Goal: Communication & Community: Share content

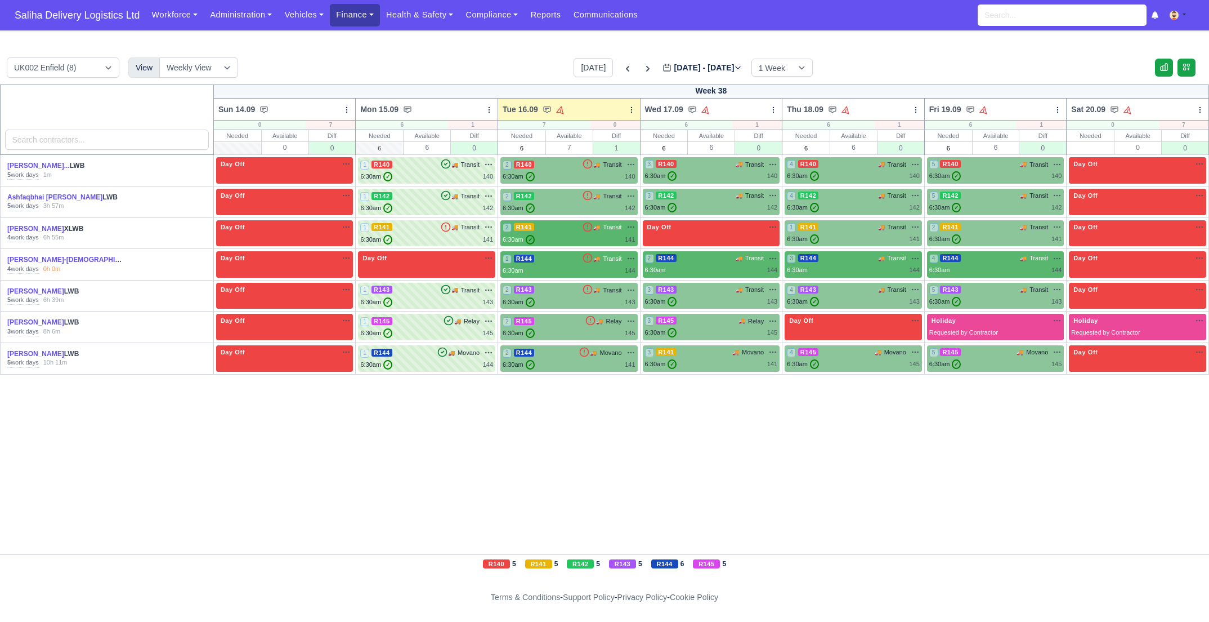
click at [351, 12] on link "Finance" at bounding box center [355, 15] width 50 height 22
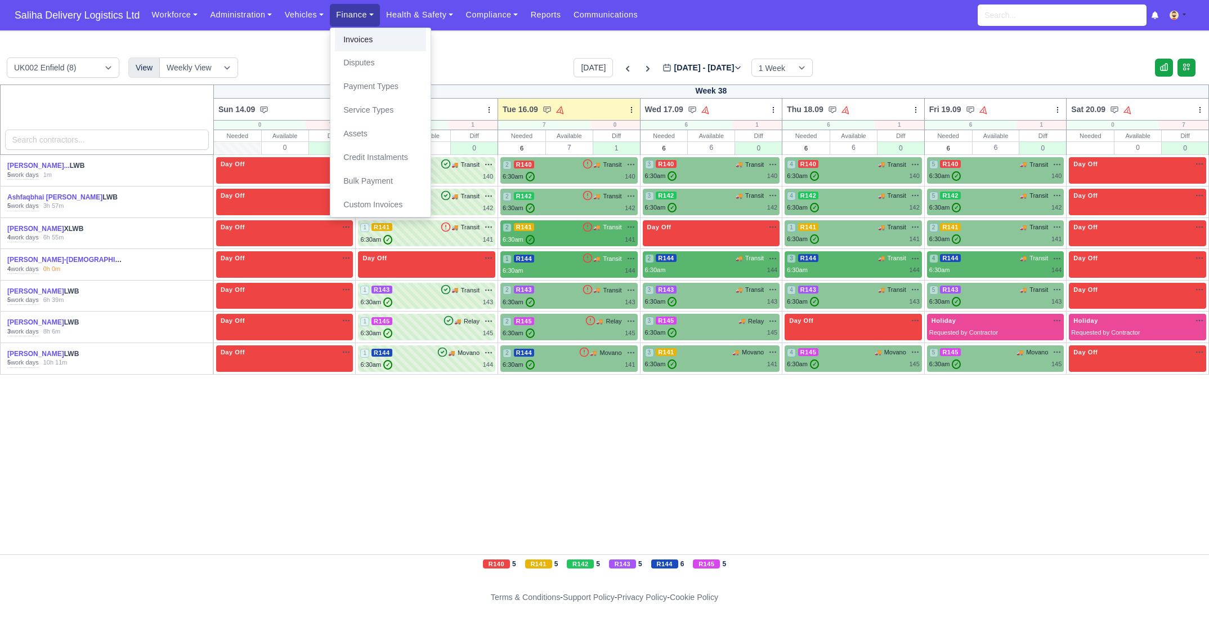
click at [364, 44] on link "Invoices" at bounding box center [380, 40] width 91 height 24
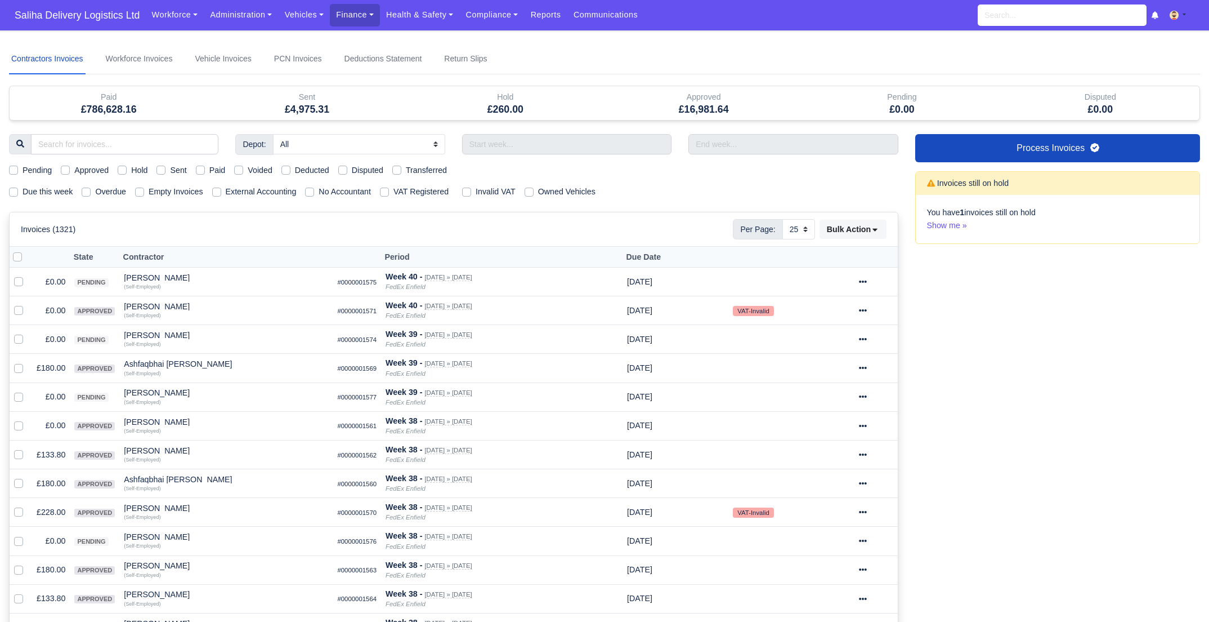
select select "25"
click at [23, 167] on label "Pending" at bounding box center [37, 170] width 29 height 13
click at [9, 167] on input "Pending" at bounding box center [13, 168] width 9 height 9
checkbox input "true"
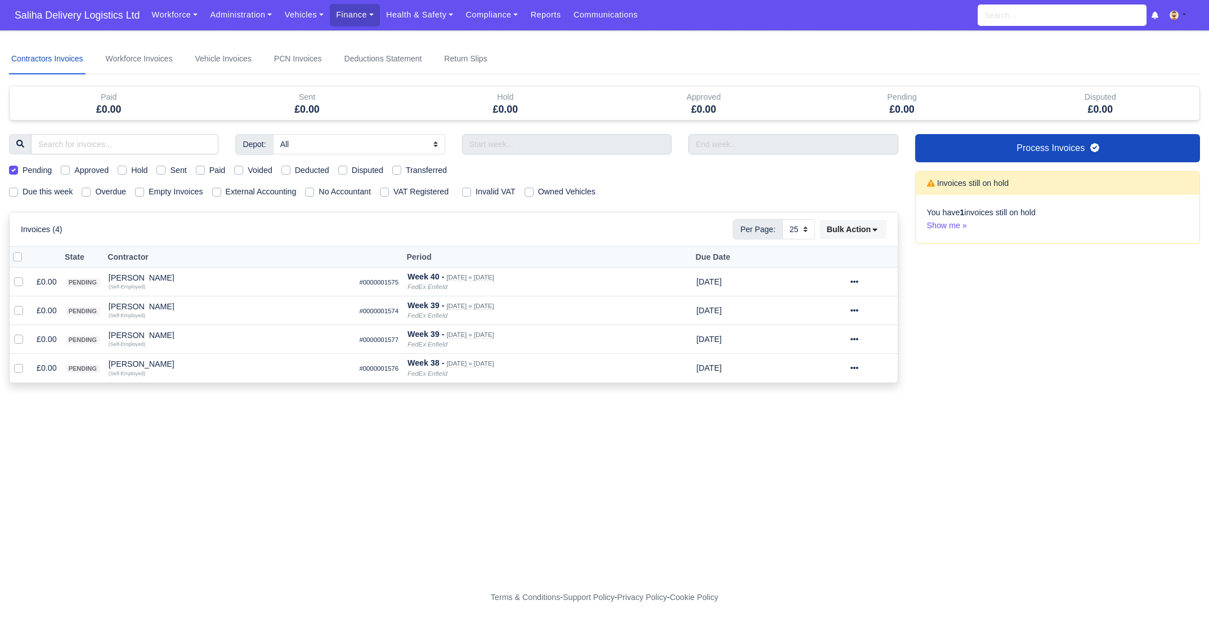
click at [26, 251] on label at bounding box center [26, 251] width 0 height 0
click at [16, 257] on input "checkbox" at bounding box center [17, 255] width 9 height 9
checkbox input "true"
click at [26, 251] on label at bounding box center [26, 251] width 0 height 0
click at [17, 259] on input "checkbox" at bounding box center [17, 255] width 9 height 9
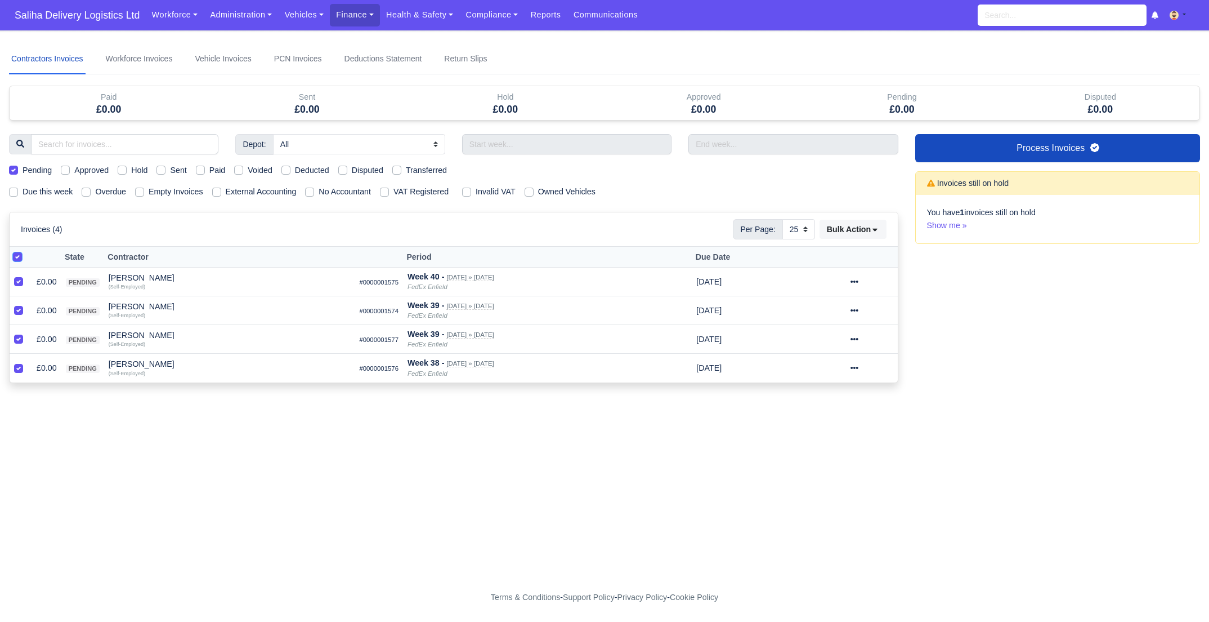
checkbox input "false"
drag, startPoint x: 19, startPoint y: 282, endPoint x: 17, endPoint y: 292, distance: 10.2
click at [17, 288] on td at bounding box center [21, 281] width 23 height 29
drag, startPoint x: 19, startPoint y: 307, endPoint x: 17, endPoint y: 294, distance: 13.6
click at [28, 304] on label at bounding box center [28, 304] width 0 height 0
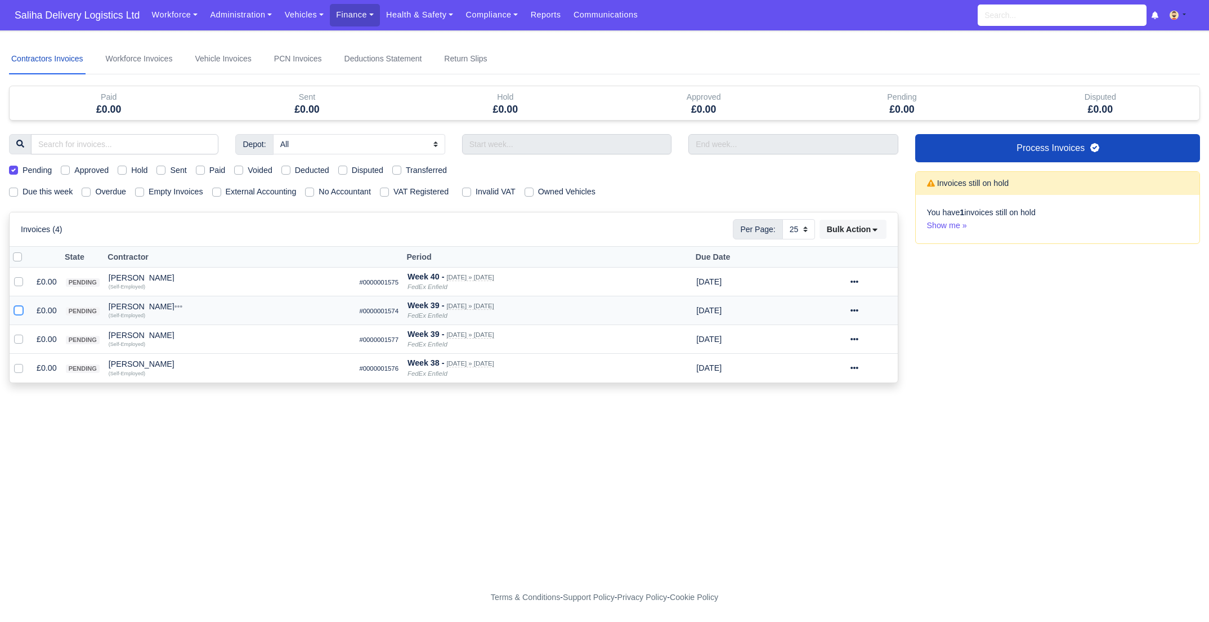
click at [18, 308] on input "checkbox" at bounding box center [18, 308] width 9 height 9
checkbox input "true"
click at [28, 275] on label at bounding box center [28, 275] width 0 height 0
click at [17, 280] on input "checkbox" at bounding box center [18, 279] width 9 height 9
checkbox input "true"
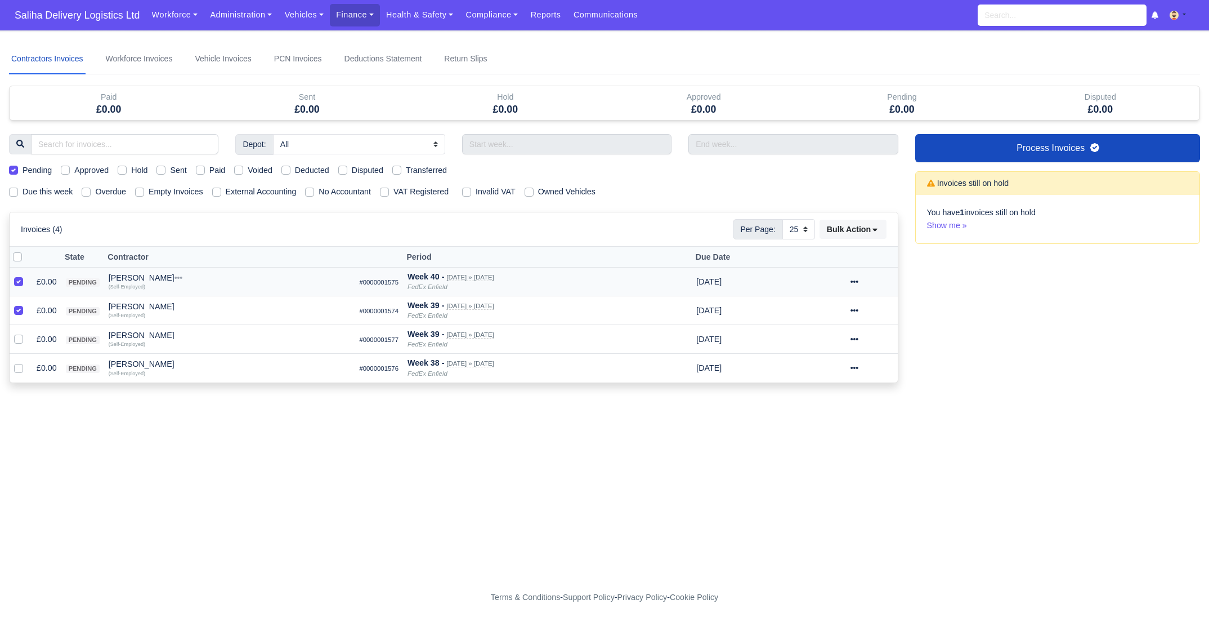
click at [870, 282] on div at bounding box center [872, 281] width 43 height 13
click at [845, 372] on button "Void" at bounding box center [832, 377] width 100 height 17
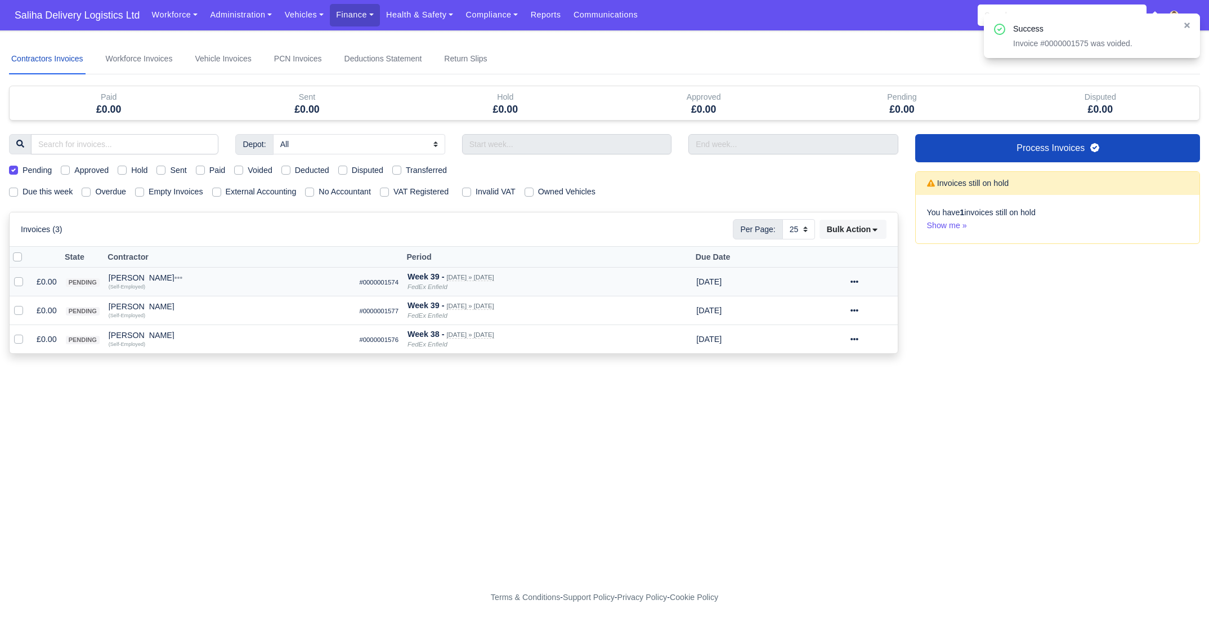
click at [859, 279] on icon at bounding box center [855, 282] width 8 height 8
drag, startPoint x: 833, startPoint y: 376, endPoint x: 777, endPoint y: 354, distance: 60.4
click at [833, 376] on button "Void" at bounding box center [832, 377] width 100 height 17
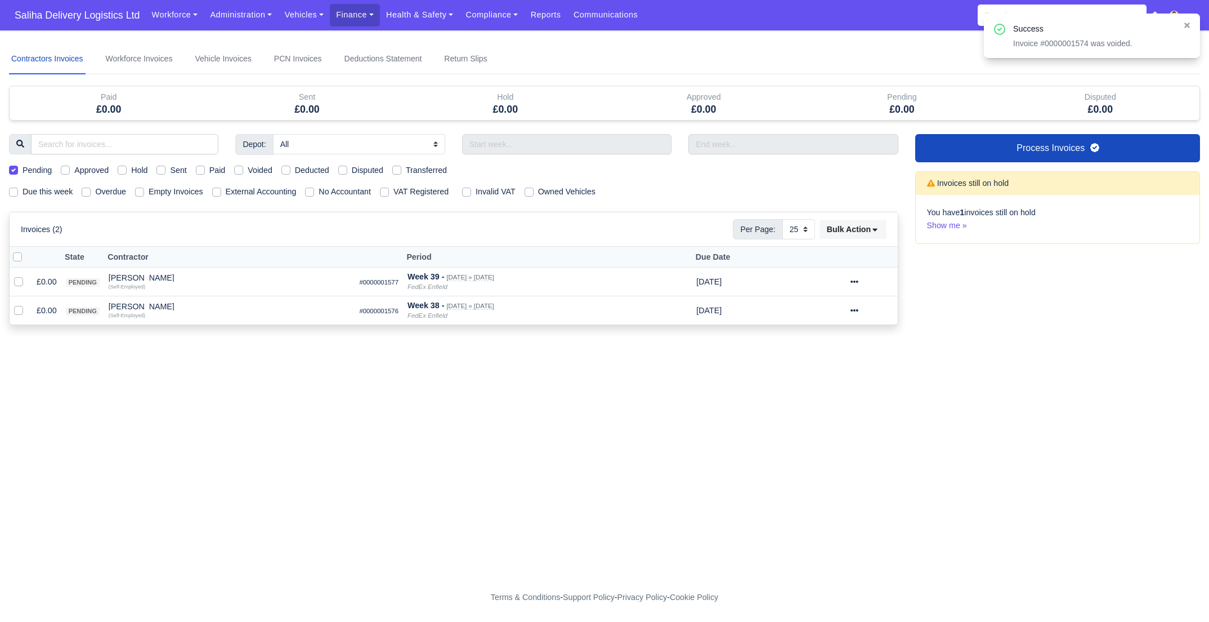
click at [26, 251] on label at bounding box center [26, 251] width 0 height 0
click at [15, 256] on input "checkbox" at bounding box center [17, 255] width 9 height 9
checkbox input "true"
click at [876, 230] on icon at bounding box center [875, 229] width 8 height 8
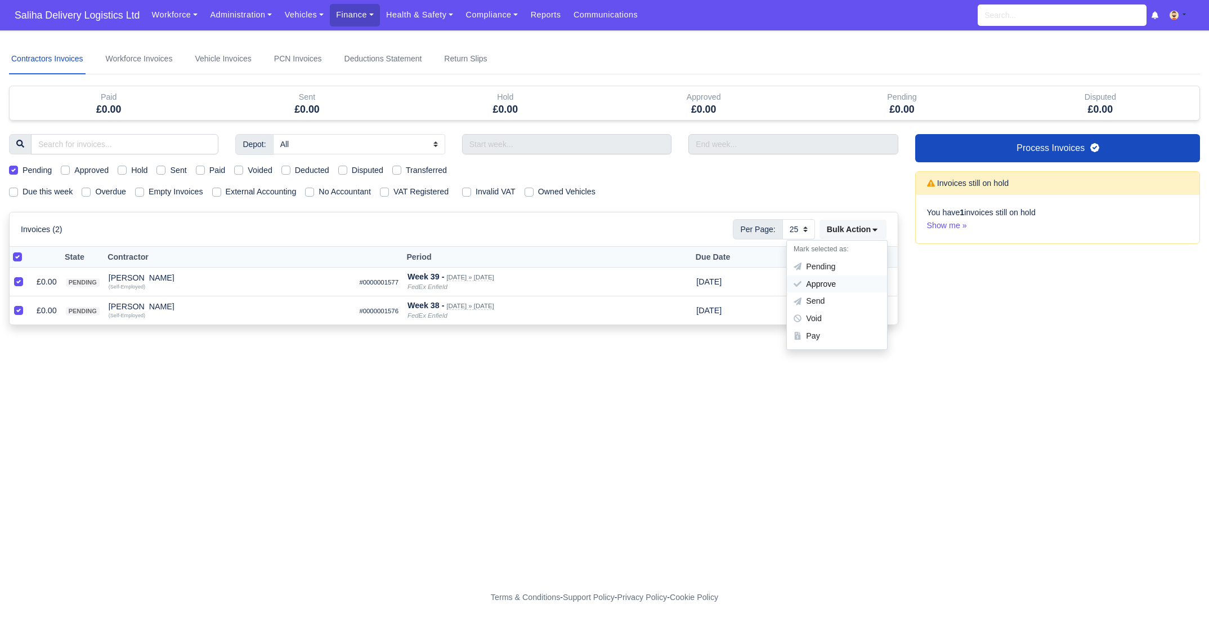
click at [833, 280] on div "Approve" at bounding box center [837, 283] width 100 height 17
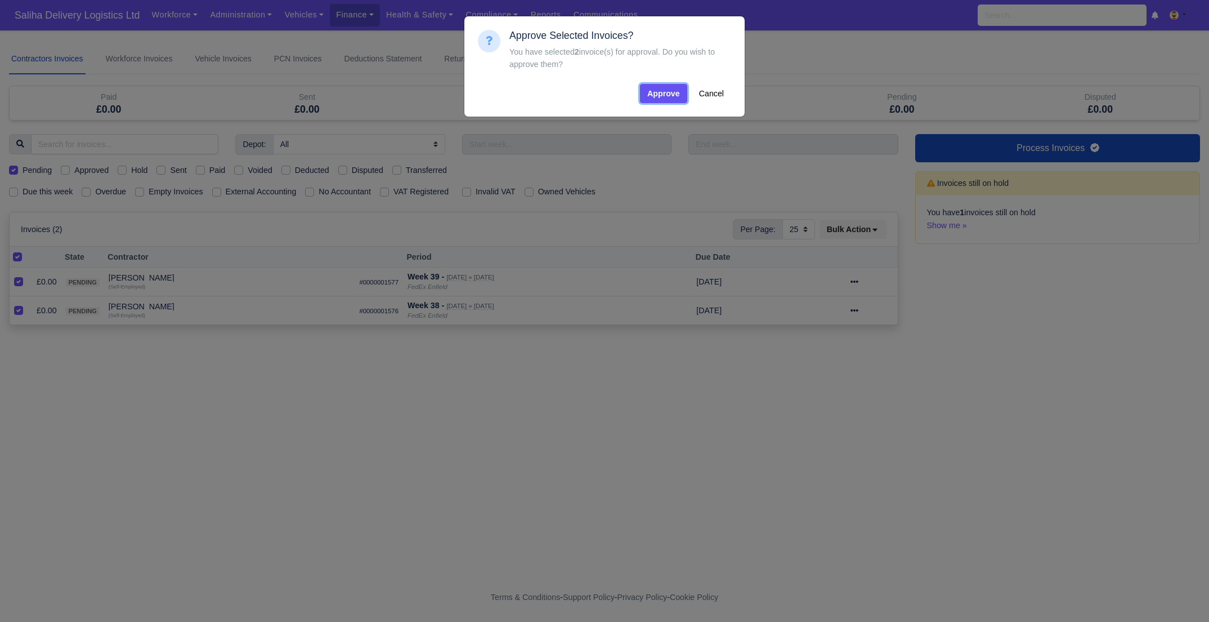
click at [662, 93] on button "Approve" at bounding box center [663, 93] width 47 height 19
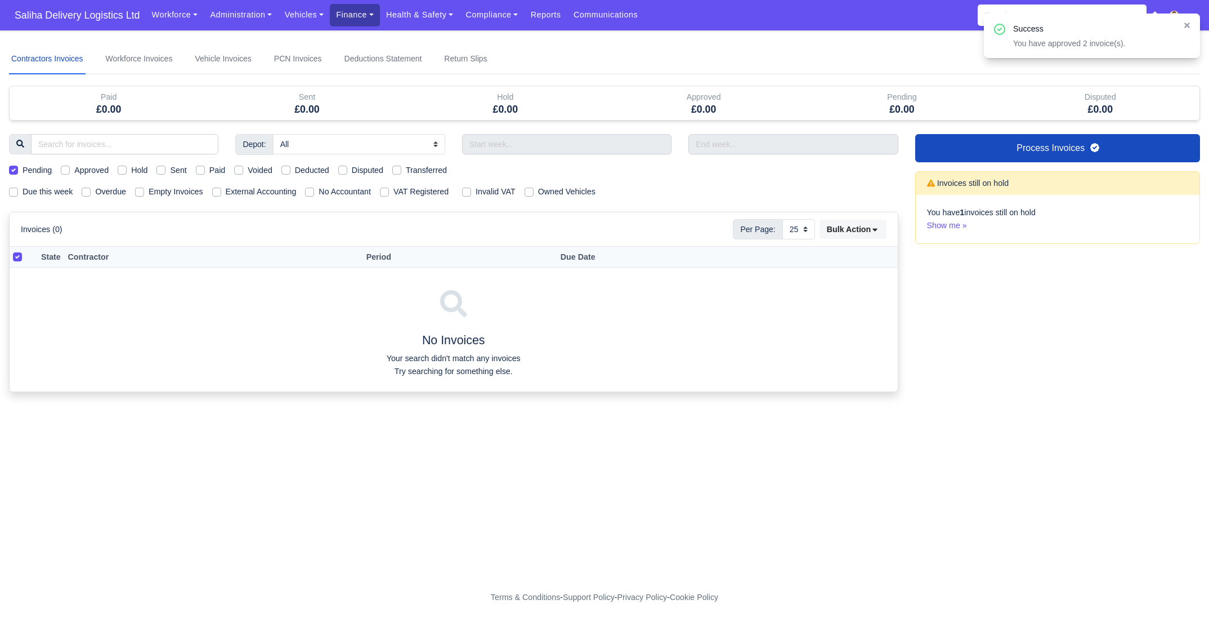
click at [356, 20] on link "Finance" at bounding box center [355, 15] width 50 height 22
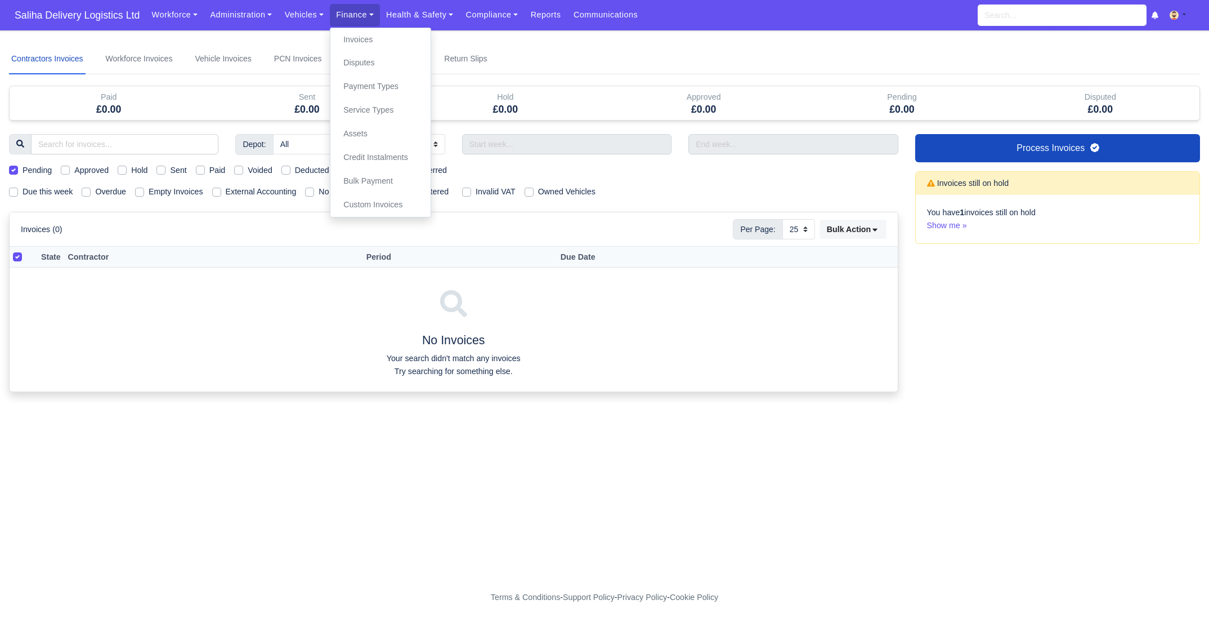
click at [23, 167] on label "Pending" at bounding box center [37, 170] width 29 height 13
click at [11, 167] on input "Pending" at bounding box center [13, 168] width 9 height 9
checkbox input "false"
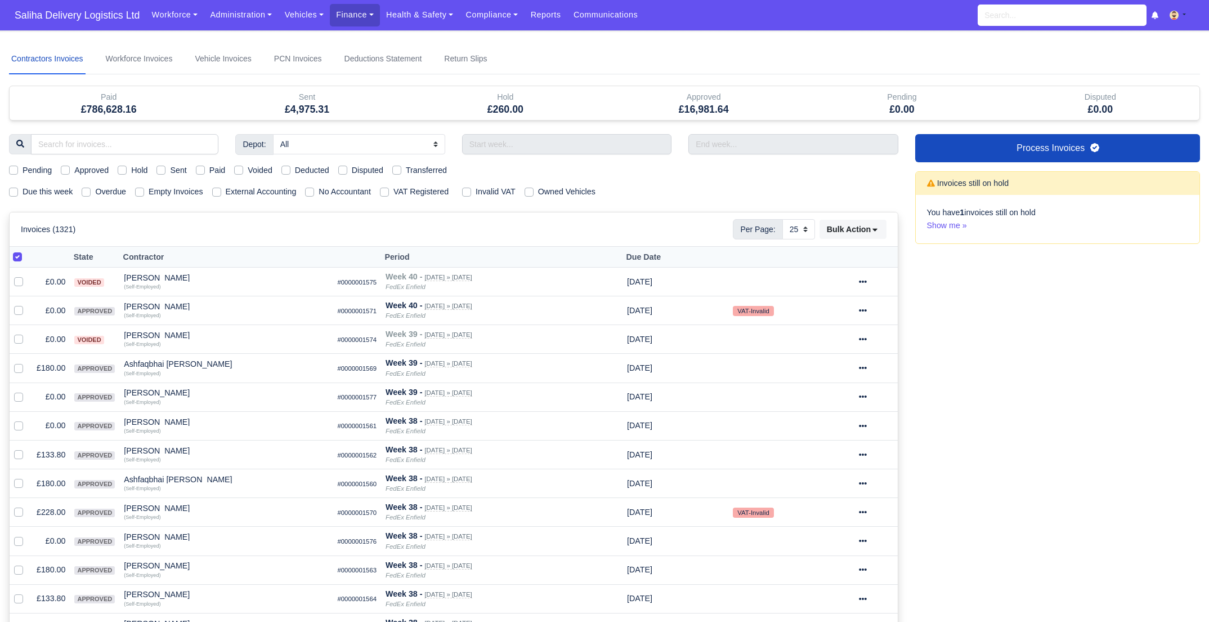
click at [170, 171] on label "Sent" at bounding box center [178, 170] width 16 height 13
click at [163, 171] on input "Sent" at bounding box center [161, 168] width 9 height 9
checkbox input "true"
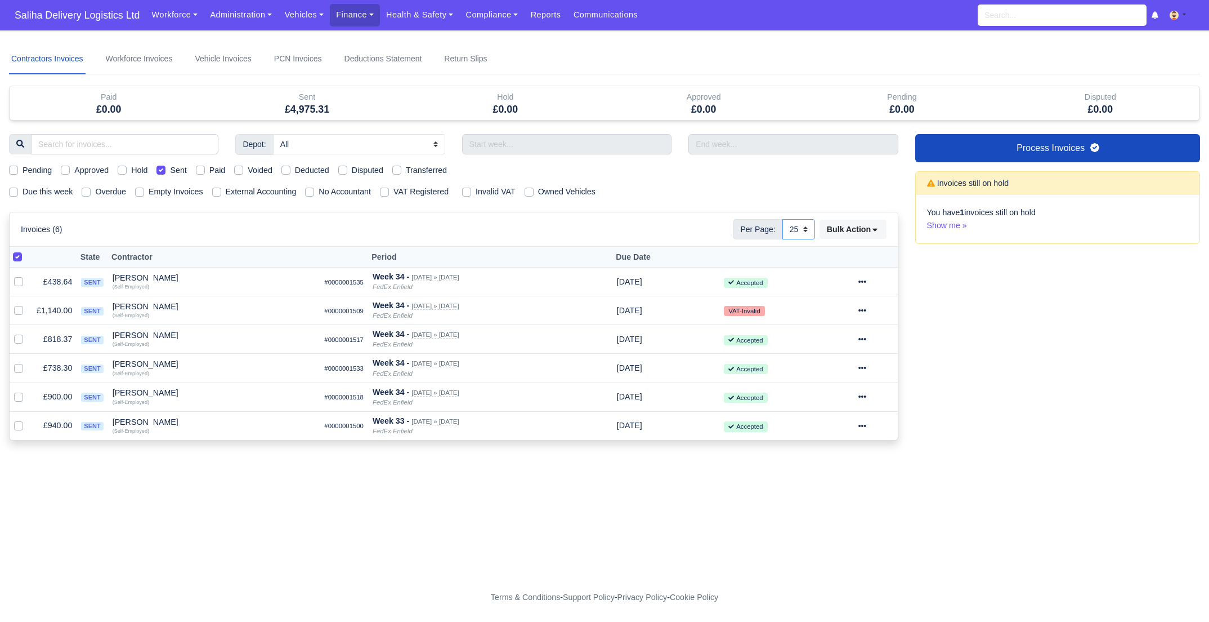
click at [811, 229] on select "10 25 50" at bounding box center [799, 229] width 33 height 20
select select "50"
click at [783, 219] on select "10 25 50" at bounding box center [799, 229] width 33 height 20
click at [100, 9] on span "Saliha Delivery Logistics Ltd" at bounding box center [77, 15] width 136 height 23
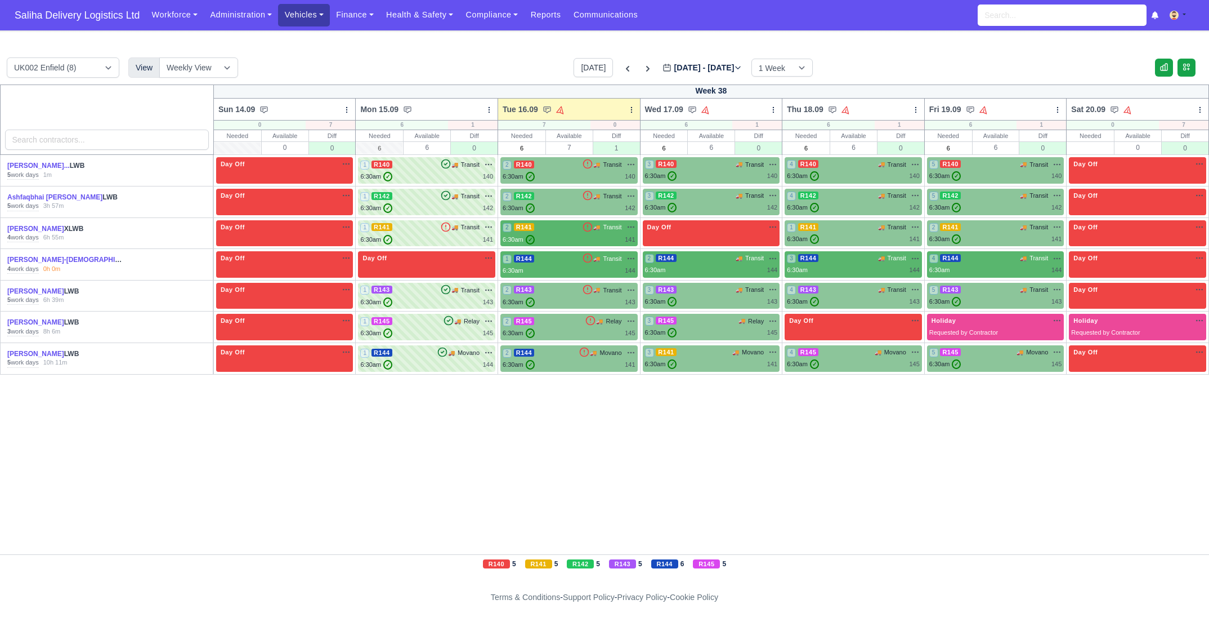
click at [302, 18] on link "Vehicles" at bounding box center [304, 15] width 52 height 22
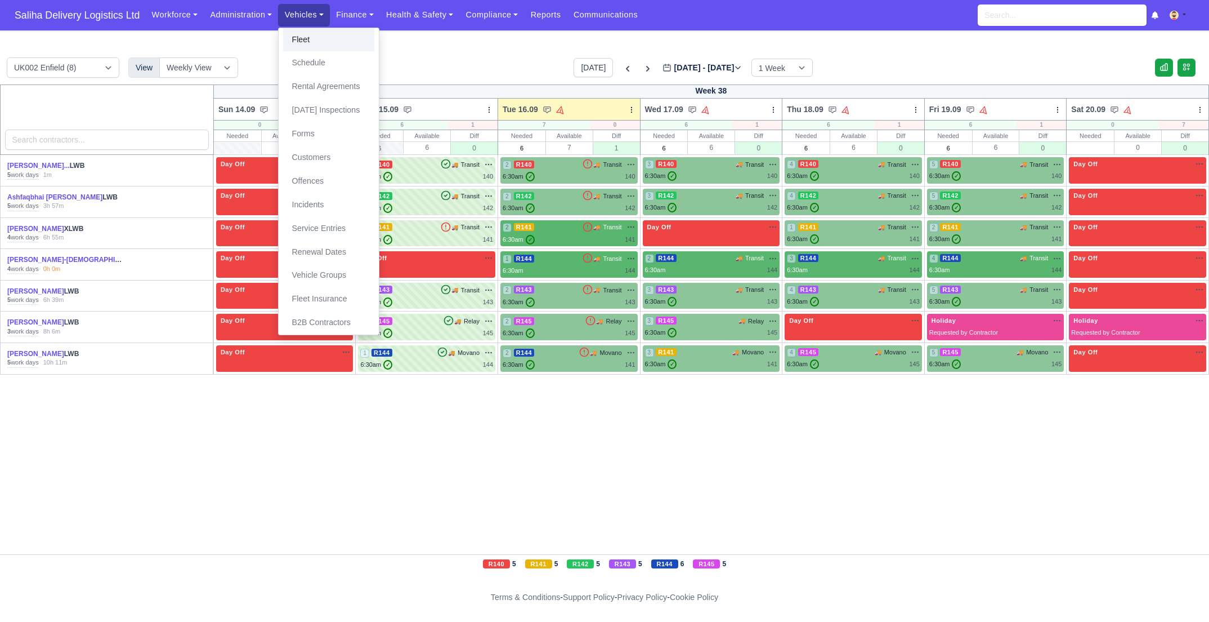
click at [305, 33] on link "Fleet" at bounding box center [328, 40] width 91 height 24
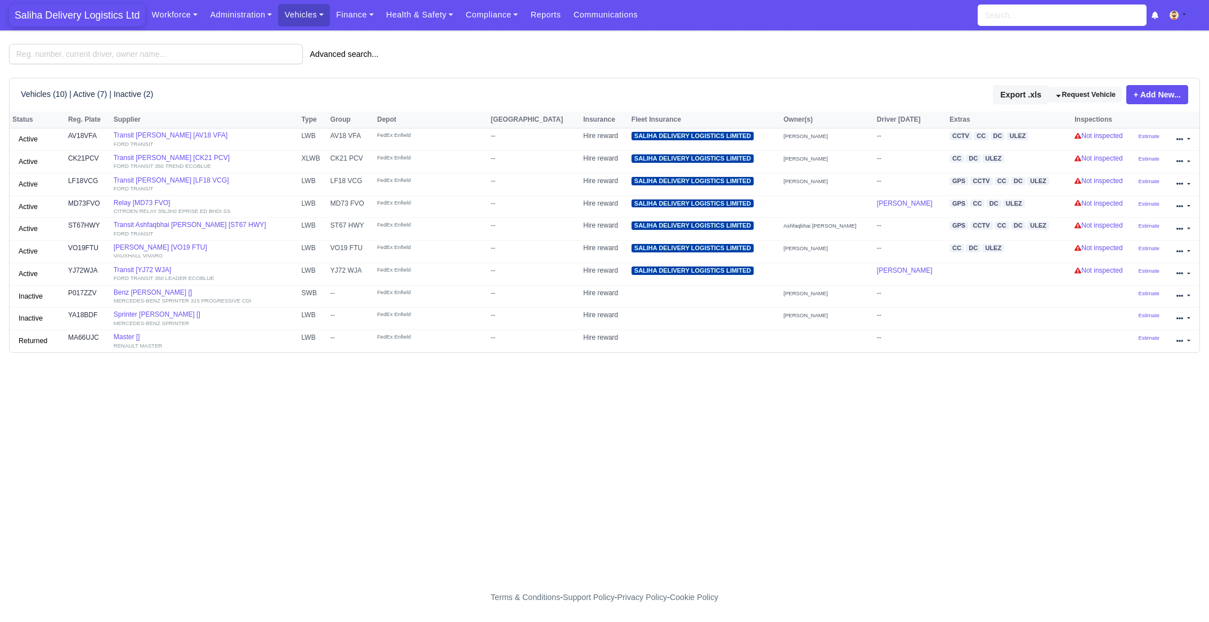
click at [85, 15] on span "Saliha Delivery Logistics Ltd" at bounding box center [77, 15] width 136 height 23
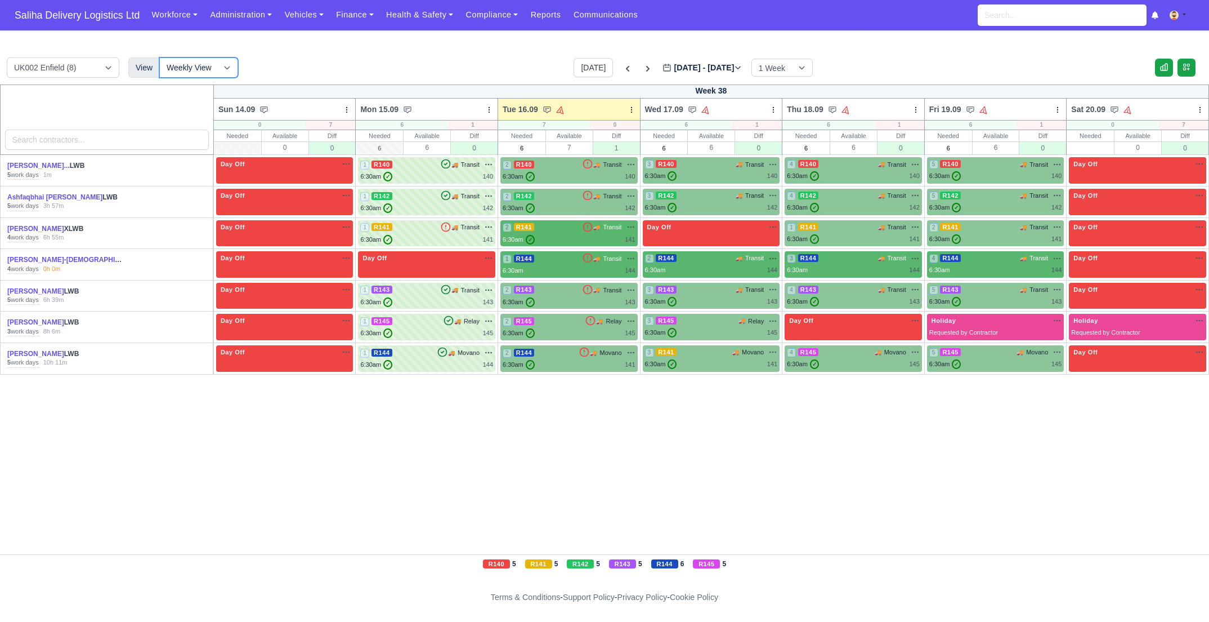
click at [226, 64] on select "Weekly View Wave times Daily Roster" at bounding box center [198, 67] width 79 height 20
select select "roster"
click at [159, 57] on select "Weekly View Wave times Daily Roster" at bounding box center [198, 67] width 79 height 20
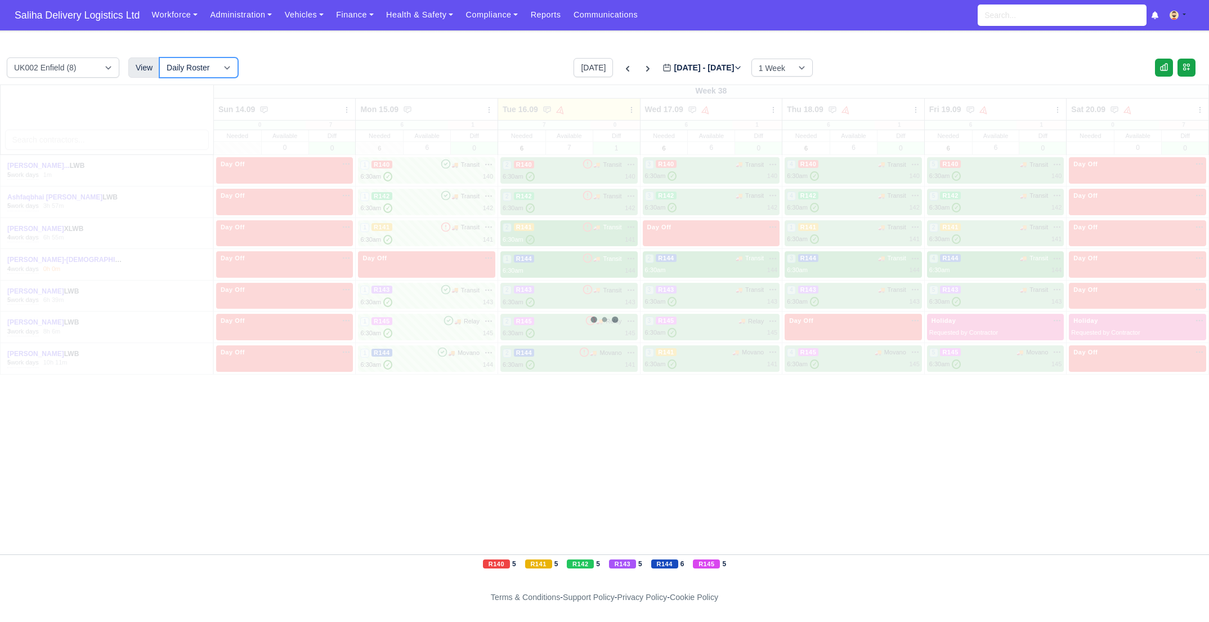
select select "15"
select select "12"
select select "1"
select select "5"
select select "4"
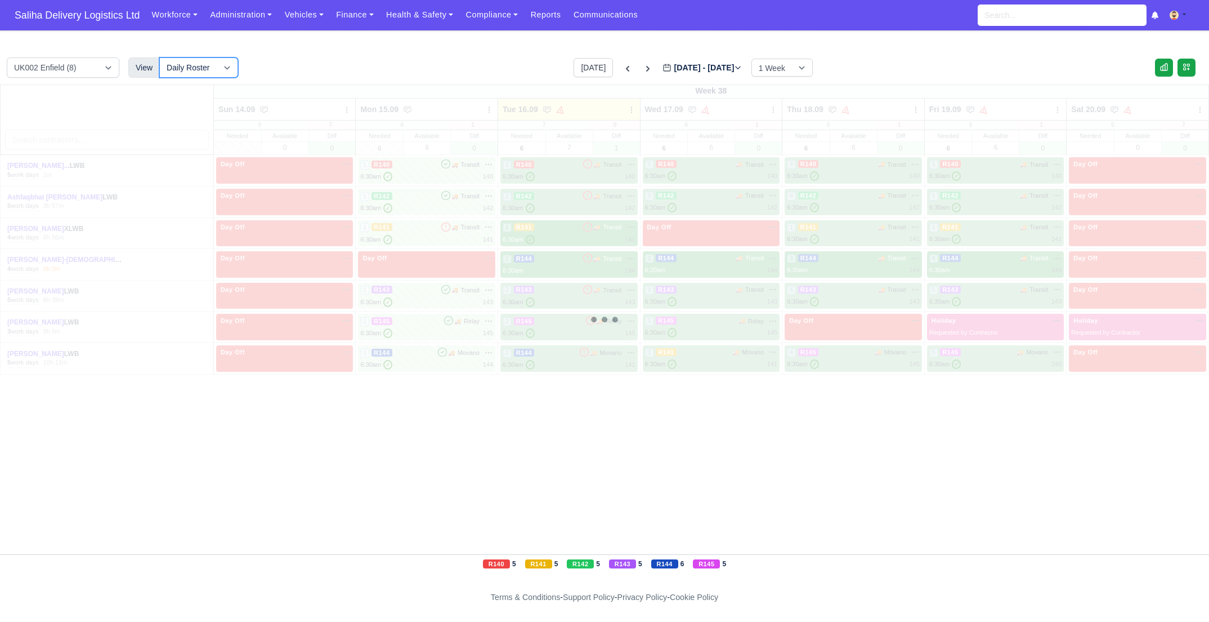
select select "17"
select select "5"
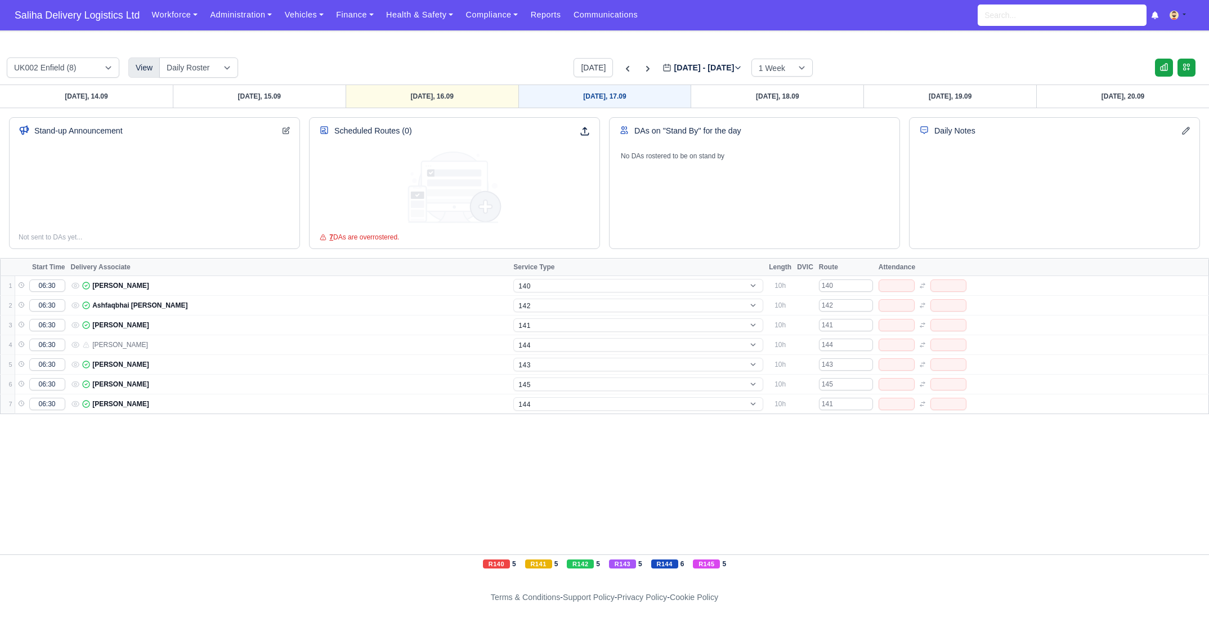
click at [616, 99] on link "Wednesday, 17.09" at bounding box center [605, 96] width 173 height 23
type input "2025-09-17"
select select "15"
select select "12"
select select "5"
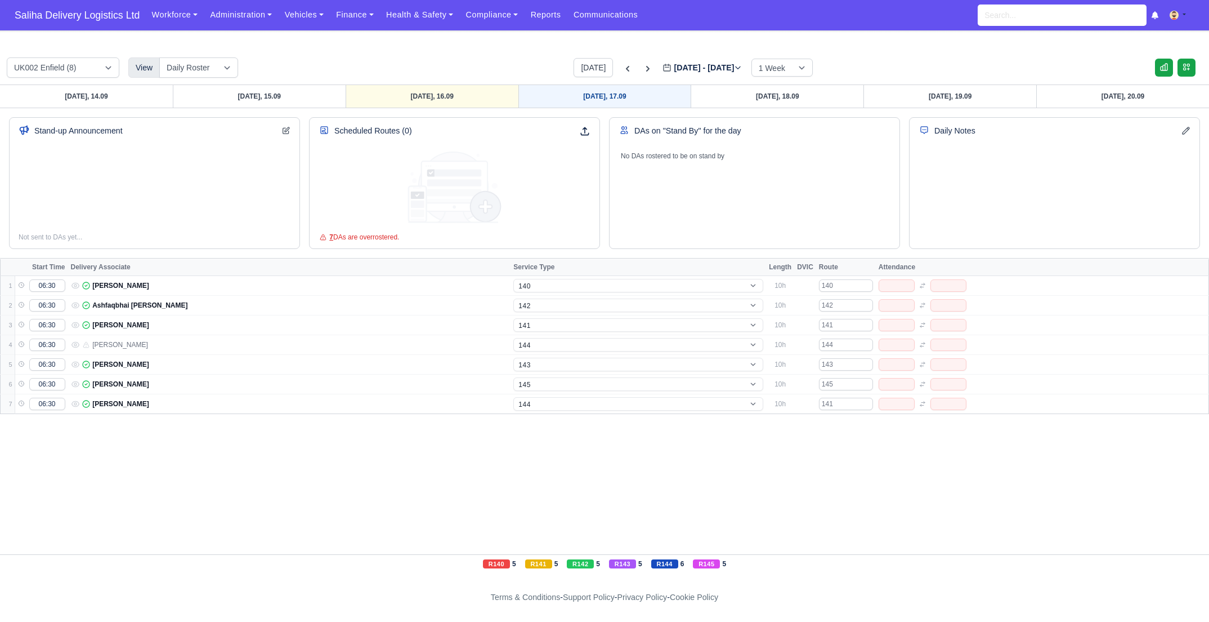
select select "4"
select select "17"
select select "1"
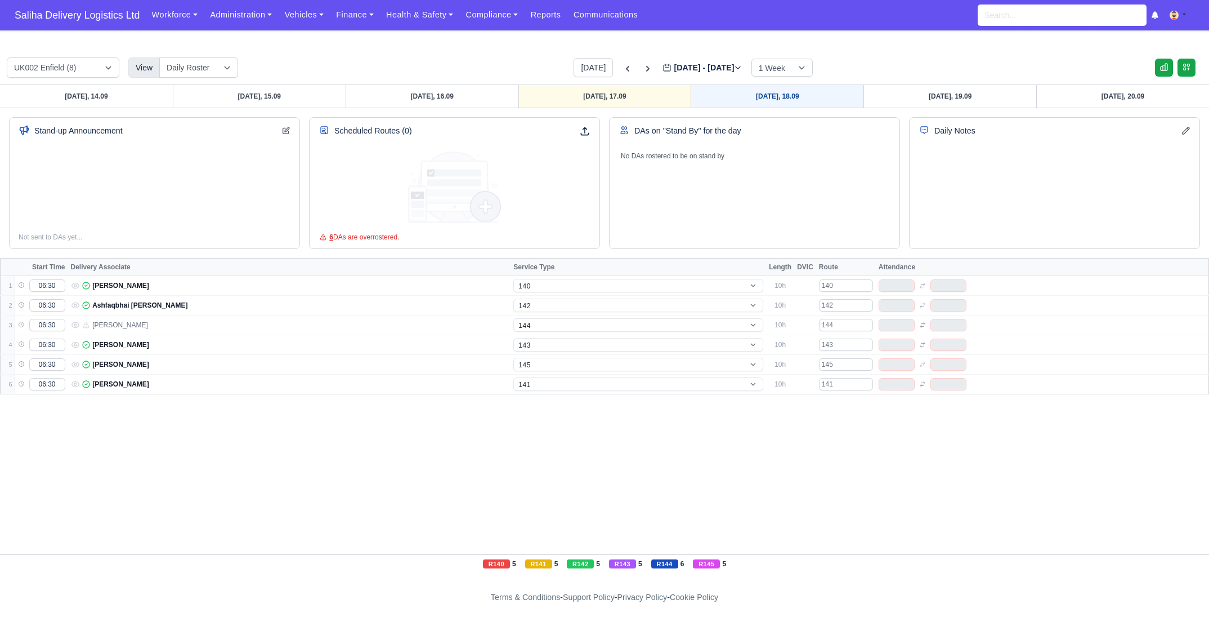
click at [744, 96] on link "Thursday, 18.09" at bounding box center [777, 96] width 173 height 23
type input "2025-09-18"
select select "15"
select select "12"
select select "1"
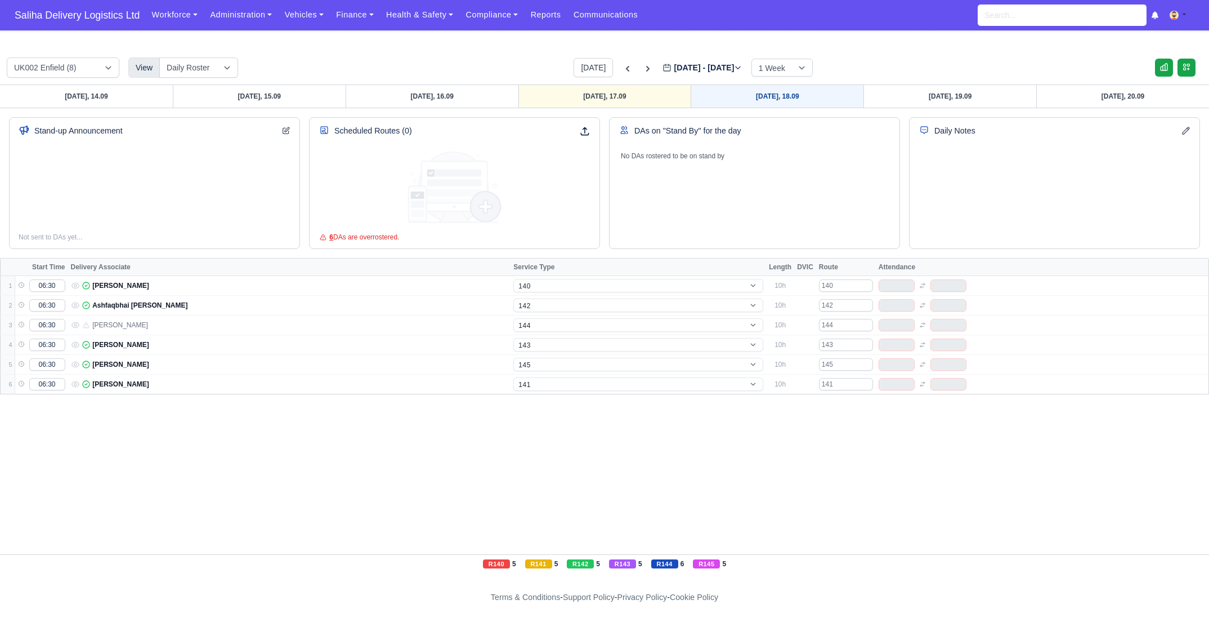
select select "5"
select select "4"
select select "17"
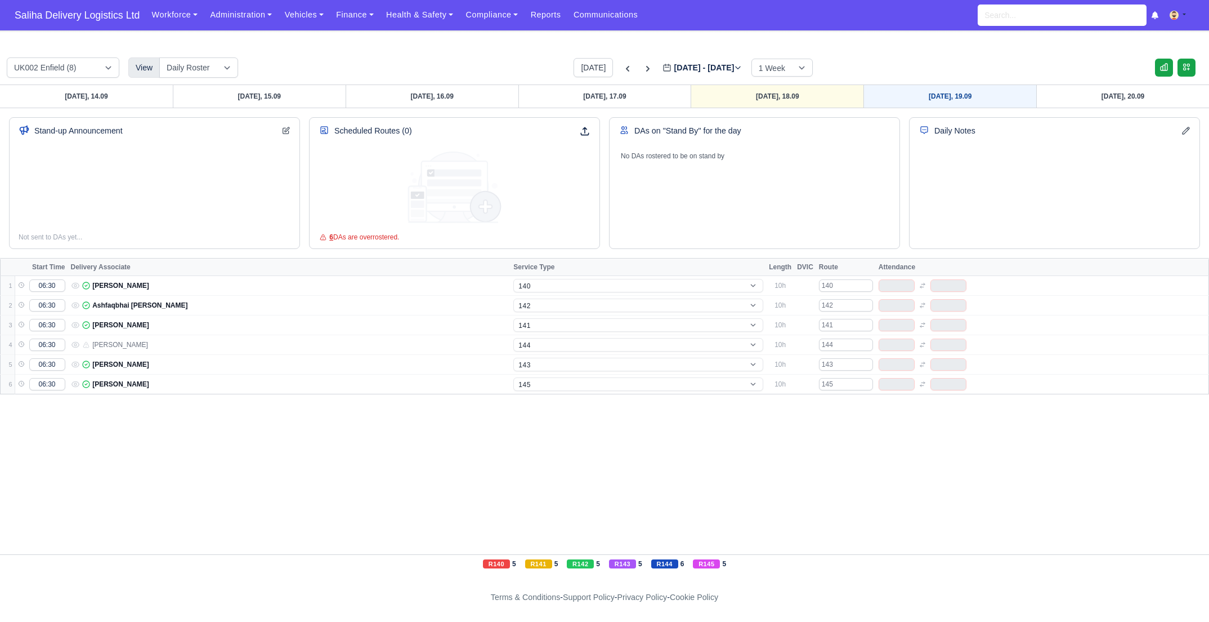
click at [922, 92] on link "Friday, 19.09" at bounding box center [950, 96] width 173 height 23
type input "2025-09-19"
select select "15"
select select "12"
select select "1"
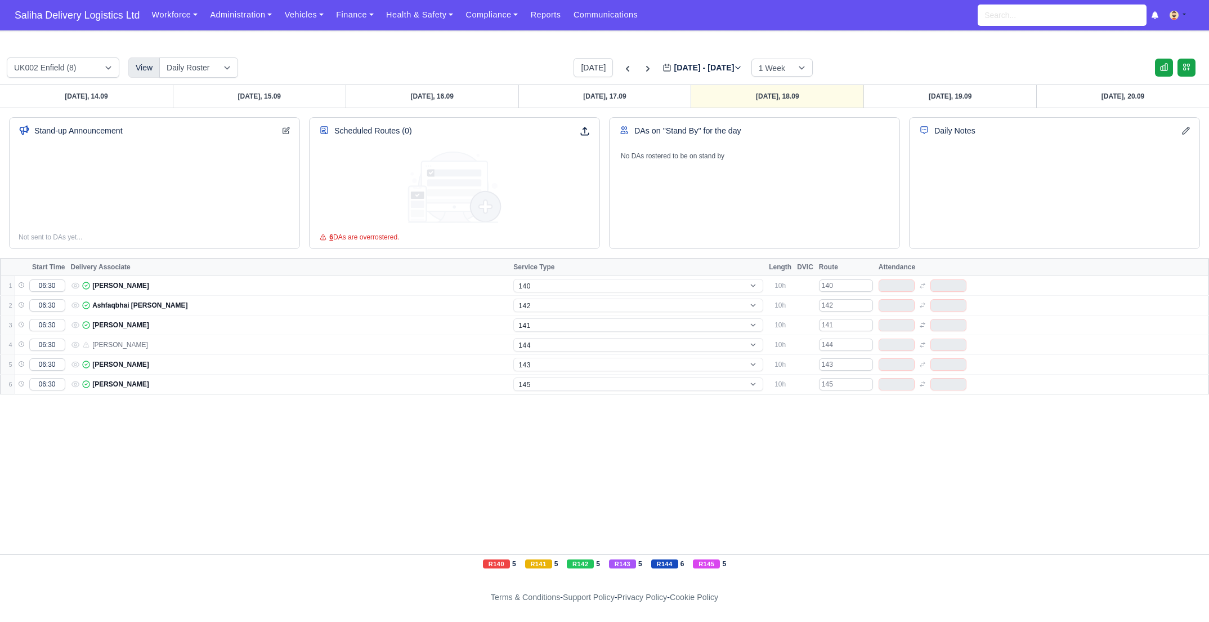
select select "5"
select select "4"
select select "17"
click at [642, 66] on icon at bounding box center [647, 68] width 11 height 11
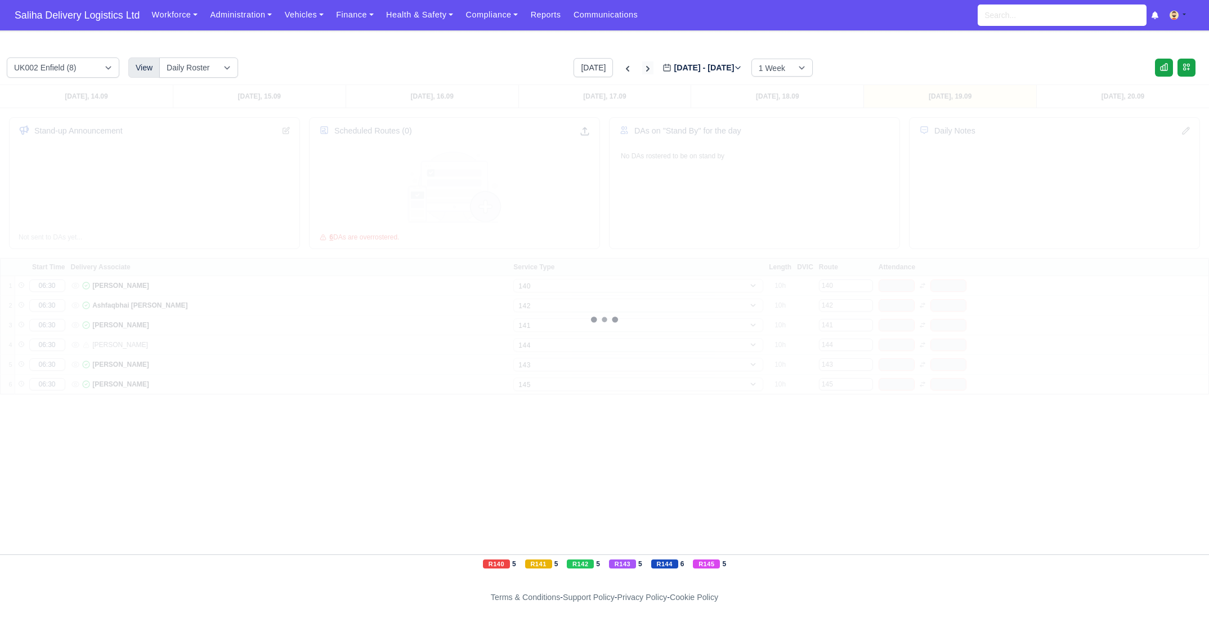
type input "2025-09-26"
select select "15"
select select "12"
select select "5"
select select "4"
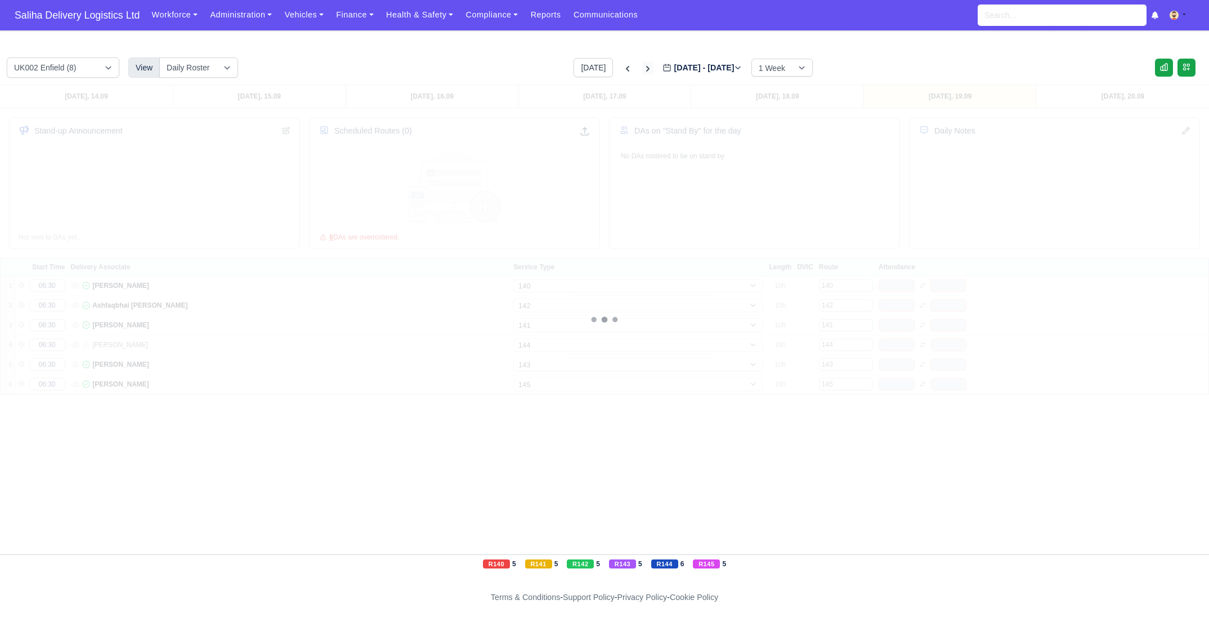
select select "17"
select select "1"
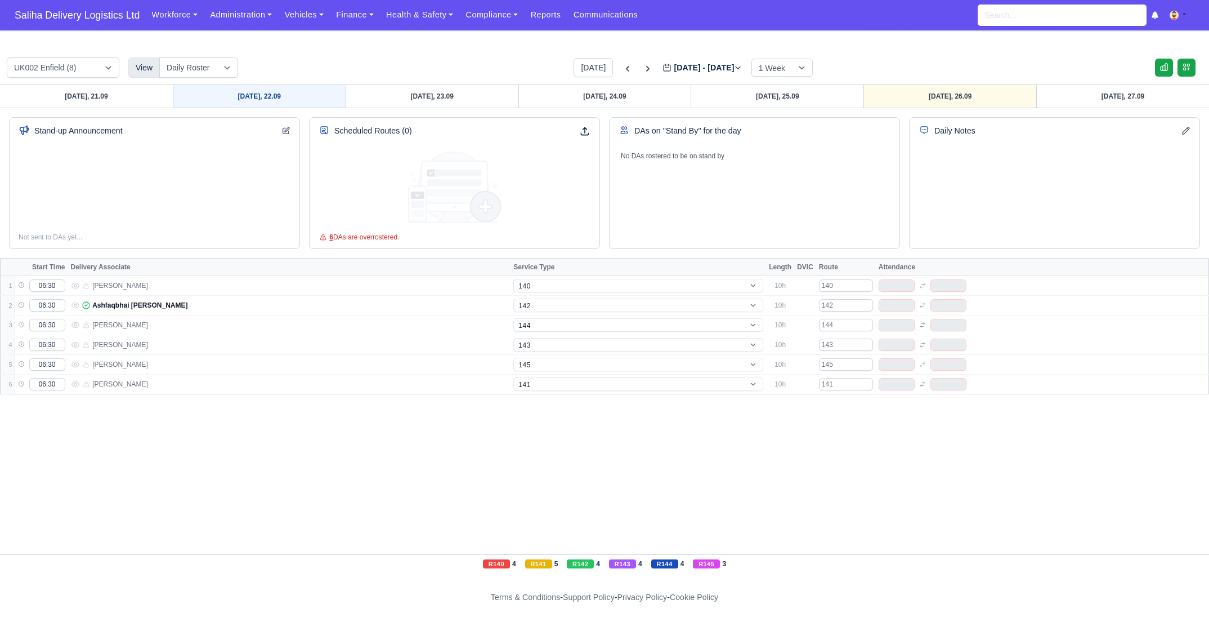
click at [290, 97] on link "Monday, 22.09" at bounding box center [259, 96] width 173 height 23
type input "2025-09-22"
select select "15"
select select "12"
select select "1"
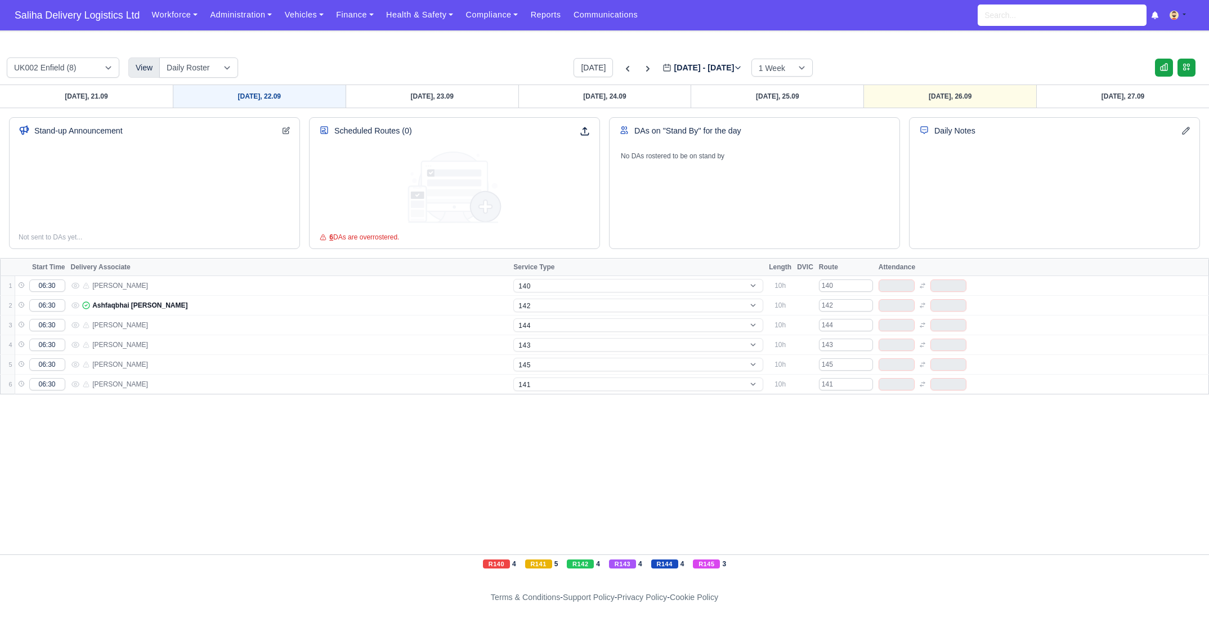
select select "5"
select select "4"
select select "1"
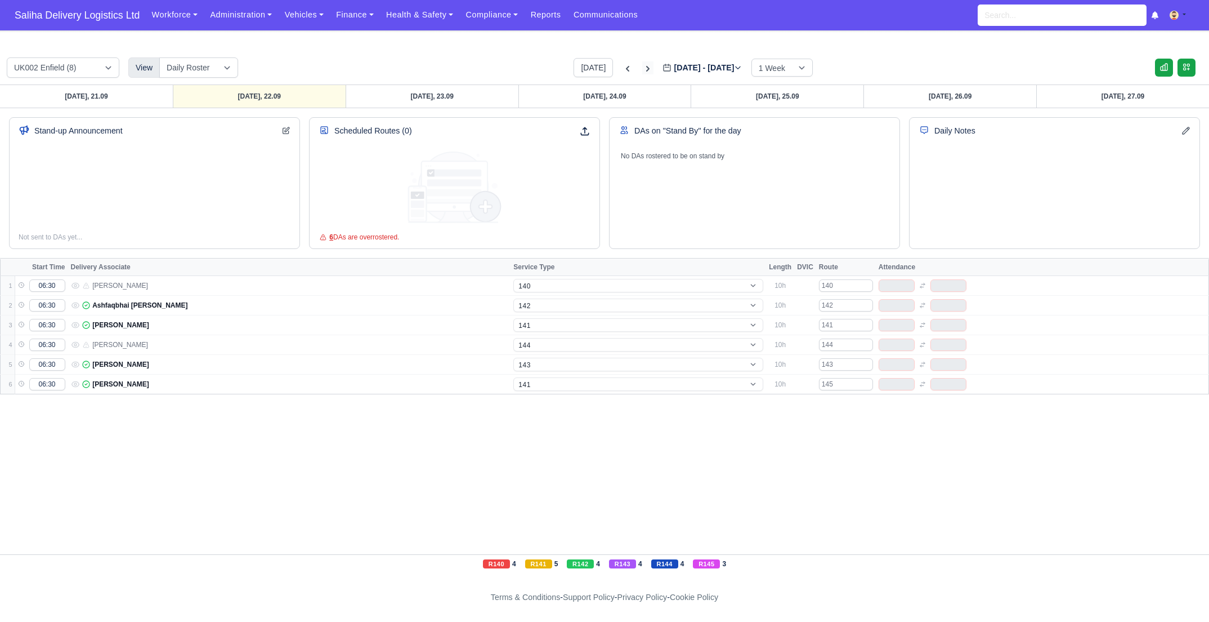
click at [642, 72] on icon at bounding box center [647, 68] width 11 height 11
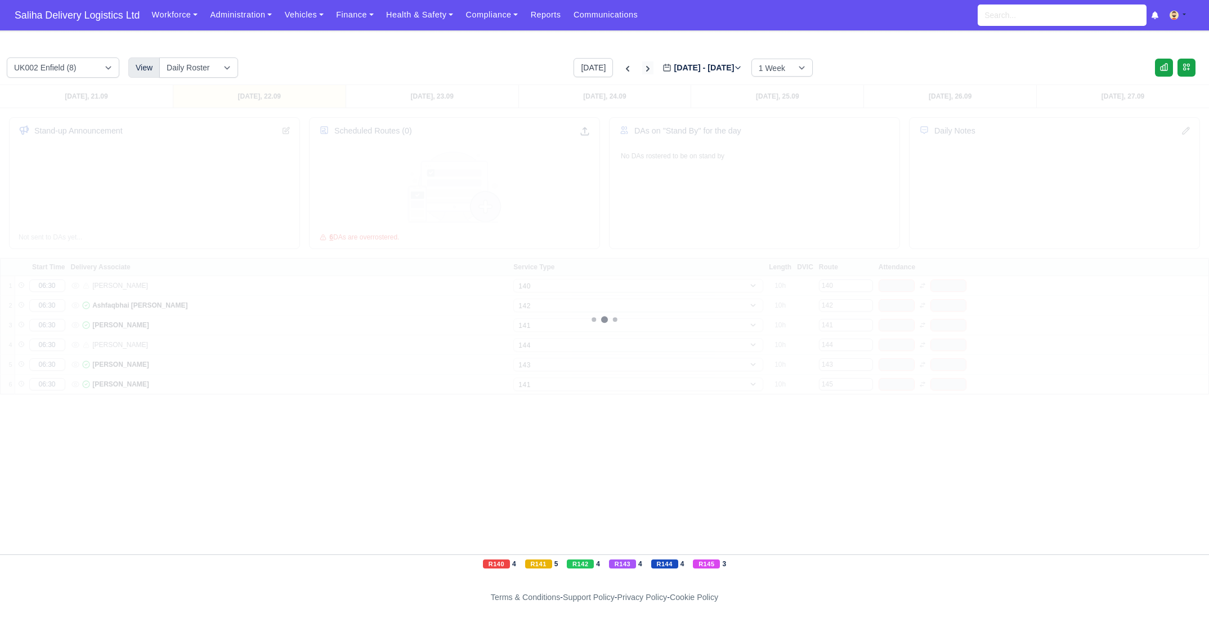
type input "2025-09-29"
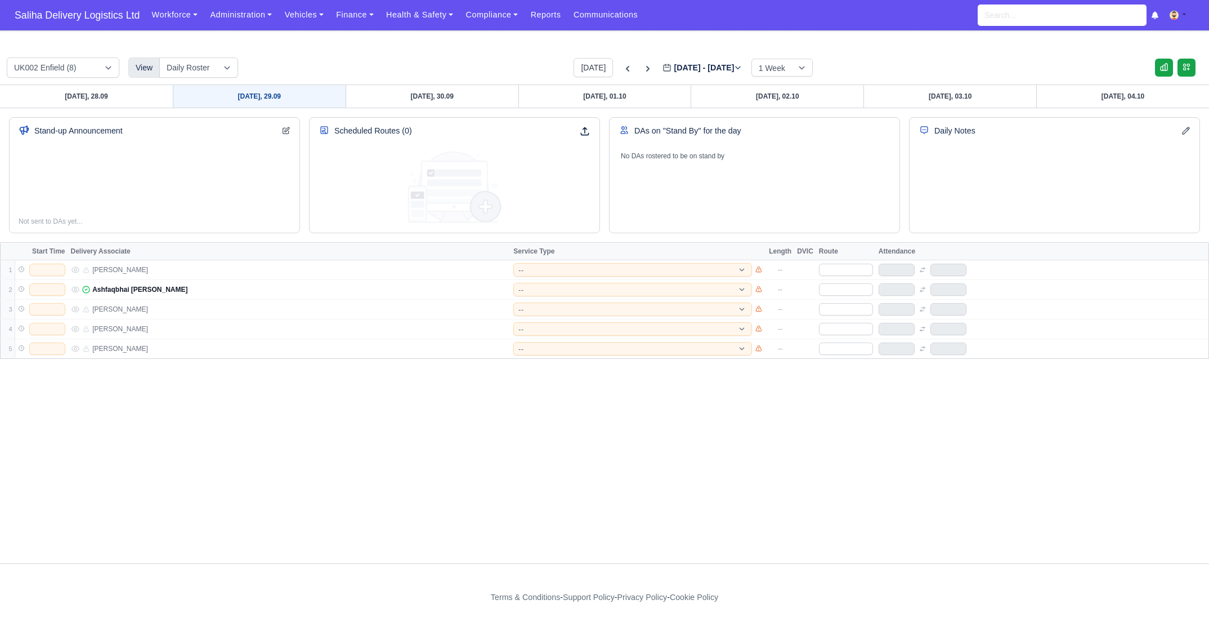
click at [298, 93] on link "Monday, 29.09" at bounding box center [259, 96] width 173 height 23
click at [59, 266] on input "text" at bounding box center [47, 270] width 36 height 12
type input "06:30"
click at [54, 291] on input "text" at bounding box center [47, 289] width 36 height 12
type input "06:30"
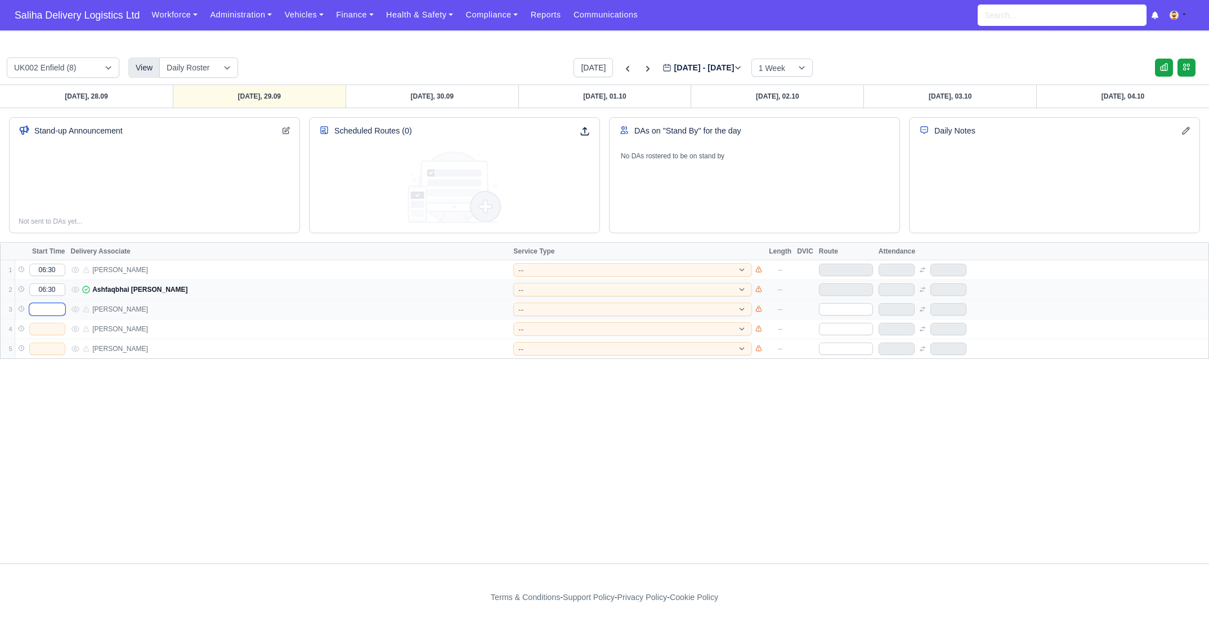
click at [54, 307] on input "text" at bounding box center [47, 309] width 36 height 12
type input "06:30"
click at [57, 331] on input "text" at bounding box center [47, 329] width 36 height 12
type input "06:30"
click at [52, 350] on input "text" at bounding box center [47, 348] width 36 height 12
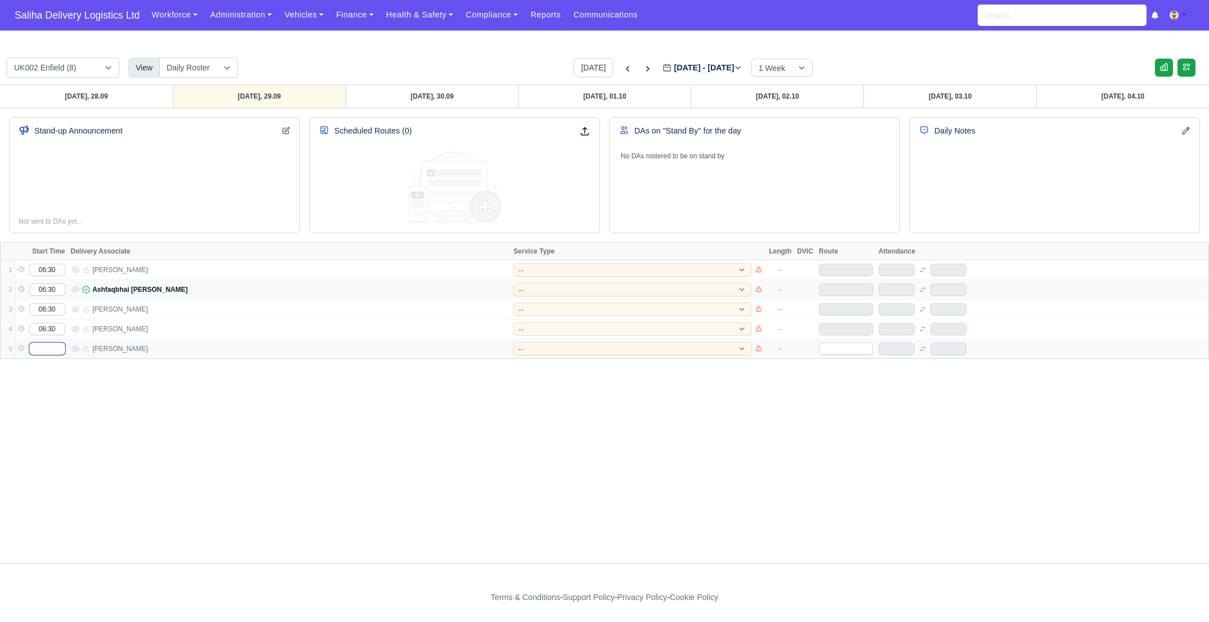
type input "06:30"
click at [108, 13] on span "Saliha Delivery Logistics Ltd" at bounding box center [77, 15] width 136 height 23
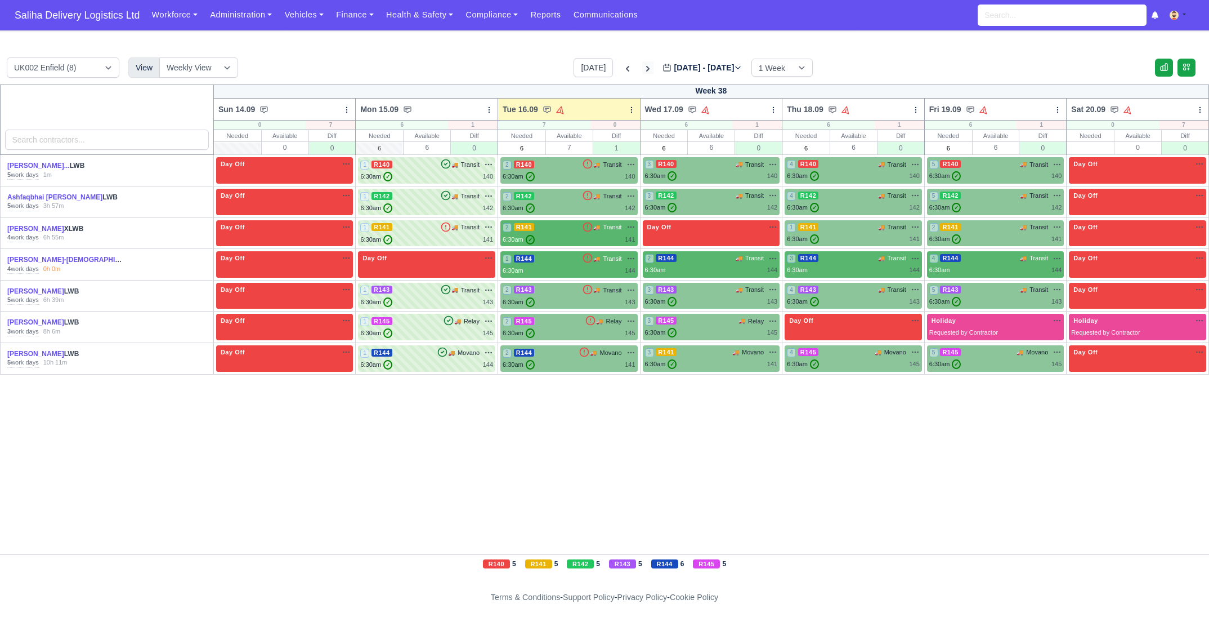
click at [646, 68] on icon at bounding box center [647, 69] width 3 height 6
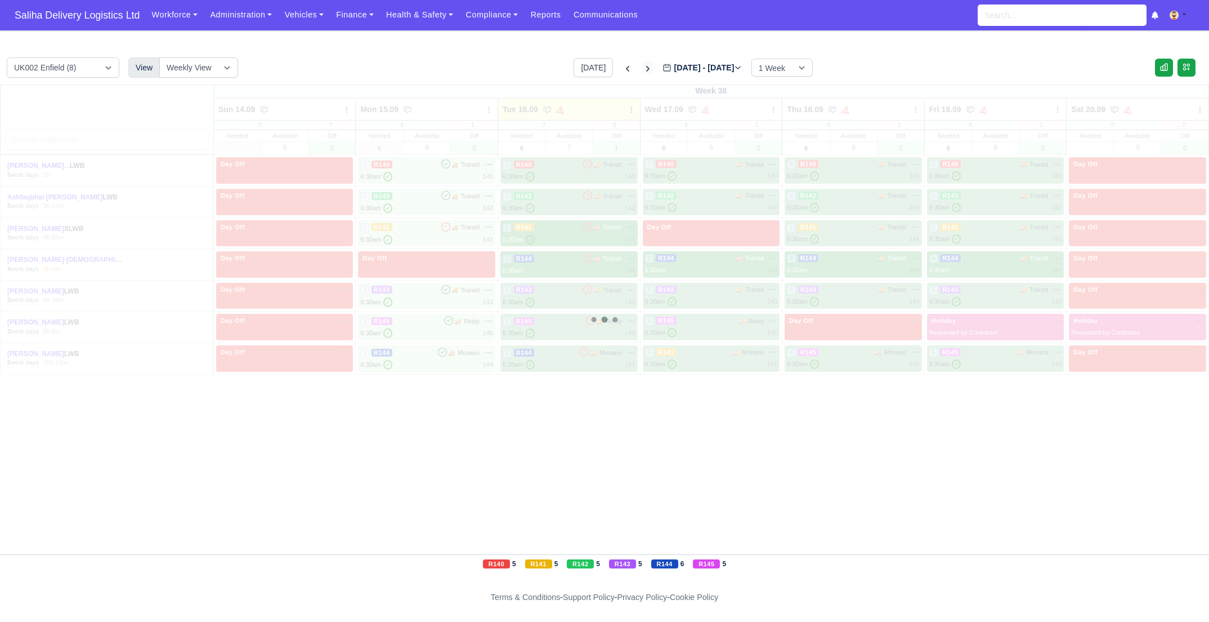
type input "2025-09-23"
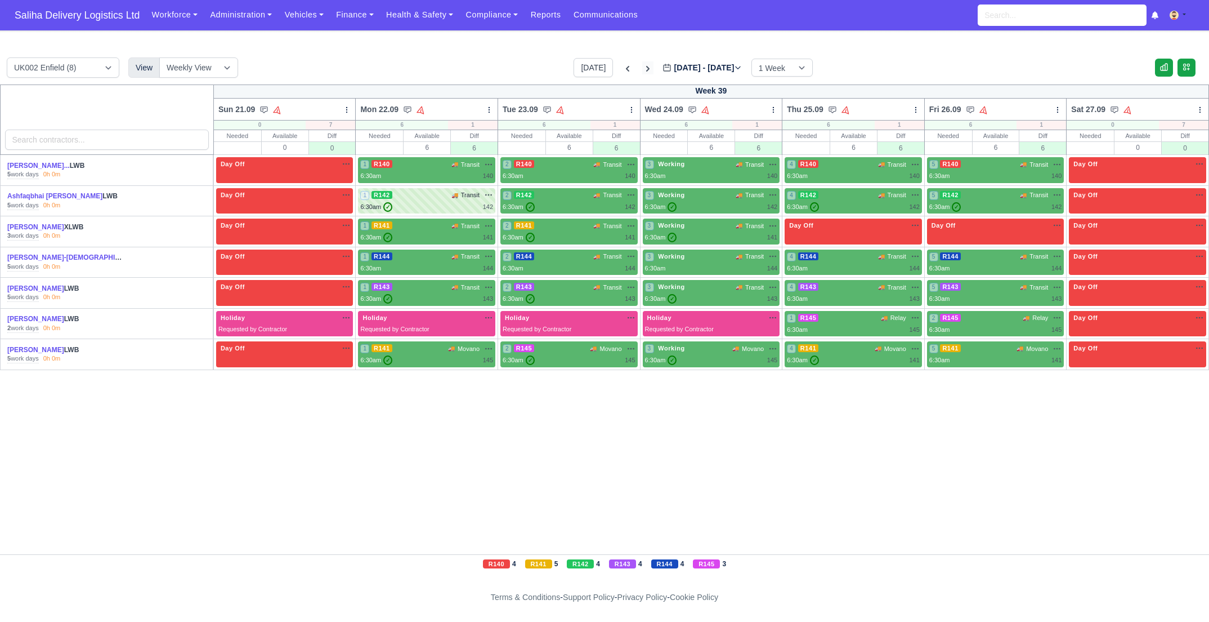
click at [642, 68] on icon at bounding box center [647, 68] width 11 height 11
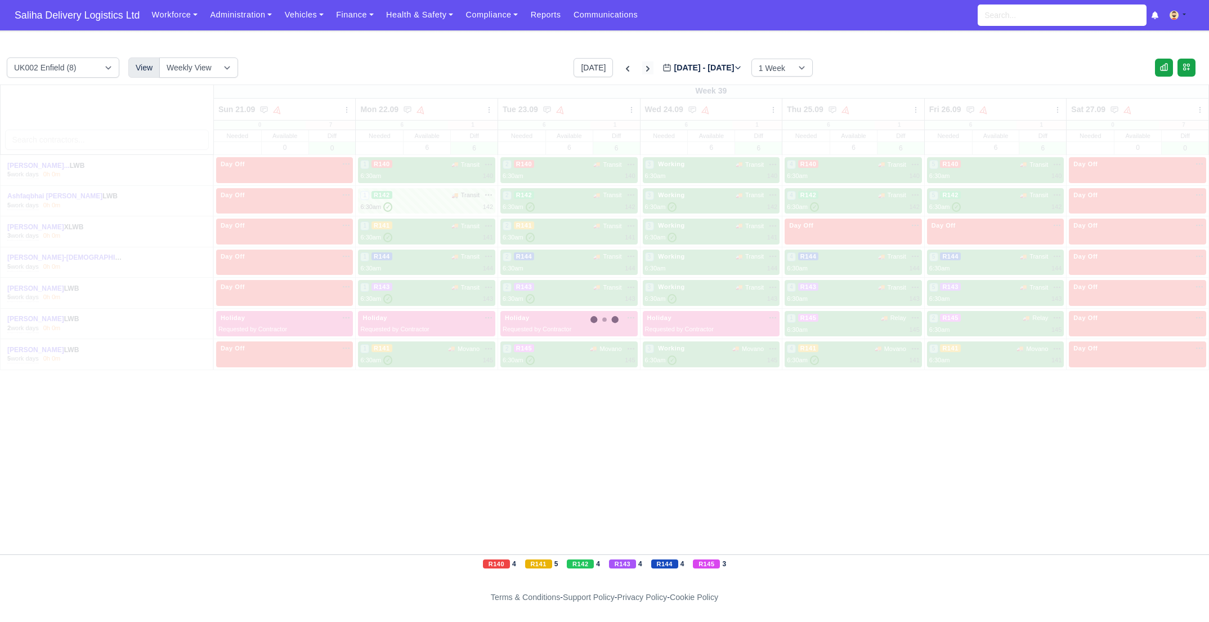
type input "2025-09-30"
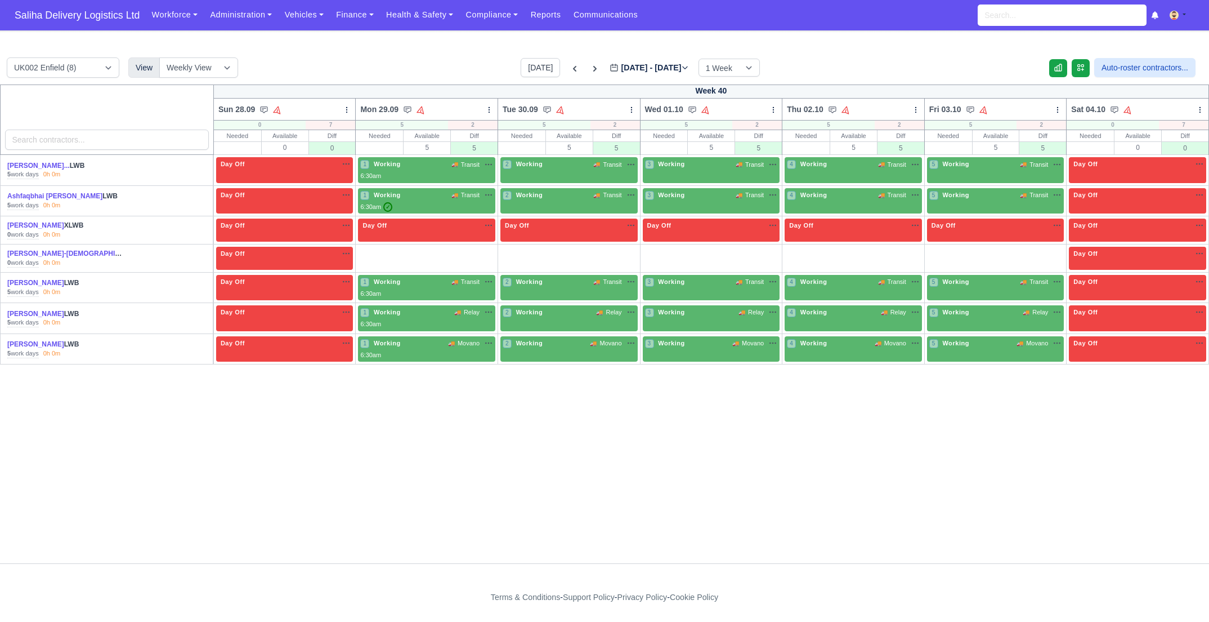
click at [379, 251] on link "W" at bounding box center [372, 251] width 28 height 9
click at [506, 247] on link "W" at bounding box center [515, 251] width 28 height 9
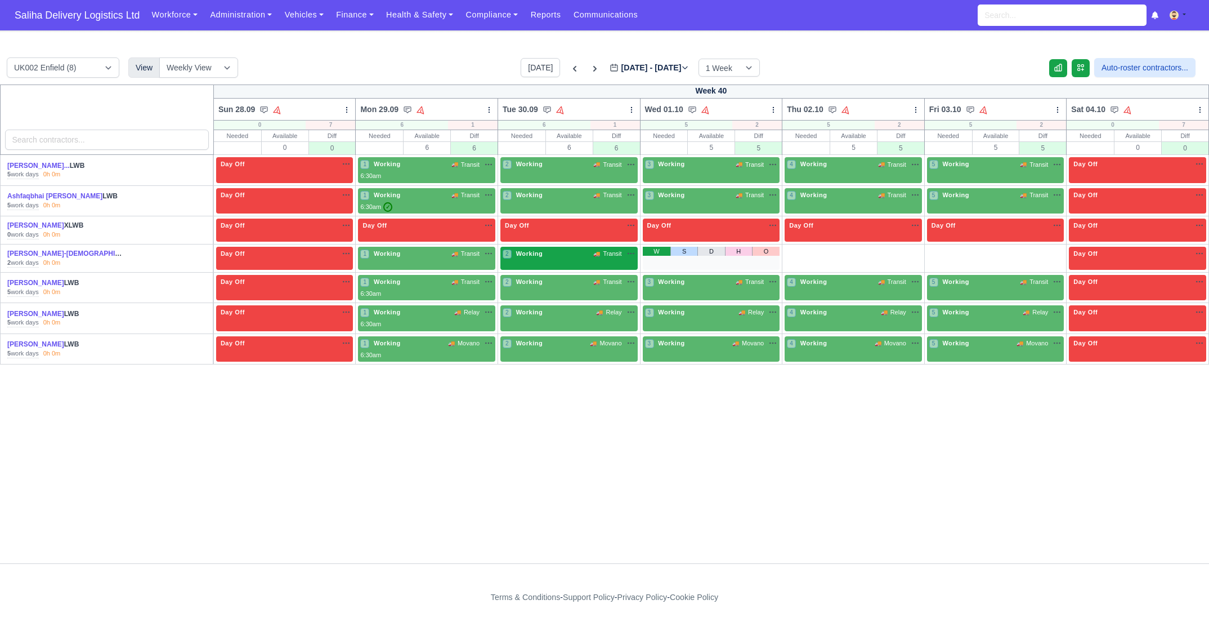
click at [654, 247] on link "W" at bounding box center [657, 251] width 28 height 9
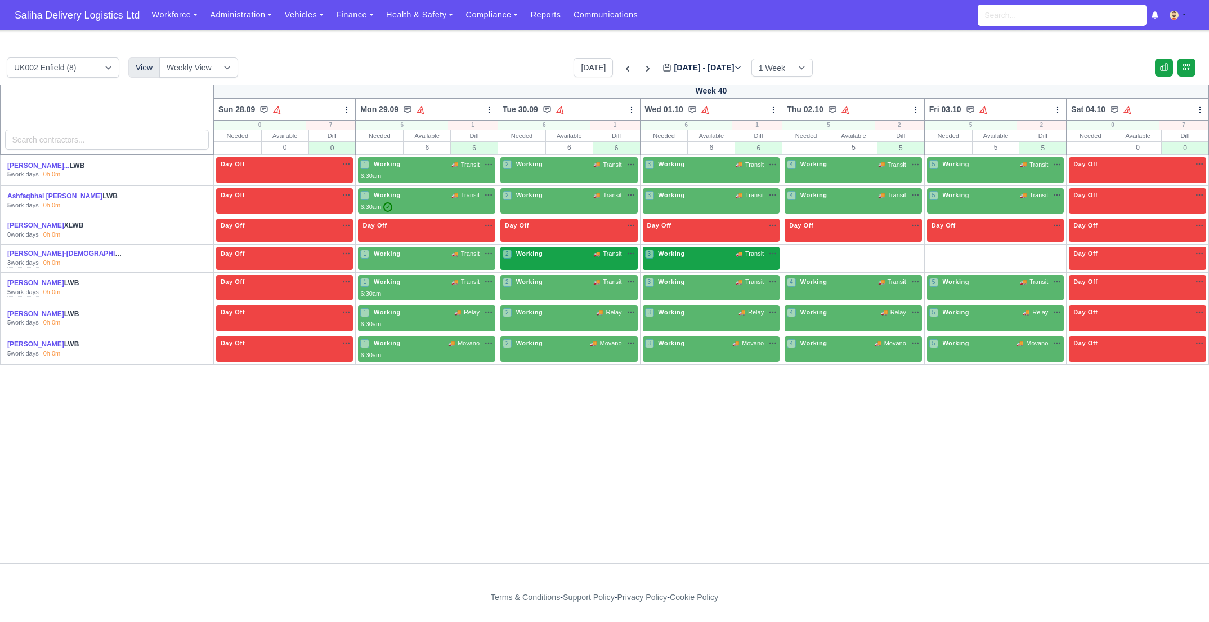
drag, startPoint x: 798, startPoint y: 248, endPoint x: 827, endPoint y: 250, distance: 28.2
click at [798, 248] on link "W" at bounding box center [799, 251] width 28 height 9
click at [936, 249] on link "W" at bounding box center [941, 251] width 28 height 9
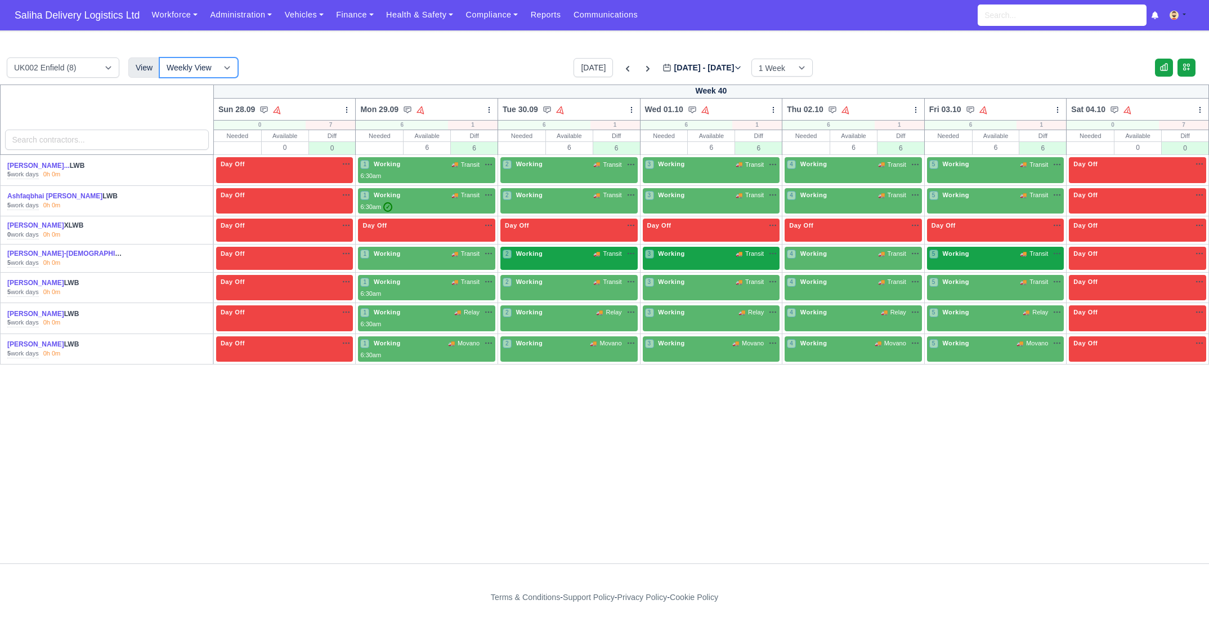
click at [230, 68] on select "Weekly View Wave times Daily Roster" at bounding box center [198, 67] width 79 height 20
select select "roster"
click at [159, 57] on select "Weekly View Wave times Daily Roster" at bounding box center [198, 67] width 79 height 20
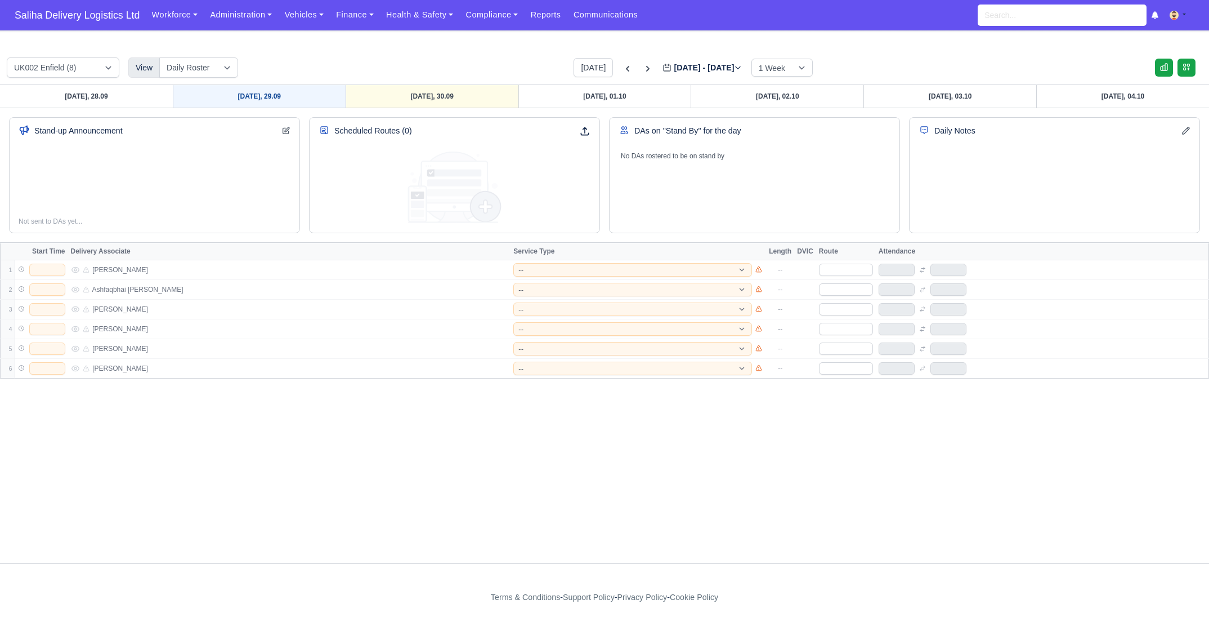
click at [299, 99] on link "[DATE], 29.09" at bounding box center [259, 96] width 173 height 23
type input "2025-09-29"
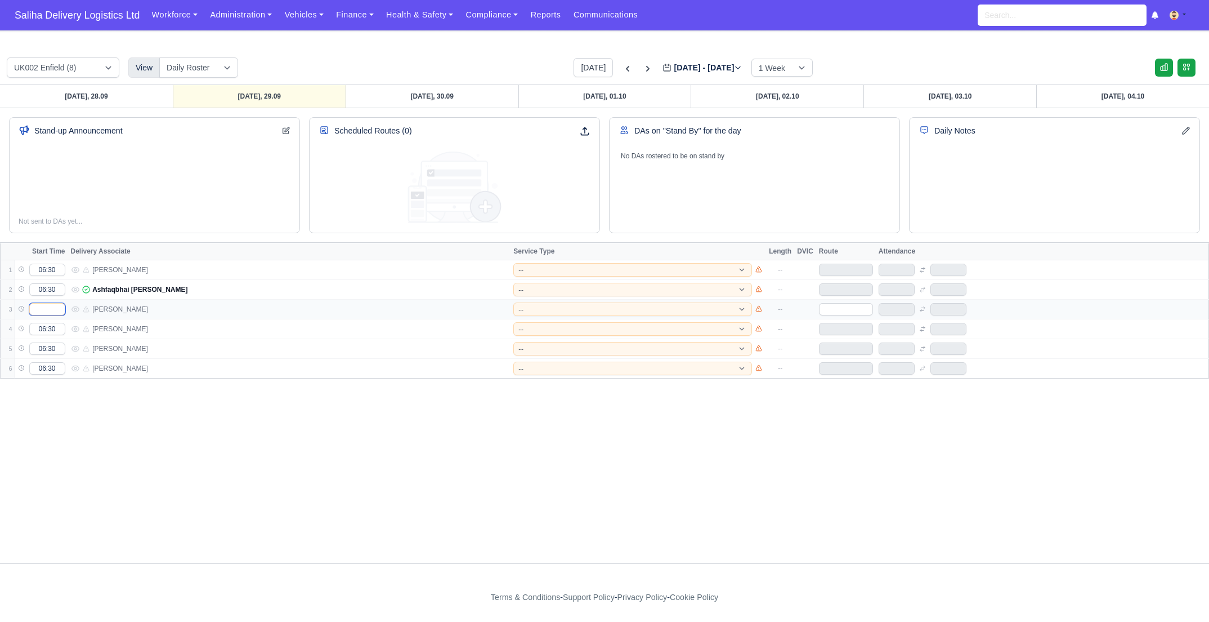
click at [47, 308] on input "text" at bounding box center [47, 309] width 36 height 12
type input "06:30"
click at [555, 267] on select "-- 141 143 144 AdHoc 142 140 Supervisor 145" at bounding box center [633, 270] width 239 height 14
select select "15"
click at [514, 263] on select "-- 141 143 144 AdHoc 142 140 Supervisor 145" at bounding box center [633, 270] width 239 height 14
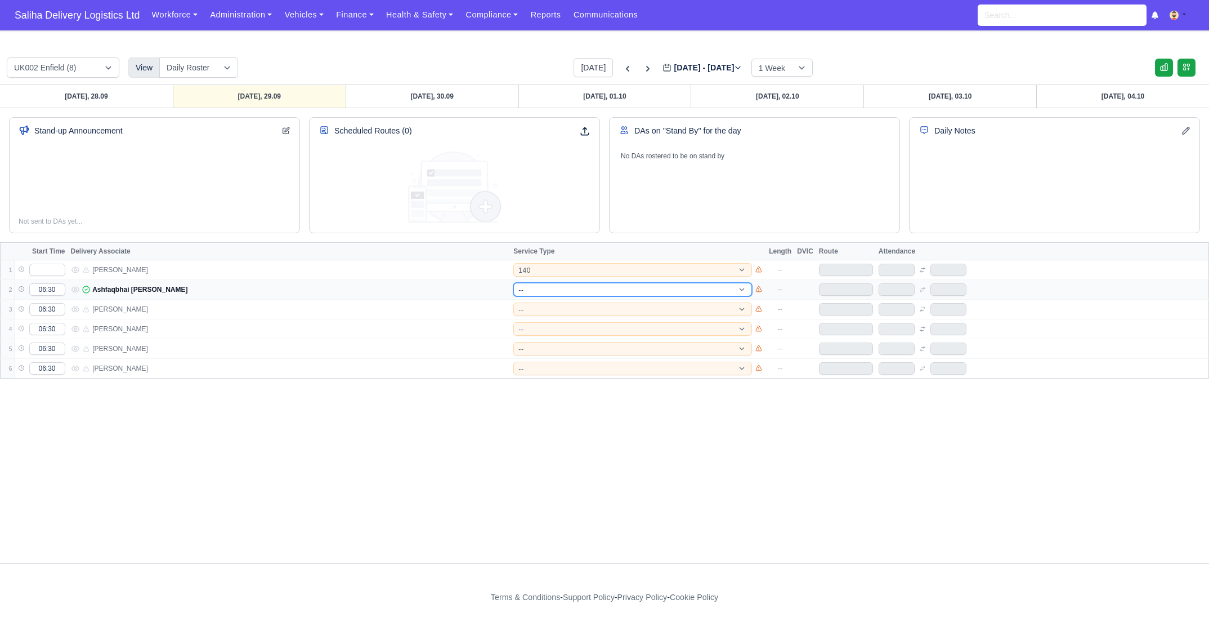
click at [544, 288] on select "-- 141 143 144 AdHoc 142 140 Supervisor 145" at bounding box center [633, 290] width 239 height 14
select select "15"
select select "12"
click at [514, 283] on select "-- 141 143 144 AdHoc 142 140 Supervisor 145" at bounding box center [633, 290] width 239 height 14
select select "12"
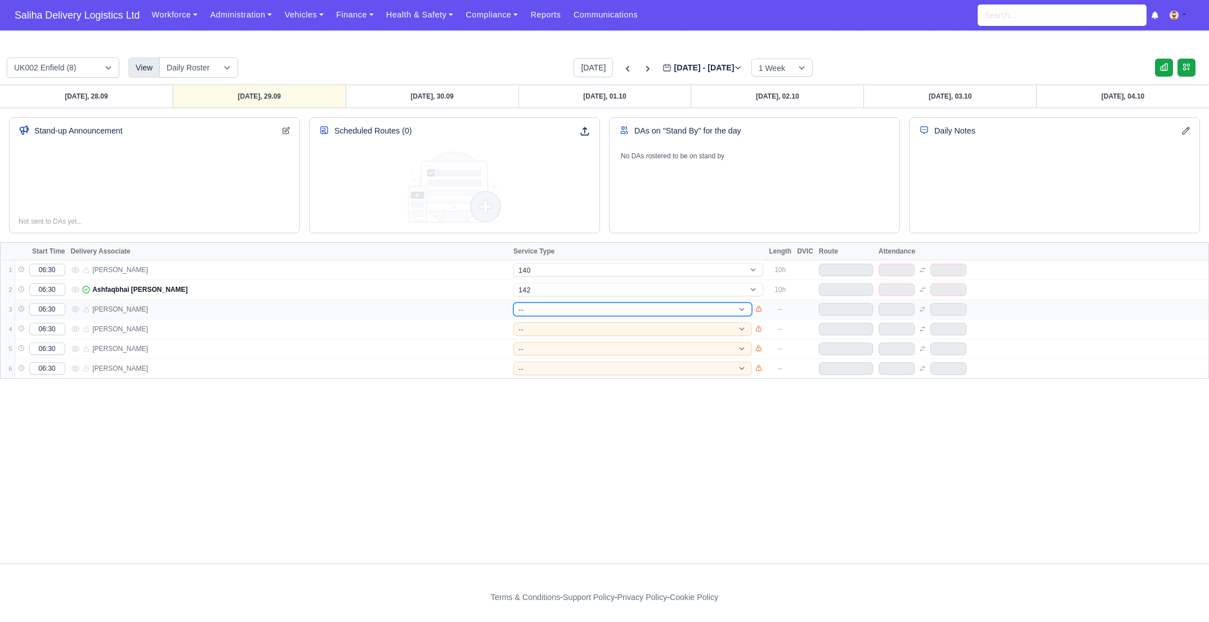
click at [555, 305] on select "-- 141 143 144 AdHoc 142 140 Supervisor 145" at bounding box center [633, 309] width 239 height 14
select select "5"
click at [514, 302] on select "-- 141 143 144 AdHoc 142 140 Supervisor 145" at bounding box center [633, 309] width 239 height 14
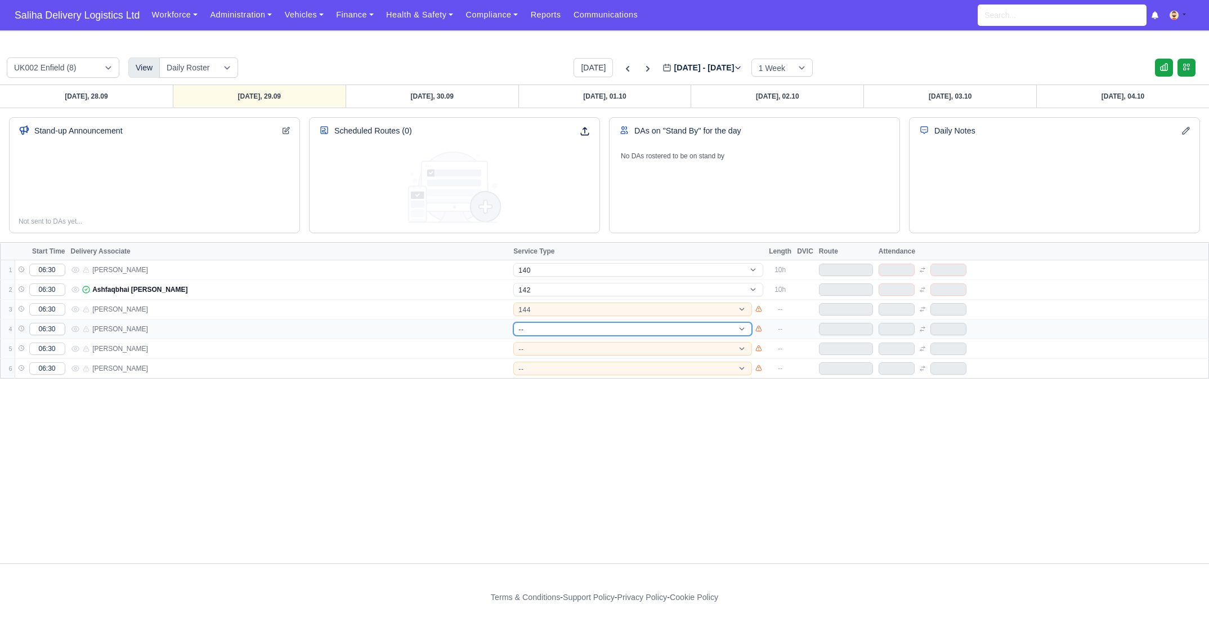
click at [546, 326] on select "-- 141 143 144 AdHoc 142 140 Supervisor 145" at bounding box center [633, 329] width 239 height 14
select select "4"
click at [514, 322] on select "-- 141 143 144 AdHoc 142 140 Supervisor 145" at bounding box center [633, 329] width 239 height 14
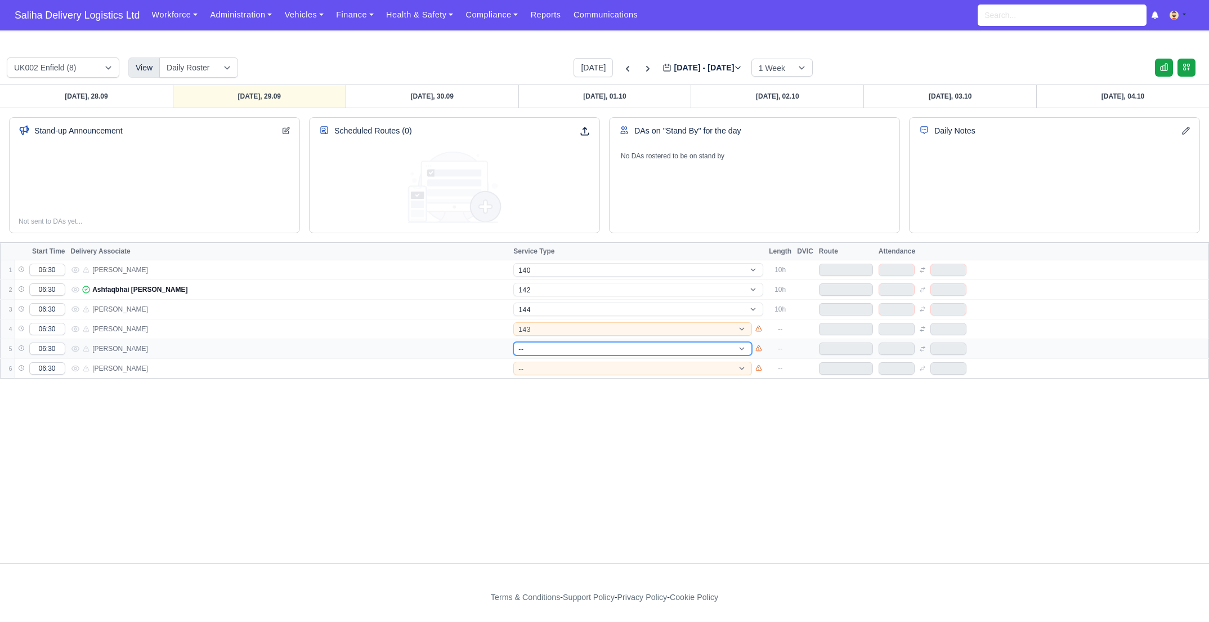
click at [546, 349] on select "-- 141 143 144 AdHoc 142 140 Supervisor 145" at bounding box center [633, 349] width 239 height 14
select select "4"
select select "17"
click at [514, 342] on select "-- 141 143 144 AdHoc 142 140 Supervisor 145" at bounding box center [633, 349] width 239 height 14
click at [554, 369] on select "-- 141 143 144 AdHoc 142 140 Supervisor 145" at bounding box center [633, 368] width 239 height 14
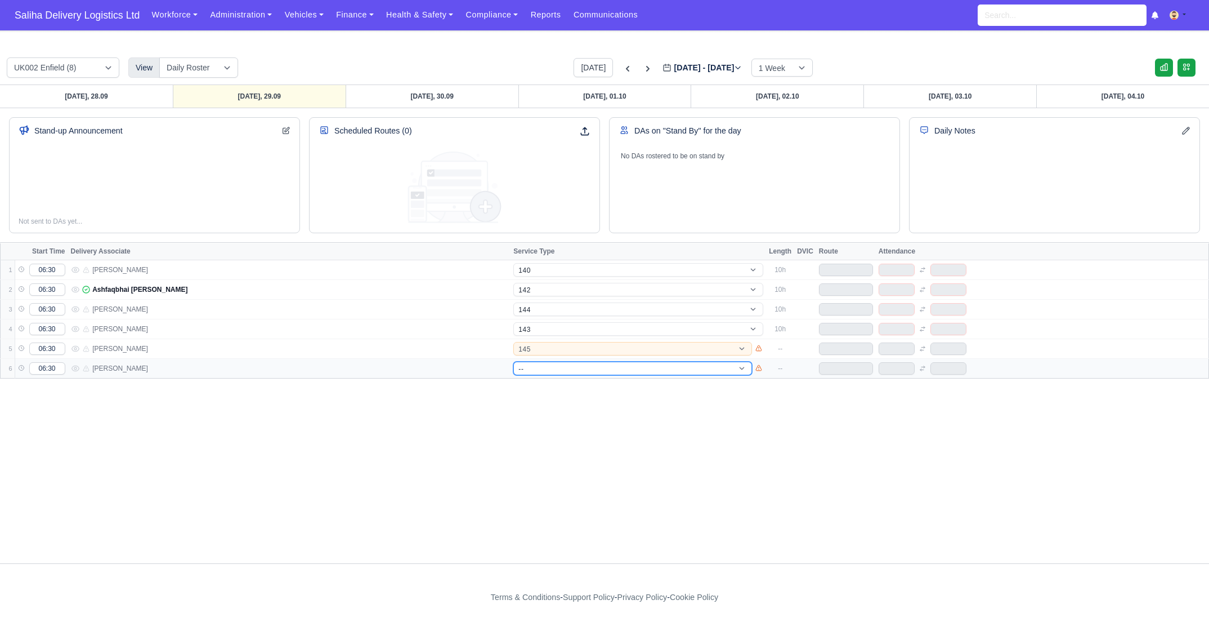
select select "17"
select select "1"
click at [514, 361] on select "-- 141 143 144 AdHoc 142 140 Supervisor 145" at bounding box center [633, 368] width 239 height 14
select select "1"
click at [836, 275] on td at bounding box center [846, 270] width 60 height 20
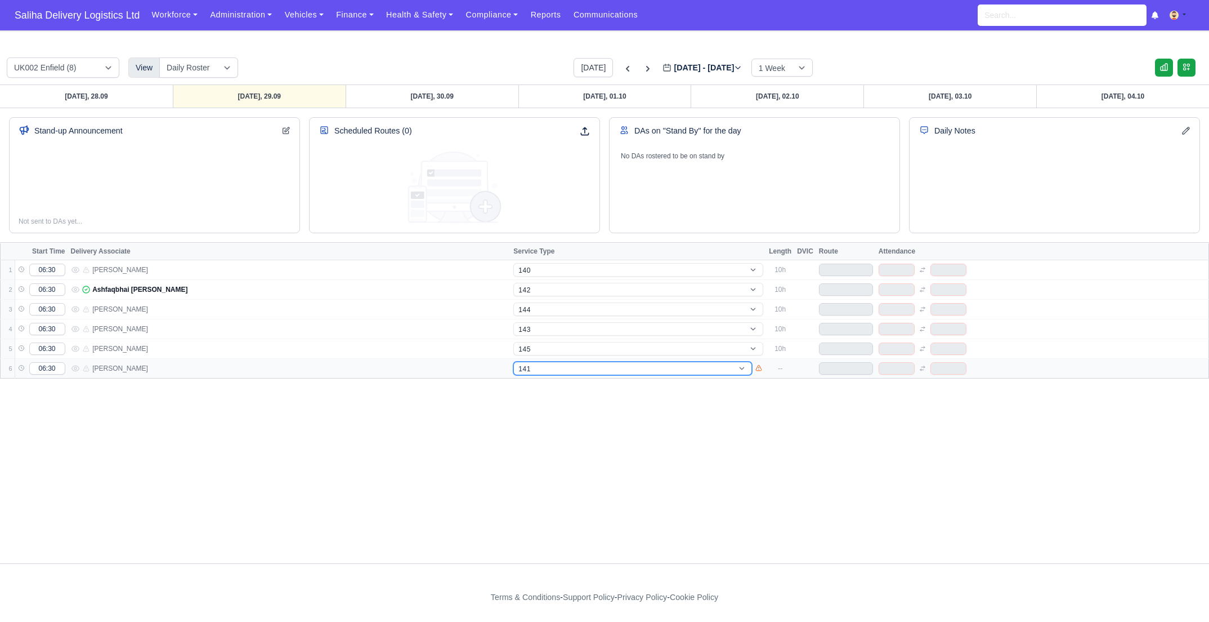
click at [674, 367] on select "-- 141 143 144 AdHoc 142 140 Supervisor 145" at bounding box center [633, 368] width 239 height 14
click at [514, 361] on select "-- 141 143 144 AdHoc 142 140 Supervisor 145" at bounding box center [633, 368] width 239 height 14
click at [118, 22] on span "Saliha Delivery Logistics Ltd" at bounding box center [77, 15] width 136 height 23
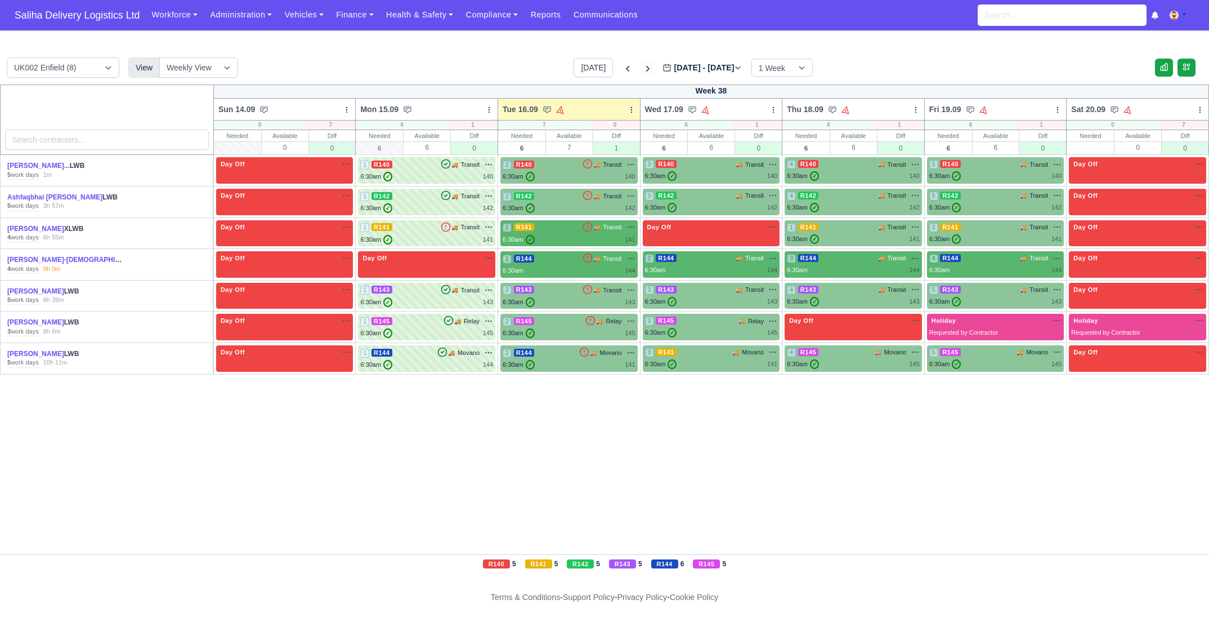
click at [642, 67] on icon at bounding box center [647, 68] width 11 height 11
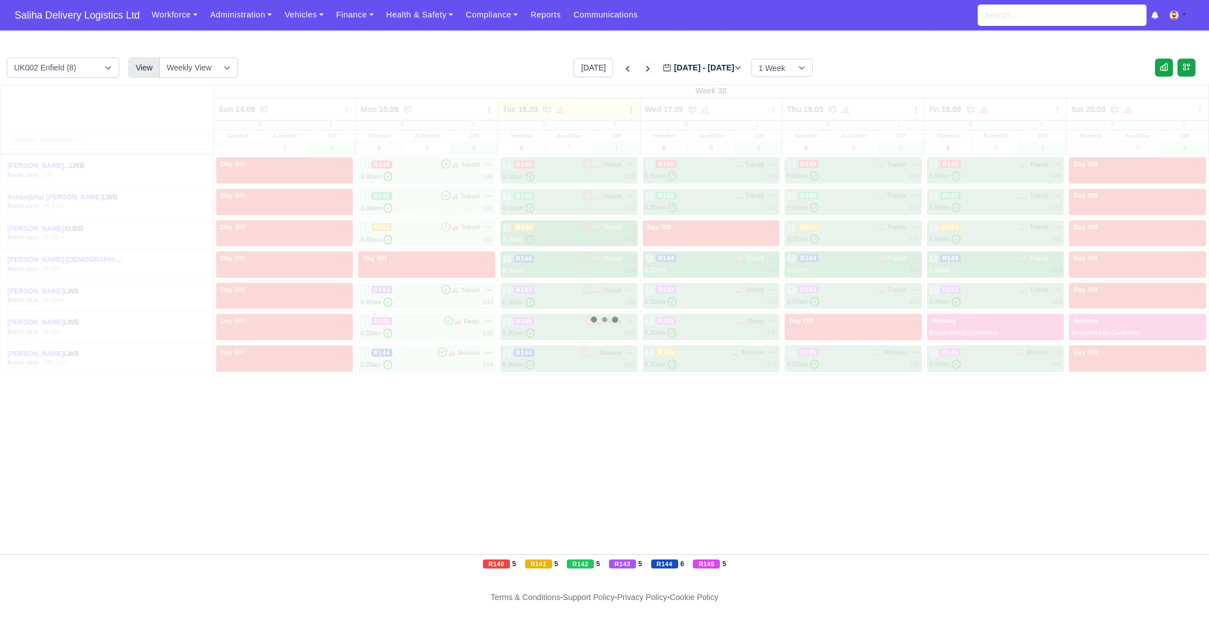
type input "2025-09-23"
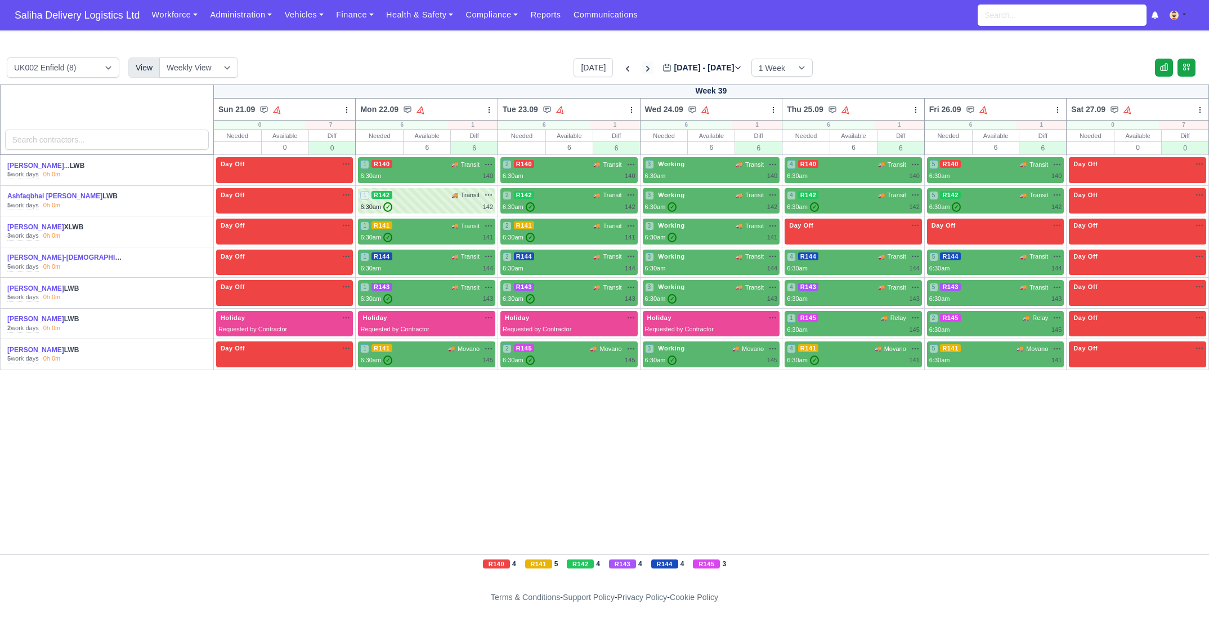
click at [642, 67] on icon at bounding box center [647, 68] width 11 height 11
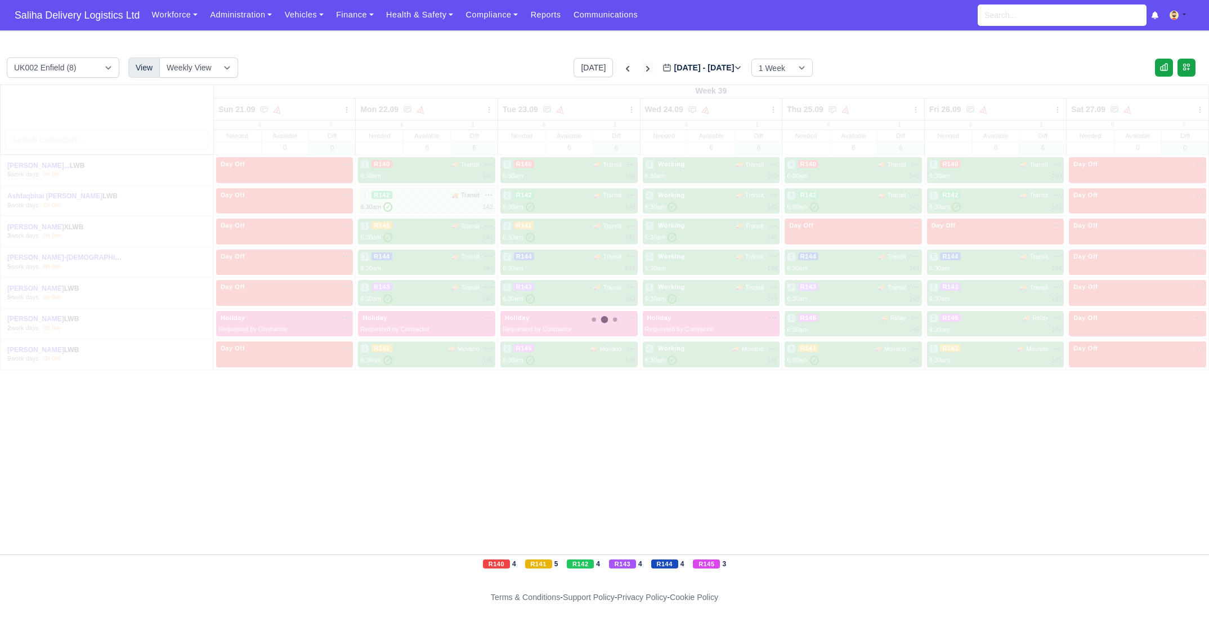
type input "2025-09-30"
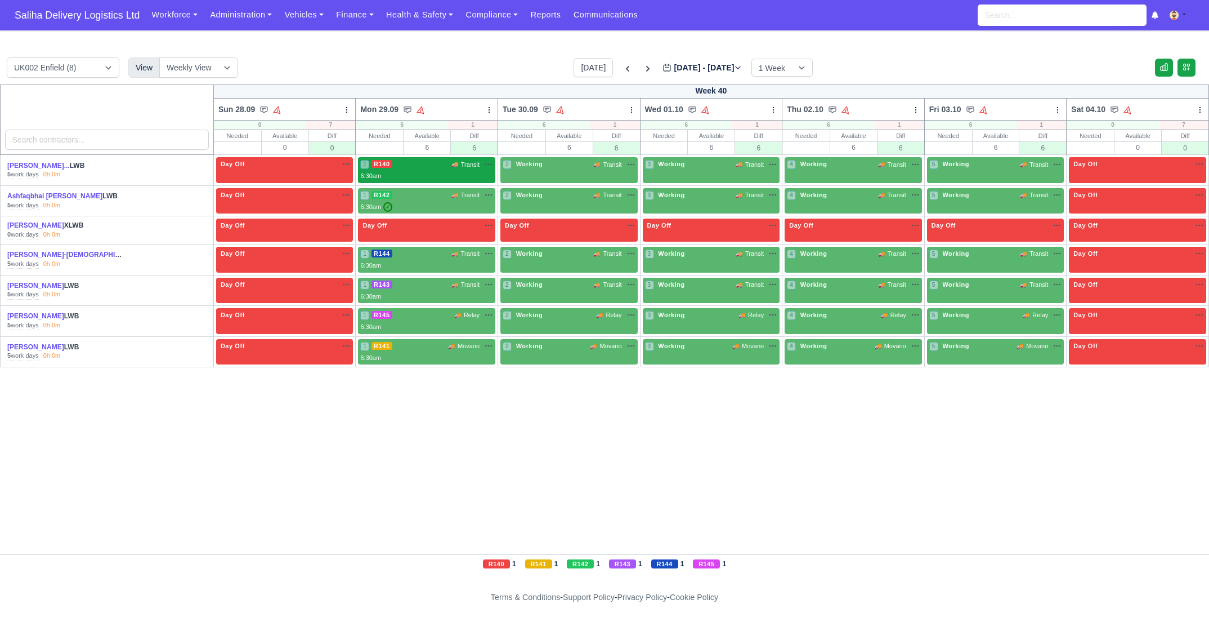
click at [431, 168] on div "1 R140 🚚 Transit" at bounding box center [426, 169] width 133 height 21
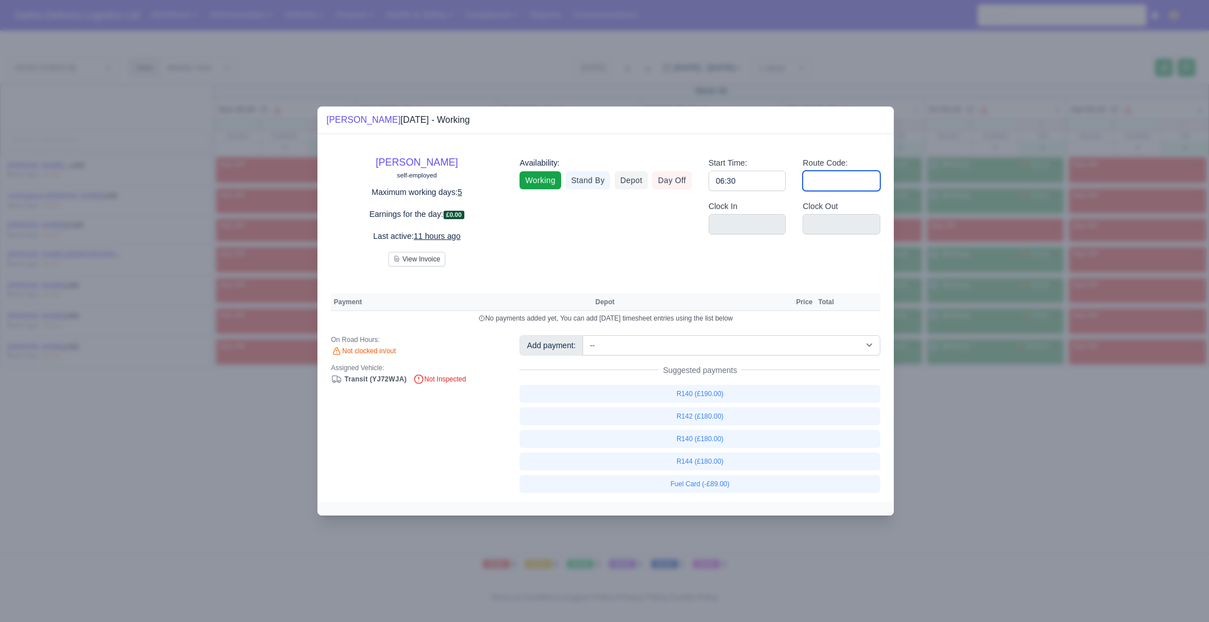
click at [824, 189] on input "Route Code:" at bounding box center [842, 181] width 78 height 20
type input "140"
click at [962, 446] on div at bounding box center [604, 311] width 1209 height 622
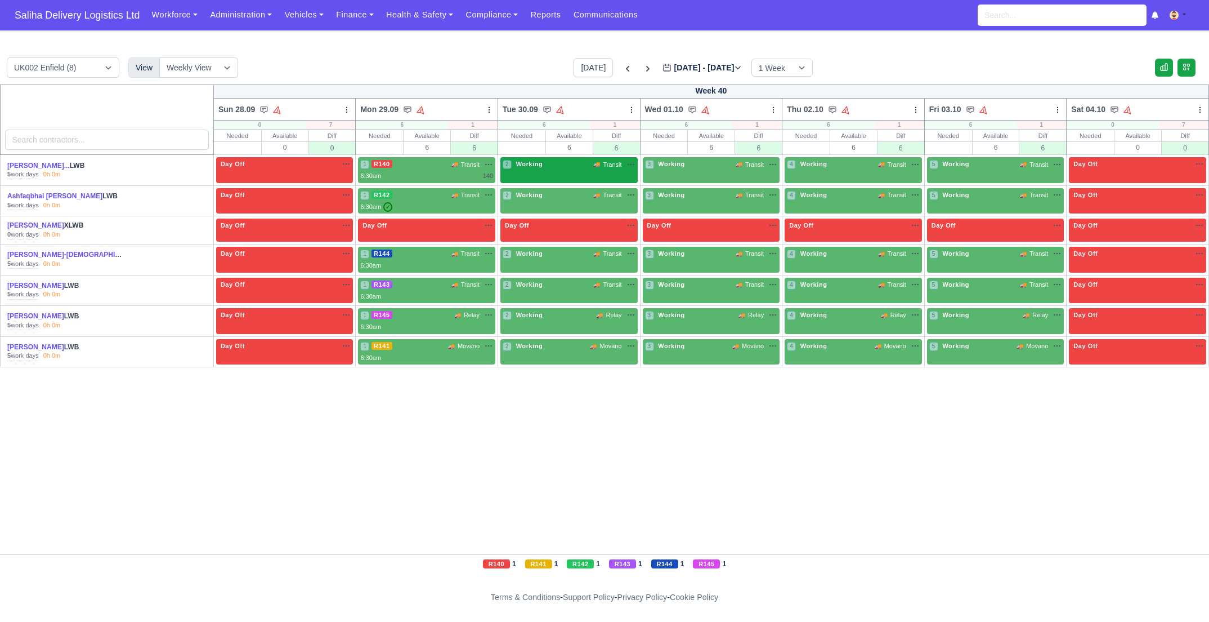
click at [596, 165] on span "🚚" at bounding box center [596, 164] width 7 height 8
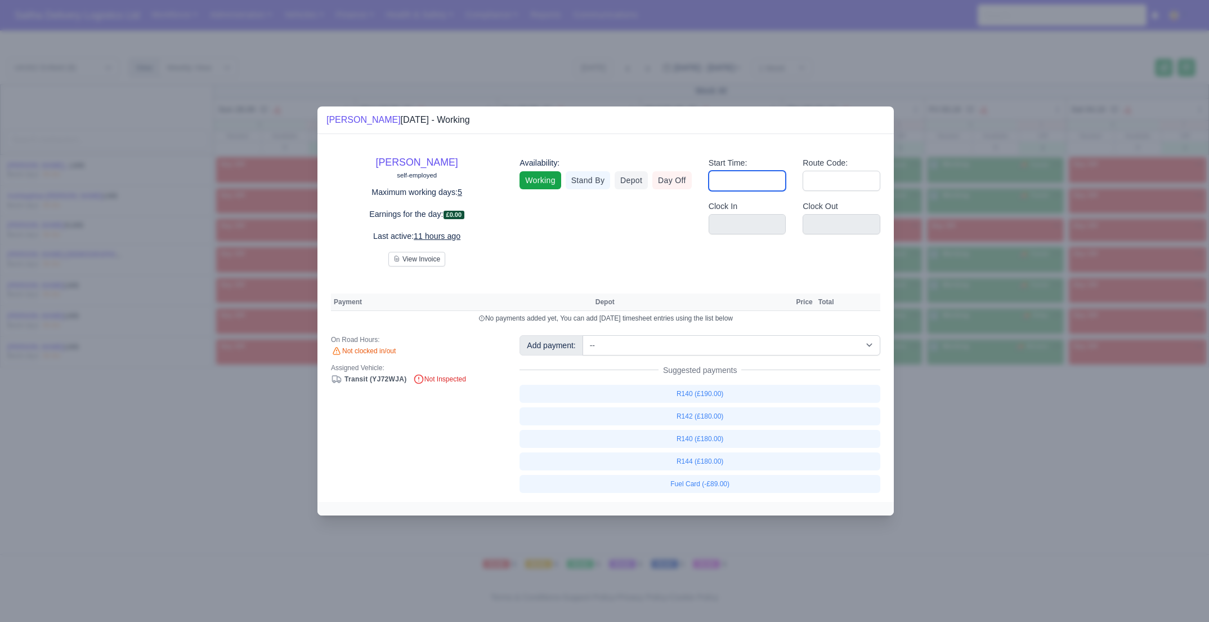
click at [754, 180] on input "Start Time:" at bounding box center [748, 181] width 78 height 20
type input "06:30"
click at [830, 186] on input "Route Code:" at bounding box center [842, 181] width 78 height 20
type input "140"
drag, startPoint x: 1008, startPoint y: 471, endPoint x: 973, endPoint y: 412, distance: 68.7
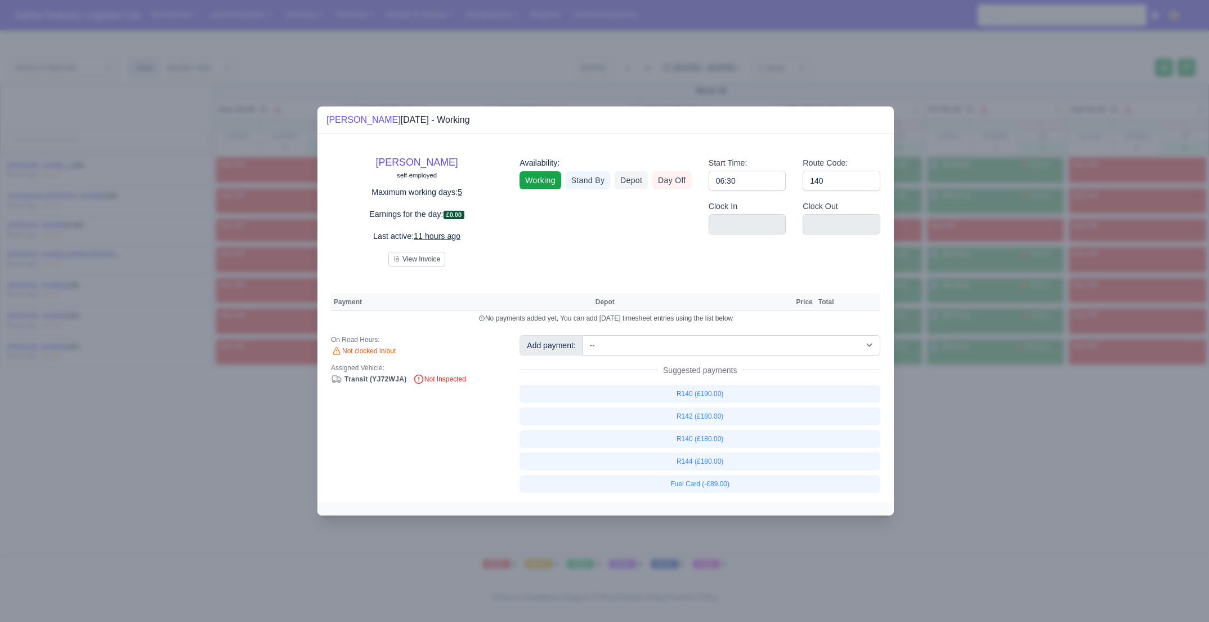
click at [1005, 466] on div at bounding box center [604, 311] width 1209 height 622
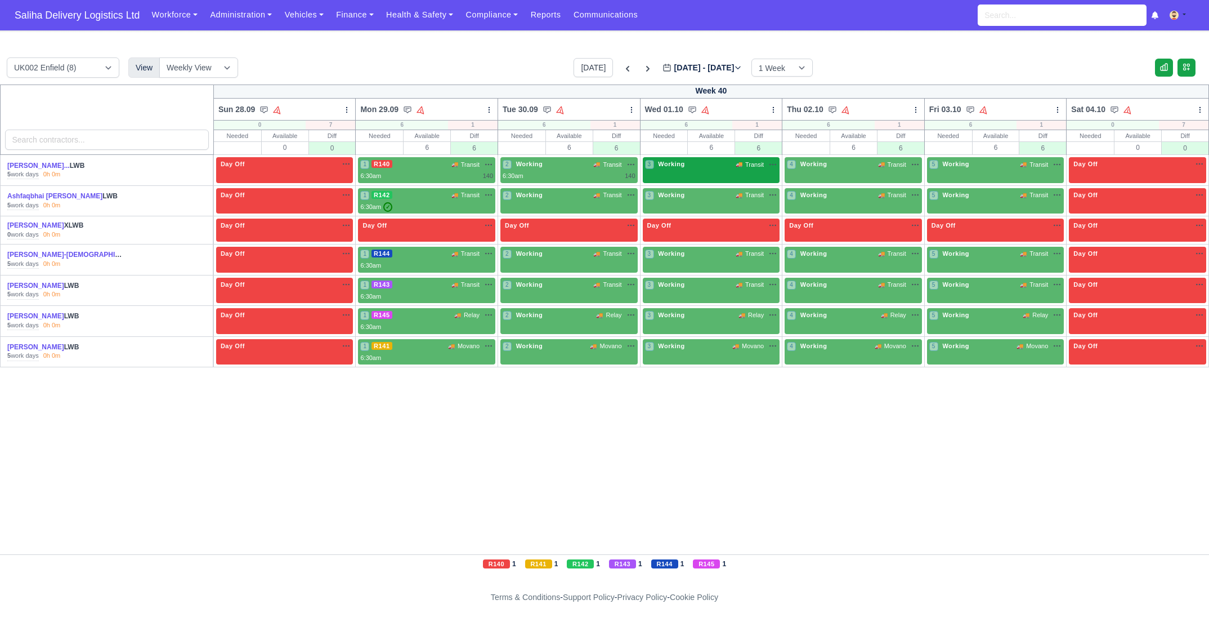
click at [716, 172] on div "3 Working 🚚 Transit" at bounding box center [711, 170] width 137 height 26
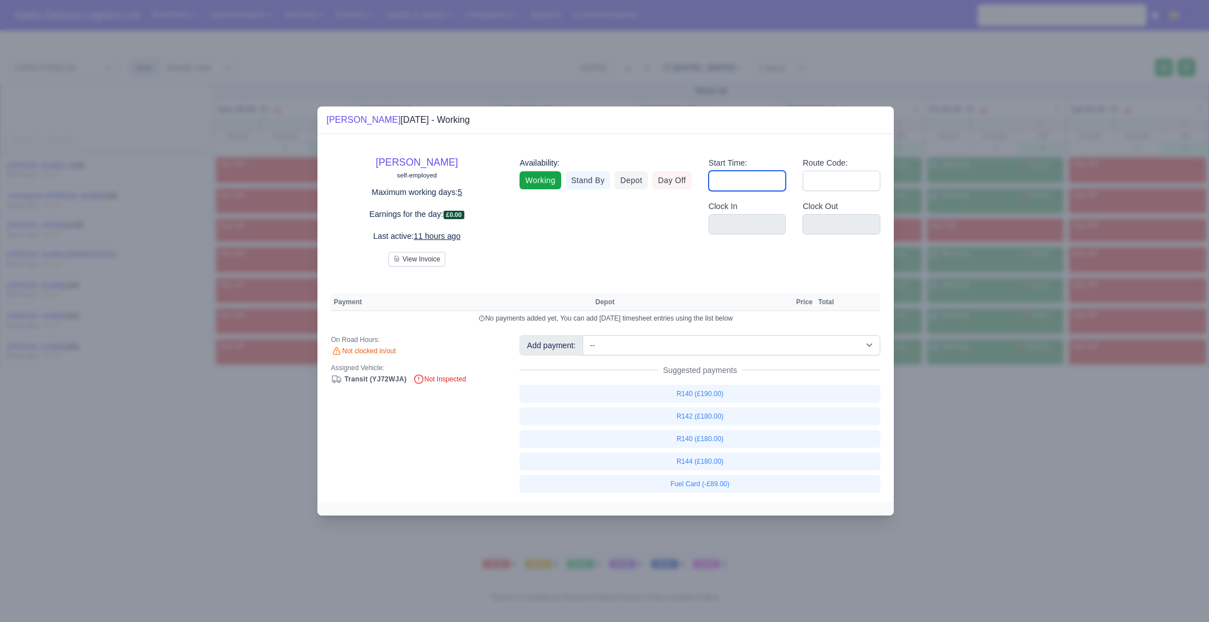
drag, startPoint x: 744, startPoint y: 179, endPoint x: 756, endPoint y: 190, distance: 16.4
click at [744, 180] on input "Start Time:" at bounding box center [748, 181] width 78 height 20
type input "06:30"
click at [840, 182] on input "Route Code:" at bounding box center [842, 181] width 78 height 20
type input "140"
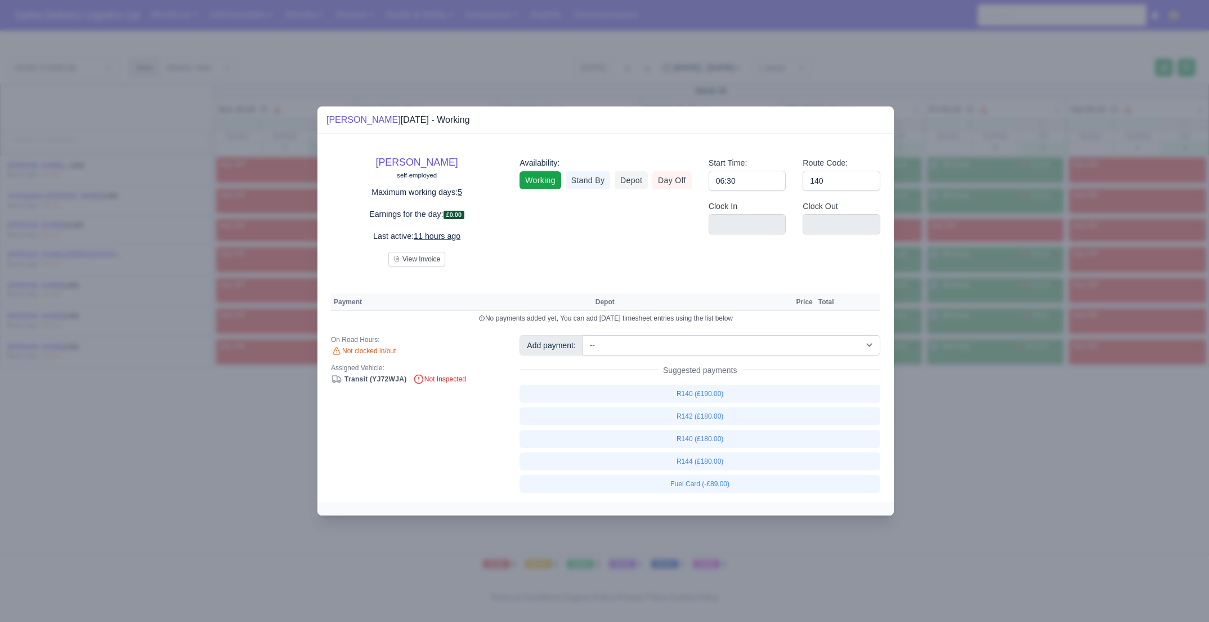
click at [997, 448] on div at bounding box center [604, 311] width 1209 height 622
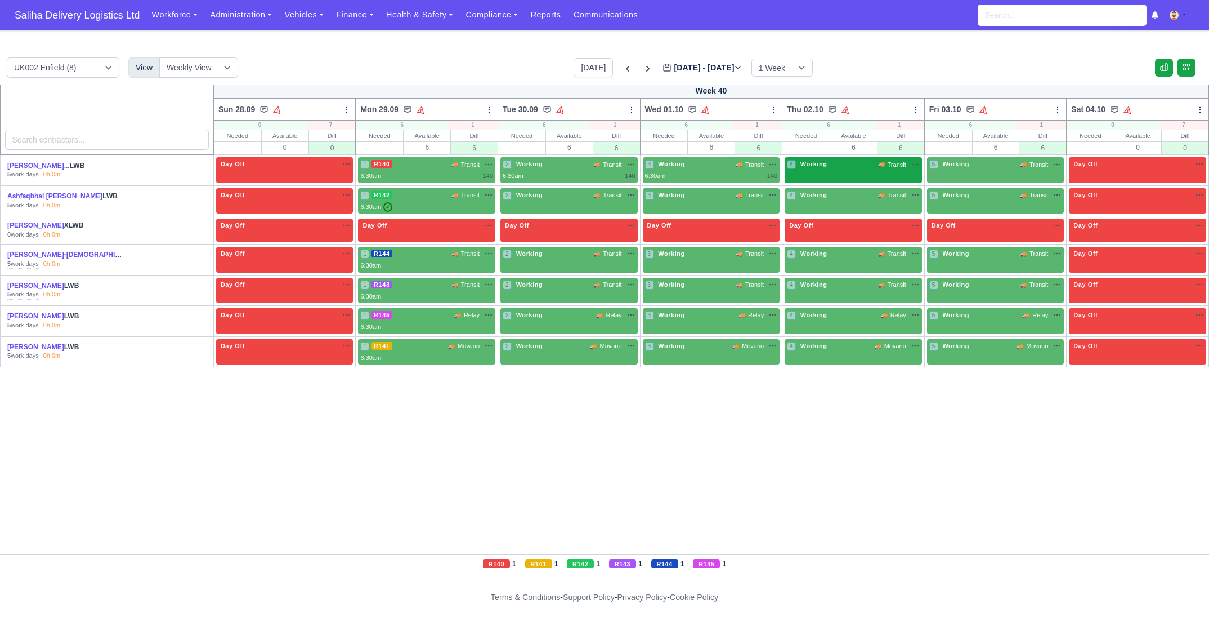
click at [860, 169] on div "4 Working 🚚 Transit" at bounding box center [853, 165] width 133 height 12
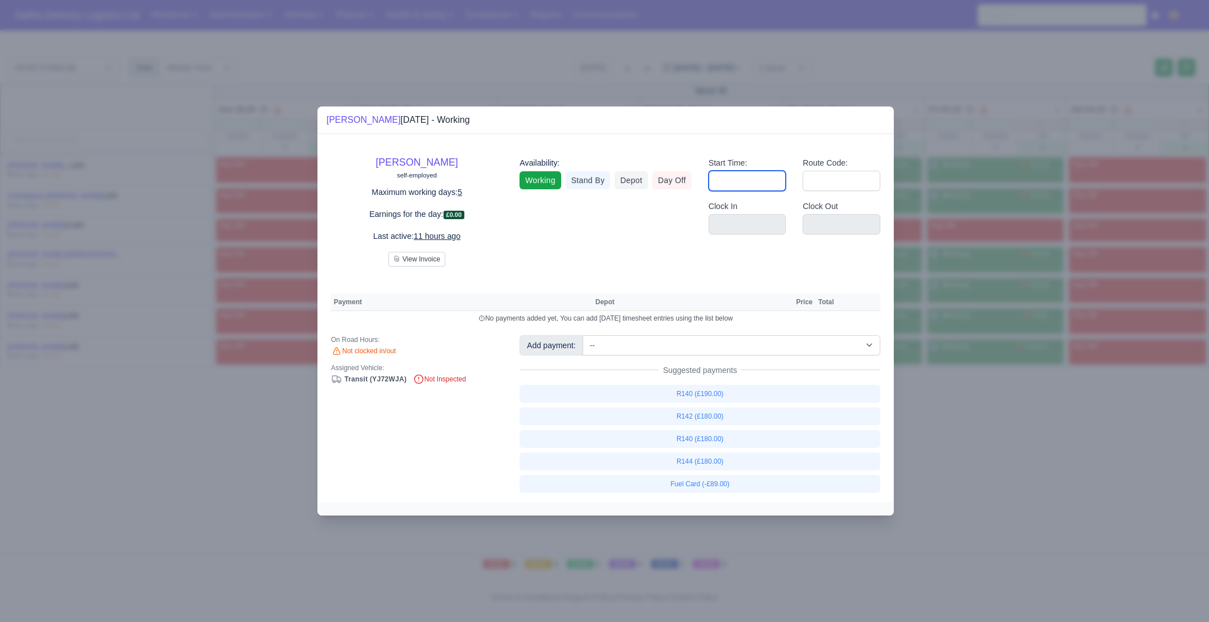
click at [777, 189] on input "Start Time:" at bounding box center [748, 181] width 78 height 20
type input "06:30"
click at [837, 181] on input "Route Code:" at bounding box center [842, 181] width 78 height 20
type input "140"
click at [969, 410] on div at bounding box center [604, 311] width 1209 height 622
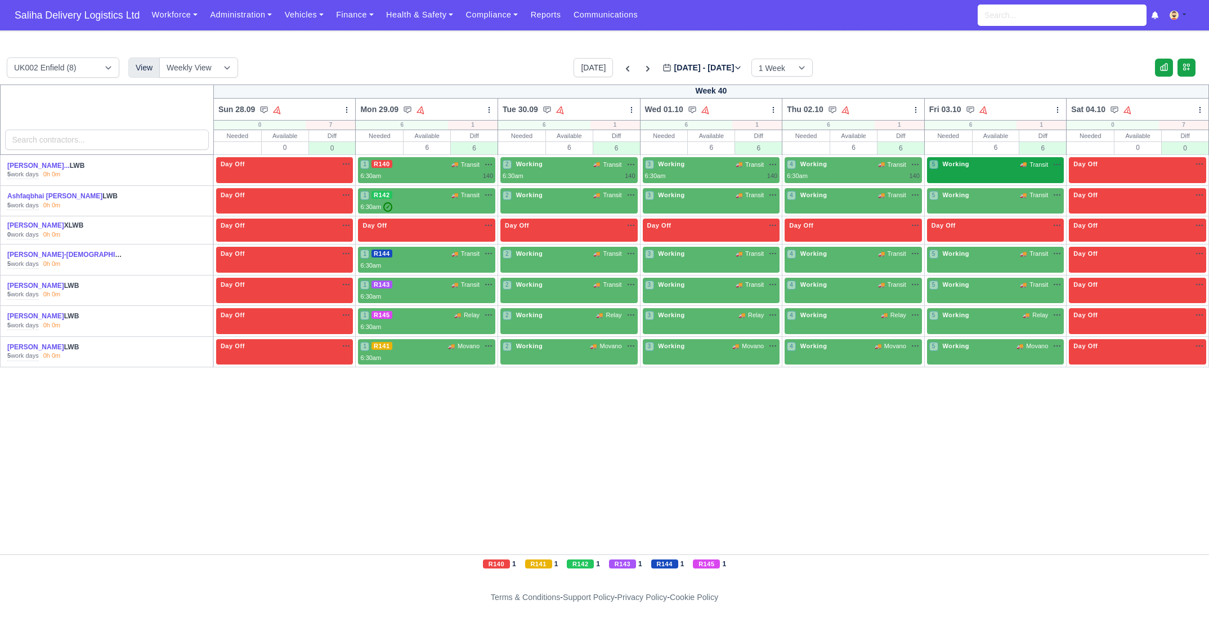
click at [975, 176] on div "5 Working 🚚 Transit" at bounding box center [995, 170] width 137 height 26
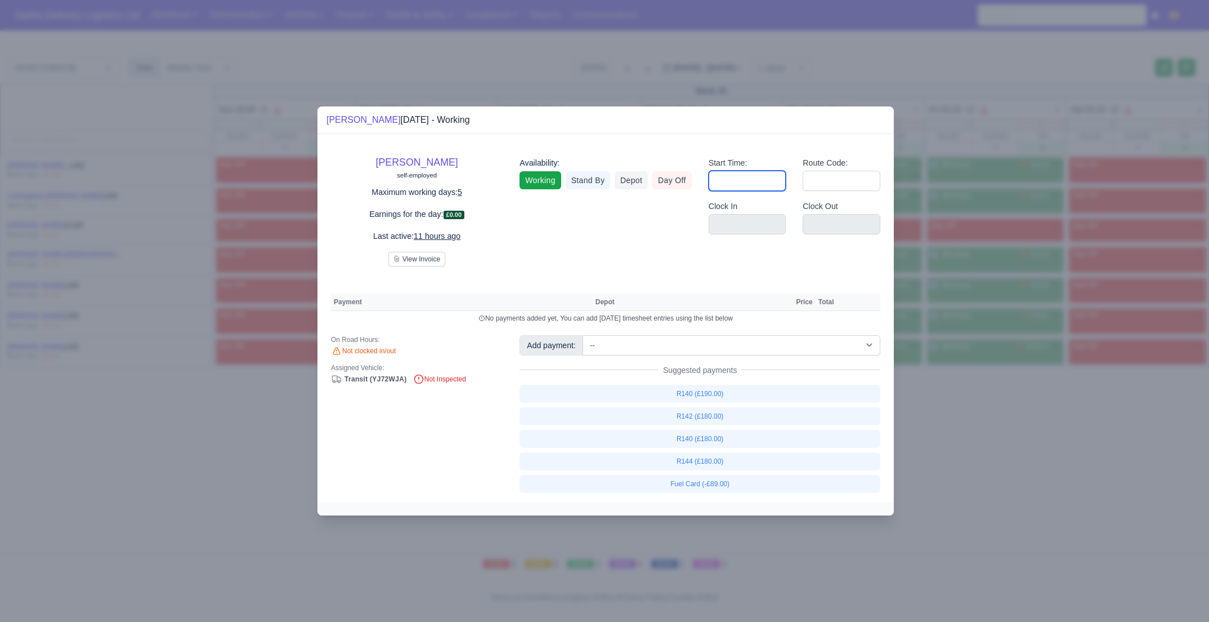
click at [756, 180] on input "Start Time:" at bounding box center [748, 181] width 78 height 20
type input "06:30"
click at [836, 181] on input "Route Code:" at bounding box center [842, 181] width 78 height 20
type input "140"
click at [945, 427] on div at bounding box center [604, 311] width 1209 height 622
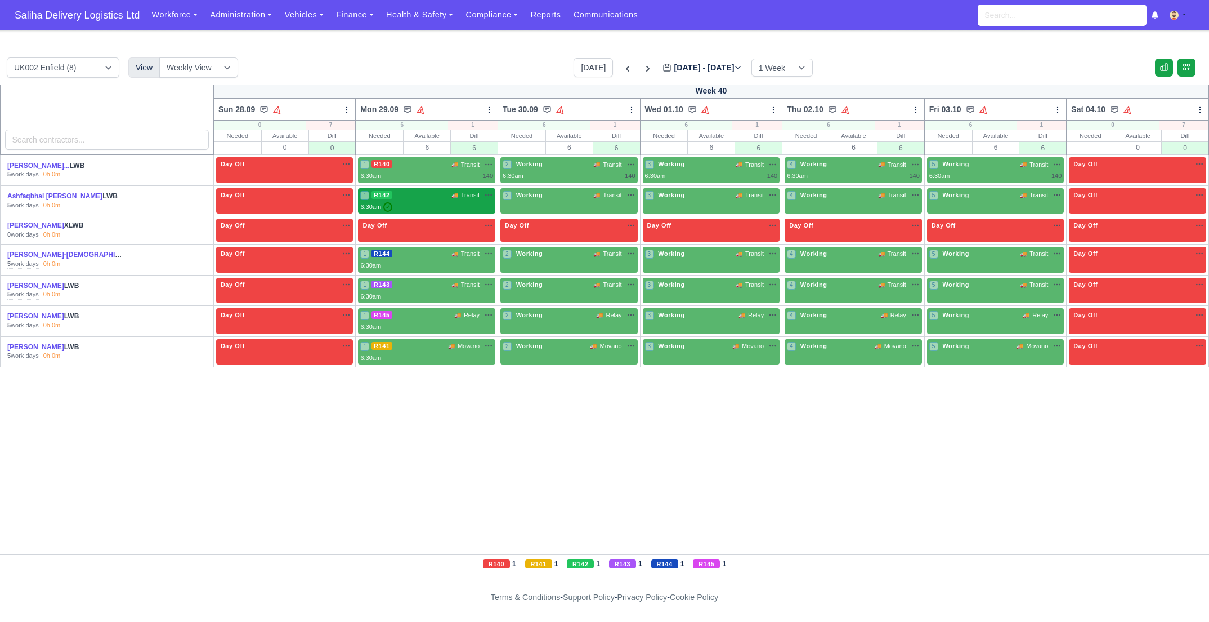
click at [442, 197] on div "1 R142 🚚 Transit" at bounding box center [426, 195] width 133 height 10
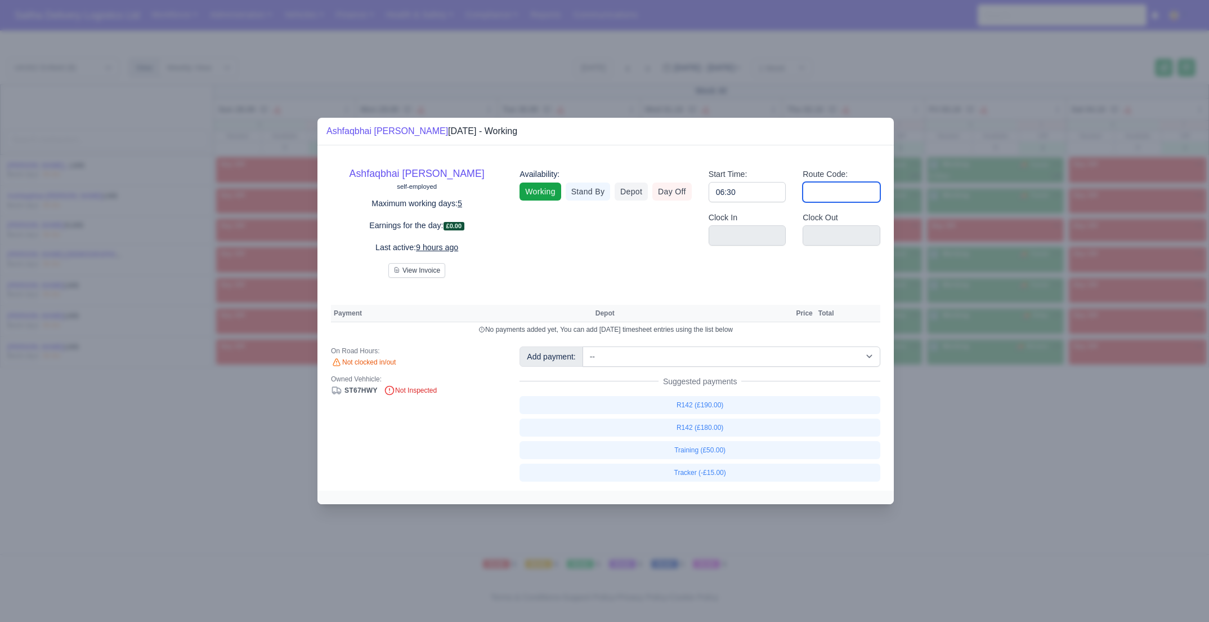
click at [828, 194] on input "Route Code:" at bounding box center [842, 192] width 78 height 20
type input "142"
click at [968, 399] on div at bounding box center [604, 311] width 1209 height 622
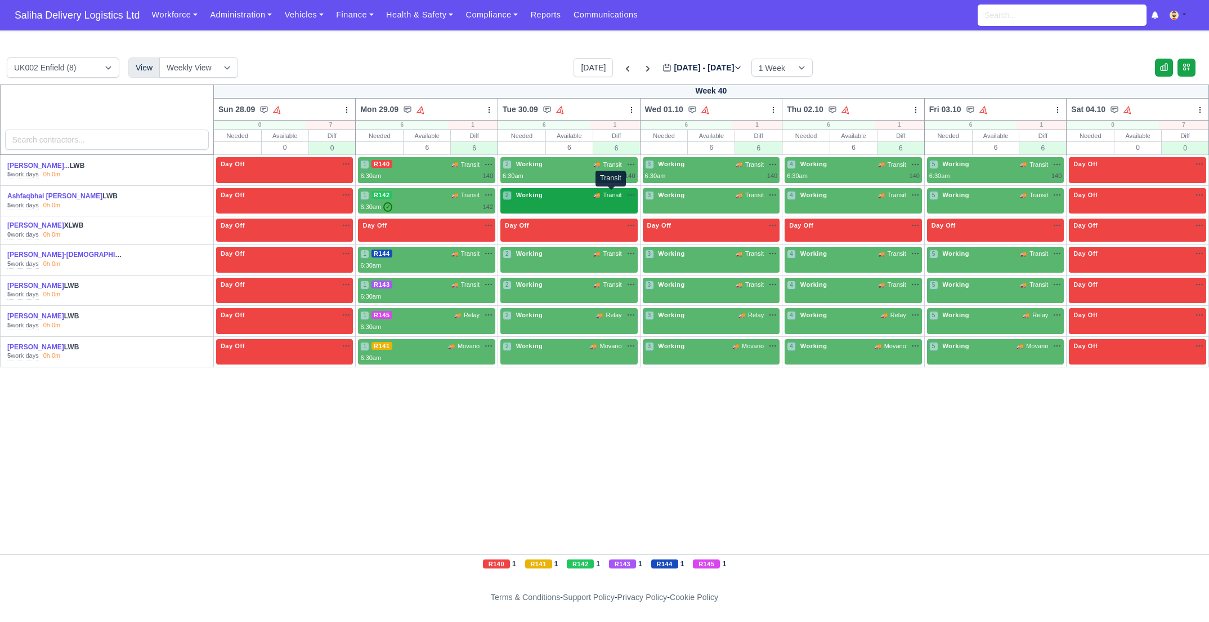
click at [603, 198] on span "Transit" at bounding box center [612, 195] width 19 height 10
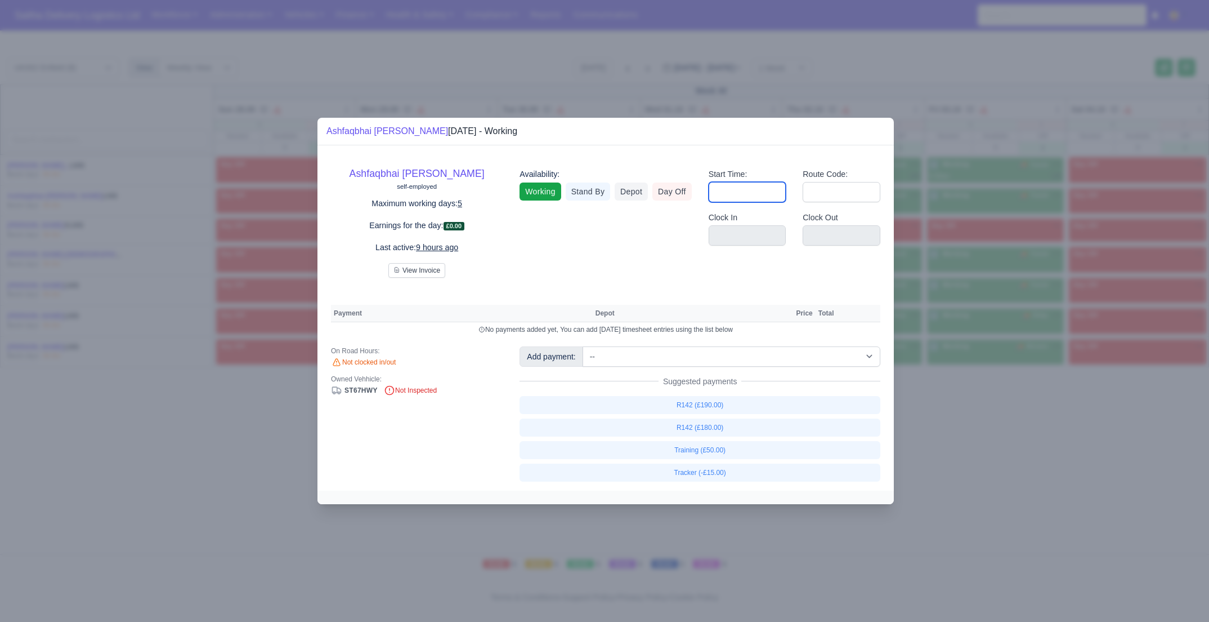
click at [735, 200] on input "Start Time:" at bounding box center [748, 192] width 78 height 20
type input "06:30"
click at [836, 198] on input "Route Code:" at bounding box center [842, 192] width 78 height 20
type input "142"
drag, startPoint x: 1009, startPoint y: 453, endPoint x: 955, endPoint y: 367, distance: 101.4
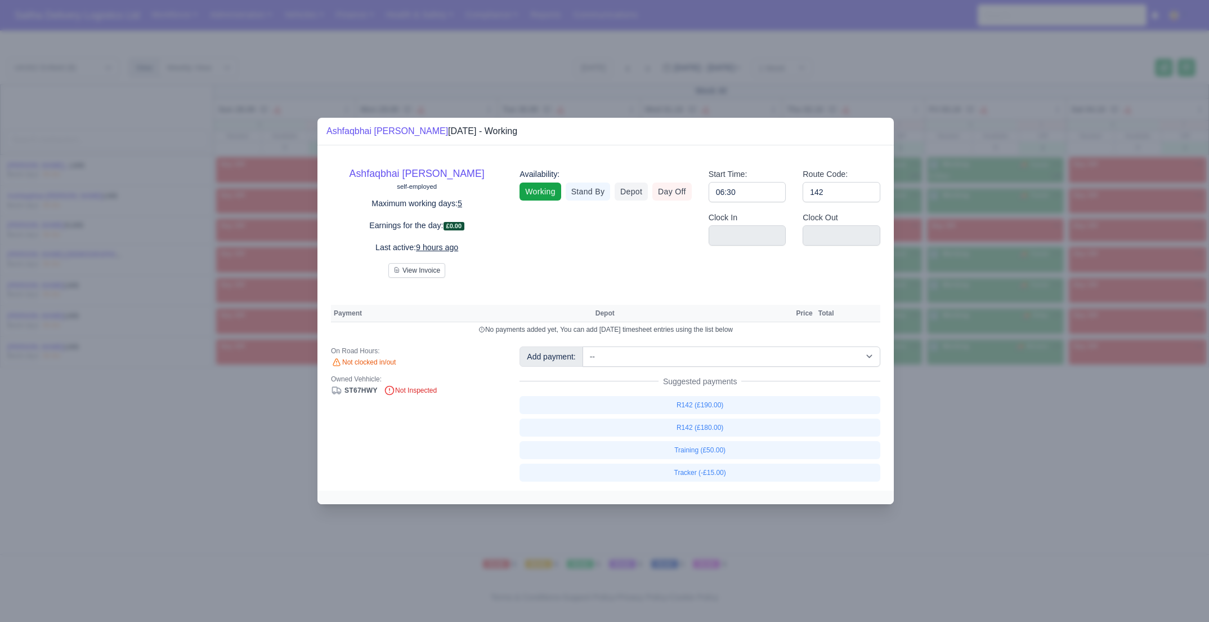
click at [1008, 452] on div at bounding box center [604, 311] width 1209 height 622
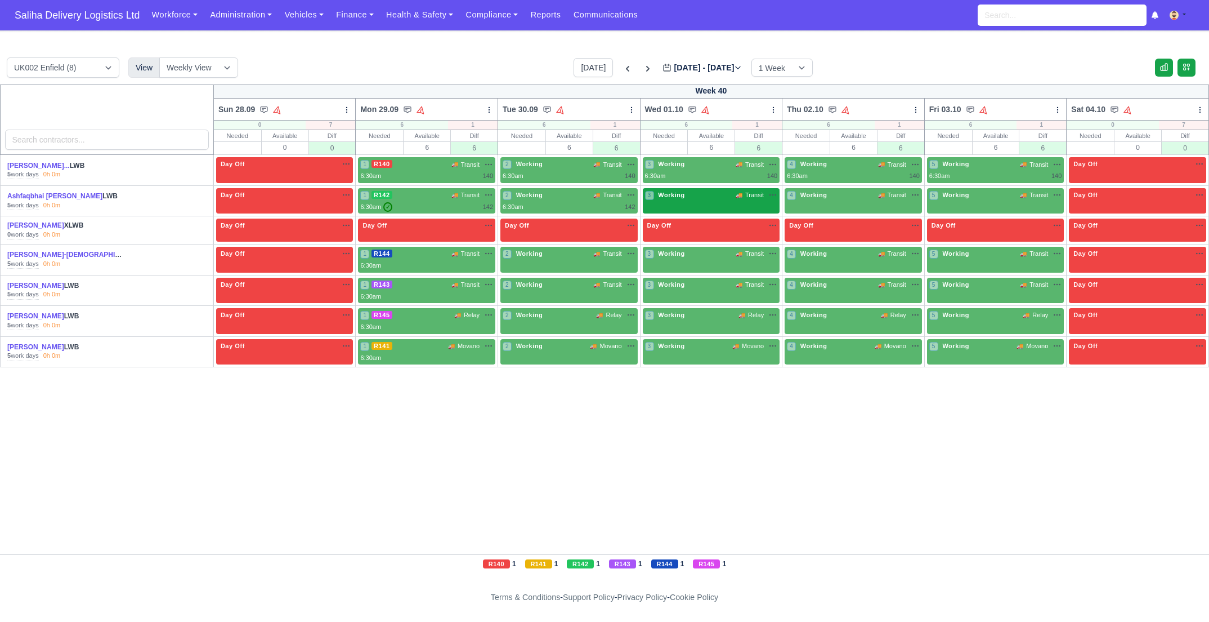
click at [755, 208] on div "3 Working 🚚 Transit" at bounding box center [711, 201] width 137 height 26
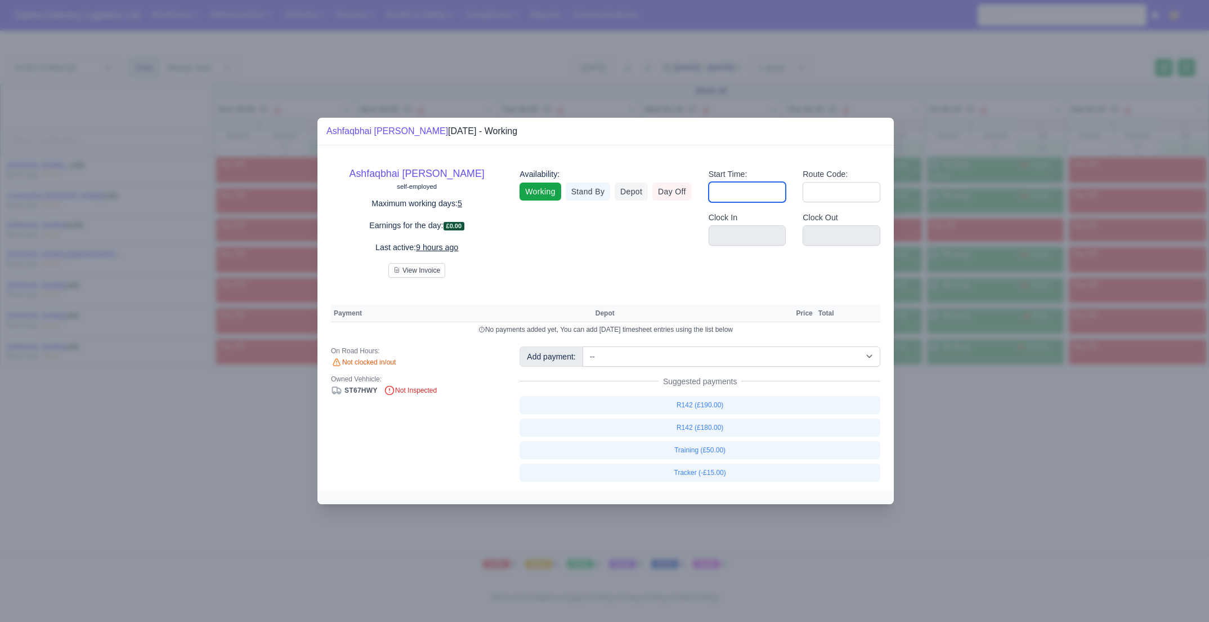
click at [754, 197] on input "Start Time:" at bounding box center [748, 192] width 78 height 20
type input "06:30"
click at [833, 194] on input "Route Code:" at bounding box center [842, 192] width 78 height 20
type input "142"
drag, startPoint x: 1037, startPoint y: 463, endPoint x: 990, endPoint y: 367, distance: 107.0
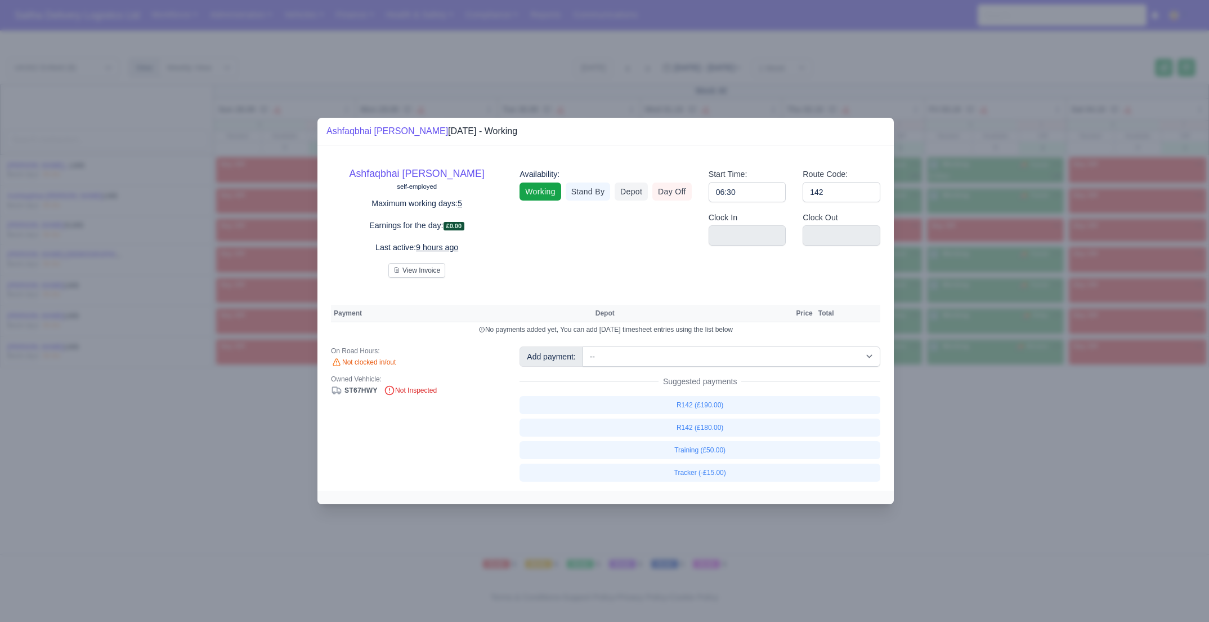
click at [1037, 463] on div at bounding box center [604, 311] width 1209 height 622
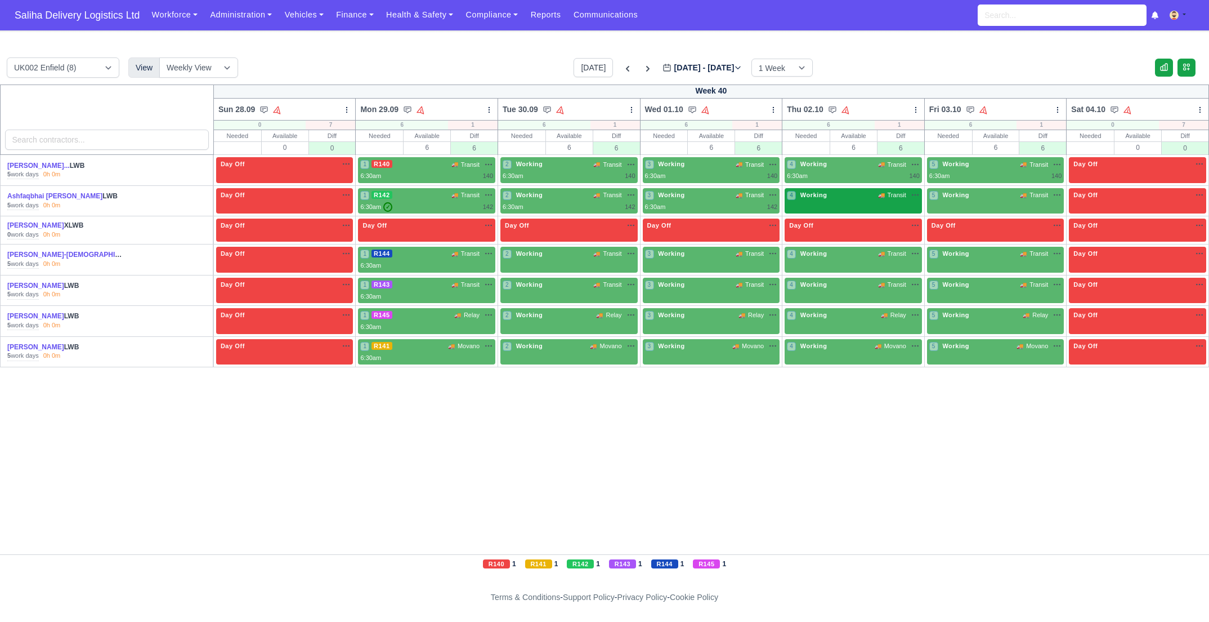
click at [859, 207] on div "4 Working 🚚 Transit" at bounding box center [853, 201] width 137 height 26
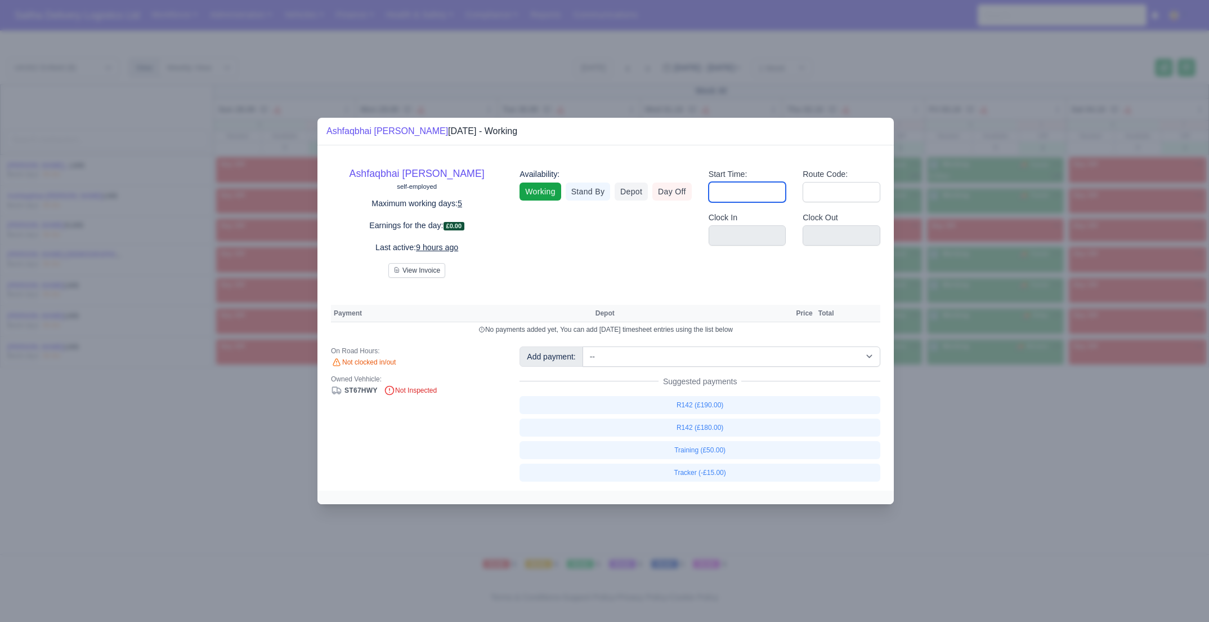
click at [779, 200] on input "Start Time:" at bounding box center [748, 192] width 78 height 20
type input "06:30"
click at [829, 188] on input "Route Code:" at bounding box center [842, 192] width 78 height 20
type input "142"
drag, startPoint x: 1108, startPoint y: 525, endPoint x: 1062, endPoint y: 368, distance: 163.7
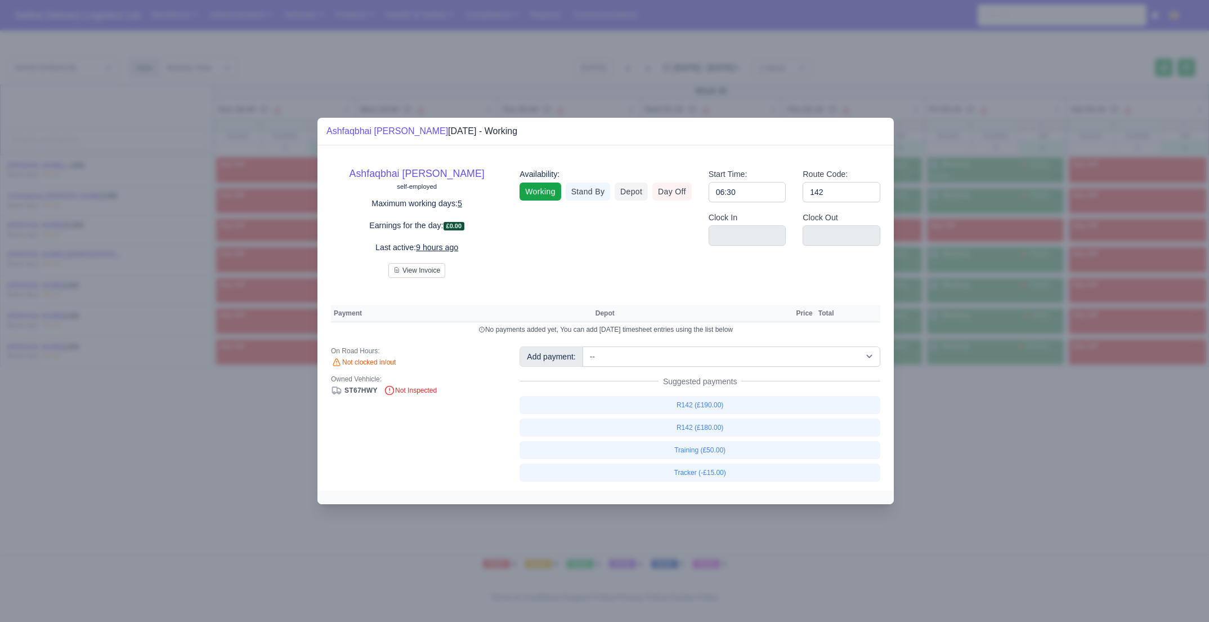
click at [1107, 523] on div at bounding box center [604, 311] width 1209 height 622
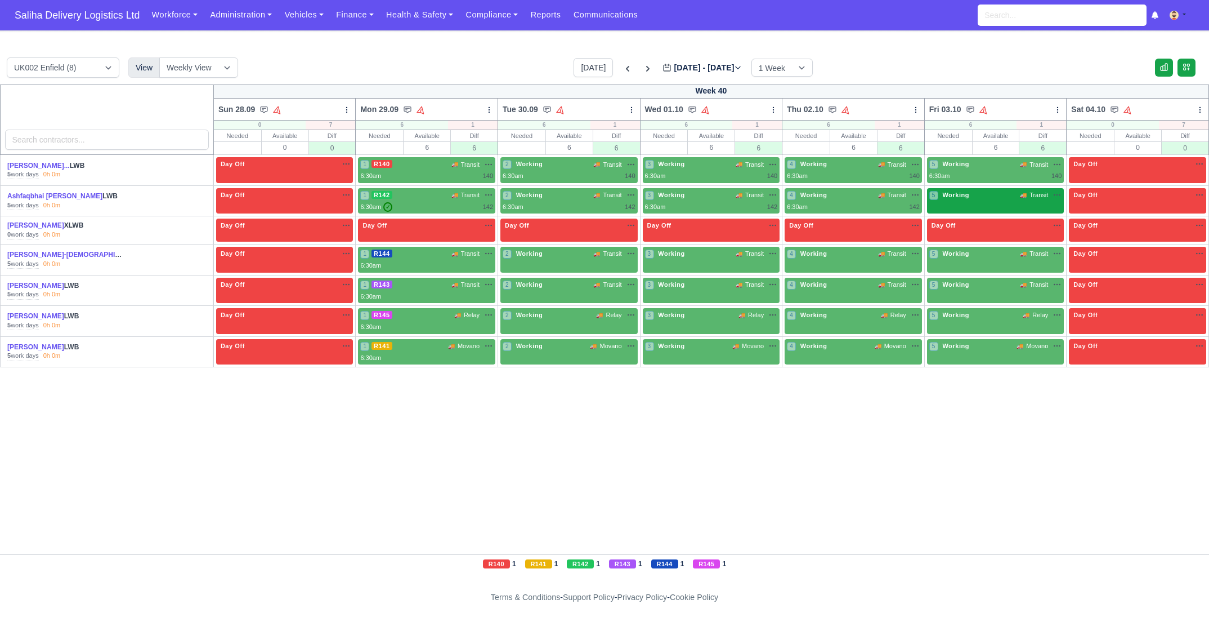
click at [971, 197] on span "Working" at bounding box center [956, 195] width 32 height 8
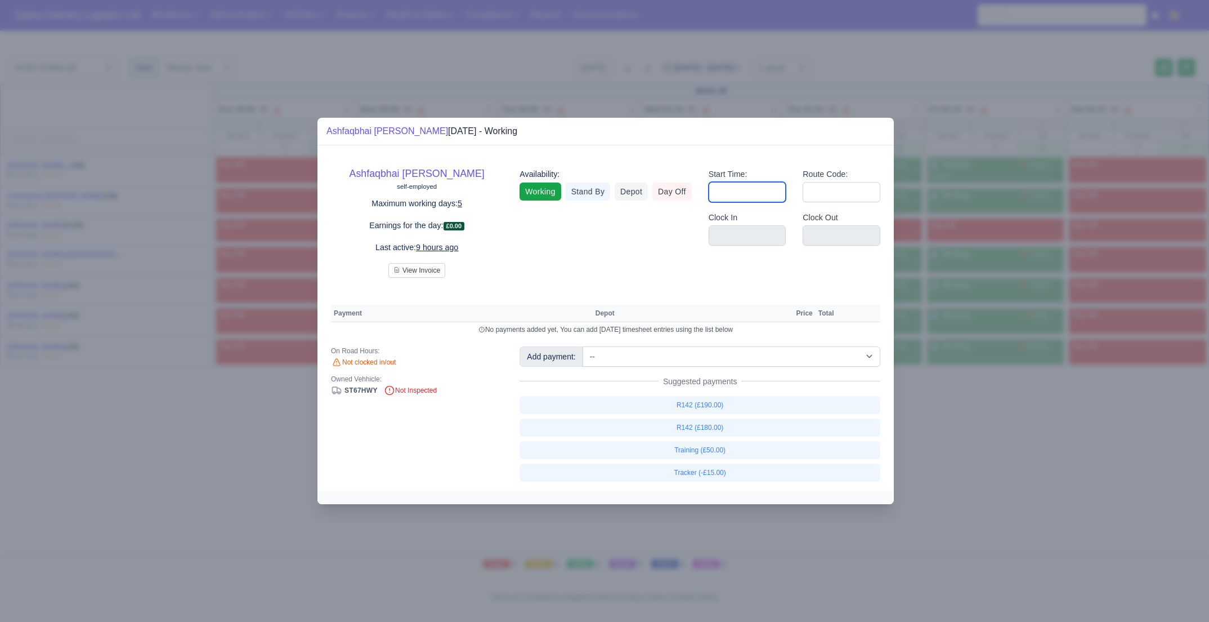
click at [777, 193] on input "Start Time:" at bounding box center [748, 192] width 78 height 20
type input "06:30"
click at [833, 193] on input "Route Code:" at bounding box center [842, 192] width 78 height 20
type input "142"
drag, startPoint x: 1101, startPoint y: 550, endPoint x: 1073, endPoint y: 410, distance: 142.4
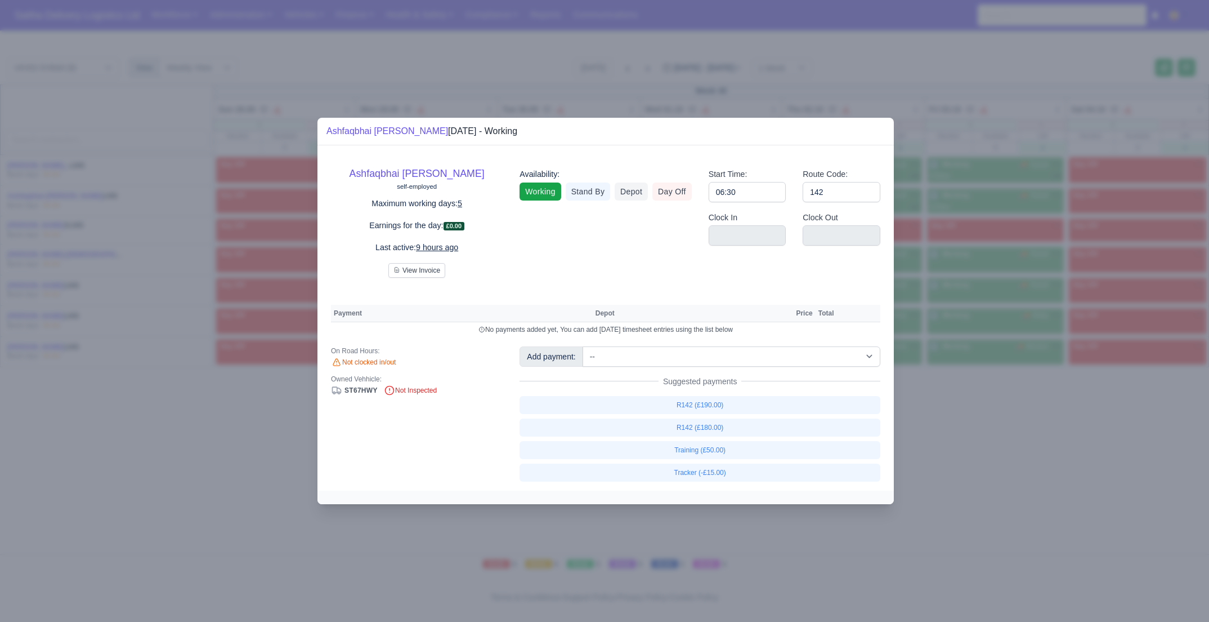
click at [1101, 550] on div at bounding box center [604, 311] width 1209 height 622
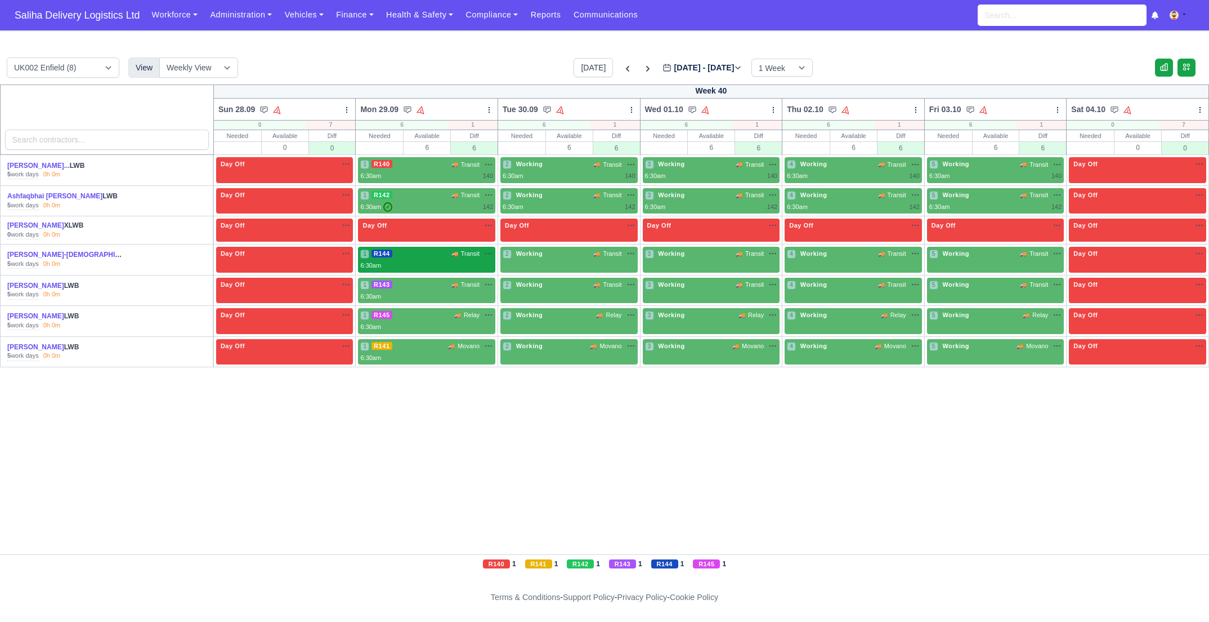
click at [455, 256] on span "🚚" at bounding box center [455, 253] width 7 height 8
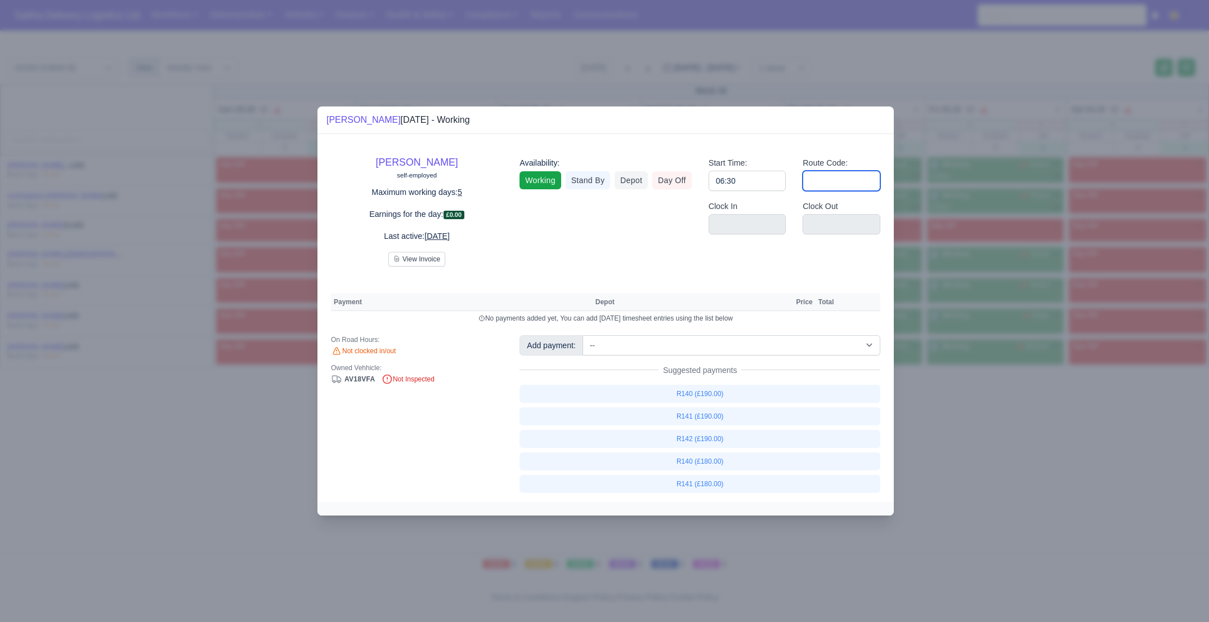
click at [825, 184] on input "Route Code:" at bounding box center [842, 181] width 78 height 20
type input "144"
click at [994, 427] on div at bounding box center [604, 311] width 1209 height 622
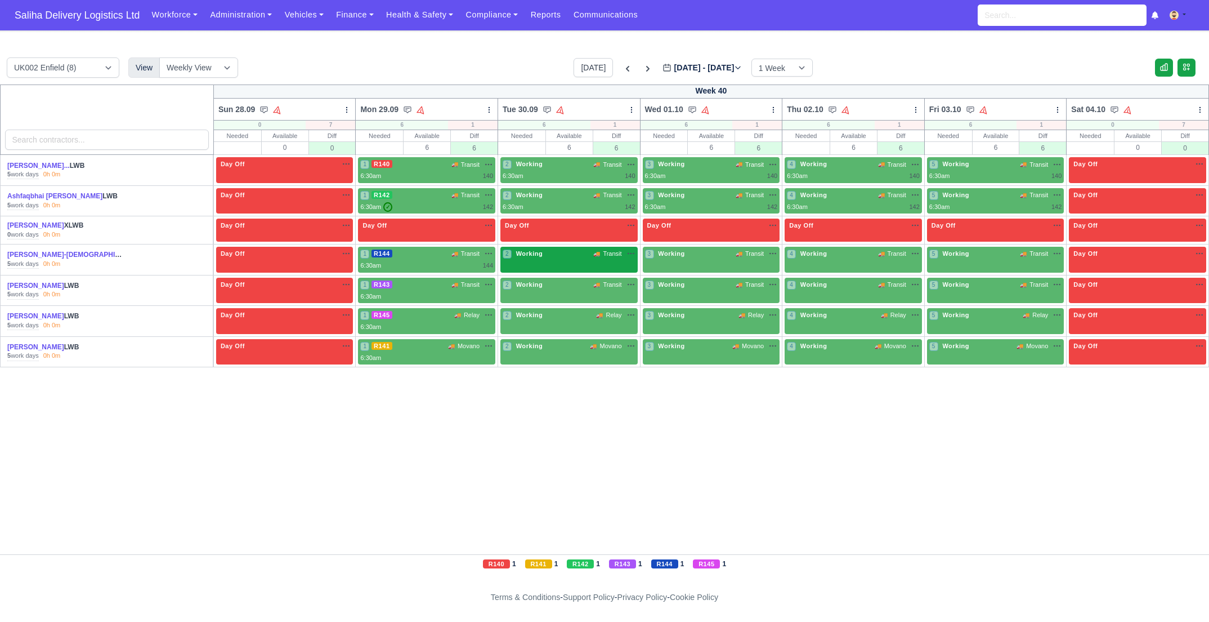
drag, startPoint x: 549, startPoint y: 252, endPoint x: 555, endPoint y: 253, distance: 5.7
click at [549, 252] on div "2 Working 🚚 Transit" at bounding box center [569, 254] width 133 height 10
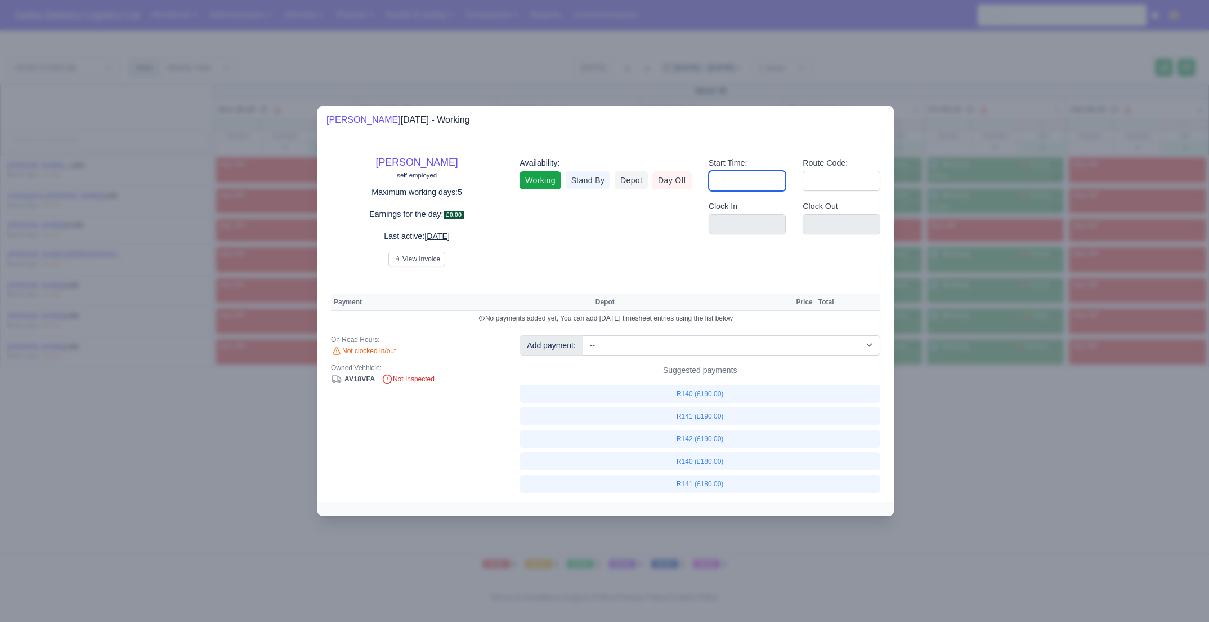
click at [761, 190] on input "Start Time:" at bounding box center [748, 181] width 78 height 20
type input "06:30"
click at [823, 184] on input "Route Code:" at bounding box center [842, 181] width 78 height 20
type input "144"
drag, startPoint x: 954, startPoint y: 459, endPoint x: 946, endPoint y: 434, distance: 27.1
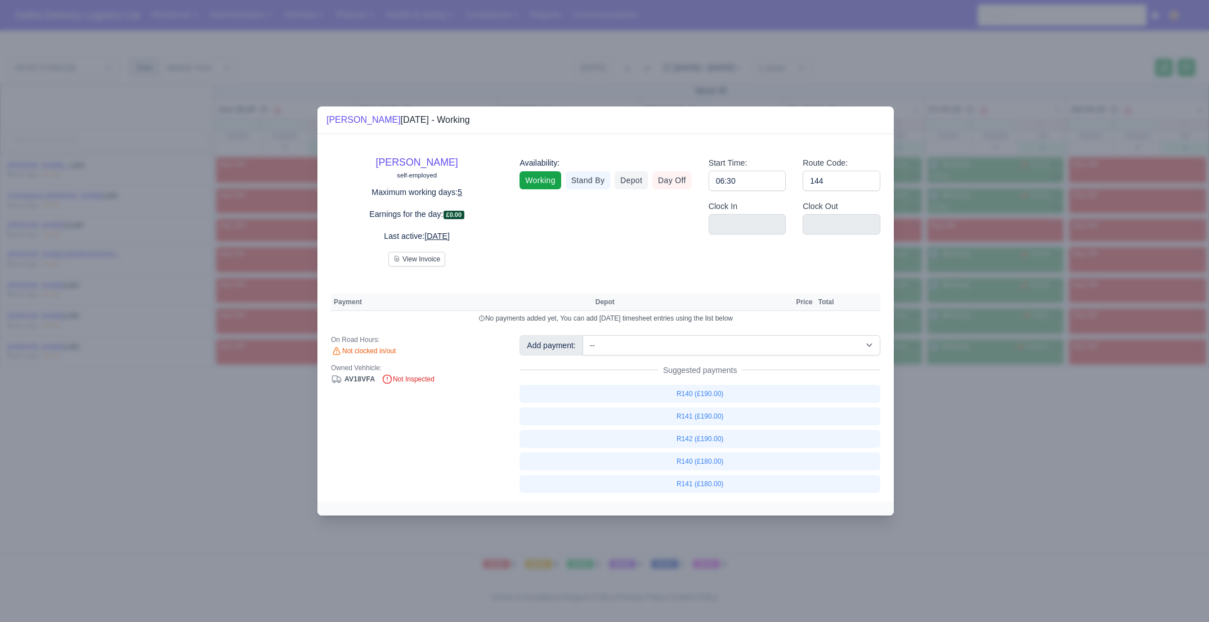
click at [954, 459] on div at bounding box center [604, 311] width 1209 height 622
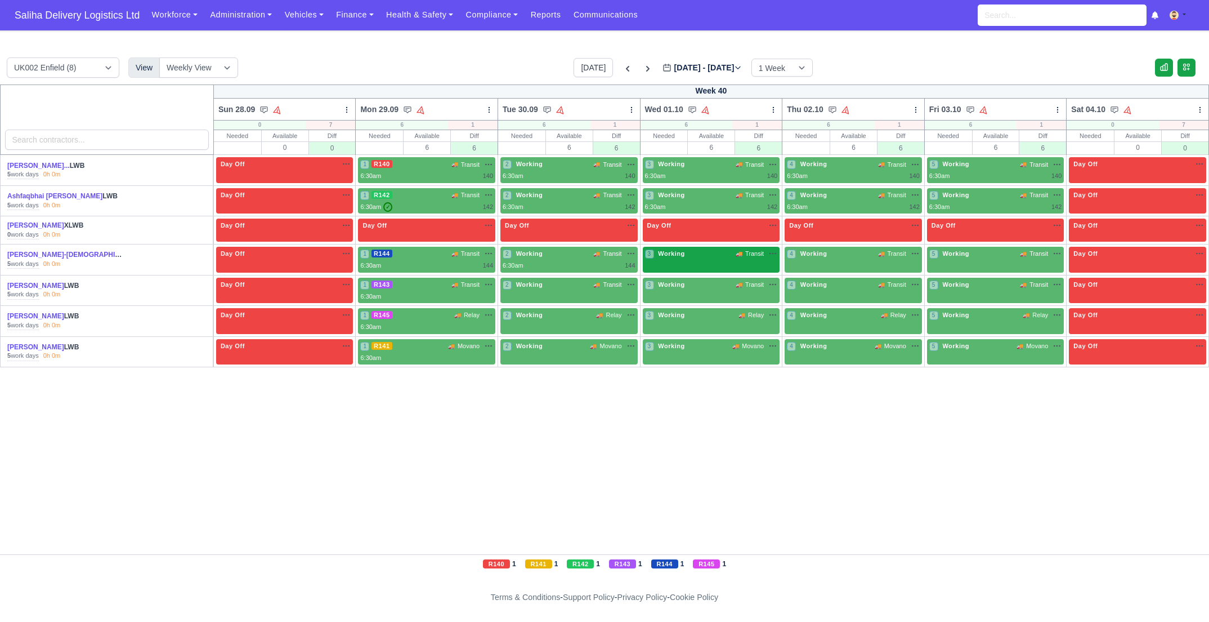
click at [698, 262] on div "3 Working 🚚 Transit" at bounding box center [711, 260] width 137 height 26
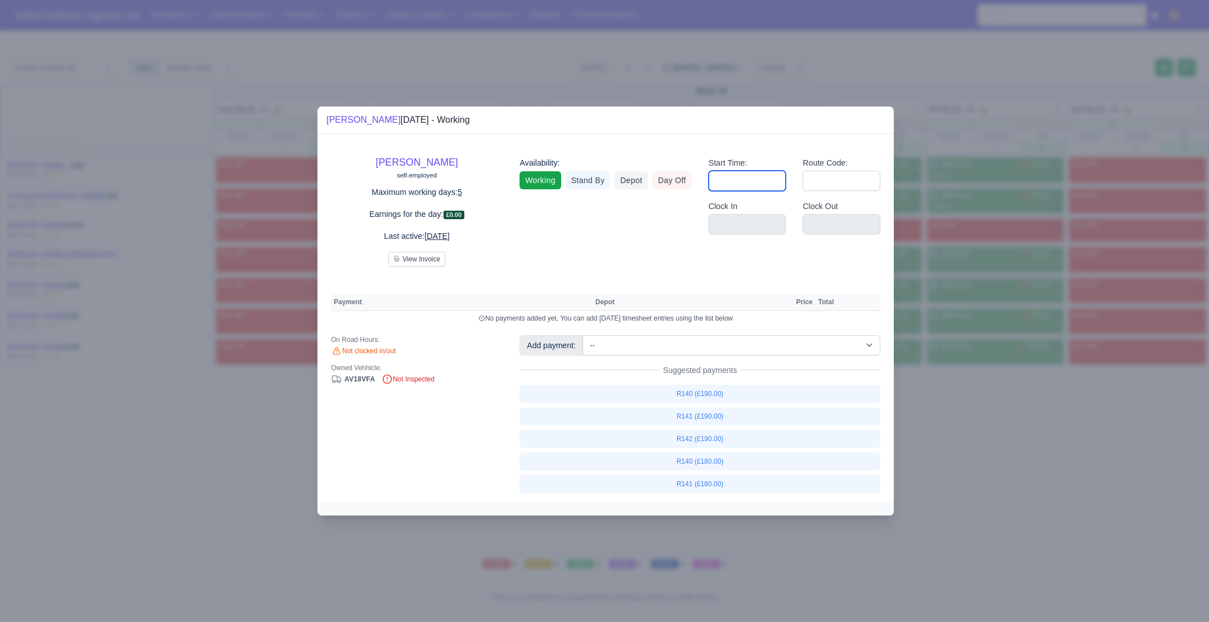
click at [740, 188] on input "Start Time:" at bounding box center [748, 181] width 78 height 20
type input "06:30"
click at [827, 183] on input "Route Code:" at bounding box center [842, 181] width 78 height 20
type input "144"
click at [1002, 517] on div at bounding box center [604, 311] width 1209 height 622
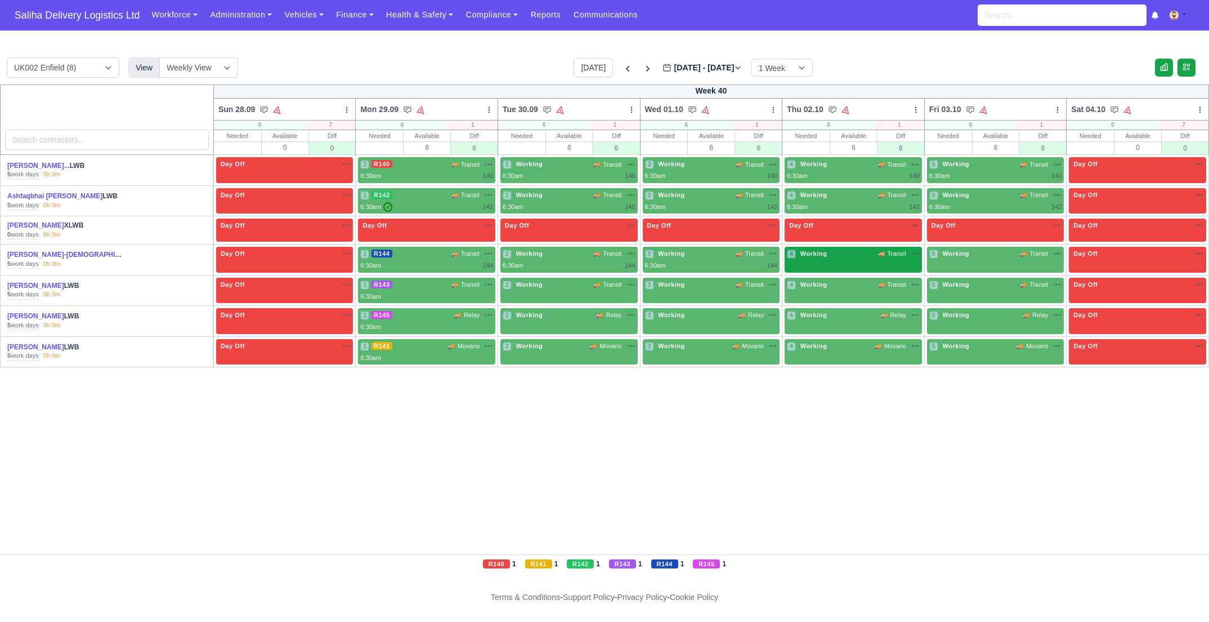
click at [815, 258] on div "4 Working 🚚 Transit" at bounding box center [853, 255] width 133 height 12
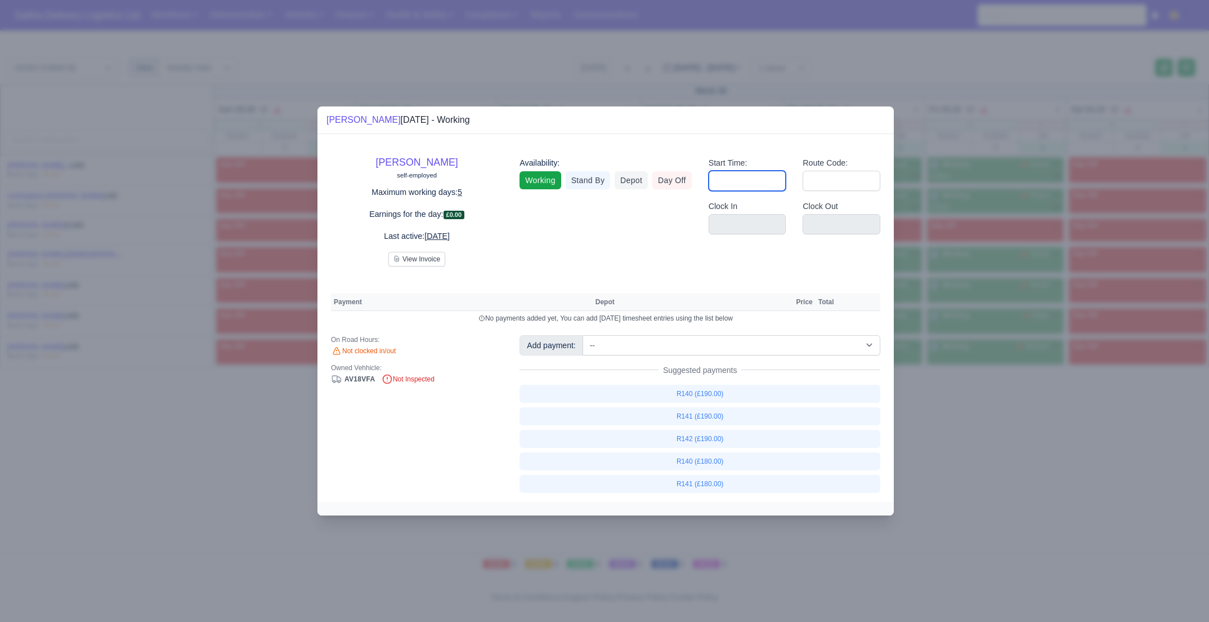
drag, startPoint x: 779, startPoint y: 176, endPoint x: 783, endPoint y: 189, distance: 13.7
click at [779, 177] on input "Start Time:" at bounding box center [748, 181] width 78 height 20
type input "06:30"
click at [835, 183] on input "Route Code:" at bounding box center [842, 181] width 78 height 20
type input "4"
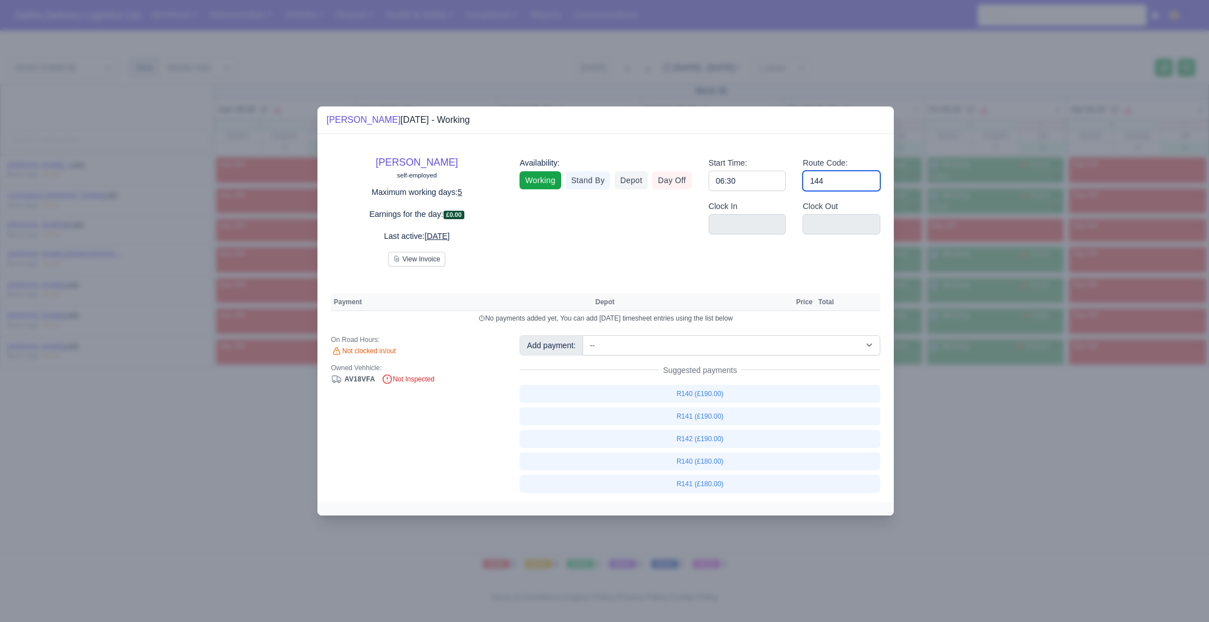
type input "144"
click at [951, 416] on div at bounding box center [604, 311] width 1209 height 622
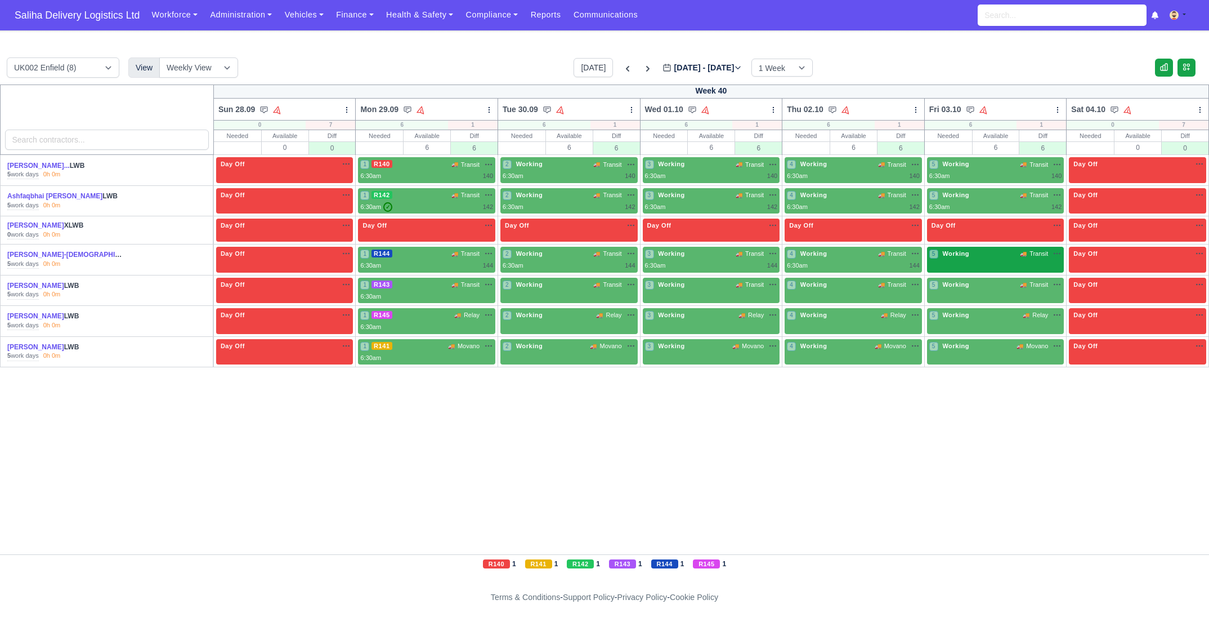
click at [972, 260] on div "5 Working 🚚 Transit" at bounding box center [995, 260] width 137 height 26
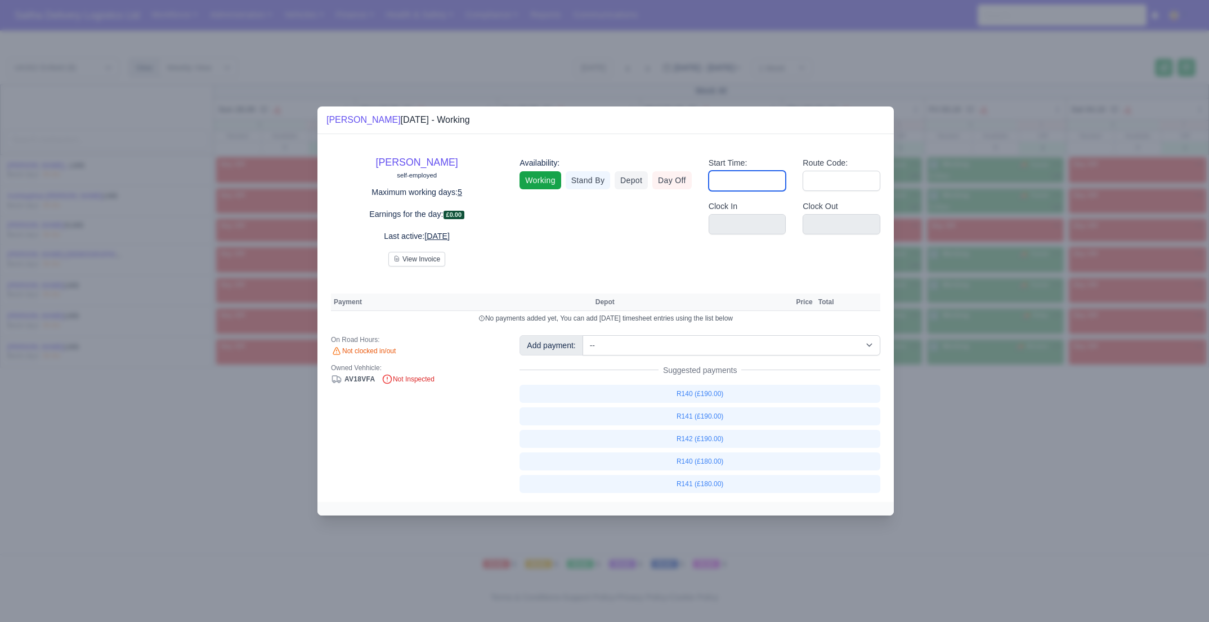
click at [758, 186] on input "Start Time:" at bounding box center [748, 181] width 78 height 20
type input "06:30"
click at [828, 182] on input "Route Code:" at bounding box center [842, 181] width 78 height 20
type input "144"
click at [991, 432] on div at bounding box center [604, 311] width 1209 height 622
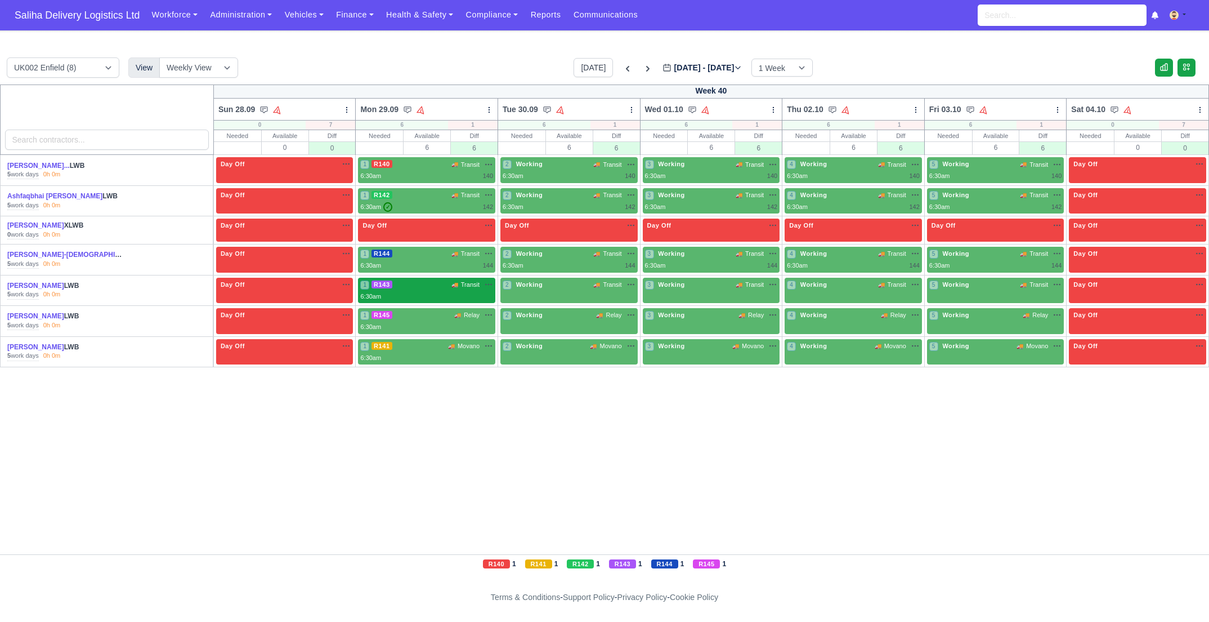
click at [436, 288] on div "1 R143 🚚 Transit" at bounding box center [426, 290] width 133 height 21
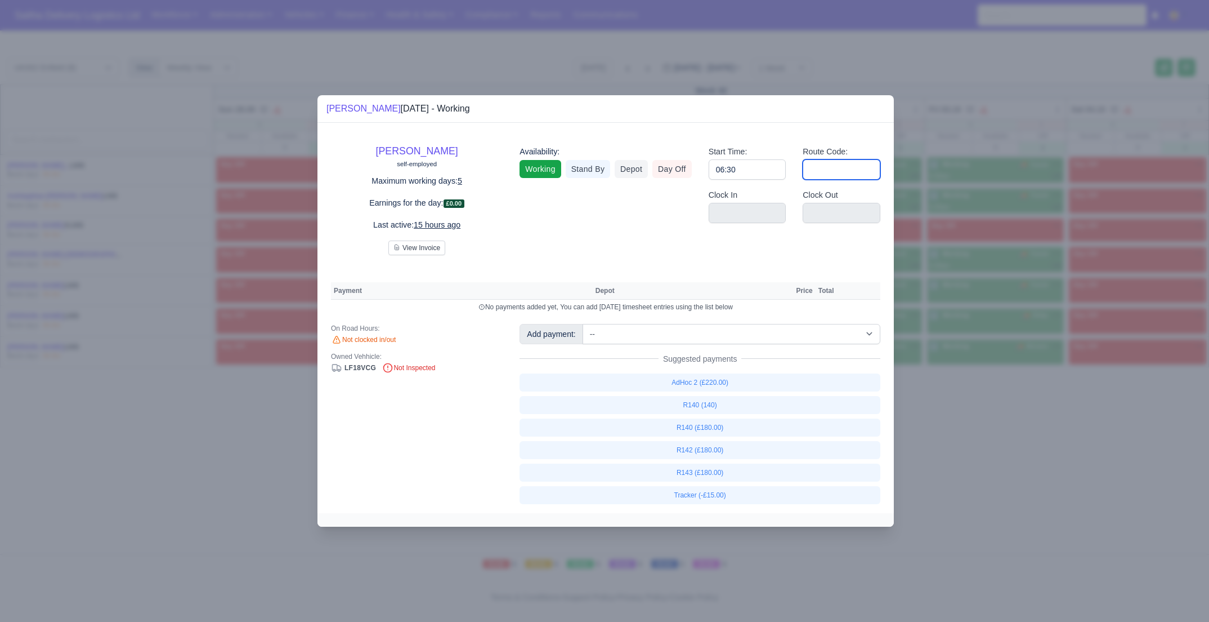
click at [855, 175] on input "Route Code:" at bounding box center [842, 169] width 78 height 20
type input "143"
click at [974, 487] on div at bounding box center [604, 311] width 1209 height 622
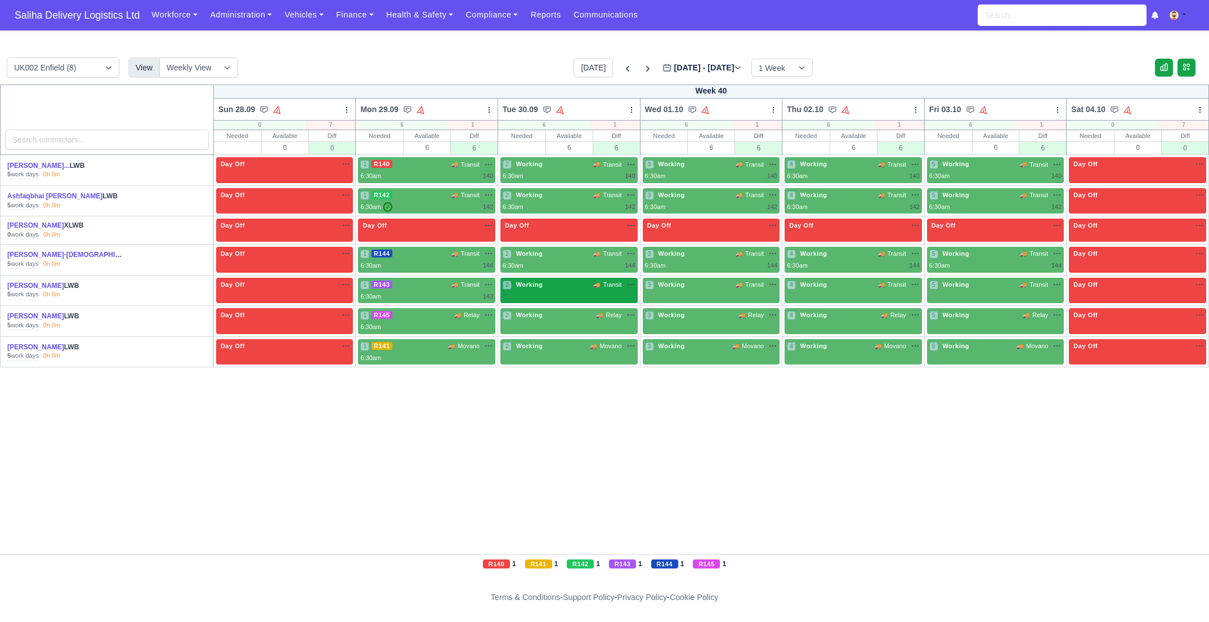
click at [576, 289] on div "2 Working 🚚 Transit" at bounding box center [569, 286] width 133 height 12
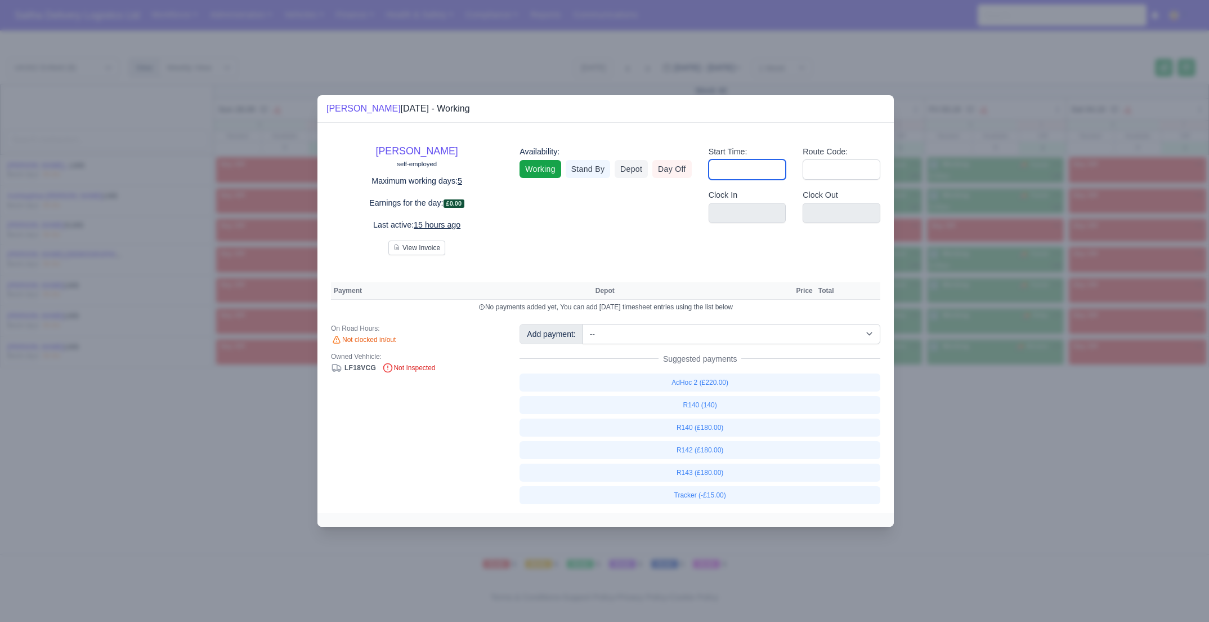
drag, startPoint x: 725, startPoint y: 169, endPoint x: 730, endPoint y: 176, distance: 8.8
click at [725, 171] on input "Start Time:" at bounding box center [748, 169] width 78 height 20
type input "06:30"
click at [828, 173] on input "Route Code:" at bounding box center [842, 169] width 78 height 20
type input "143"
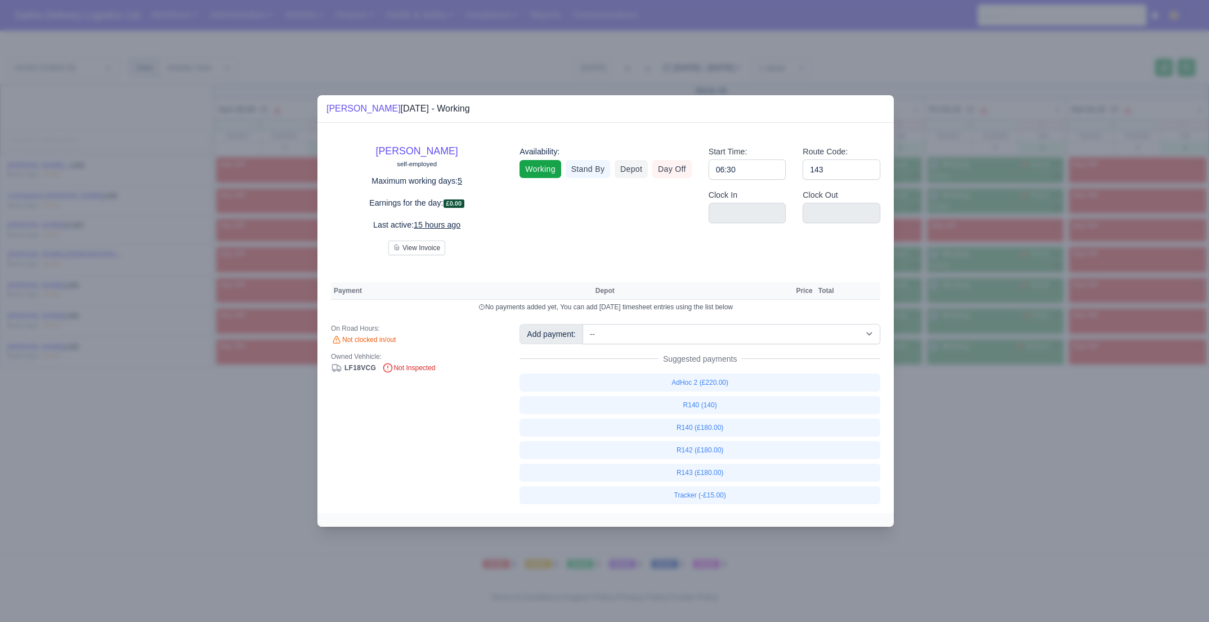
drag, startPoint x: 1069, startPoint y: 614, endPoint x: 1010, endPoint y: 503, distance: 125.2
click at [1069, 614] on div at bounding box center [604, 311] width 1209 height 622
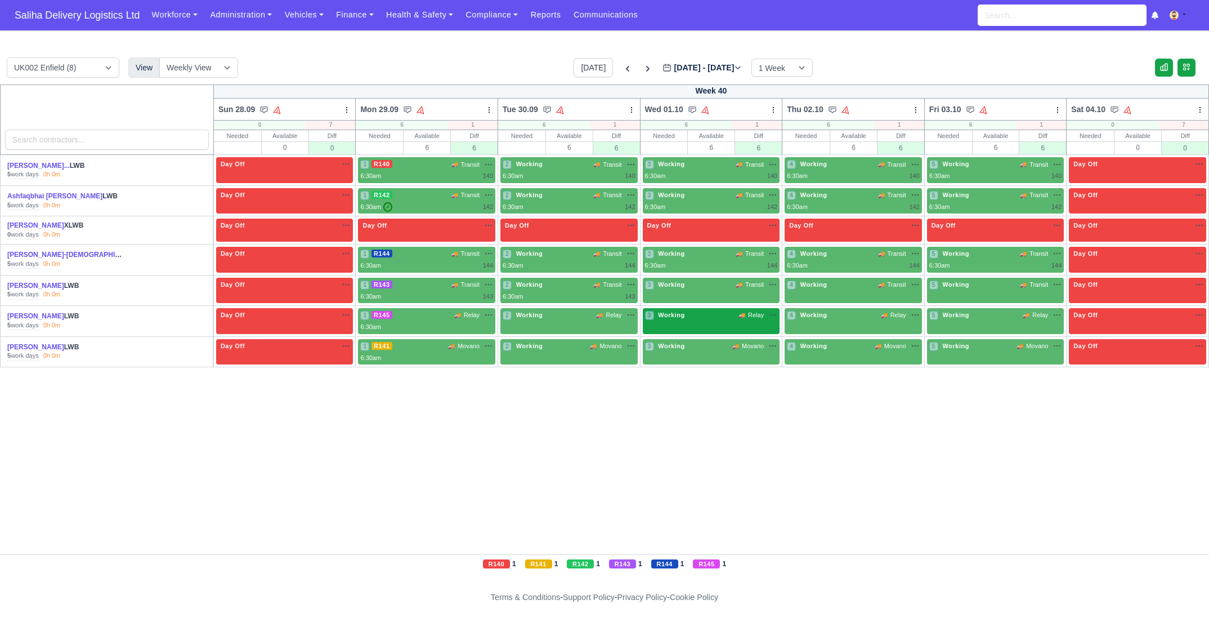
click at [712, 320] on div "3 Working 🚚 Relay" at bounding box center [711, 321] width 137 height 26
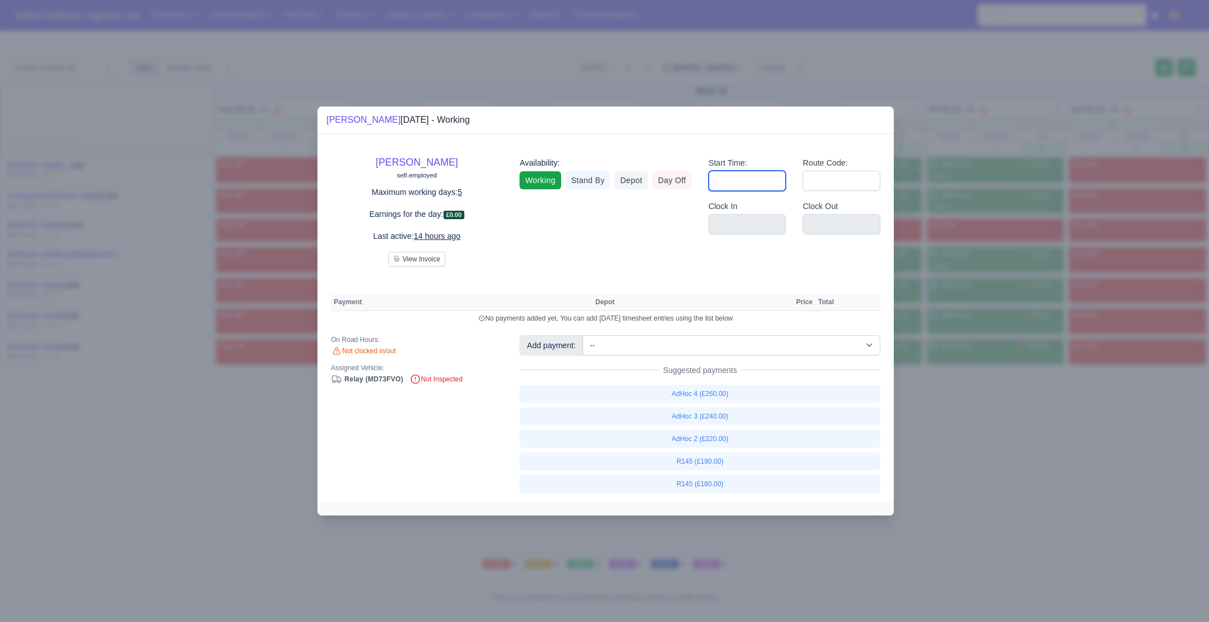
drag, startPoint x: 767, startPoint y: 178, endPoint x: 770, endPoint y: 186, distance: 8.9
click at [767, 178] on input "Start Time:" at bounding box center [748, 181] width 78 height 20
type input "06:30"
click at [823, 187] on input "Route Code:" at bounding box center [842, 181] width 78 height 20
type input "143"
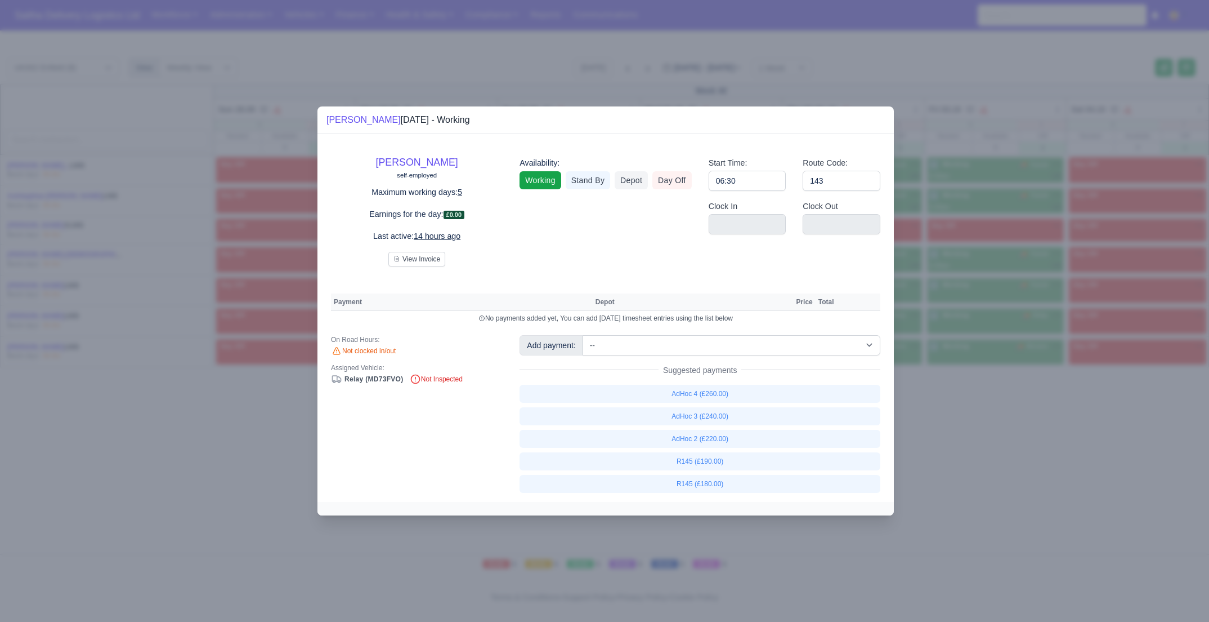
click at [968, 451] on div at bounding box center [604, 311] width 1209 height 622
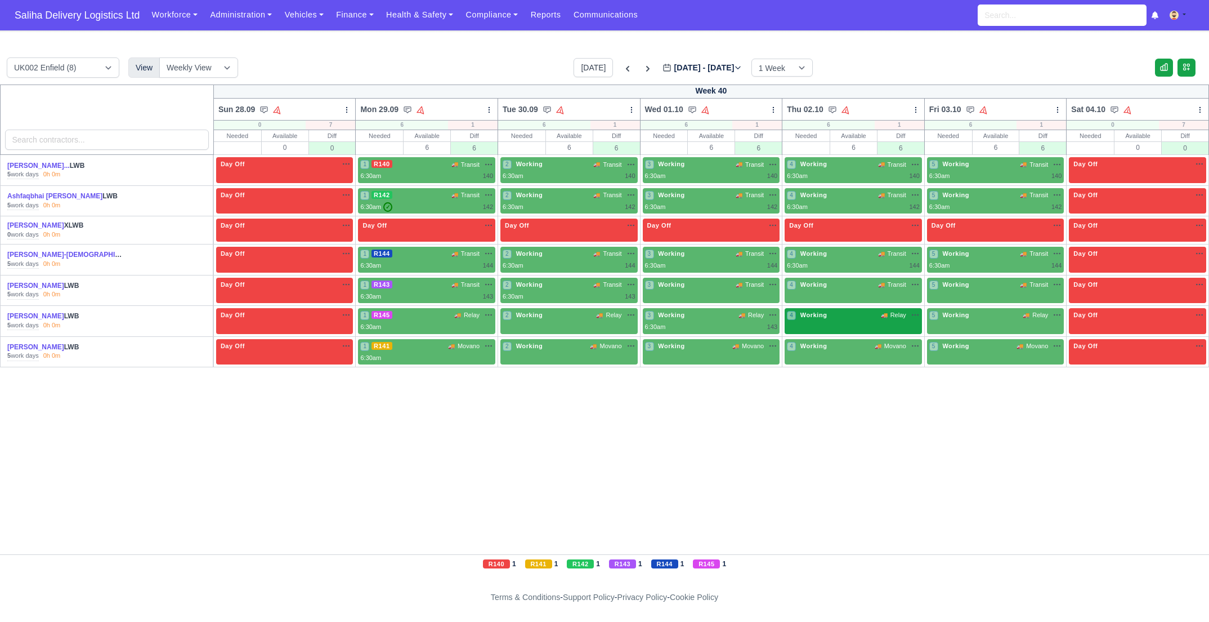
click at [850, 310] on div "4 Working 🚚 Relay" at bounding box center [853, 315] width 133 height 10
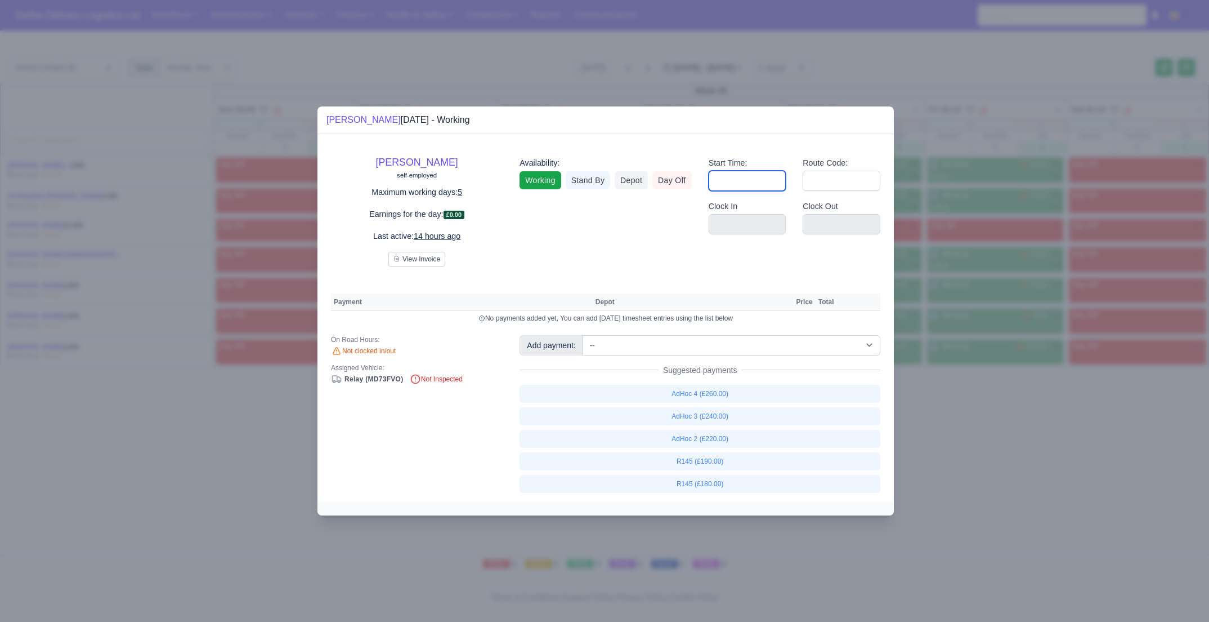
drag, startPoint x: 762, startPoint y: 178, endPoint x: 767, endPoint y: 187, distance: 9.6
click at [764, 182] on input "Start Time:" at bounding box center [748, 181] width 78 height 20
type input "06:30"
click at [818, 181] on input "Route Code:" at bounding box center [842, 181] width 78 height 20
type input "143"
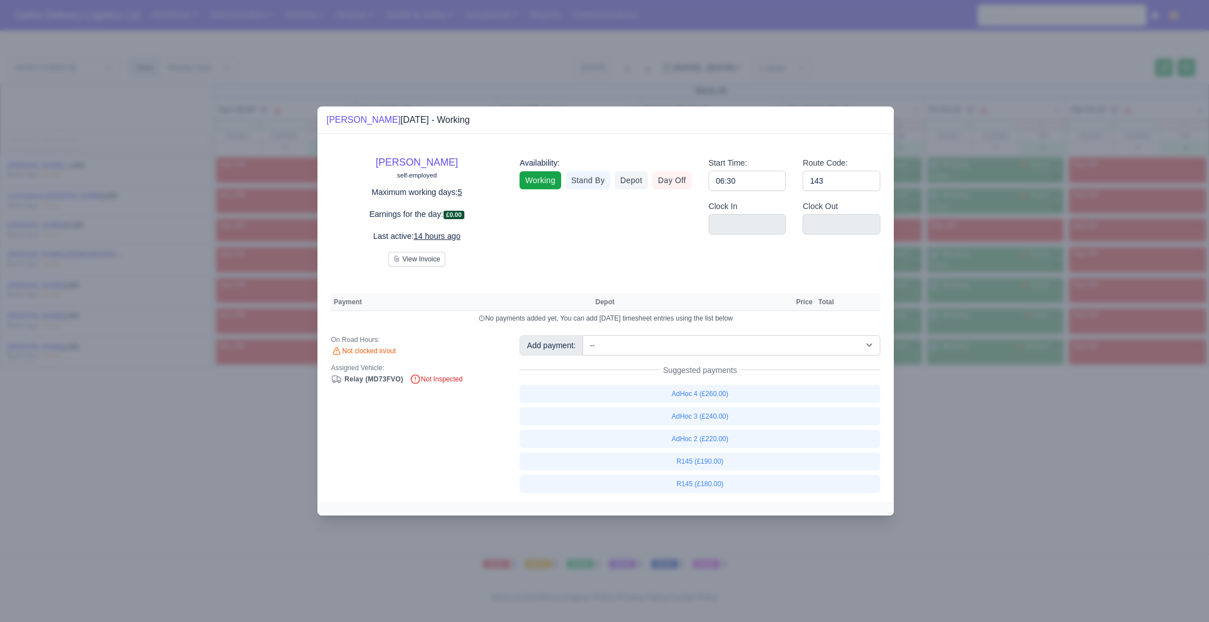
click at [935, 408] on div at bounding box center [604, 311] width 1209 height 622
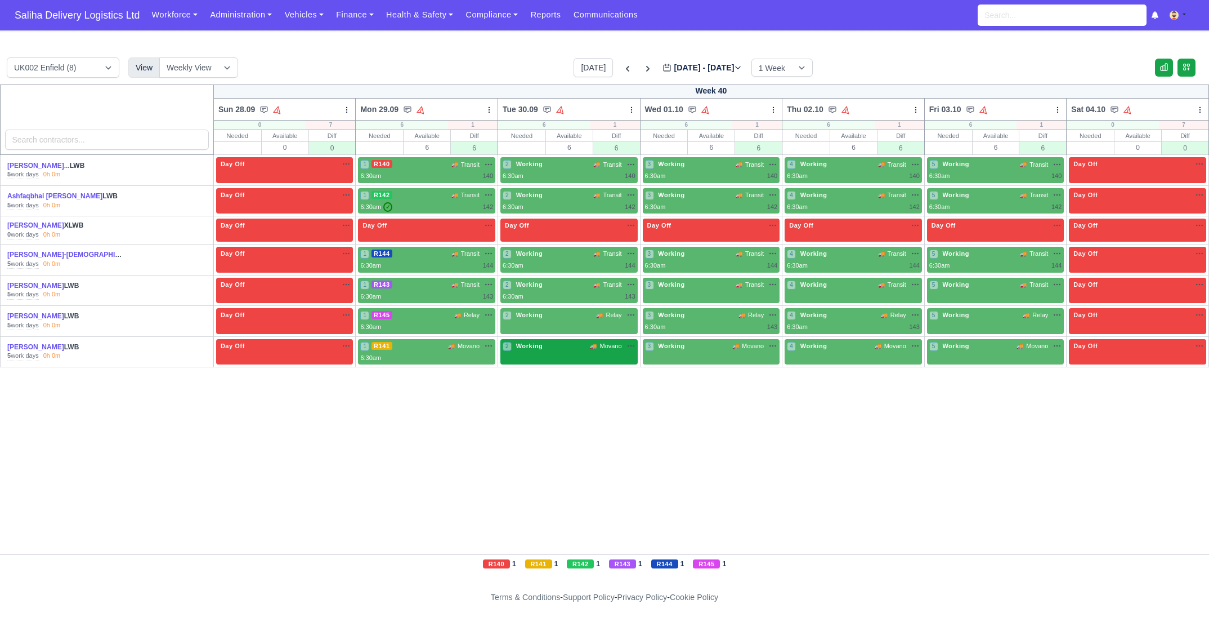
click at [561, 355] on div "2 Working 🚚 Movano" at bounding box center [569, 352] width 137 height 26
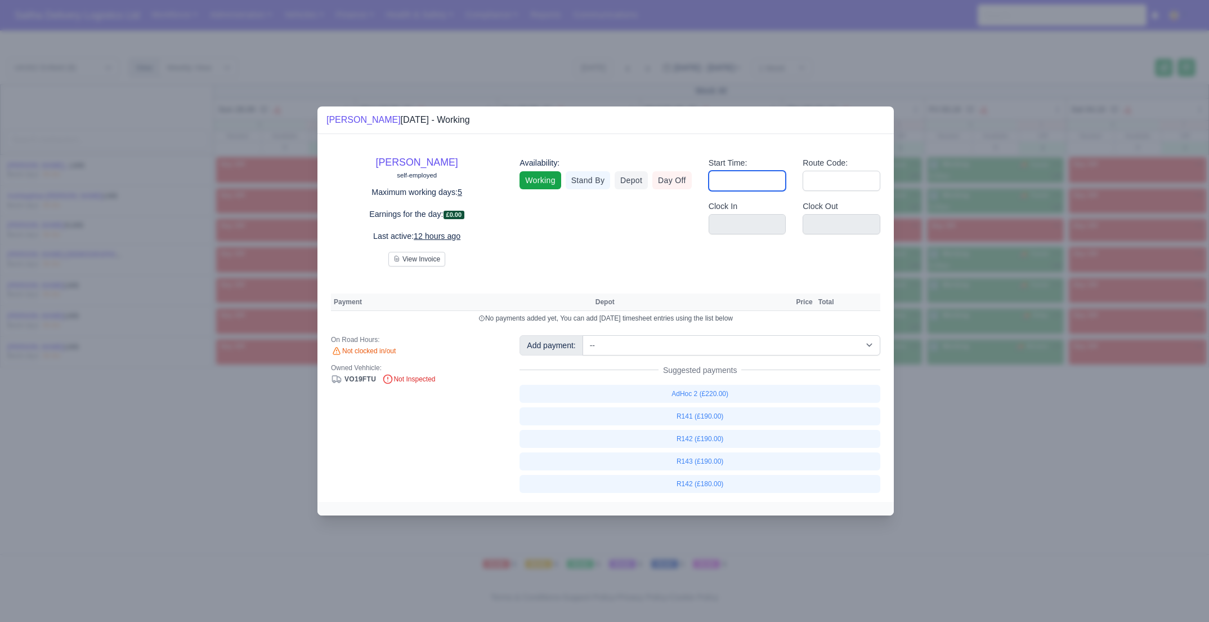
click at [748, 185] on input "Start Time:" at bounding box center [748, 181] width 78 height 20
type input "06:30"
click at [838, 180] on input "Route Code:" at bounding box center [842, 181] width 78 height 20
type input "141"
click at [993, 371] on div at bounding box center [604, 311] width 1209 height 622
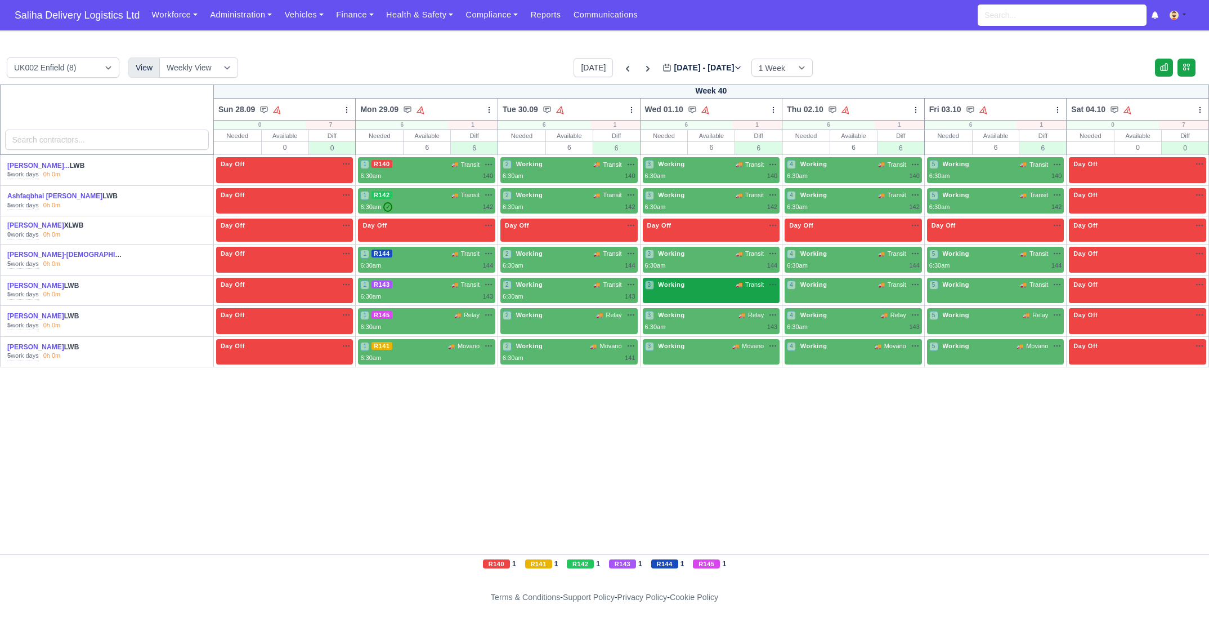
click at [658, 288] on div "3 Working 🚚 Transit" at bounding box center [711, 286] width 133 height 12
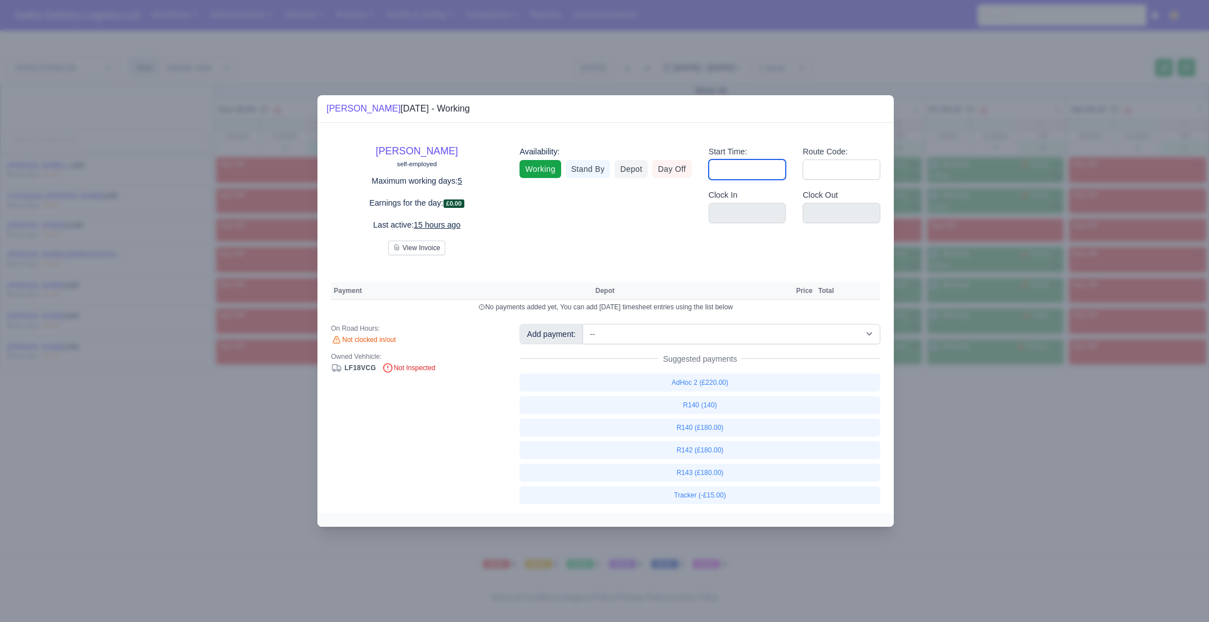
click at [748, 172] on input "Start Time:" at bounding box center [748, 169] width 78 height 20
type input "06:30"
click at [831, 168] on input "Route Code:" at bounding box center [842, 169] width 78 height 20
type input "143"
drag, startPoint x: 990, startPoint y: 502, endPoint x: 941, endPoint y: 418, distance: 97.1
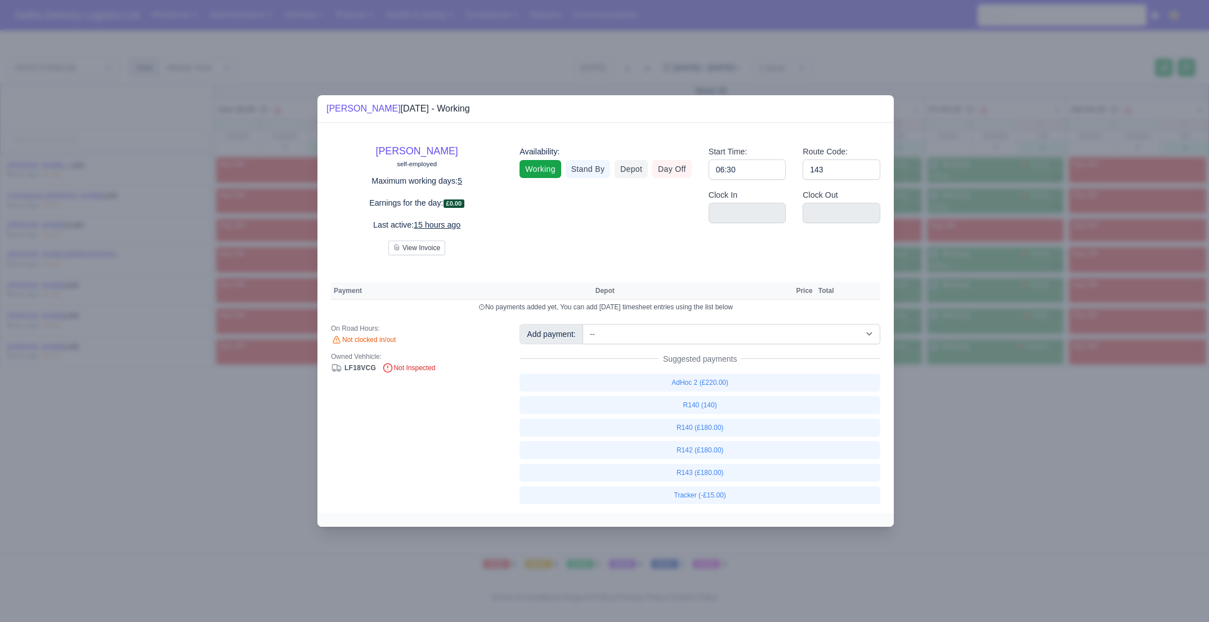
click at [989, 502] on div at bounding box center [604, 311] width 1209 height 622
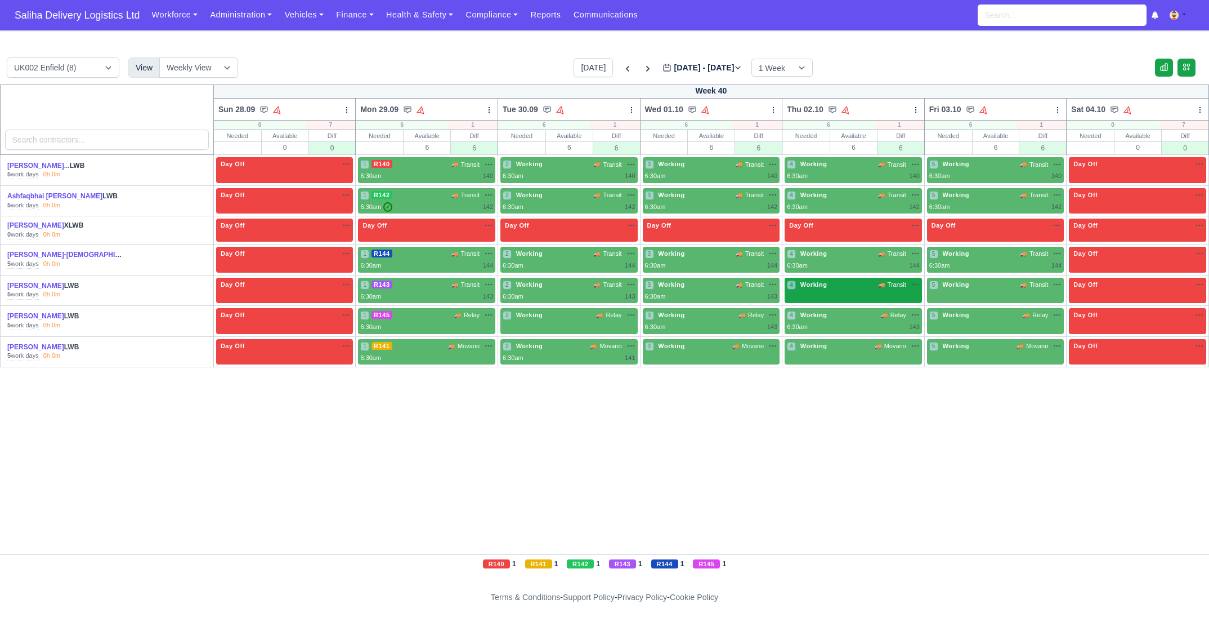
click at [829, 292] on div "4 Working 🚚 Transit" at bounding box center [853, 291] width 137 height 26
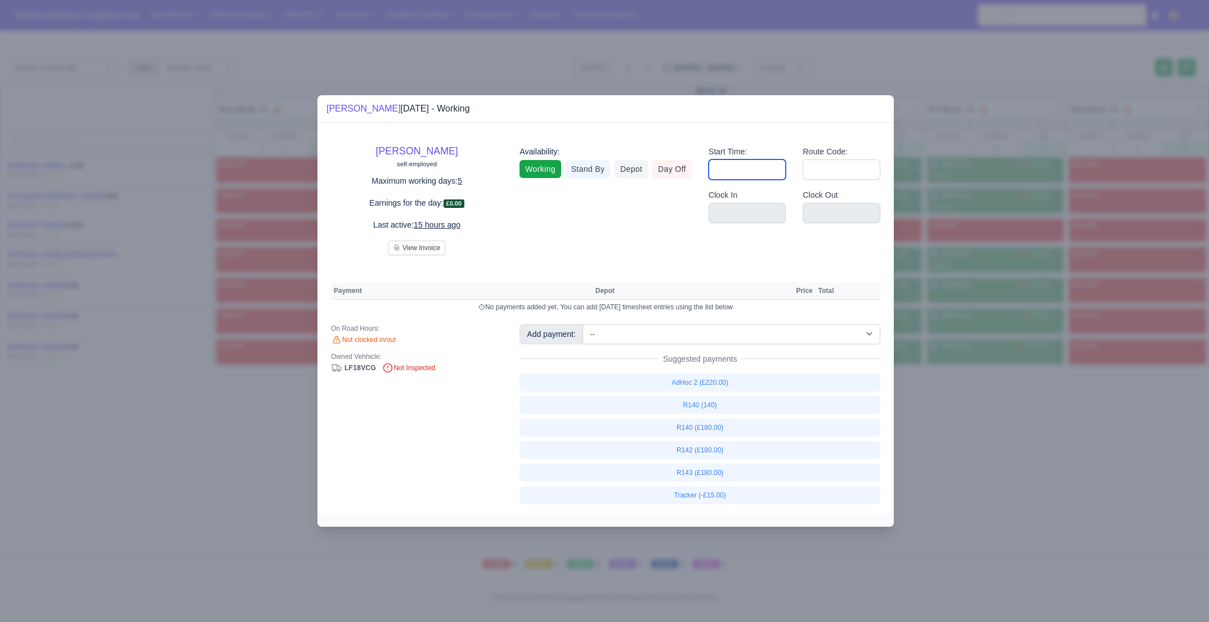
drag, startPoint x: 745, startPoint y: 170, endPoint x: 749, endPoint y: 180, distance: 10.9
click at [745, 170] on input "Start Time:" at bounding box center [748, 169] width 78 height 20
type input "06:30"
click at [840, 172] on input "Route Code:" at bounding box center [842, 169] width 78 height 20
type input "143"
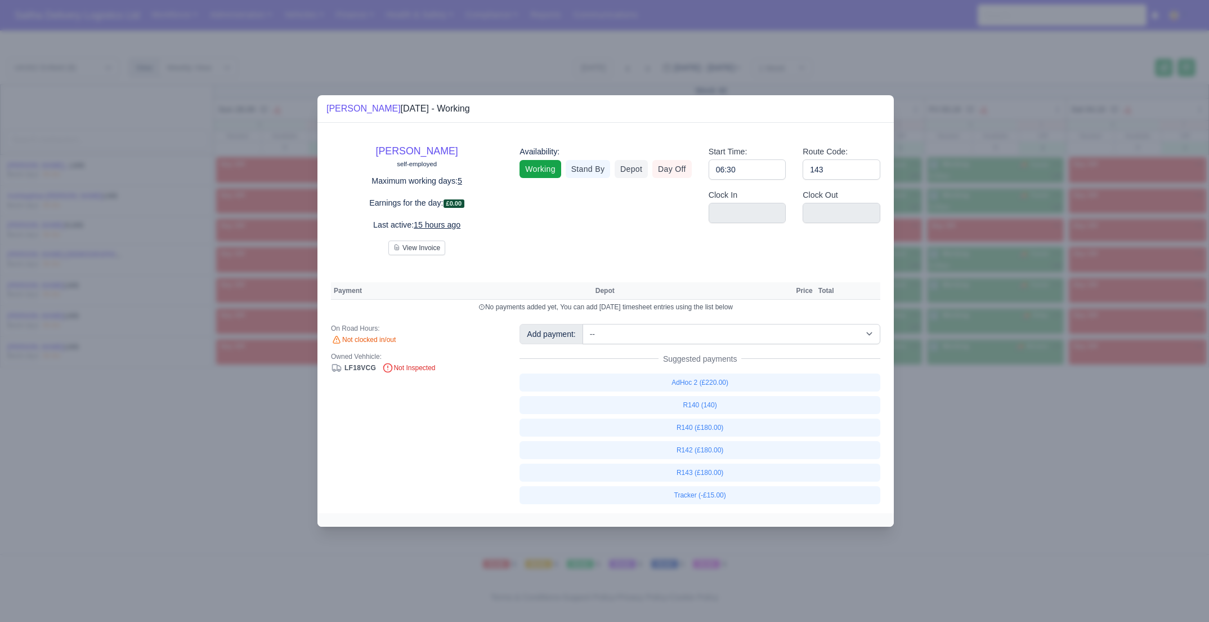
drag, startPoint x: 1035, startPoint y: 534, endPoint x: 1030, endPoint y: 525, distance: 9.6
click at [1034, 534] on div at bounding box center [604, 311] width 1209 height 622
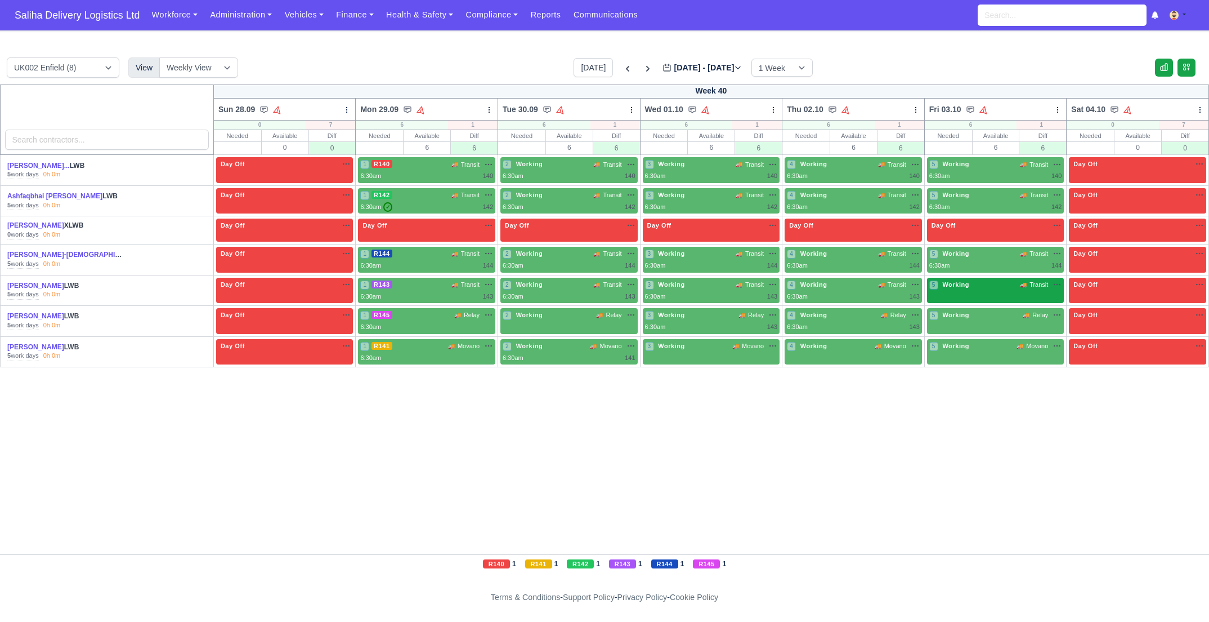
click at [985, 286] on div "5 Working 🚚 Transit" at bounding box center [996, 285] width 133 height 10
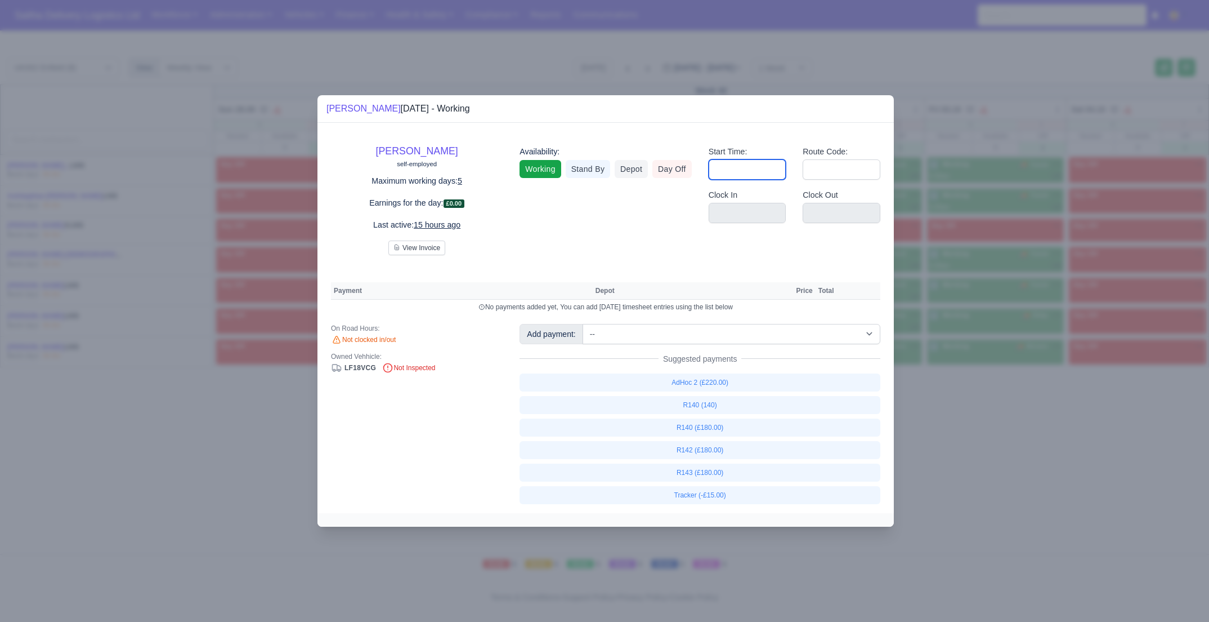
drag, startPoint x: 754, startPoint y: 167, endPoint x: 759, endPoint y: 174, distance: 8.9
click at [753, 167] on input "Start Time:" at bounding box center [748, 169] width 78 height 20
type input "06:30"
click at [840, 168] on input "Route Code:" at bounding box center [842, 169] width 78 height 20
type input "143"
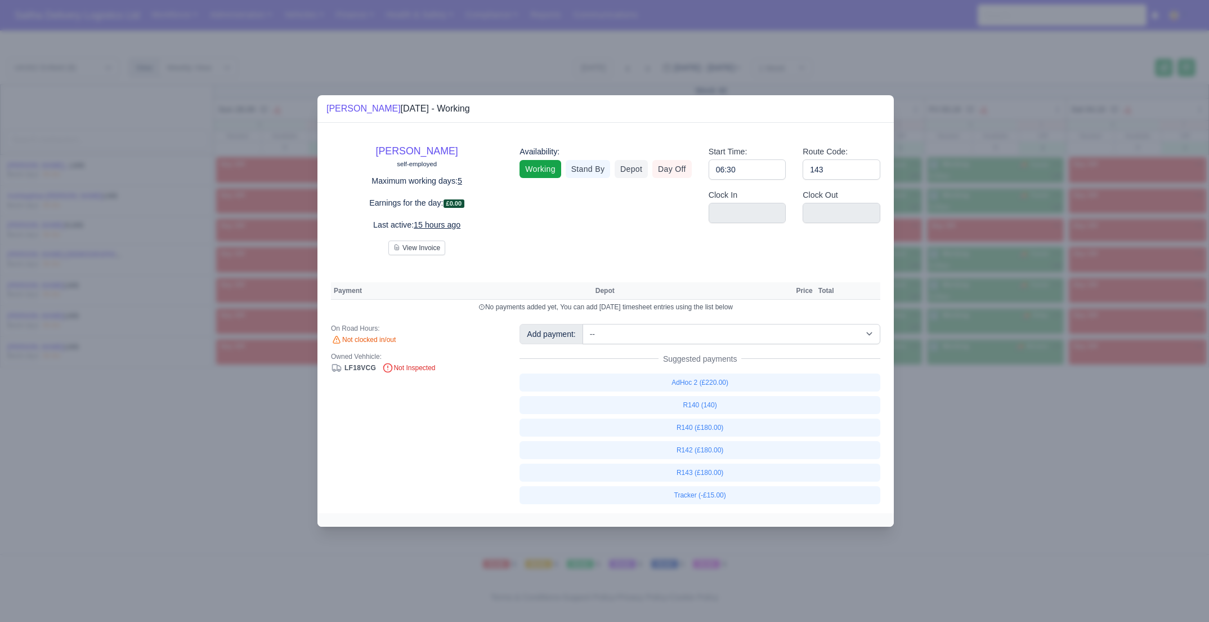
drag, startPoint x: 1022, startPoint y: 525, endPoint x: 1013, endPoint y: 517, distance: 11.6
click at [1020, 523] on div at bounding box center [604, 311] width 1209 height 622
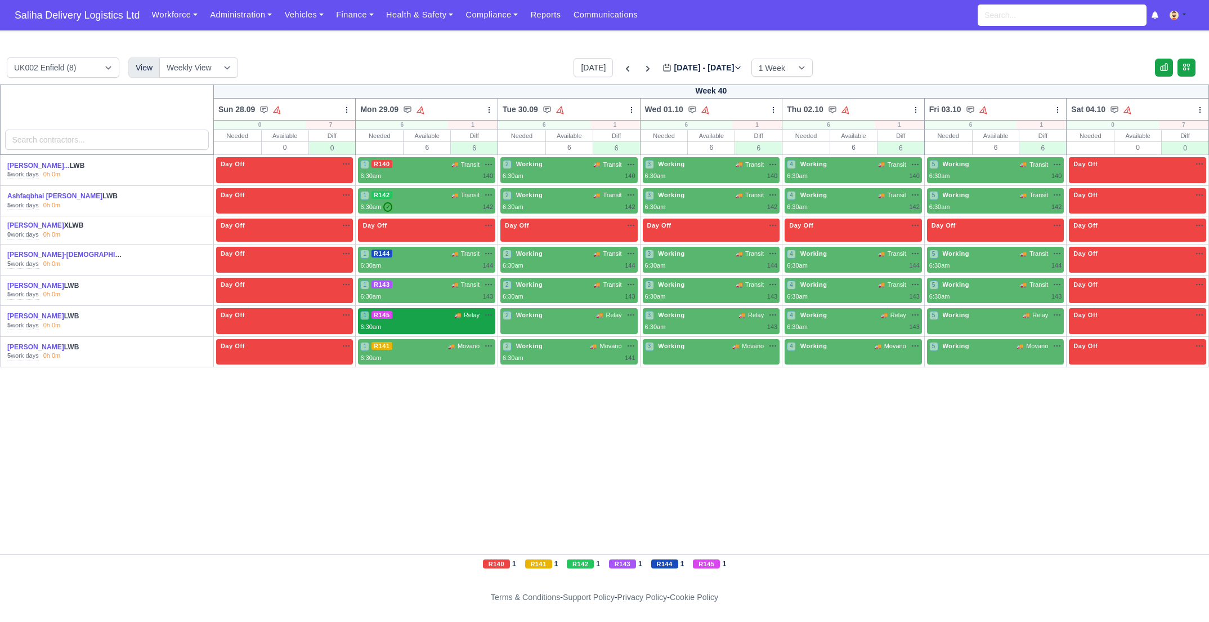
click at [453, 322] on div "6:30am" at bounding box center [426, 327] width 133 height 10
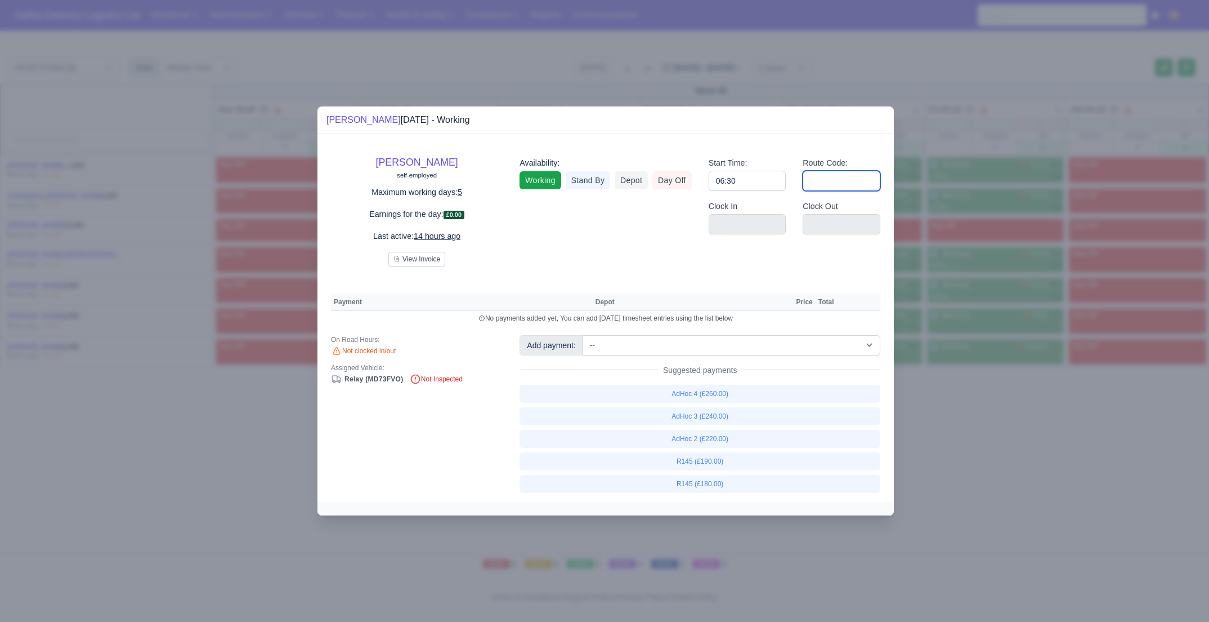
click at [846, 184] on input "Route Code:" at bounding box center [842, 181] width 78 height 20
type input "145"
click at [1010, 487] on div at bounding box center [604, 311] width 1209 height 622
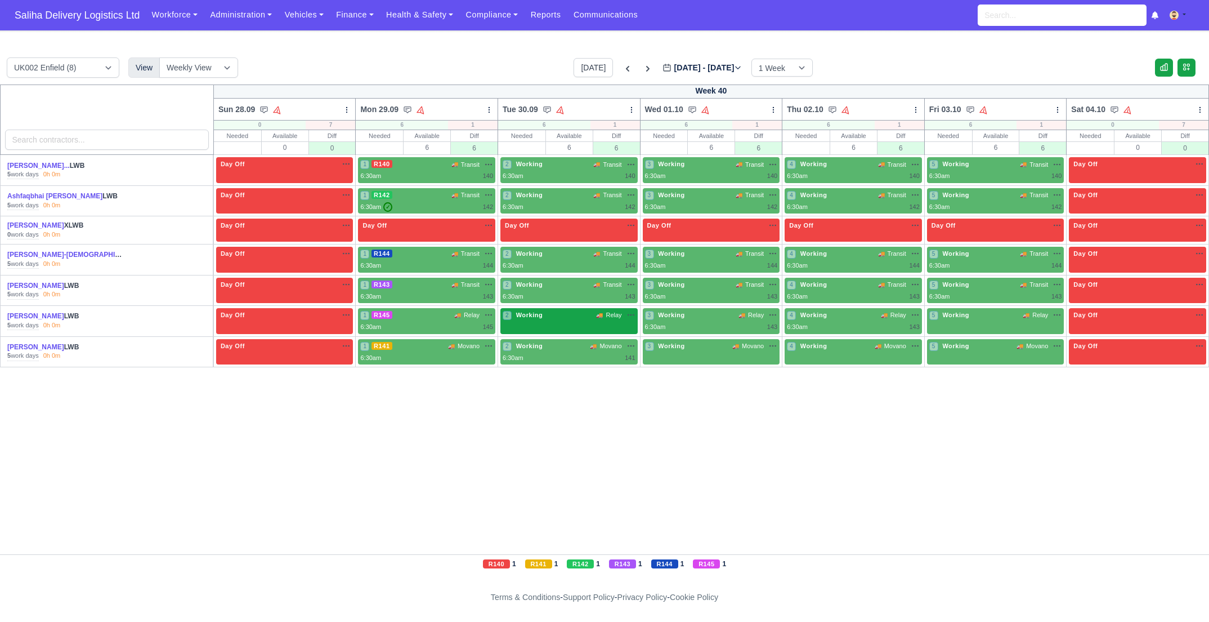
click at [570, 318] on div "2 Working 🚚 Relay" at bounding box center [569, 316] width 133 height 12
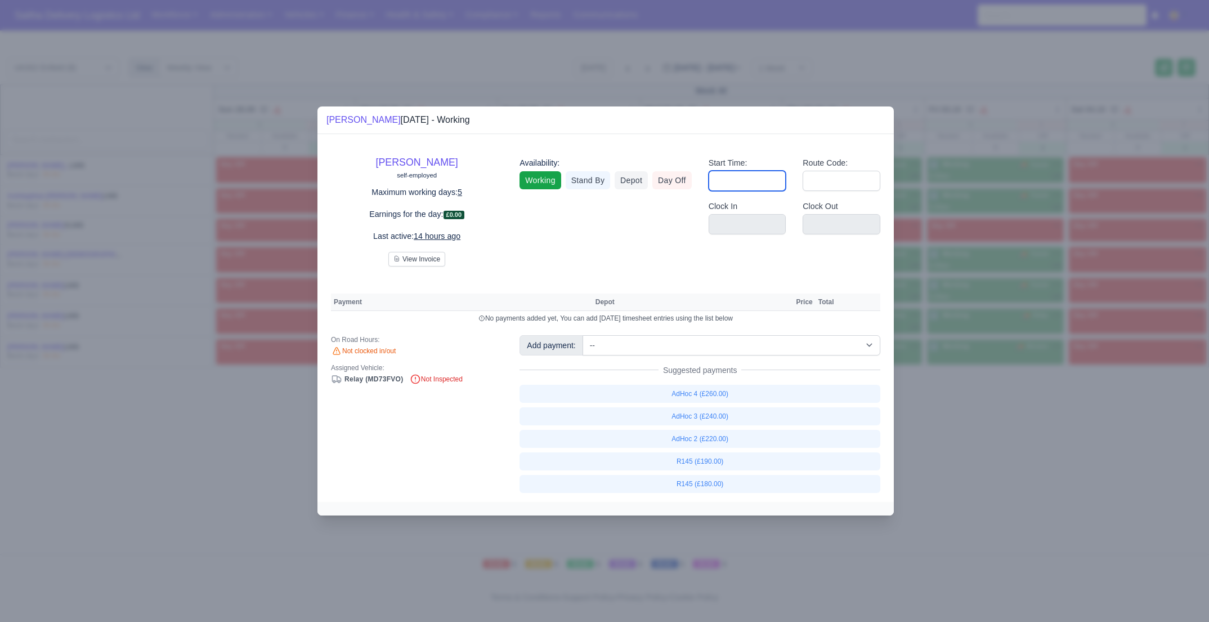
drag, startPoint x: 747, startPoint y: 178, endPoint x: 753, endPoint y: 185, distance: 9.2
click at [747, 178] on input "Start Time:" at bounding box center [748, 181] width 78 height 20
type input "06:30"
click at [824, 184] on input "1" at bounding box center [842, 181] width 78 height 20
click at [976, 448] on div at bounding box center [604, 311] width 1209 height 622
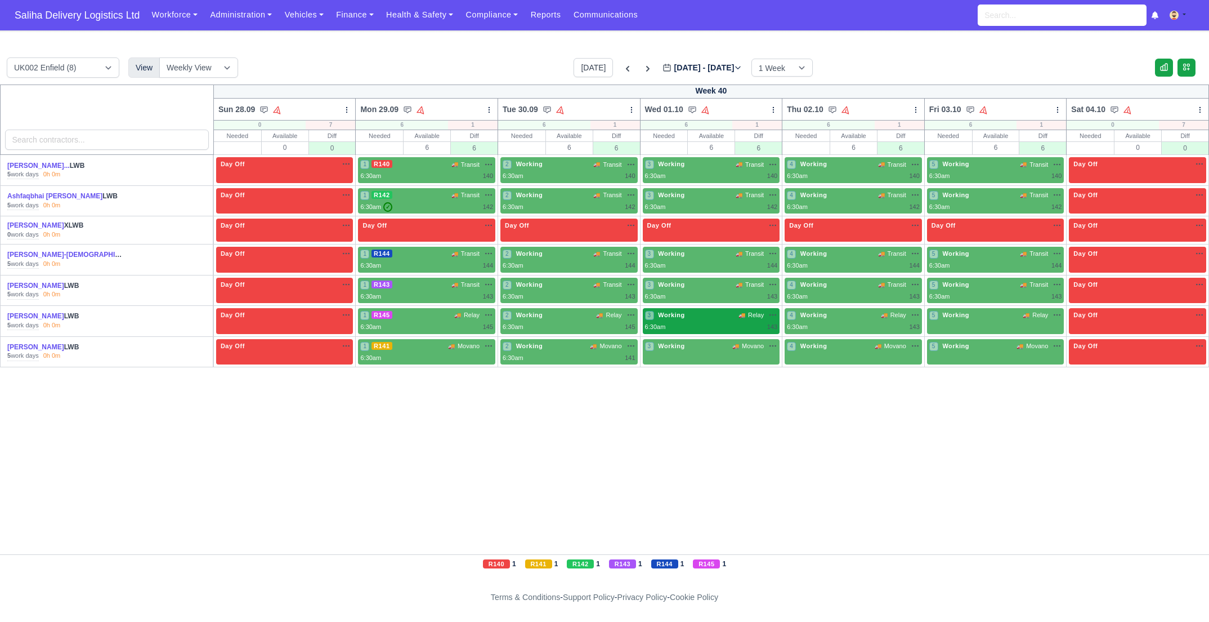
click at [716, 323] on div "6:30am 143" at bounding box center [711, 327] width 133 height 10
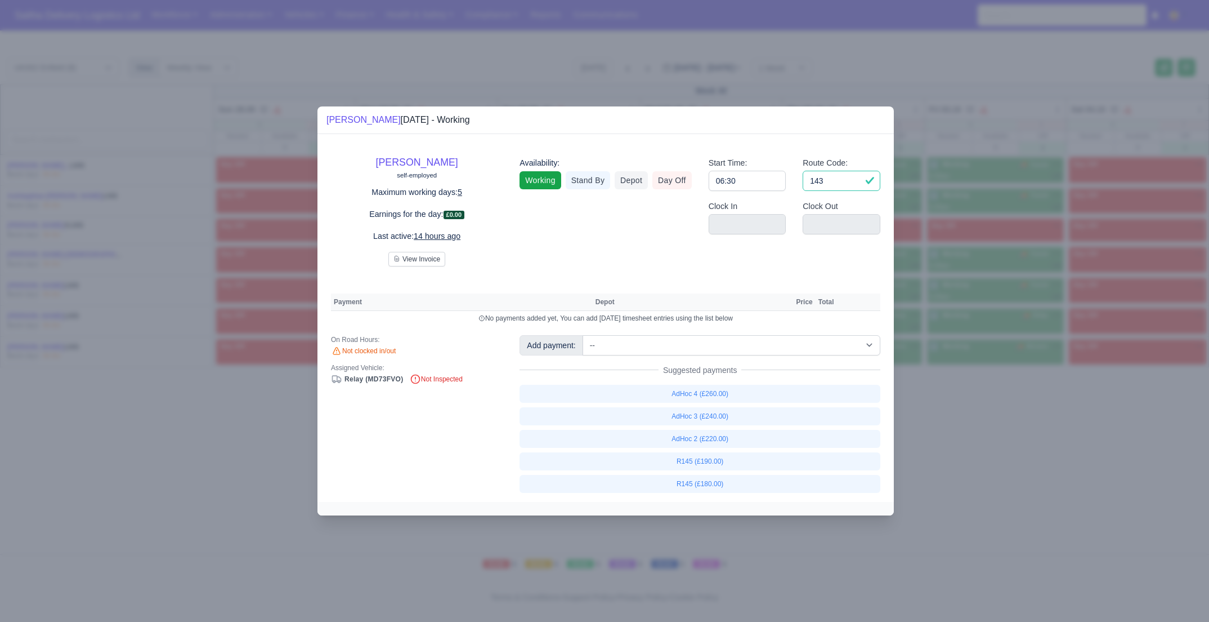
click at [845, 187] on input "143" at bounding box center [842, 181] width 78 height 20
click at [1003, 456] on div at bounding box center [604, 311] width 1209 height 622
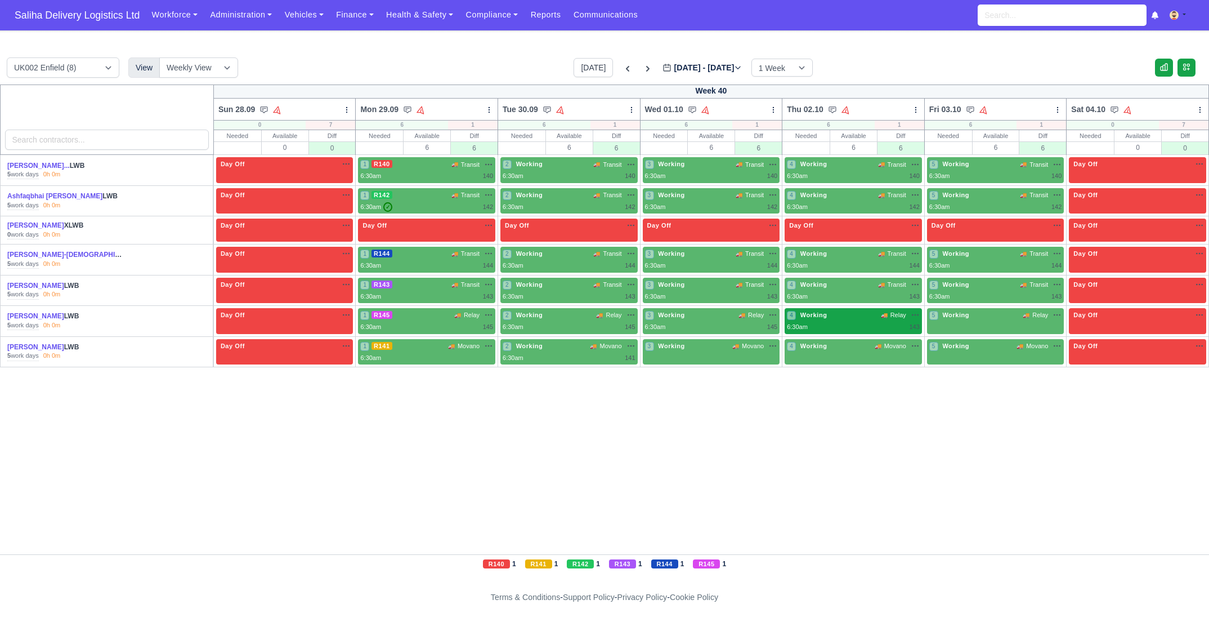
click at [879, 323] on div "6:30am 143" at bounding box center [853, 327] width 133 height 10
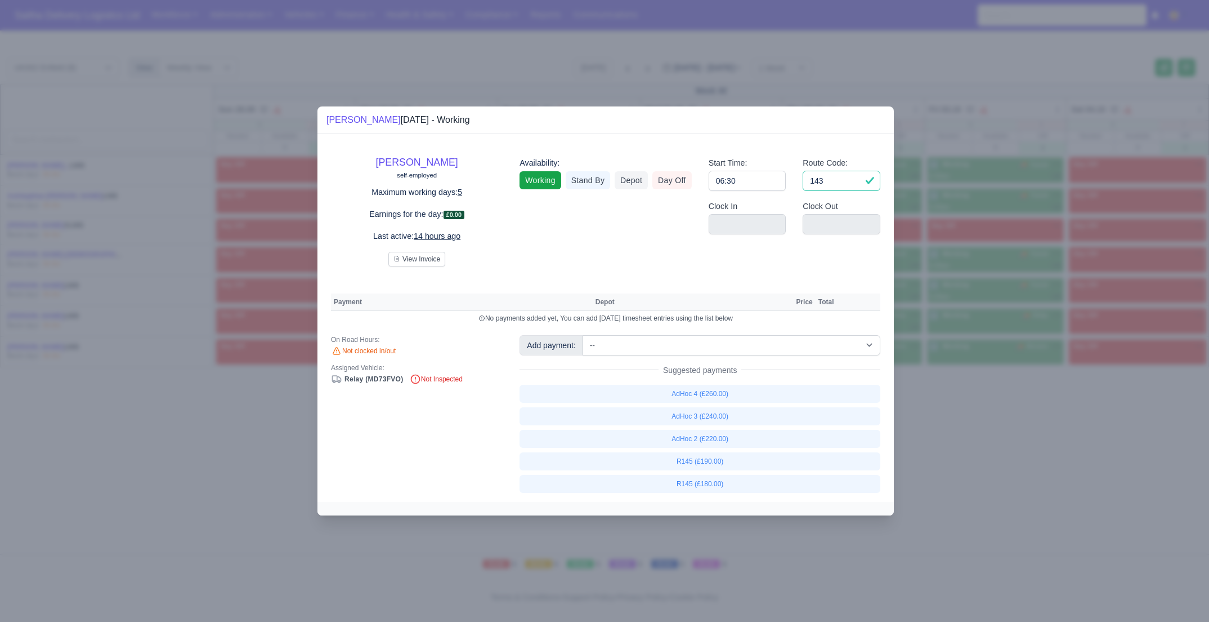
click at [864, 184] on input "143" at bounding box center [842, 181] width 78 height 20
drag, startPoint x: 997, startPoint y: 435, endPoint x: 986, endPoint y: 404, distance: 33.5
click at [997, 435] on div at bounding box center [604, 311] width 1209 height 622
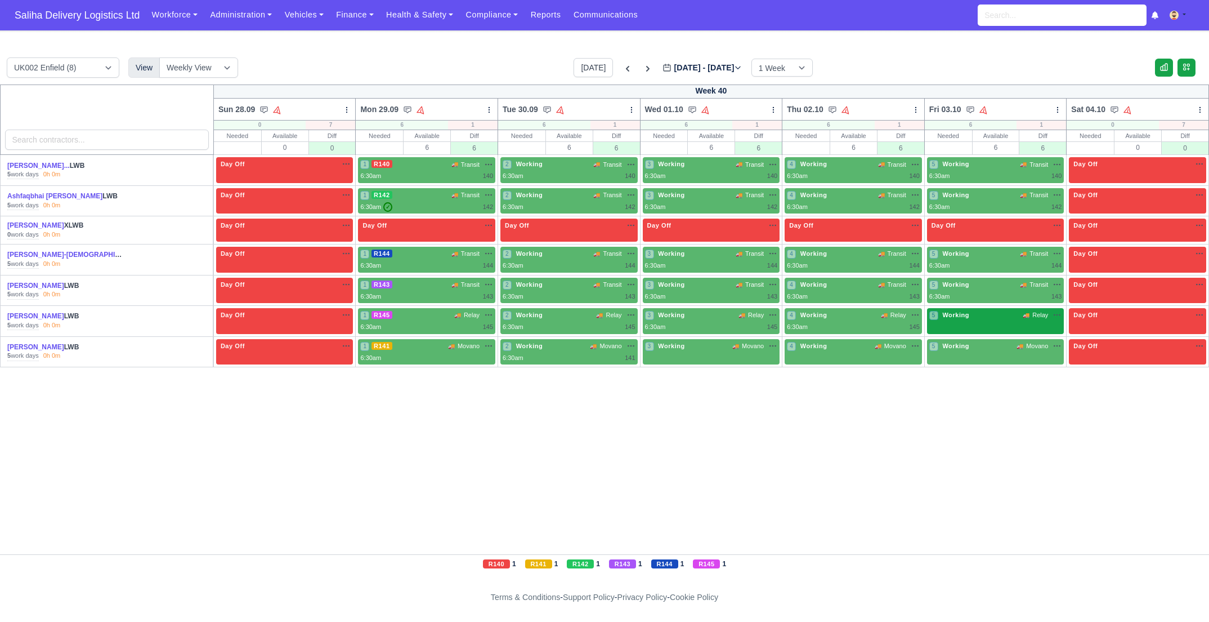
click at [990, 328] on div "5 Working 🚚 Relay" at bounding box center [995, 321] width 137 height 26
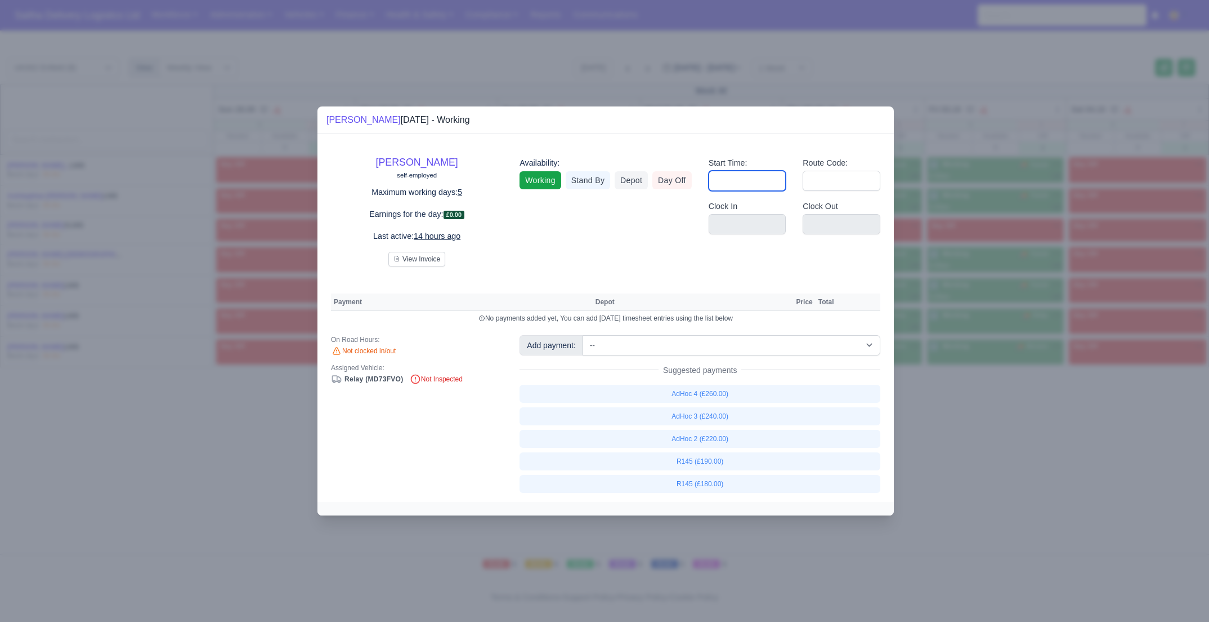
click at [755, 189] on input "Start Time:" at bounding box center [748, 181] width 78 height 20
click at [829, 183] on input "Route Code:" at bounding box center [842, 181] width 78 height 20
click at [957, 467] on div at bounding box center [604, 311] width 1209 height 622
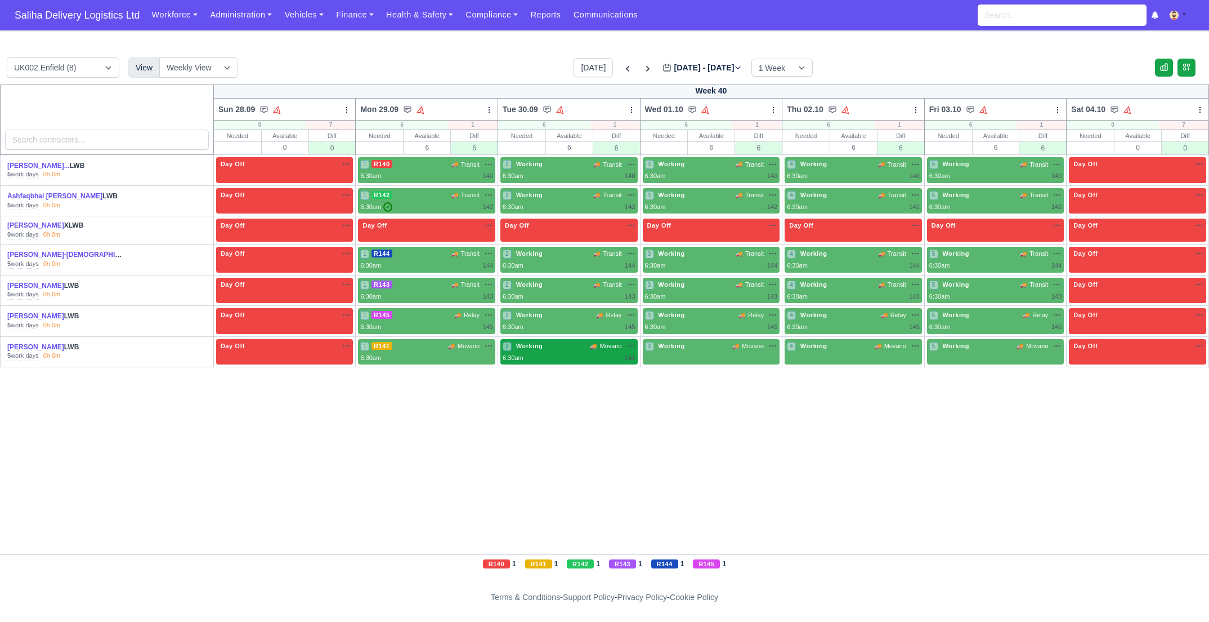
click at [565, 355] on div "6:30am 141" at bounding box center [569, 358] width 133 height 10
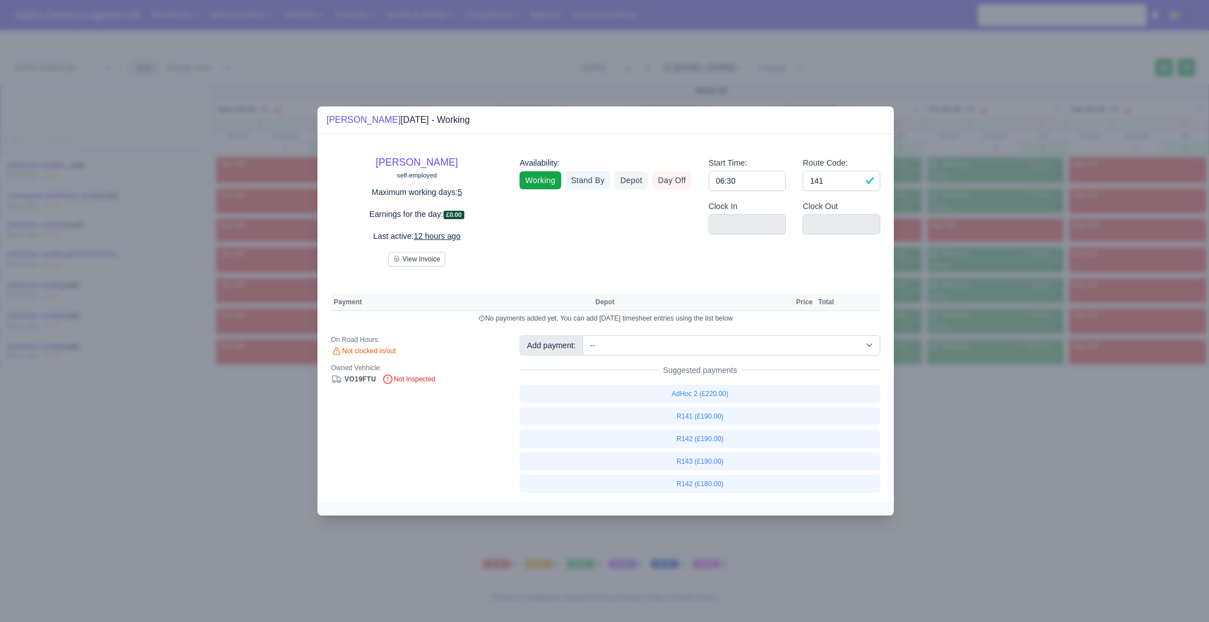
drag, startPoint x: 992, startPoint y: 546, endPoint x: 843, endPoint y: 498, distance: 156.0
click at [990, 545] on div at bounding box center [604, 311] width 1209 height 622
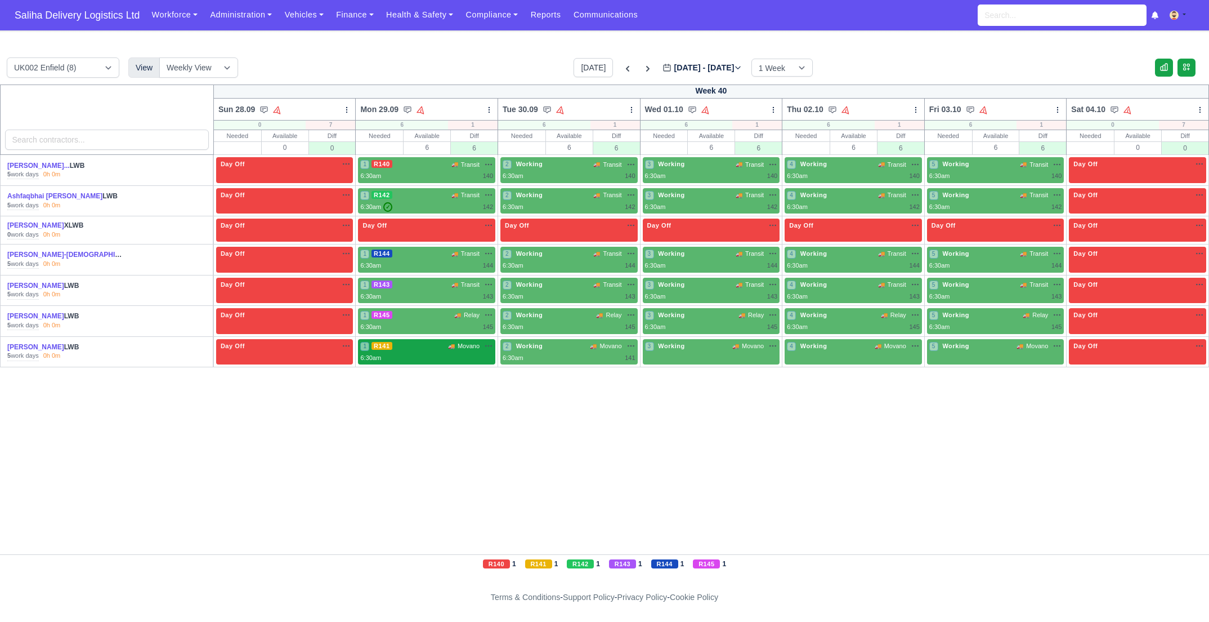
click at [397, 345] on div "1 R141 🚚 Movano" at bounding box center [426, 346] width 133 height 10
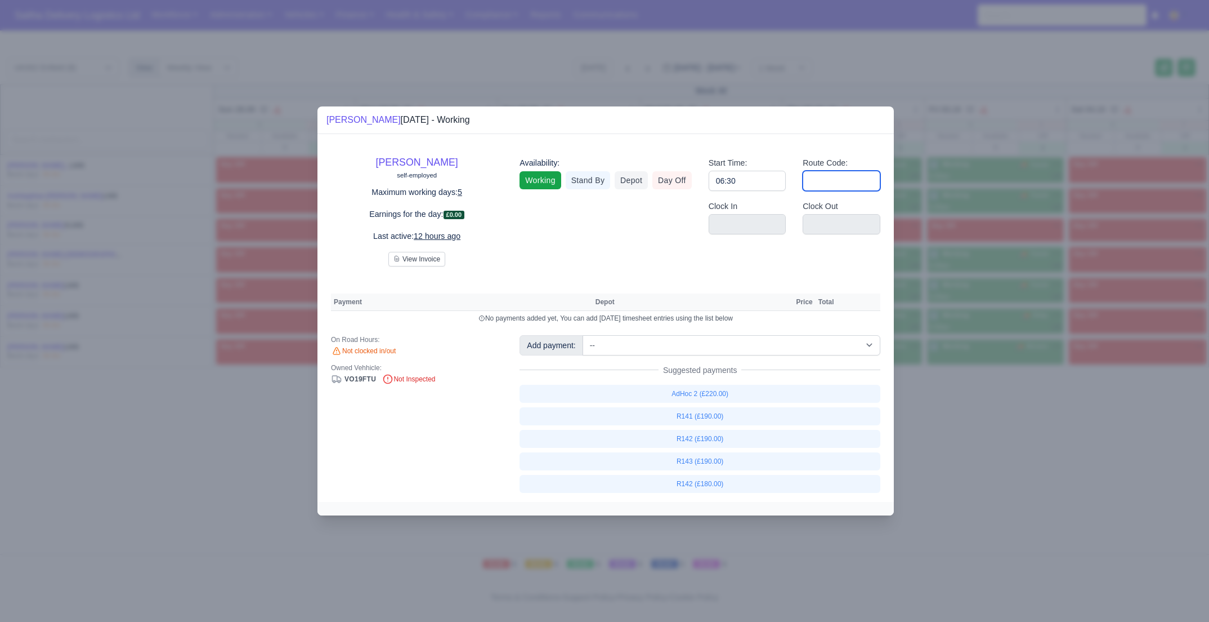
click at [842, 174] on input "Route Code:" at bounding box center [842, 181] width 78 height 20
click at [1065, 526] on div at bounding box center [604, 311] width 1209 height 622
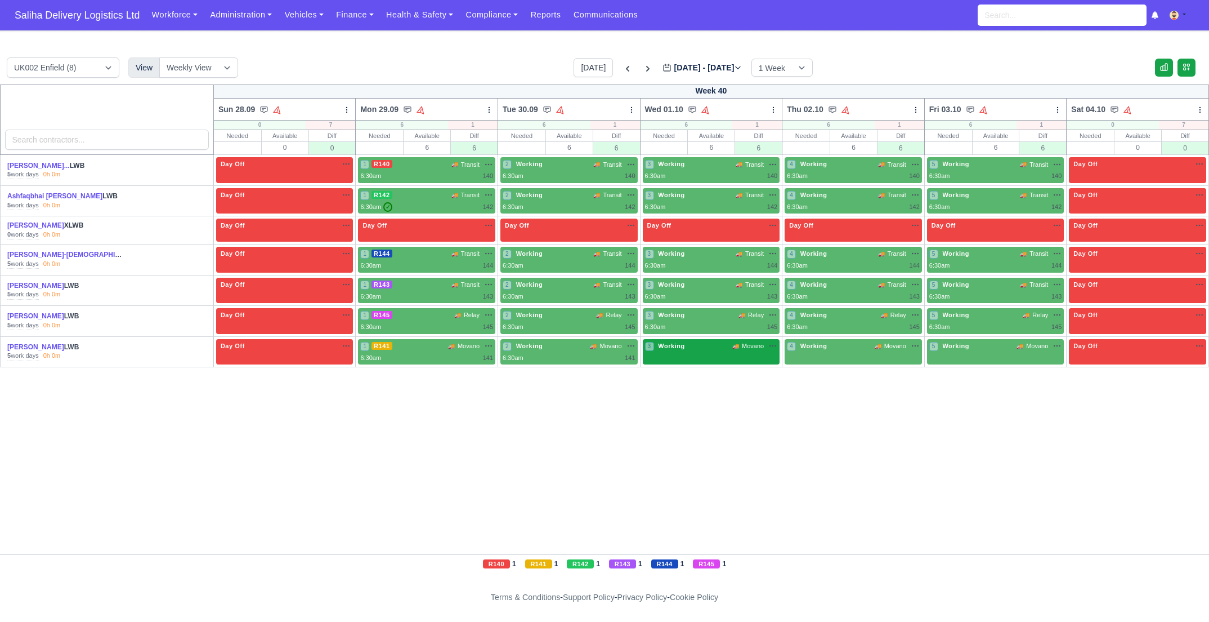
click at [716, 346] on div "3 Working 🚚 Movano" at bounding box center [711, 346] width 133 height 10
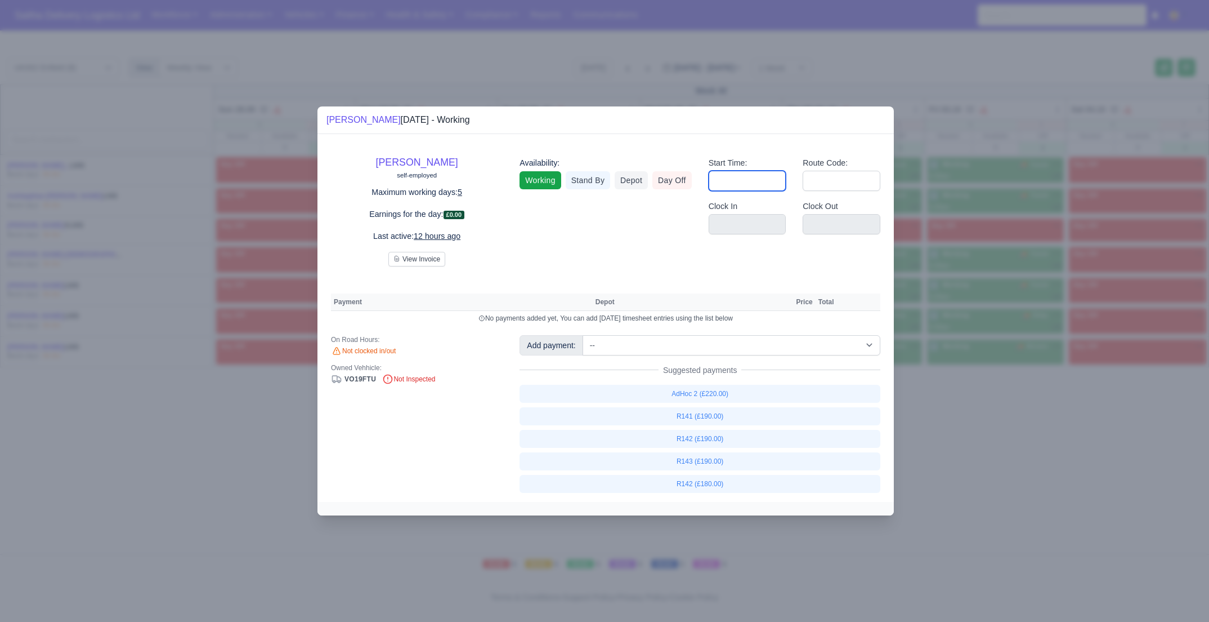
drag, startPoint x: 753, startPoint y: 178, endPoint x: 763, endPoint y: 187, distance: 13.6
click at [753, 178] on input "Start Time:" at bounding box center [748, 181] width 78 height 20
click at [847, 186] on input "Route Code:" at bounding box center [842, 181] width 78 height 20
click at [993, 445] on div at bounding box center [604, 311] width 1209 height 622
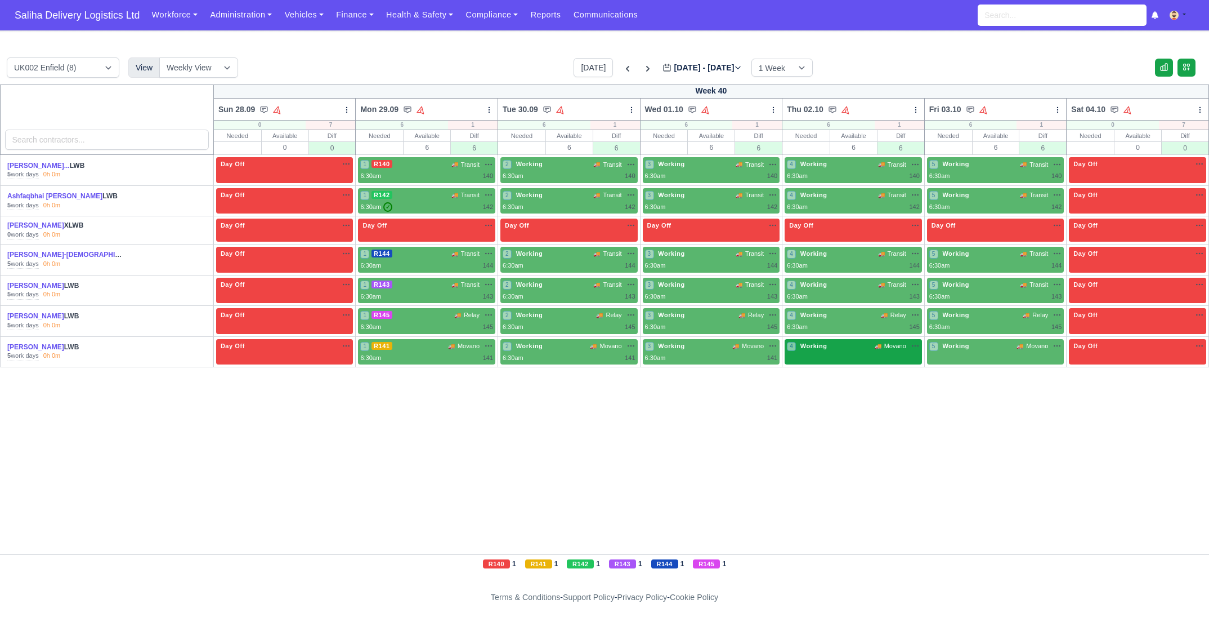
click at [868, 353] on div "4 Working 🚚 Movano" at bounding box center [853, 352] width 137 height 26
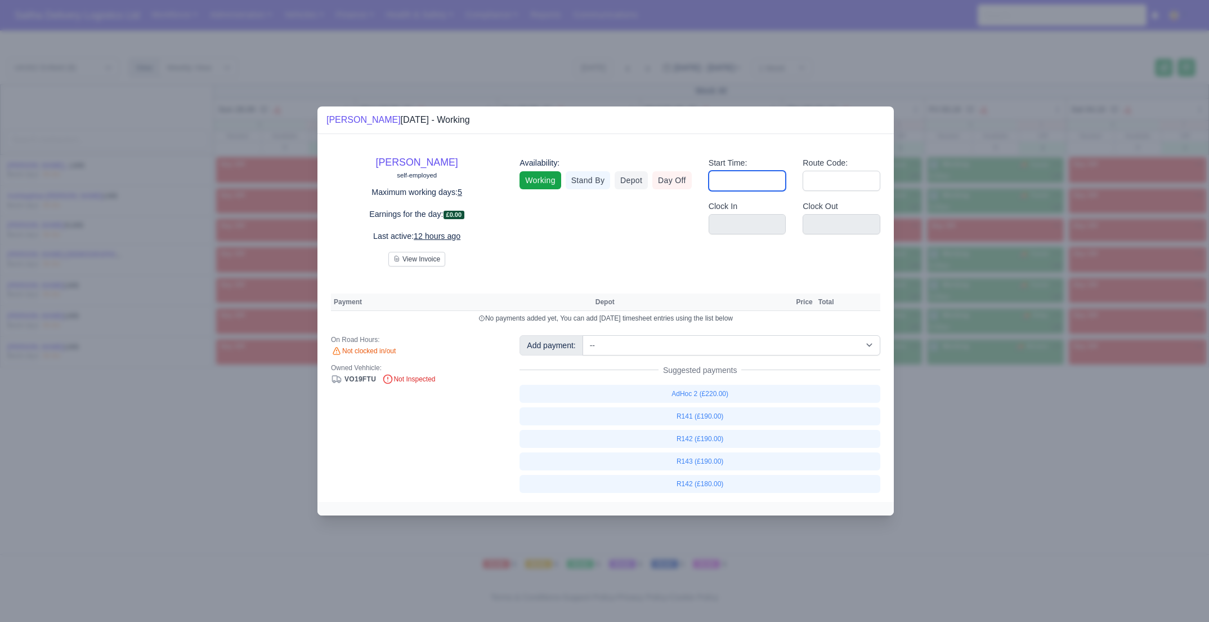
click at [773, 178] on input "Start Time:" at bounding box center [748, 181] width 78 height 20
click at [842, 184] on input "Route Code:" at bounding box center [842, 181] width 78 height 20
click at [1004, 476] on div at bounding box center [604, 311] width 1209 height 622
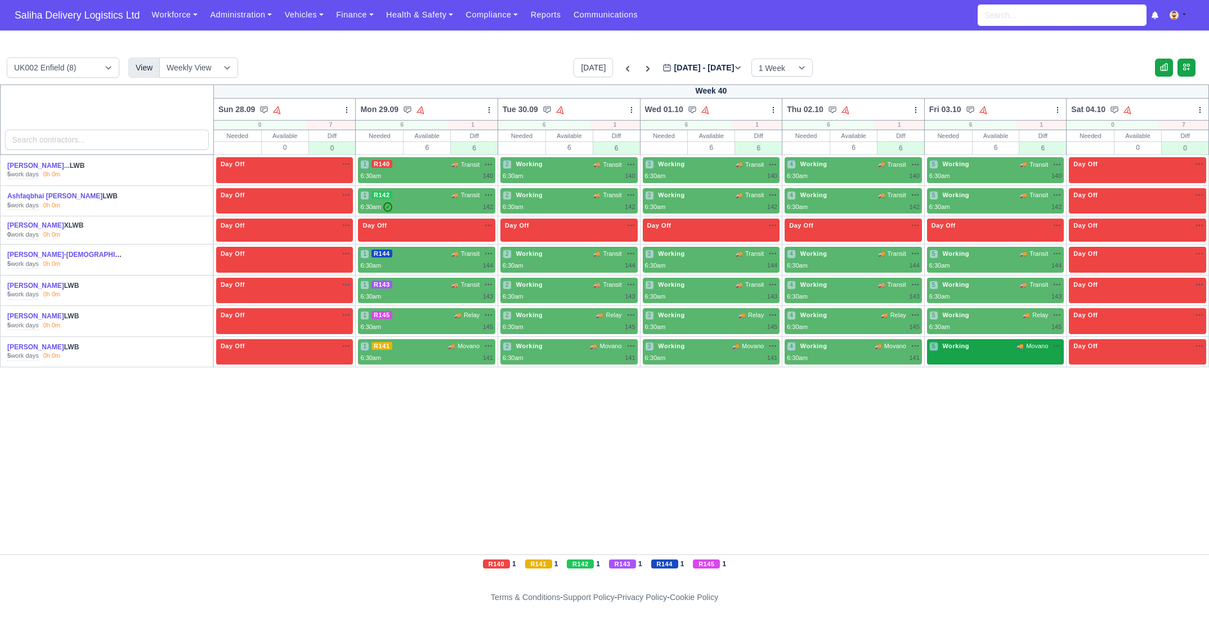
click at [974, 346] on div "5 Working 🚚 Movano" at bounding box center [996, 346] width 133 height 10
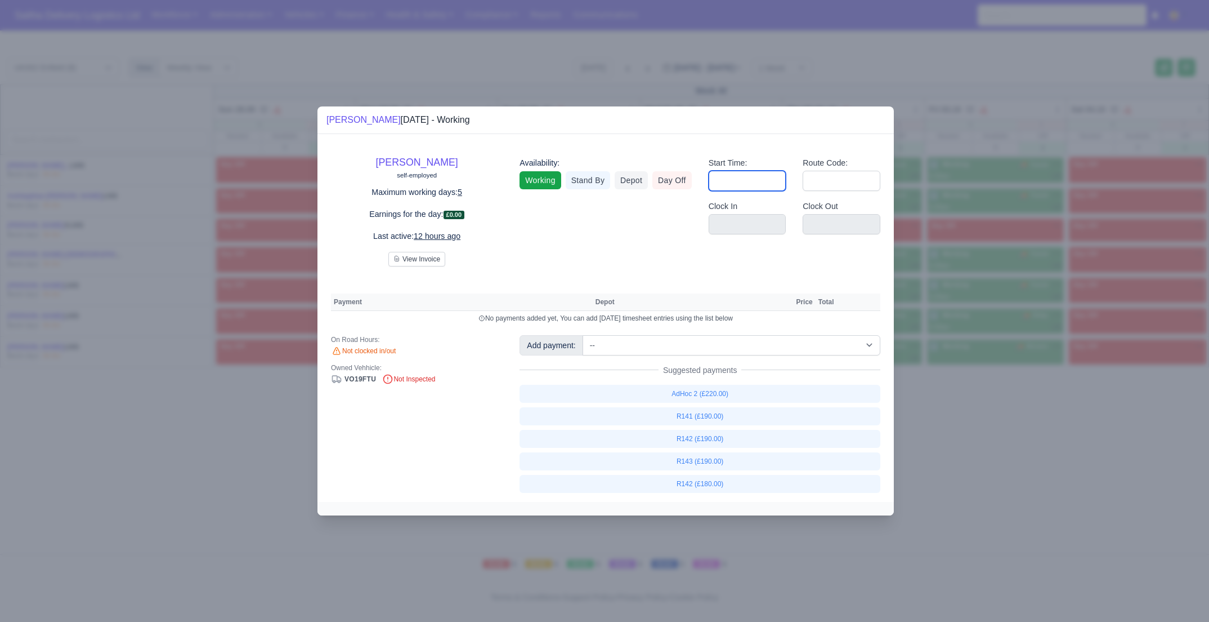
drag, startPoint x: 776, startPoint y: 182, endPoint x: 780, endPoint y: 191, distance: 10.4
click at [776, 183] on input "Start Time:" at bounding box center [748, 181] width 78 height 20
click at [834, 181] on input "Route Code:" at bounding box center [842, 181] width 78 height 20
click at [999, 517] on div at bounding box center [604, 311] width 1209 height 622
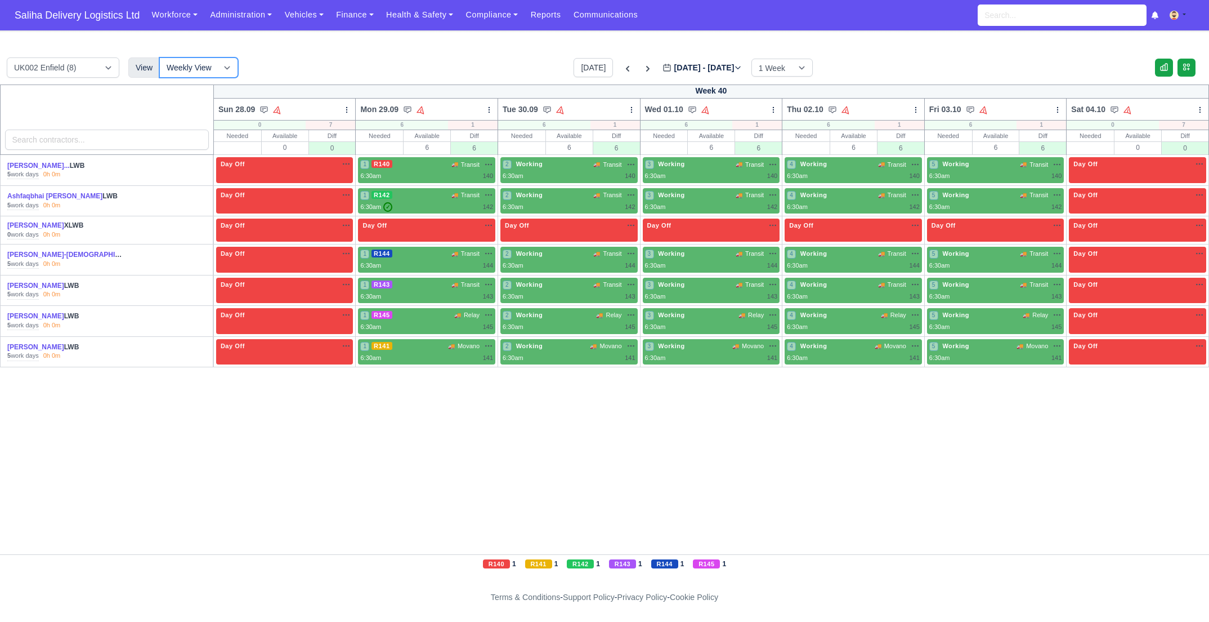
click at [229, 66] on select "Weekly View Wave times Daily Roster" at bounding box center [198, 67] width 79 height 20
click at [159, 57] on select "Weekly View Wave times Daily Roster" at bounding box center [198, 67] width 79 height 20
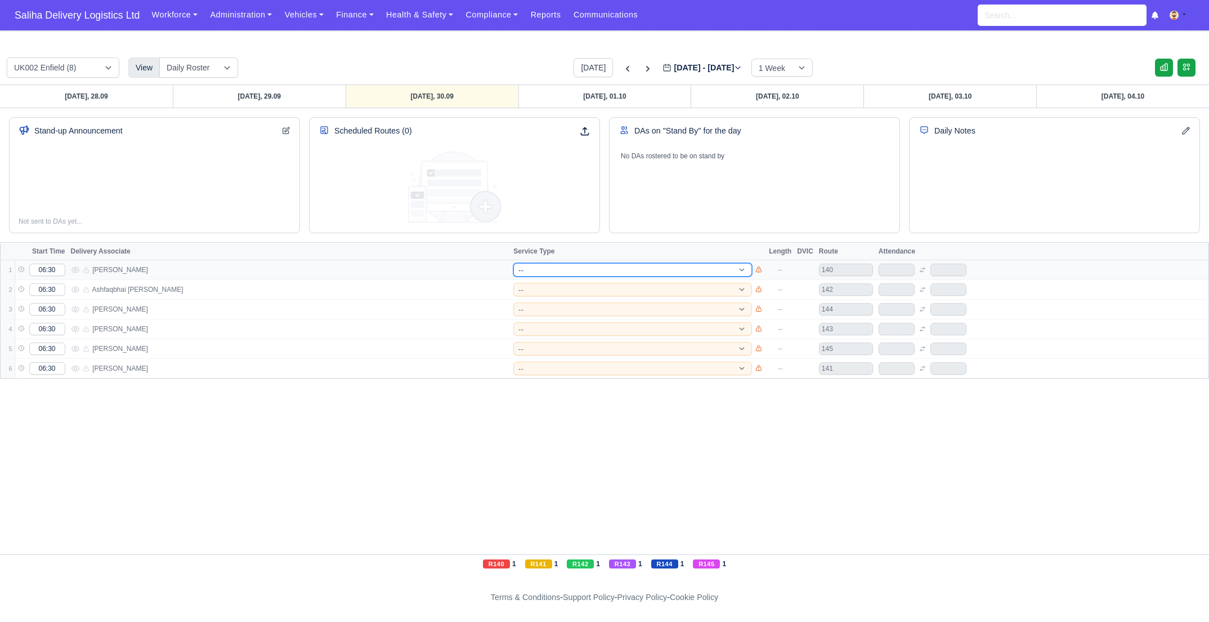
click at [557, 264] on select "-- 141 143 144 AdHoc 142 140 Supervisor 145" at bounding box center [633, 270] width 239 height 14
click at [514, 263] on select "-- 141 143 144 AdHoc 142 140 Supervisor 145" at bounding box center [633, 270] width 239 height 14
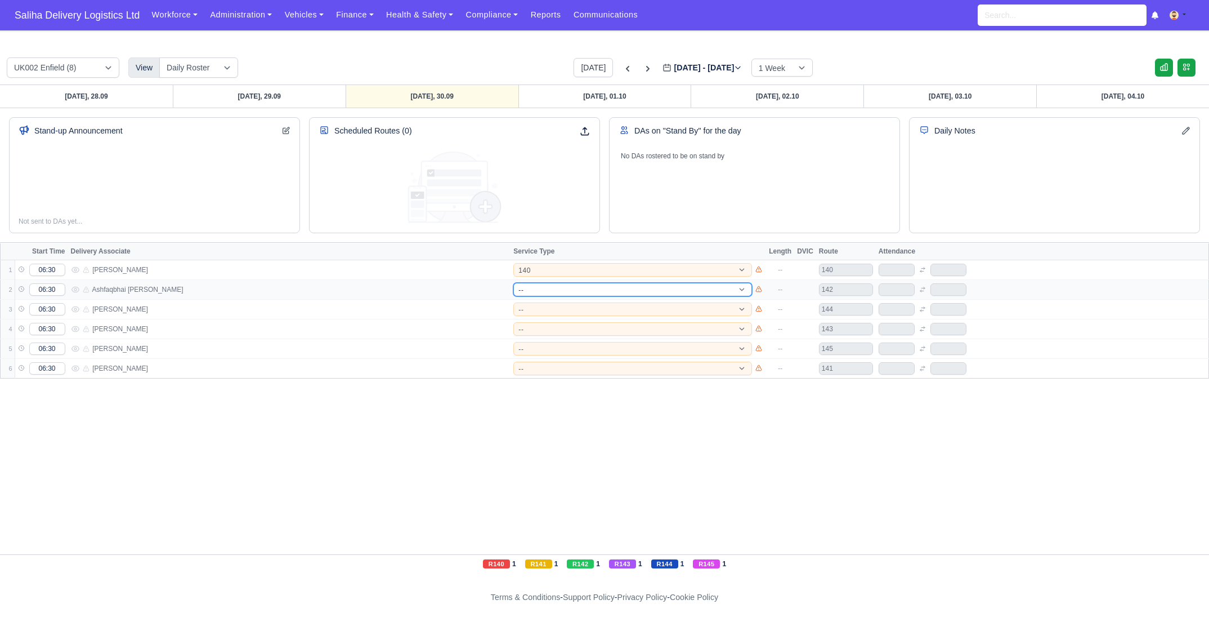
click at [579, 289] on select "-- 141 143 144 AdHoc 142 140 Supervisor 145" at bounding box center [633, 290] width 239 height 14
click at [514, 283] on select "-- 141 143 144 AdHoc 142 140 Supervisor 145" at bounding box center [633, 290] width 239 height 14
click at [563, 302] on select "-- 141 143 144 AdHoc 142 140 Supervisor 145" at bounding box center [633, 309] width 239 height 14
click at [514, 302] on select "-- 141 143 144 AdHoc 142 140 Supervisor 145" at bounding box center [633, 309] width 239 height 14
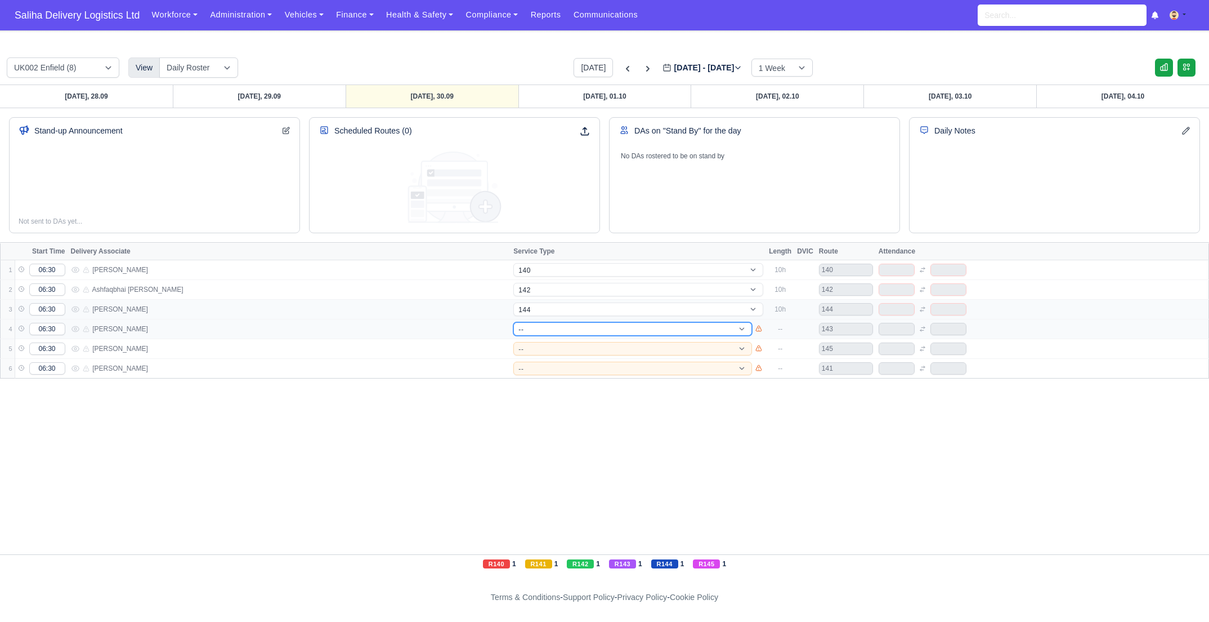
click at [561, 328] on select "-- 141 143 144 AdHoc 142 140 Supervisor 145" at bounding box center [633, 329] width 239 height 14
click at [514, 322] on select "-- 141 143 144 AdHoc 142 140 Supervisor 145" at bounding box center [633, 329] width 239 height 14
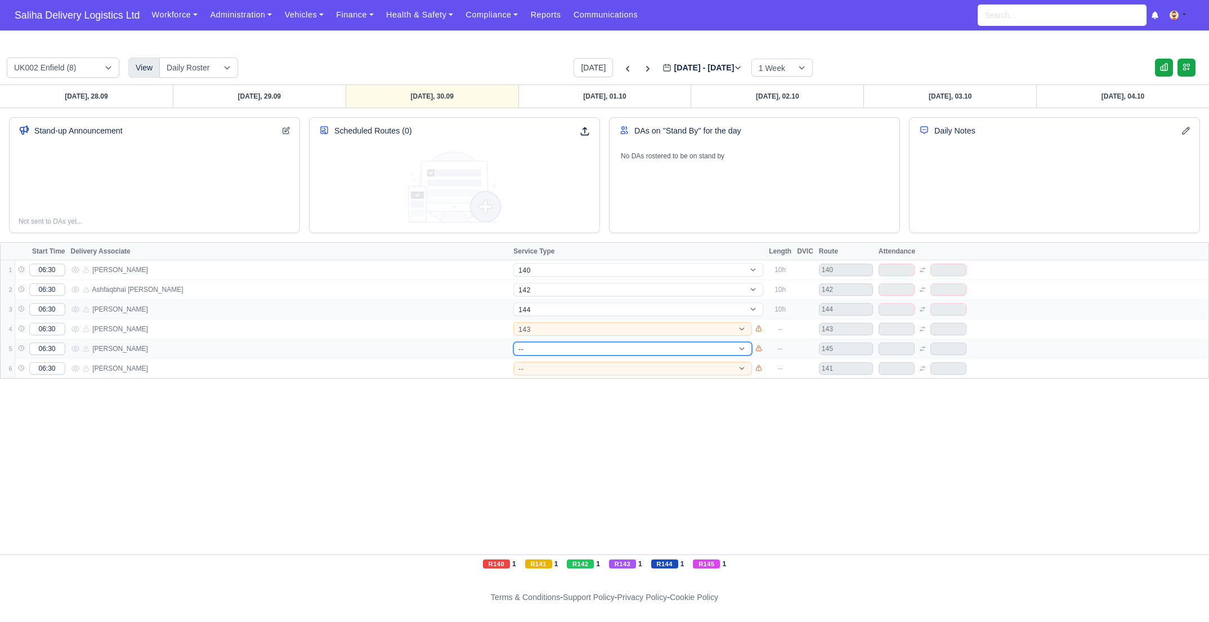
click at [563, 344] on select "-- 141 143 144 AdHoc 142 140 Supervisor 145" at bounding box center [633, 349] width 239 height 14
click at [514, 342] on select "-- 141 143 144 AdHoc 142 140 Supervisor 145" at bounding box center [633, 349] width 239 height 14
click at [568, 363] on select "-- 141 143 144 AdHoc 142 140 Supervisor 145" at bounding box center [633, 368] width 239 height 14
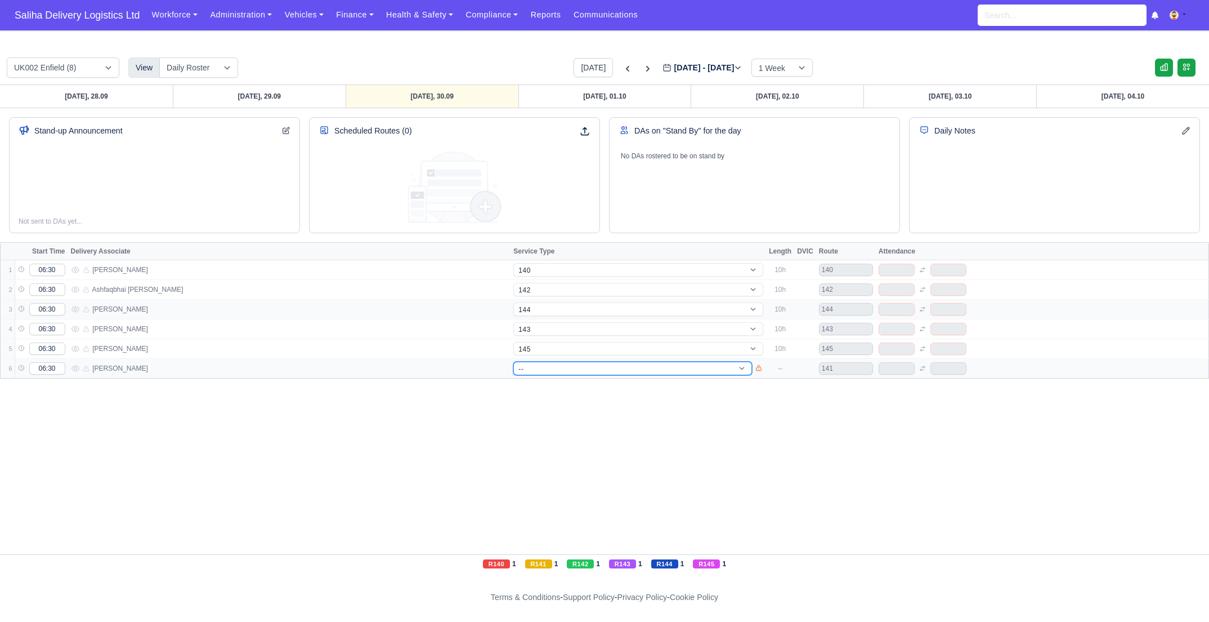
click at [514, 361] on select "-- 141 143 144 AdHoc 142 140 Supervisor 145" at bounding box center [633, 368] width 239 height 14
click at [294, 95] on link "Monday, 29.09" at bounding box center [259, 96] width 173 height 23
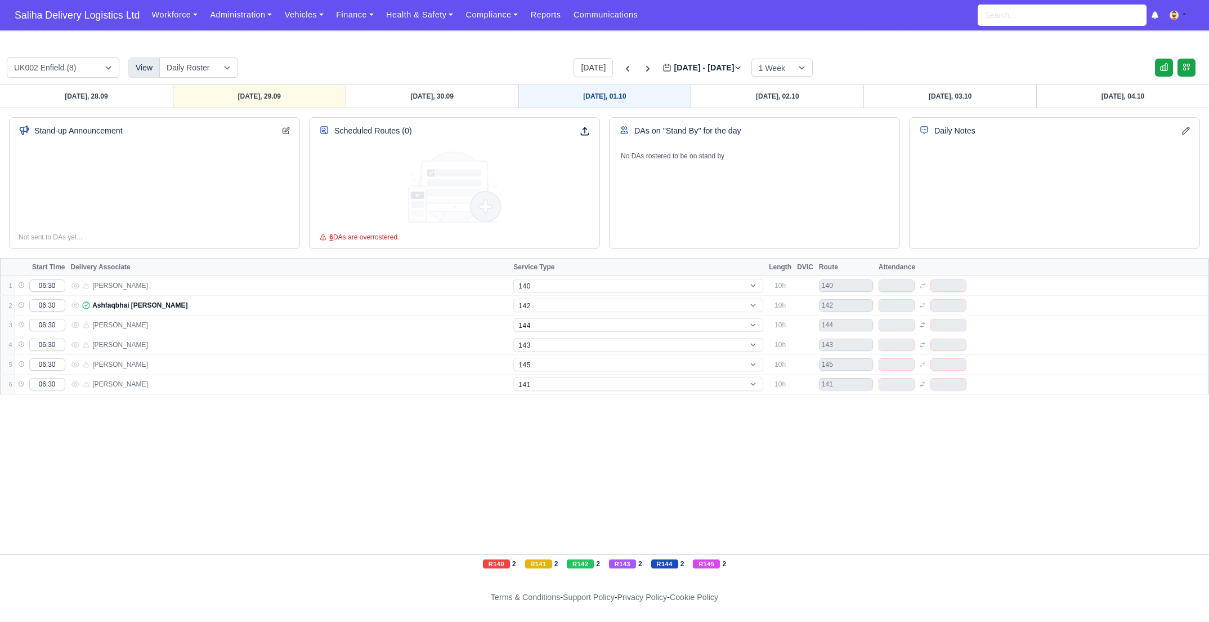
click at [624, 97] on link "Wednesday, 01.10" at bounding box center [605, 96] width 173 height 23
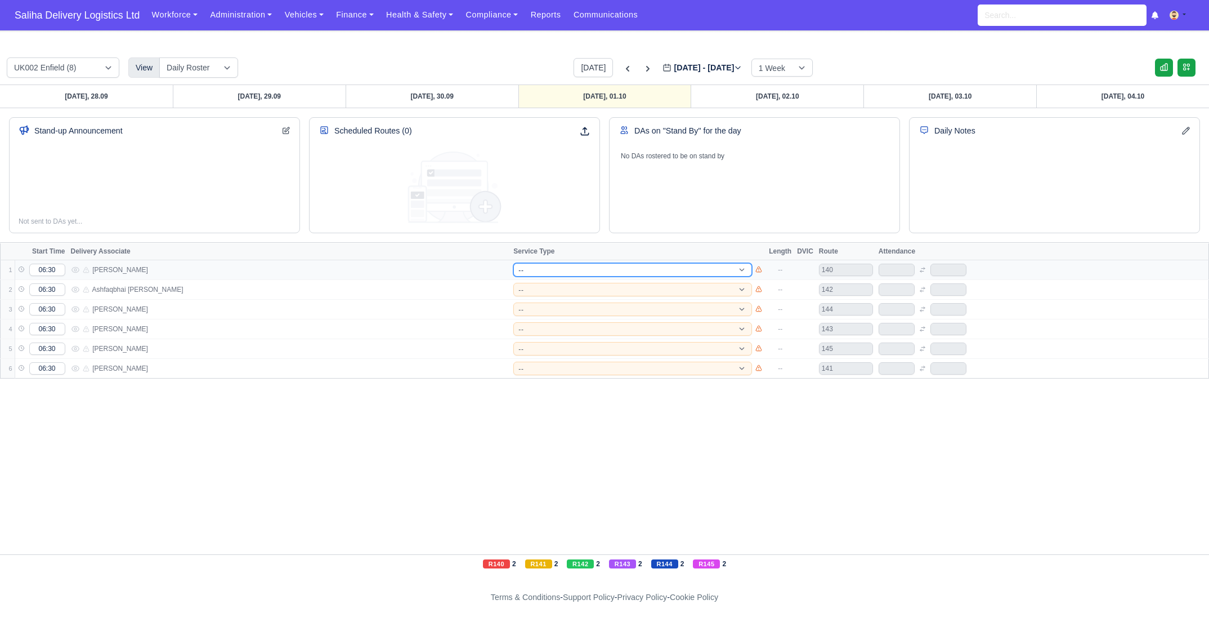
click at [599, 272] on select "-- 141 143 144 AdHoc 142 140 Supervisor 145" at bounding box center [633, 270] width 239 height 14
click at [514, 263] on select "-- 141 143 144 AdHoc 142 140 Supervisor 145" at bounding box center [633, 270] width 239 height 14
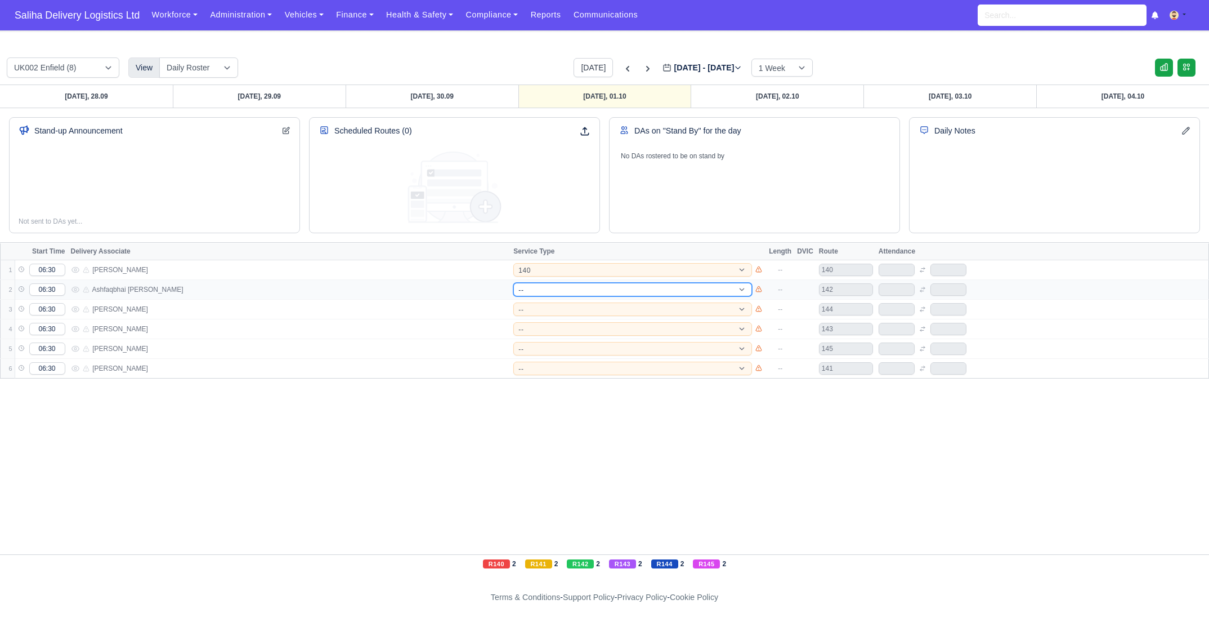
click at [562, 285] on select "-- 141 143 144 AdHoc 142 140 Supervisor 145" at bounding box center [633, 290] width 239 height 14
click at [514, 283] on select "-- 141 143 144 AdHoc 142 140 Supervisor 145" at bounding box center [633, 290] width 239 height 14
click at [564, 303] on select "-- 141 143 144 AdHoc 142 140 Supervisor 145" at bounding box center [633, 309] width 239 height 14
click at [514, 302] on select "-- 141 143 144 AdHoc 142 140 Supervisor 145" at bounding box center [633, 309] width 239 height 14
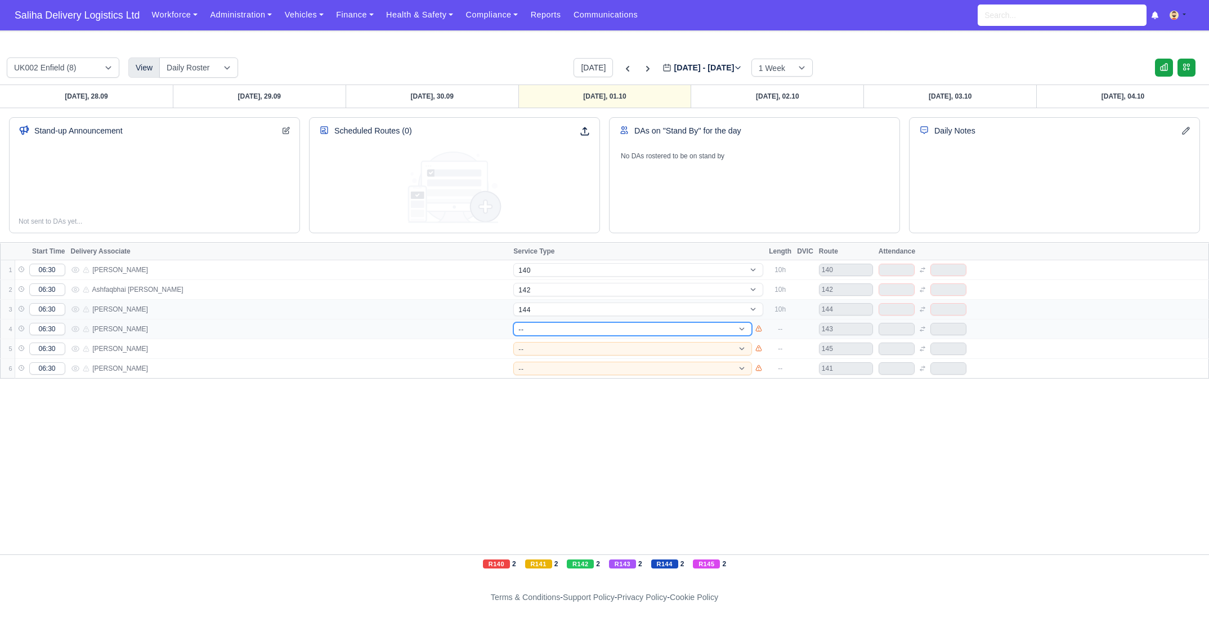
click at [554, 328] on select "-- 141 143 144 AdHoc 142 140 Supervisor 145" at bounding box center [633, 329] width 239 height 14
click at [514, 322] on select "-- 141 143 144 AdHoc 142 140 Supervisor 145" at bounding box center [633, 329] width 239 height 14
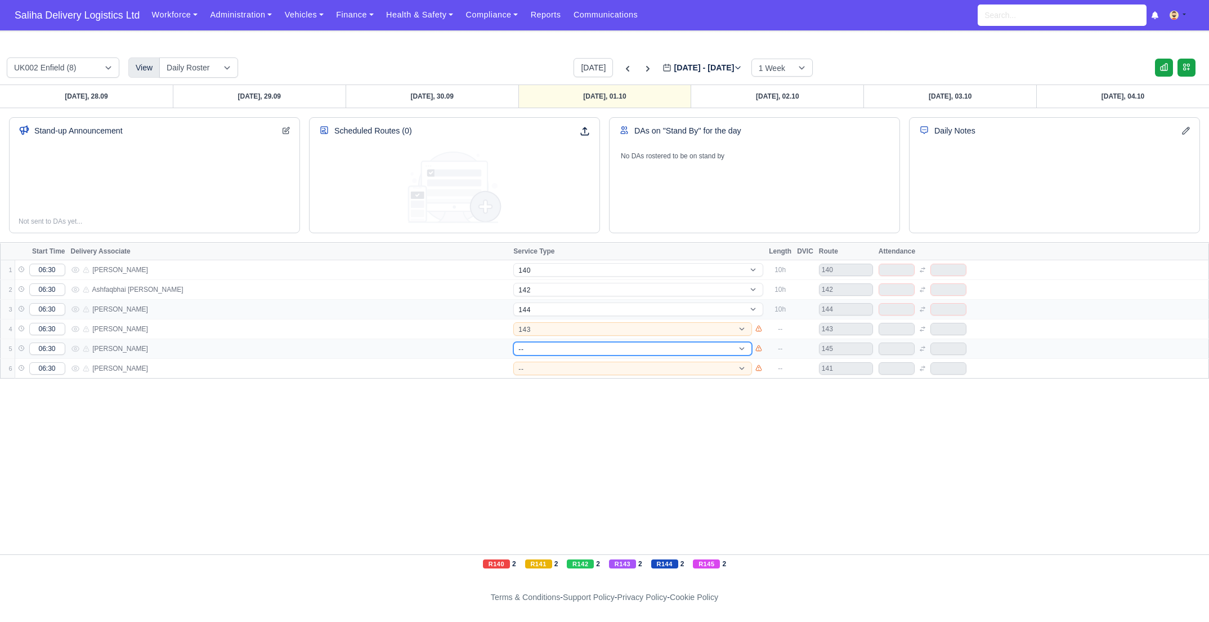
click at [551, 346] on select "-- 141 143 144 AdHoc 142 140 Supervisor 145" at bounding box center [633, 349] width 239 height 14
click at [514, 342] on select "-- 141 143 144 AdHoc 142 140 Supervisor 145" at bounding box center [633, 349] width 239 height 14
click at [545, 370] on select "-- 141 143 144 AdHoc 142 140 Supervisor 145" at bounding box center [633, 368] width 239 height 14
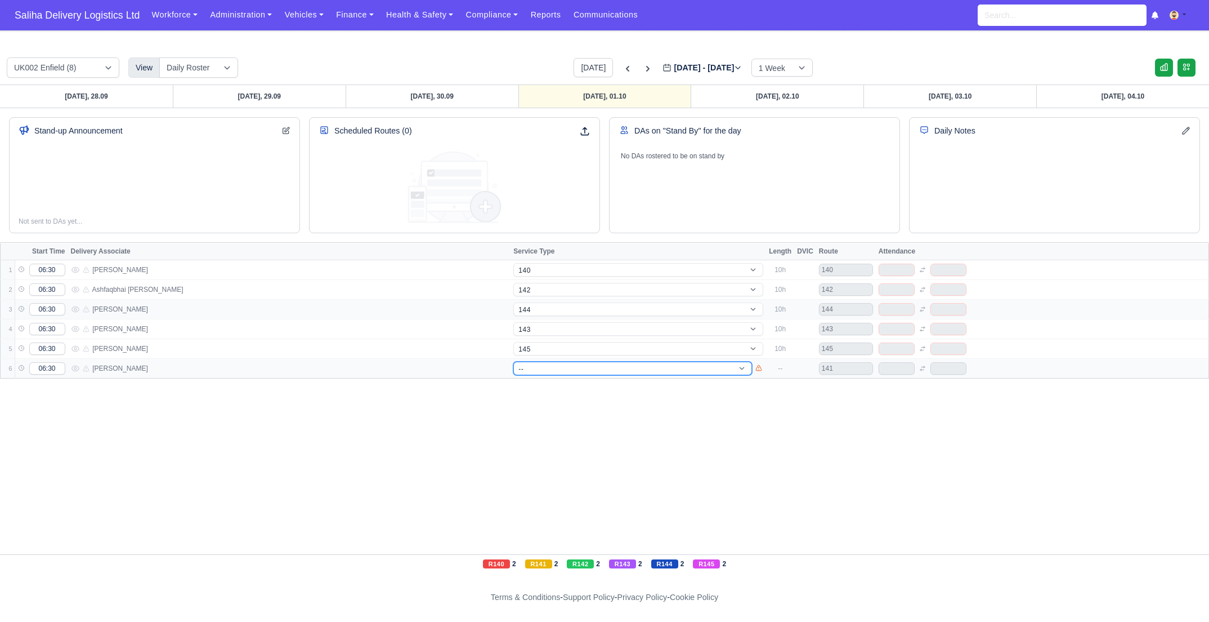
click at [514, 361] on select "-- 141 143 144 AdHoc 142 140 Supervisor 145" at bounding box center [633, 368] width 239 height 14
click at [789, 95] on link "Thursday, 02.10" at bounding box center [777, 96] width 173 height 23
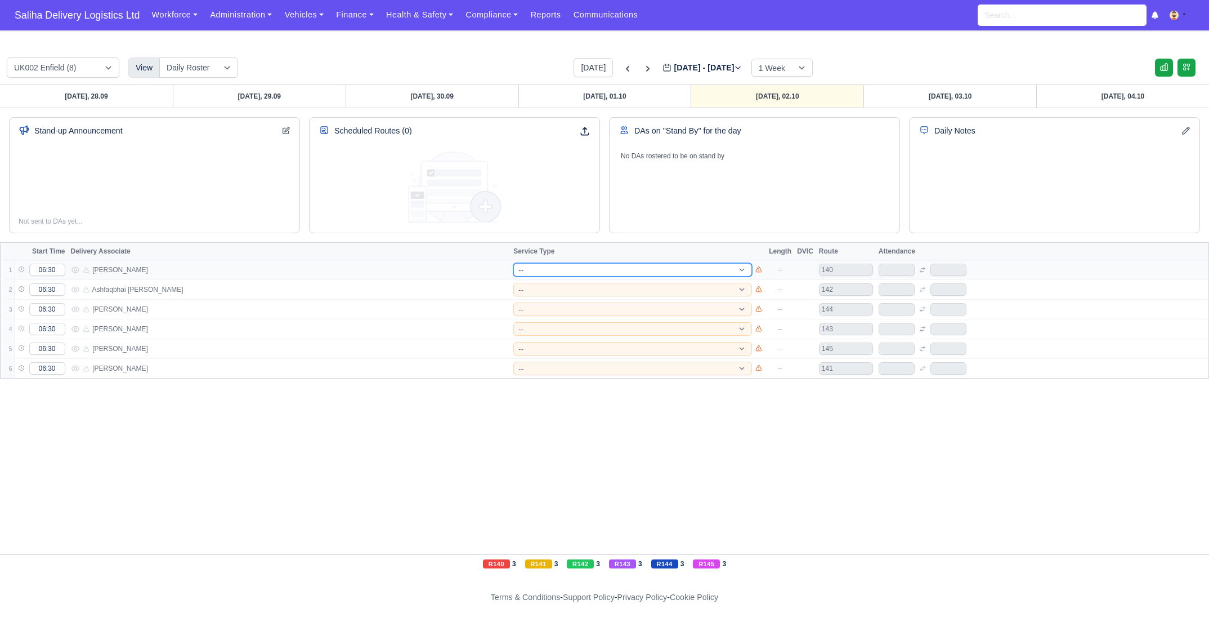
click at [583, 264] on select "-- 141 143 144 AdHoc 142 140 Supervisor 145" at bounding box center [633, 270] width 239 height 14
click at [514, 263] on select "-- 141 143 144 AdHoc 142 140 Supervisor 145" at bounding box center [633, 270] width 239 height 14
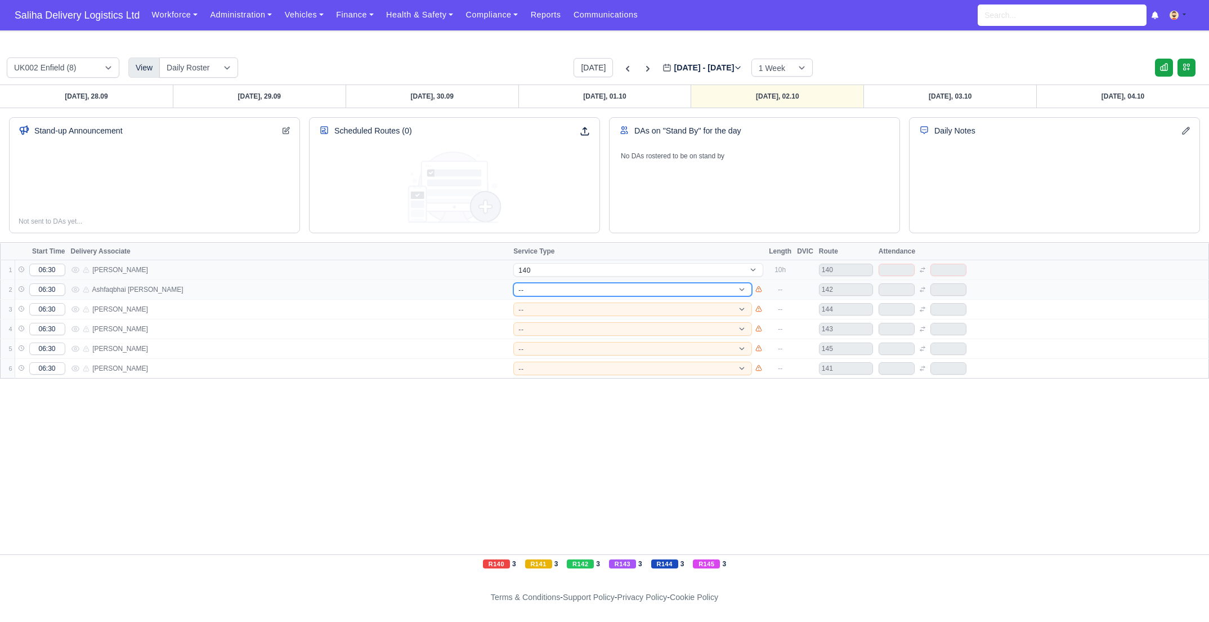
click at [563, 285] on select "-- 141 143 144 AdHoc 142 140 Supervisor 145" at bounding box center [633, 290] width 239 height 14
click at [514, 283] on select "-- 141 143 144 AdHoc 142 140 Supervisor 145" at bounding box center [633, 290] width 239 height 14
click at [568, 311] on select "-- 141 143 144 AdHoc 142 140 Supervisor 145" at bounding box center [633, 309] width 239 height 14
click at [514, 302] on select "-- 141 143 144 AdHoc 142 140 Supervisor 145" at bounding box center [633, 309] width 239 height 14
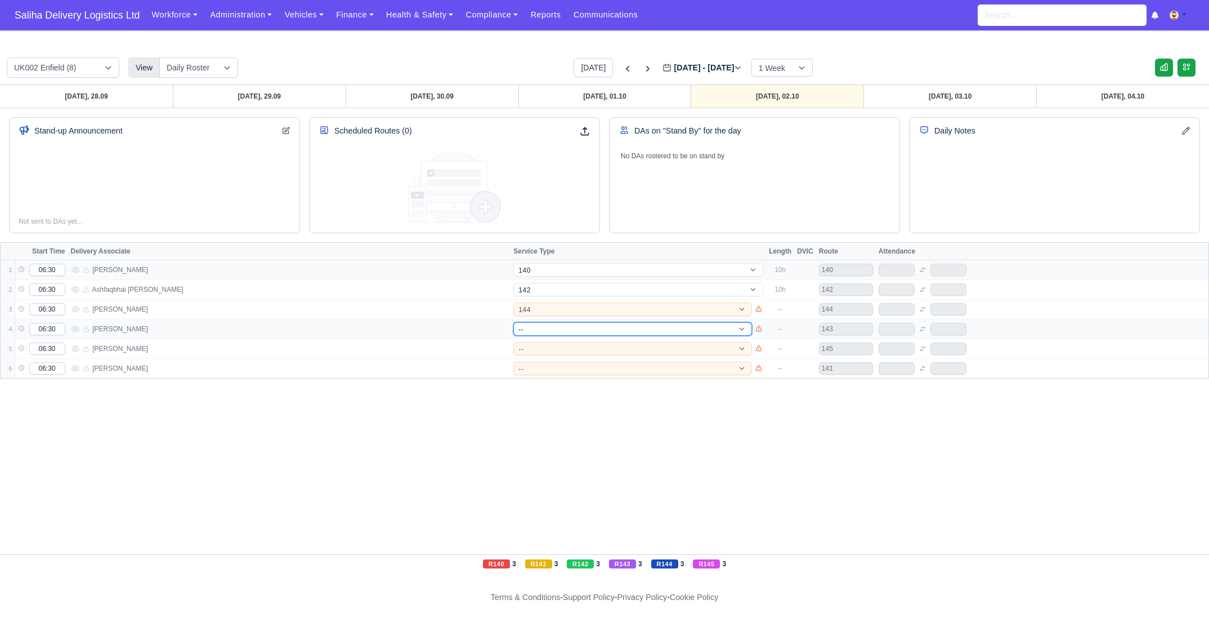
click at [553, 324] on select "-- 141 143 144 AdHoc 142 140 Supervisor 145" at bounding box center [633, 329] width 239 height 14
click at [514, 322] on select "-- 141 143 144 AdHoc 142 140 Supervisor 145" at bounding box center [633, 329] width 239 height 14
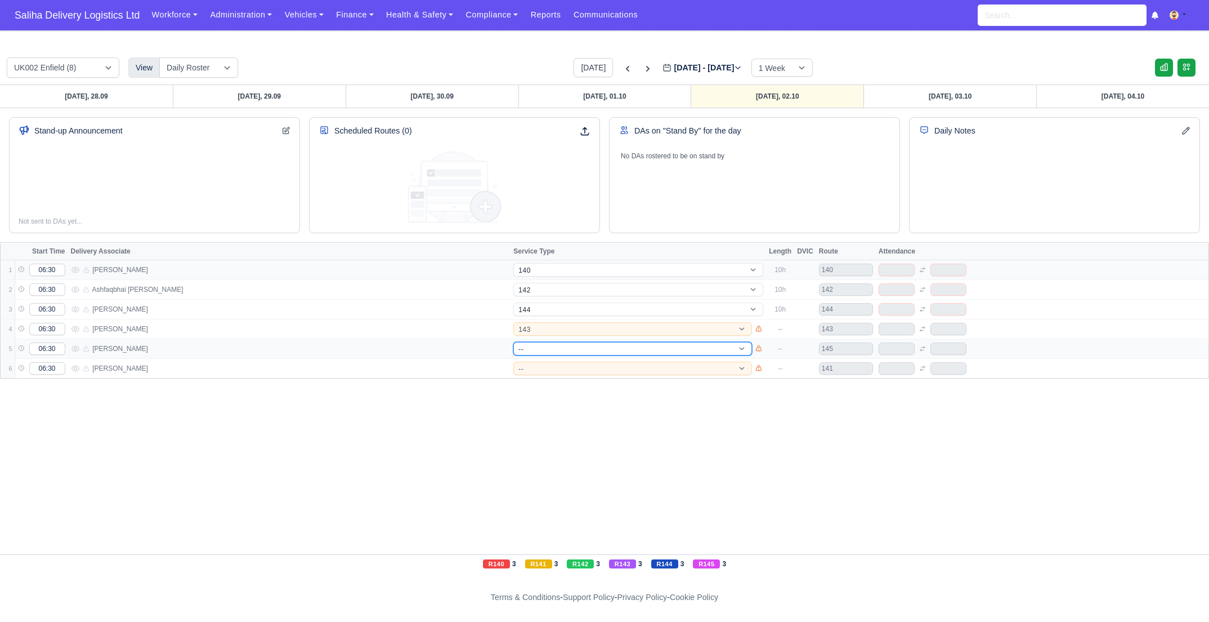
click at [553, 346] on select "-- 141 143 144 AdHoc 142 140 Supervisor 145" at bounding box center [633, 349] width 239 height 14
click at [514, 342] on select "-- 141 143 144 AdHoc 142 140 Supervisor 145" at bounding box center [633, 349] width 239 height 14
click at [544, 364] on select "-- 141 143 144 AdHoc 142 140 Supervisor 145" at bounding box center [633, 368] width 239 height 14
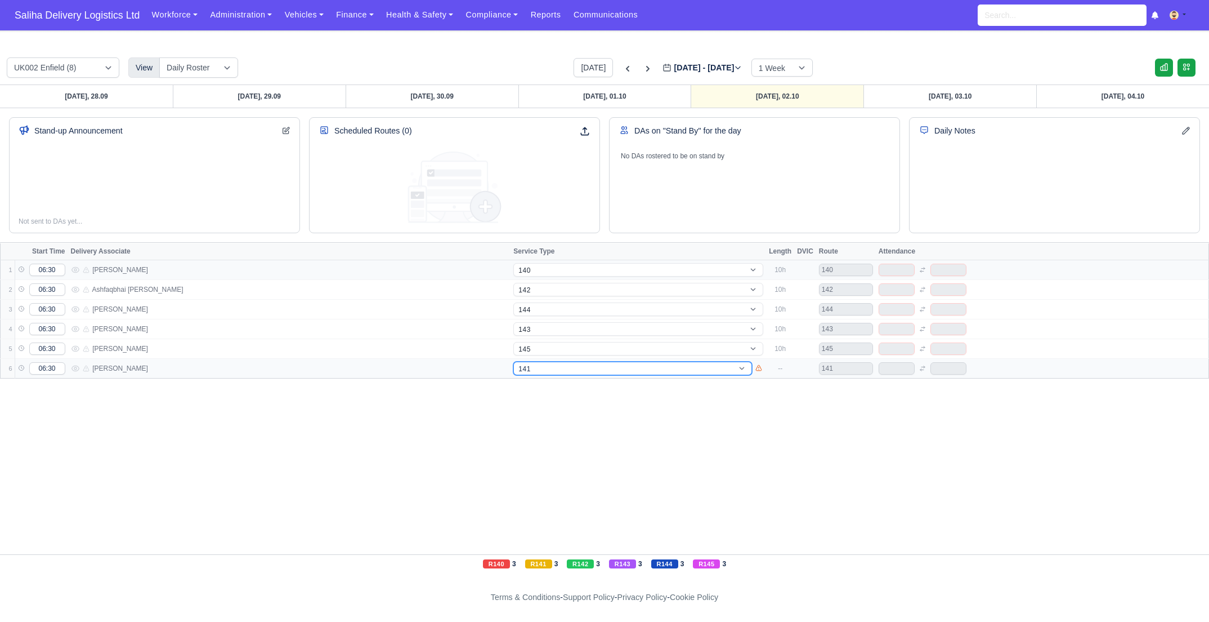
click at [514, 361] on select "-- 141 143 144 AdHoc 142 140 Supervisor 145" at bounding box center [633, 368] width 239 height 14
click at [902, 99] on link "Friday, 03.10" at bounding box center [950, 96] width 173 height 23
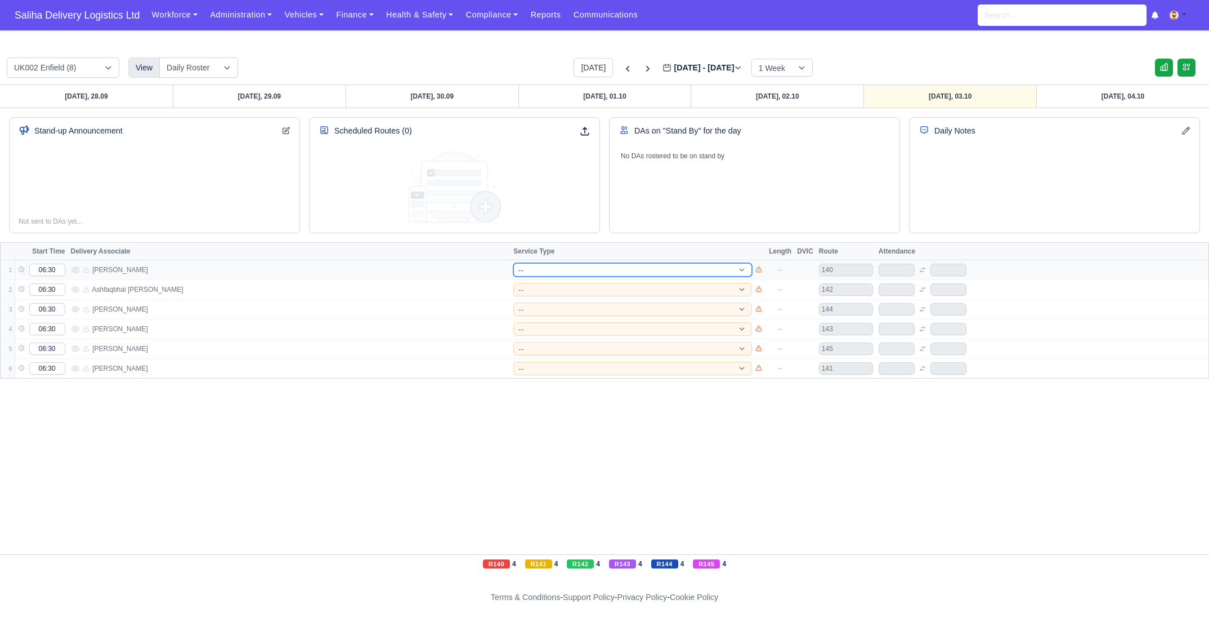
click at [576, 271] on select "-- 141 143 144 AdHoc 142 140 Supervisor 145" at bounding box center [633, 270] width 239 height 14
click at [514, 263] on select "-- 141 143 144 AdHoc 142 140 Supervisor 145" at bounding box center [633, 270] width 239 height 14
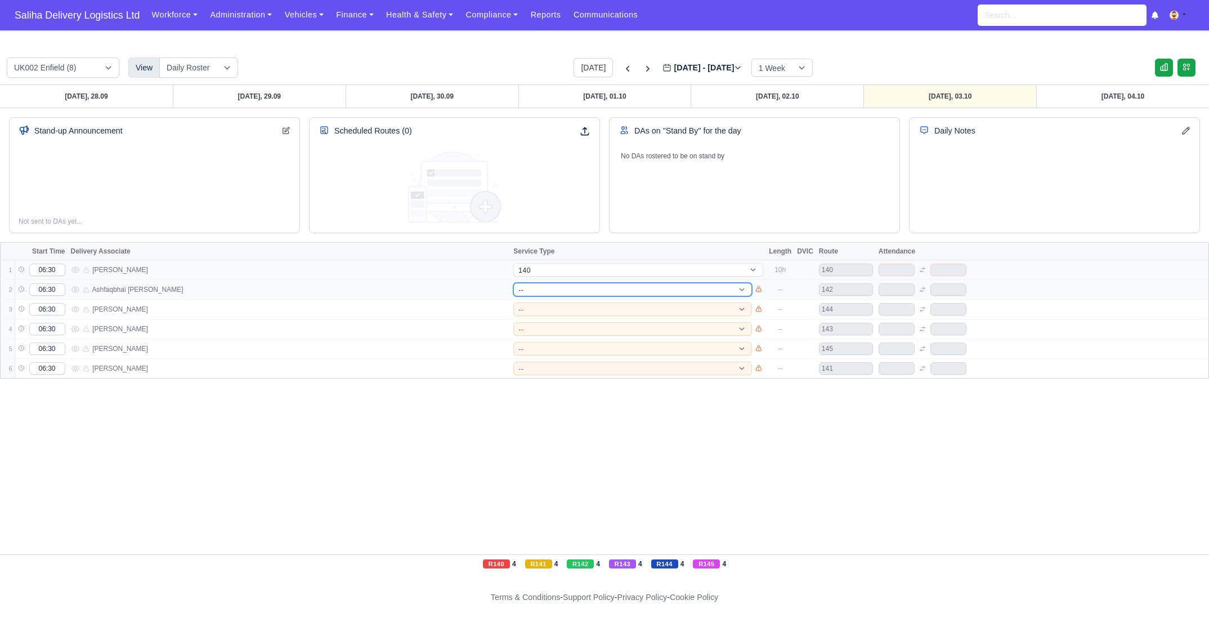
click at [561, 283] on select "-- 141 143 144 AdHoc 142 140 Supervisor 145" at bounding box center [633, 290] width 239 height 14
click at [514, 283] on select "-- 141 143 144 AdHoc 142 140 Supervisor 145" at bounding box center [633, 290] width 239 height 14
click at [554, 305] on select "-- 141 143 144 AdHoc 142 140 Supervisor 145" at bounding box center [633, 309] width 239 height 14
click at [514, 302] on select "-- 141 143 144 AdHoc 142 140 Supervisor 145" at bounding box center [633, 309] width 239 height 14
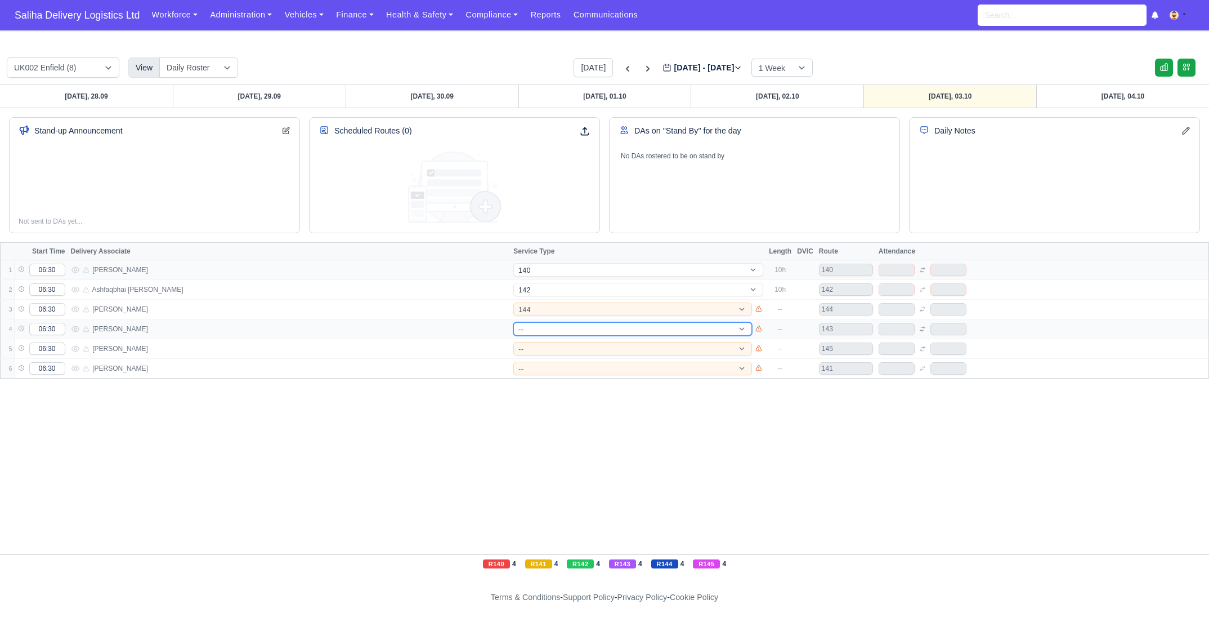
click at [551, 326] on select "-- 141 143 144 AdHoc 142 140 Supervisor 145" at bounding box center [633, 329] width 239 height 14
click at [514, 322] on select "-- 141 143 144 AdHoc 142 140 Supervisor 145" at bounding box center [633, 329] width 239 height 14
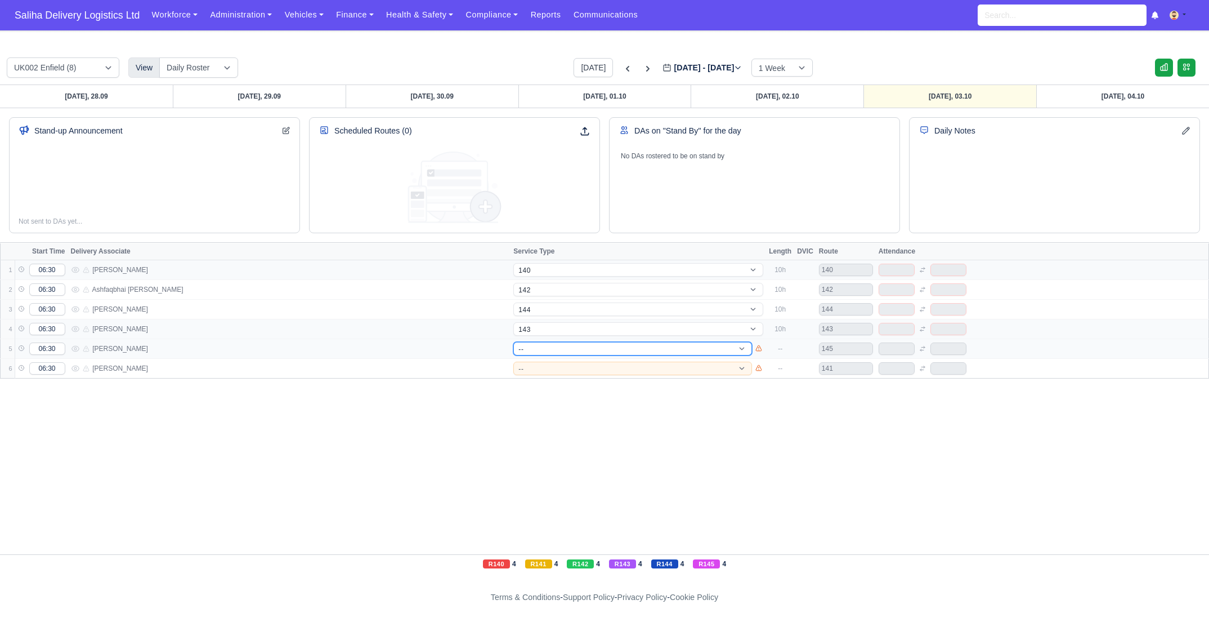
click at [551, 345] on select "-- 141 143 144 AdHoc 142 140 Supervisor 145" at bounding box center [633, 349] width 239 height 14
click at [514, 342] on select "-- 141 143 144 AdHoc 142 140 Supervisor 145" at bounding box center [633, 349] width 239 height 14
click at [562, 367] on select "-- 141 143 144 AdHoc 142 140 Supervisor 145" at bounding box center [633, 368] width 239 height 14
click at [514, 361] on select "-- 141 143 144 AdHoc 142 140 Supervisor 145" at bounding box center [633, 368] width 239 height 14
click at [106, 12] on span "Saliha Delivery Logistics Ltd" at bounding box center [77, 15] width 136 height 23
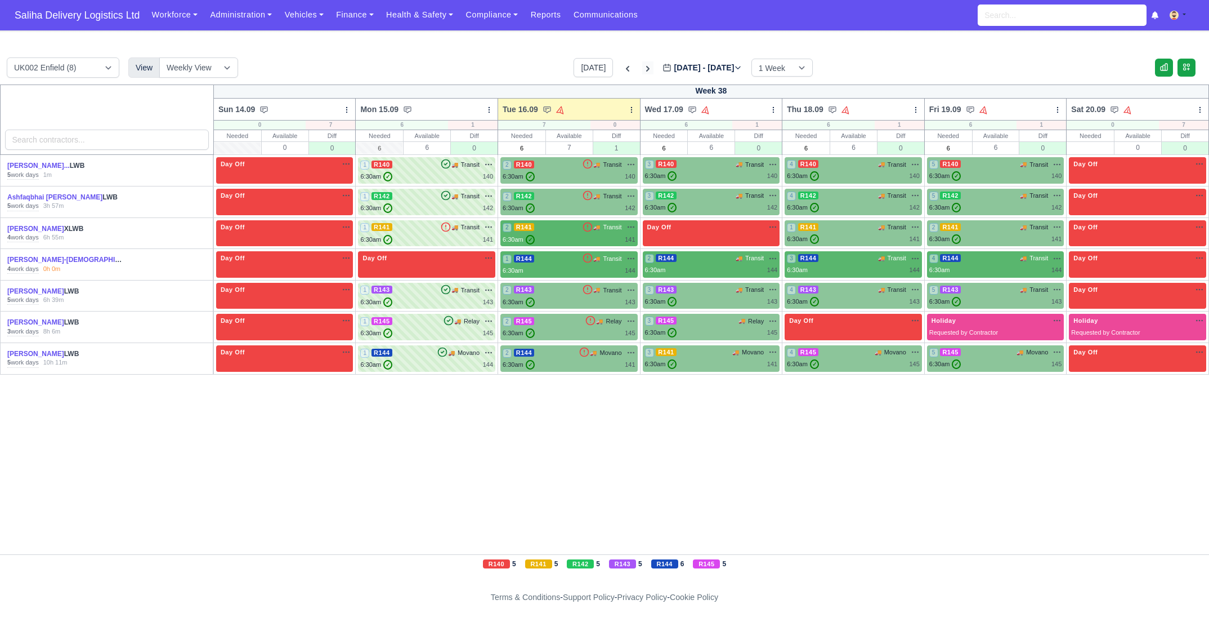
click at [642, 69] on icon at bounding box center [647, 68] width 11 height 11
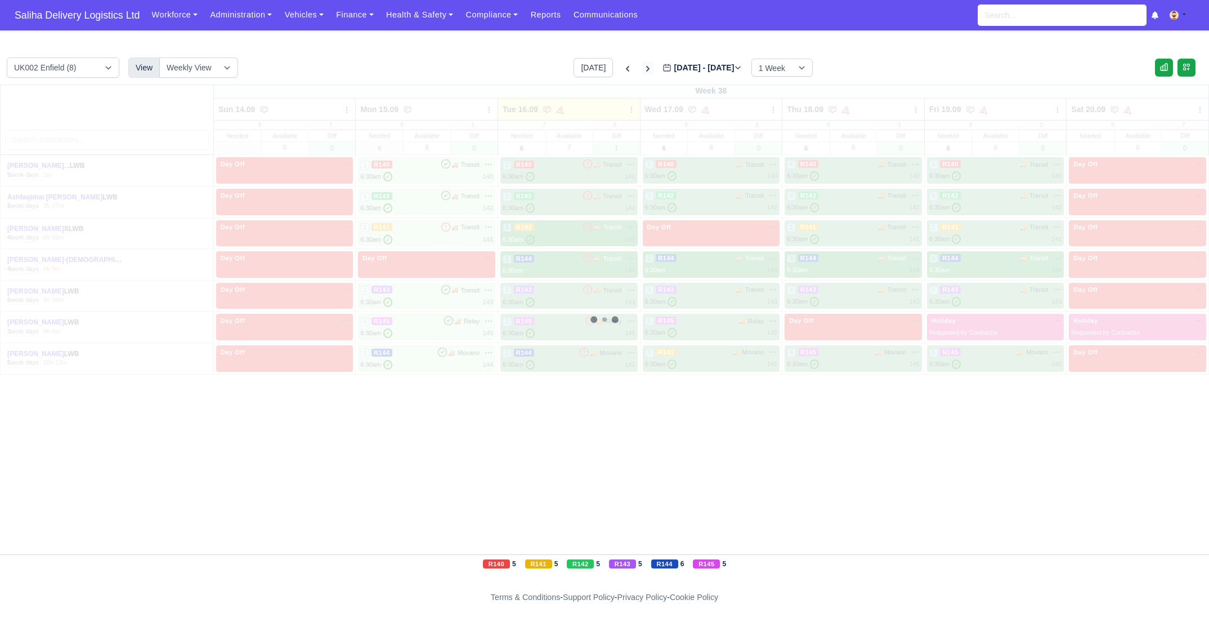
type input "[DATE]"
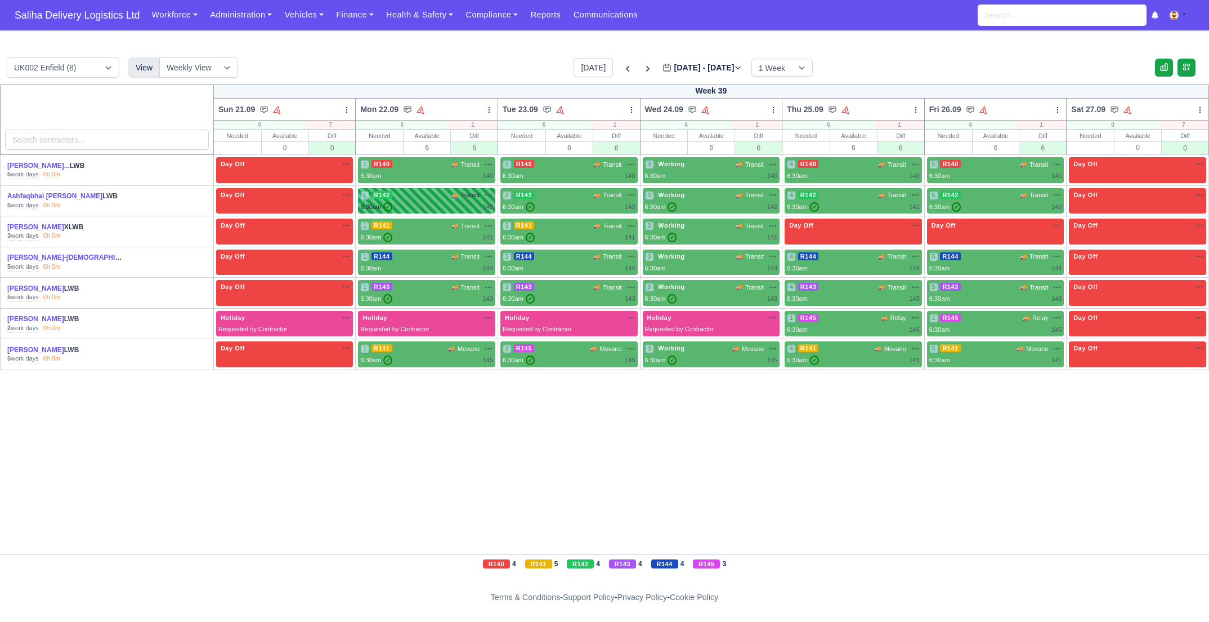
click at [442, 199] on div "1 R142 🚚 Transit" at bounding box center [426, 195] width 133 height 10
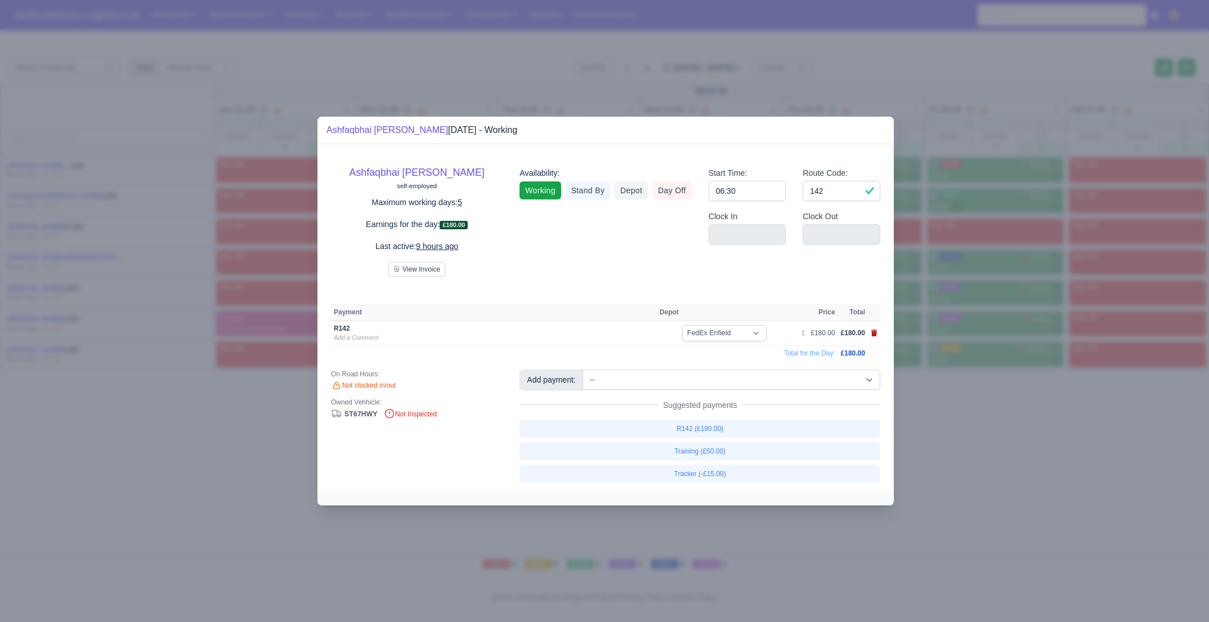
click at [874, 332] on icon at bounding box center [875, 332] width 6 height 7
select select
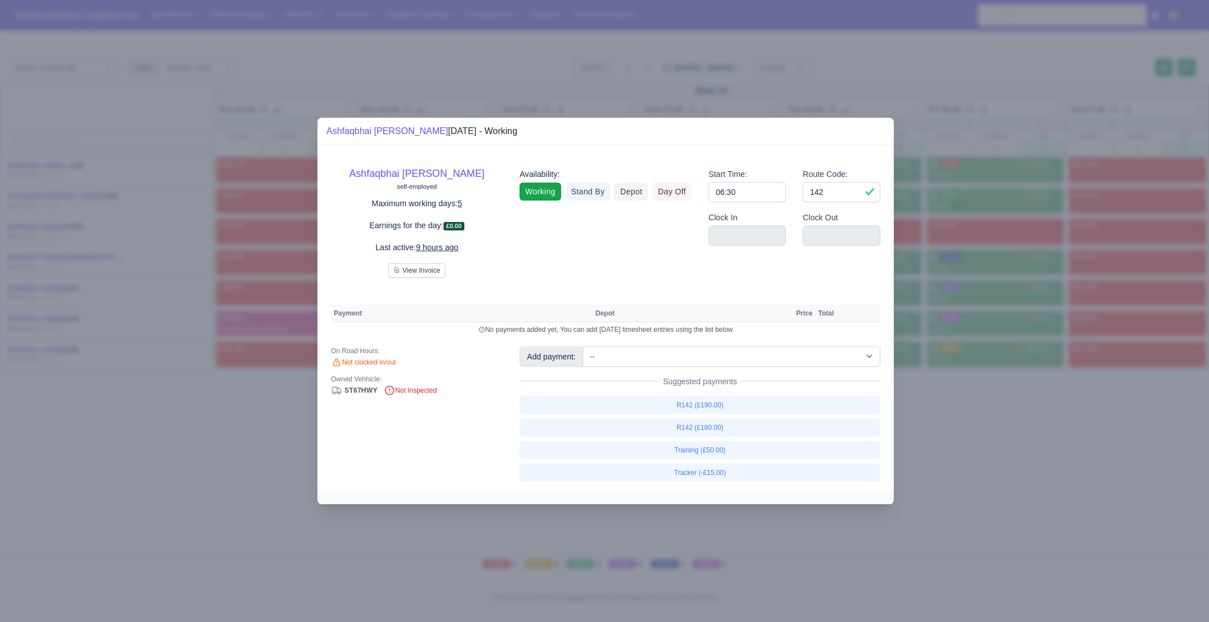
click at [970, 436] on div at bounding box center [604, 311] width 1209 height 622
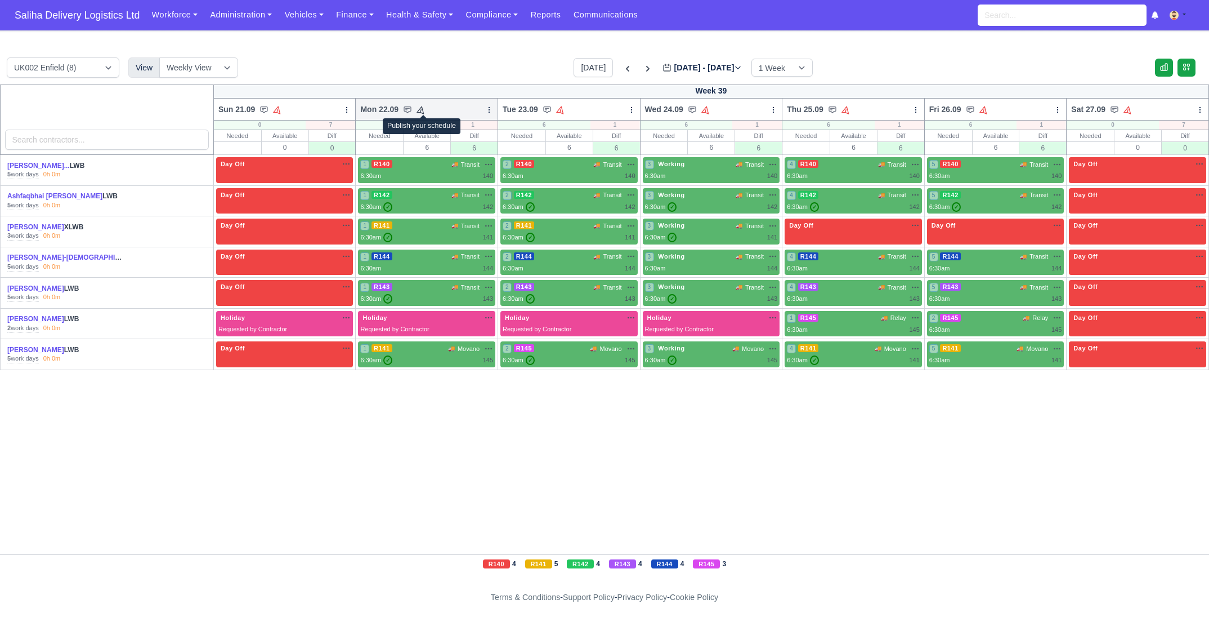
click at [426, 109] on icon at bounding box center [421, 109] width 11 height 11
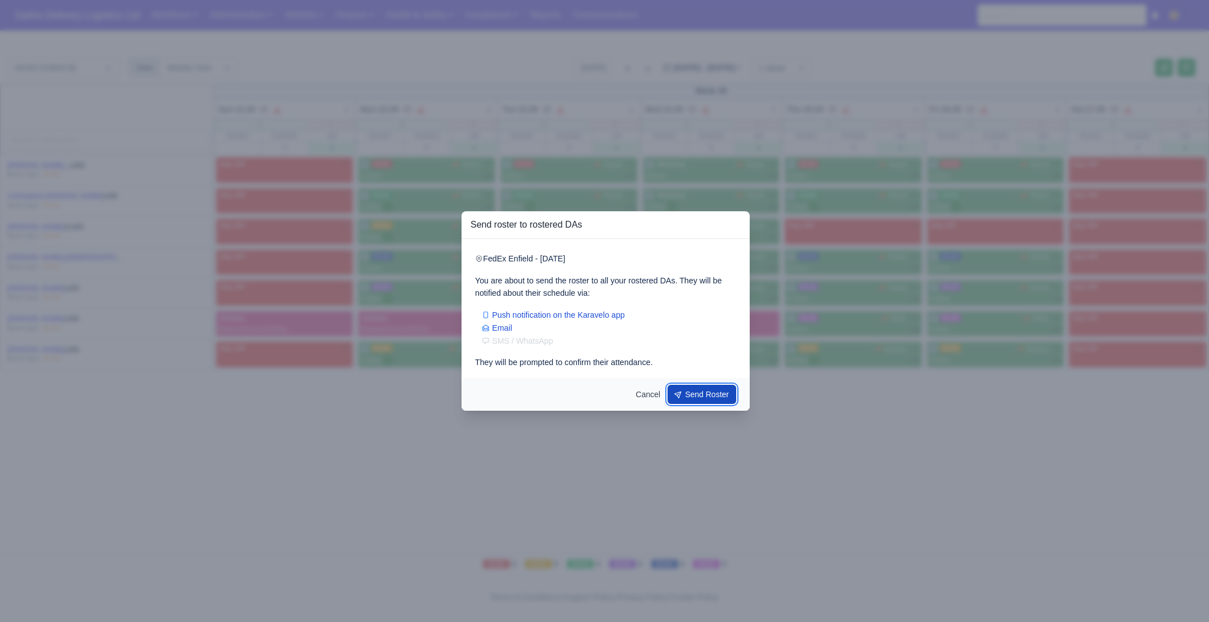
drag, startPoint x: 707, startPoint y: 390, endPoint x: 671, endPoint y: 332, distance: 68.6
click at [707, 390] on button "Send Roster" at bounding box center [702, 394] width 69 height 19
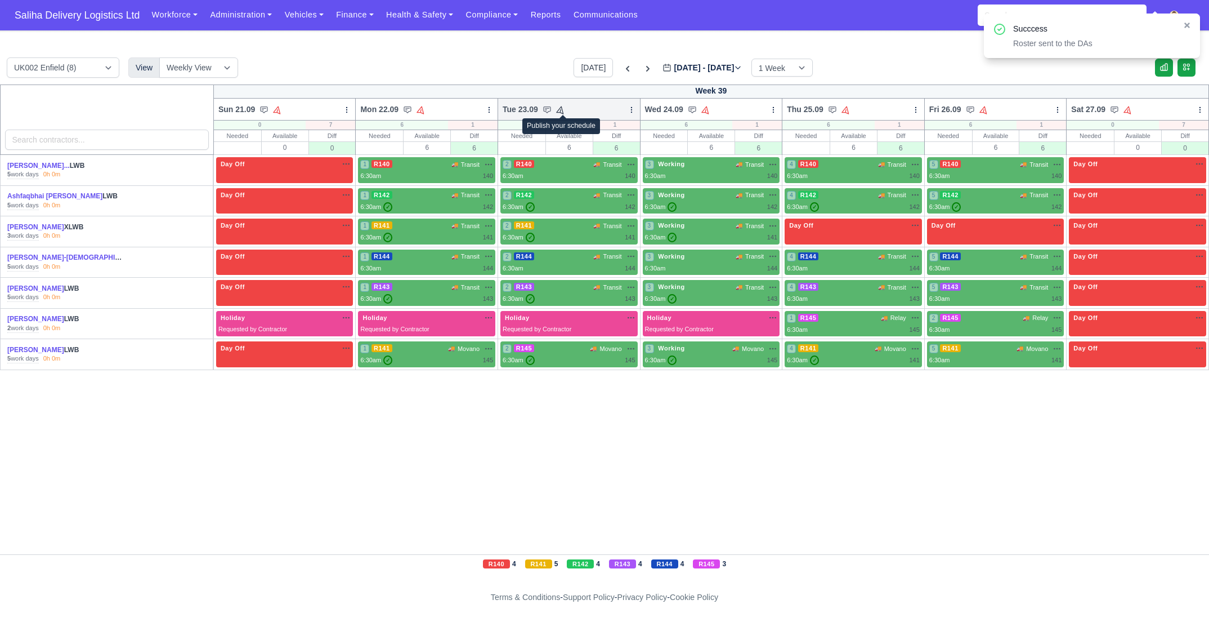
click at [561, 106] on icon at bounding box center [560, 109] width 11 height 11
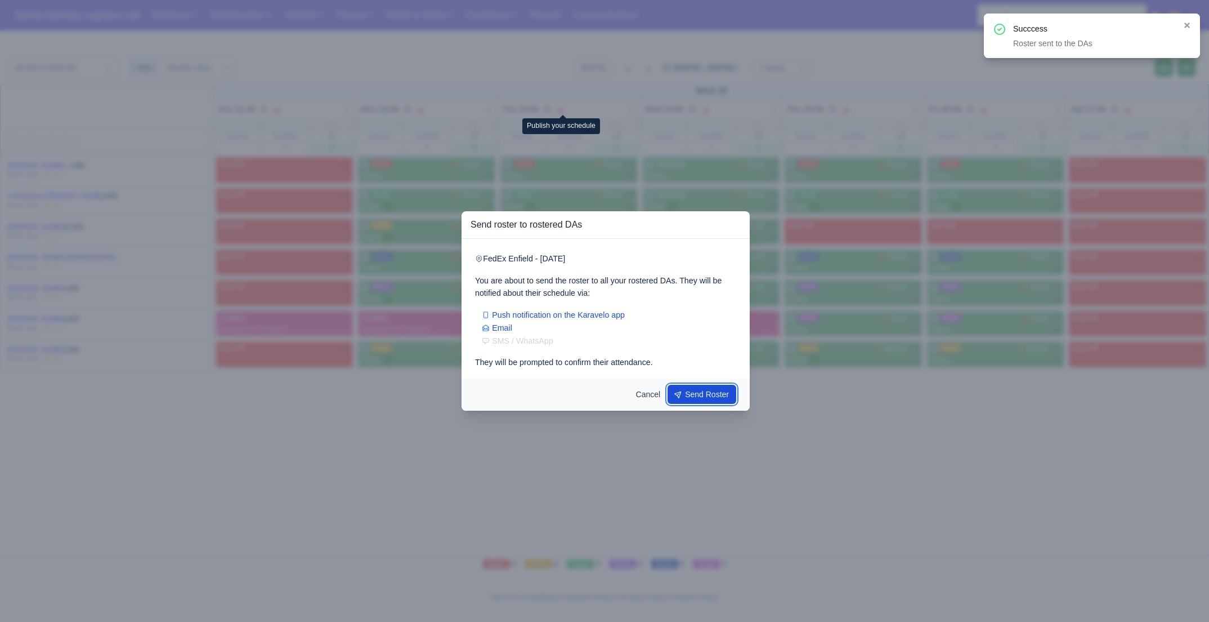
click at [706, 398] on button "Send Roster" at bounding box center [702, 394] width 69 height 19
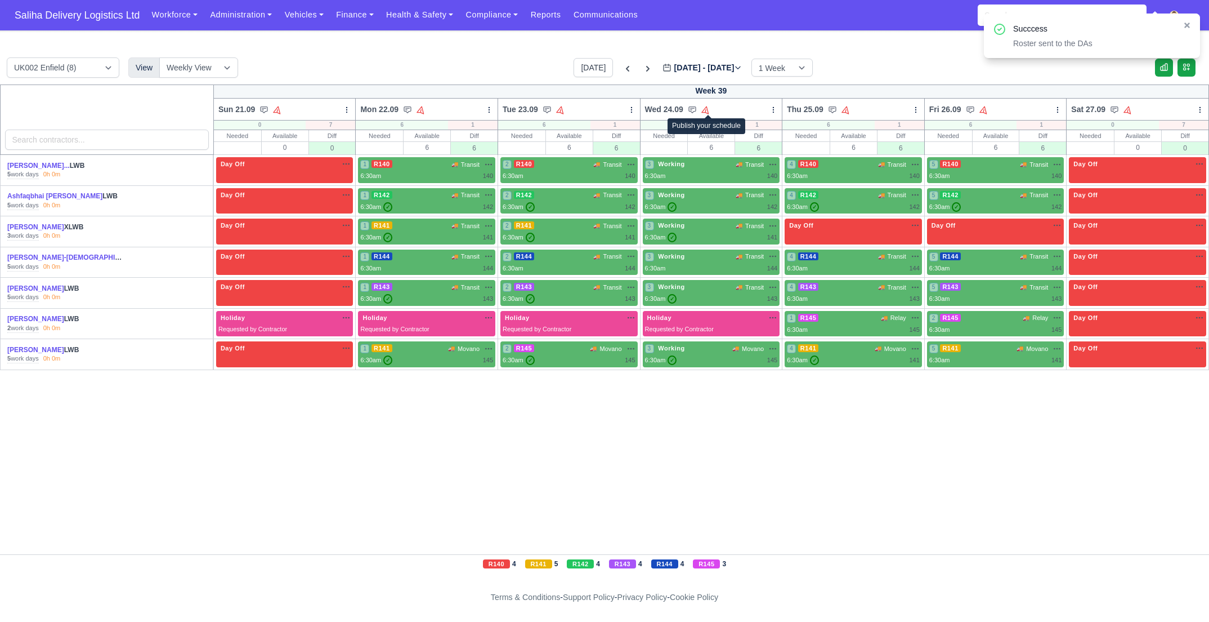
drag, startPoint x: 706, startPoint y: 109, endPoint x: 711, endPoint y: 115, distance: 8.1
click at [706, 109] on icon at bounding box center [706, 110] width 8 height 8
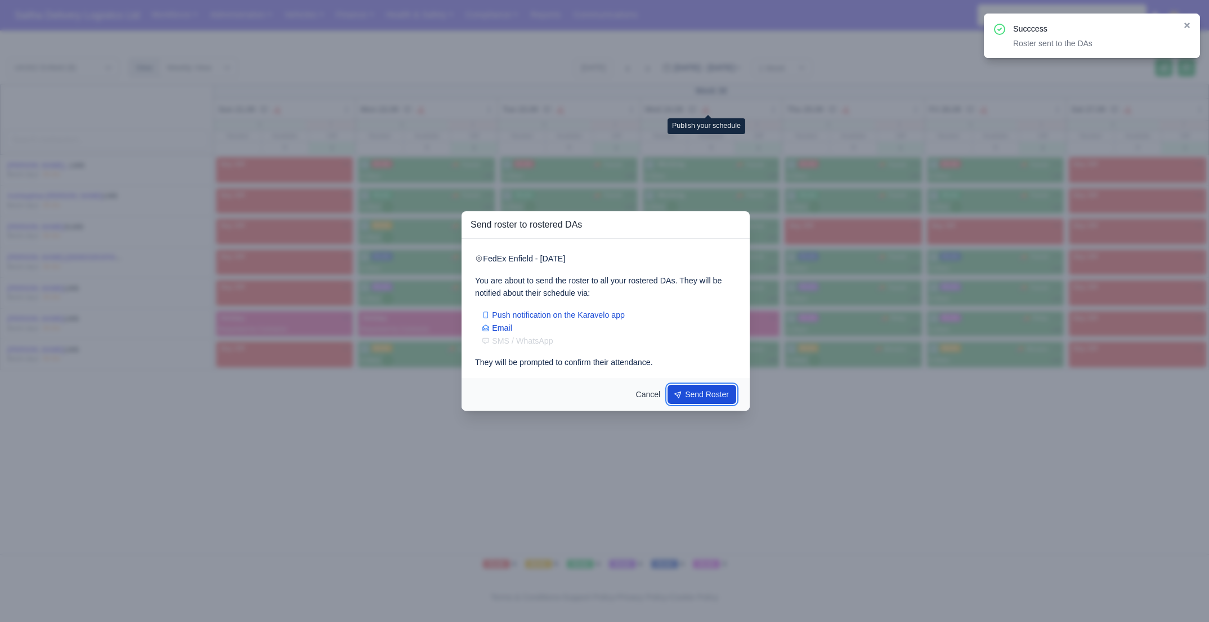
click at [713, 389] on button "Send Roster" at bounding box center [702, 394] width 69 height 19
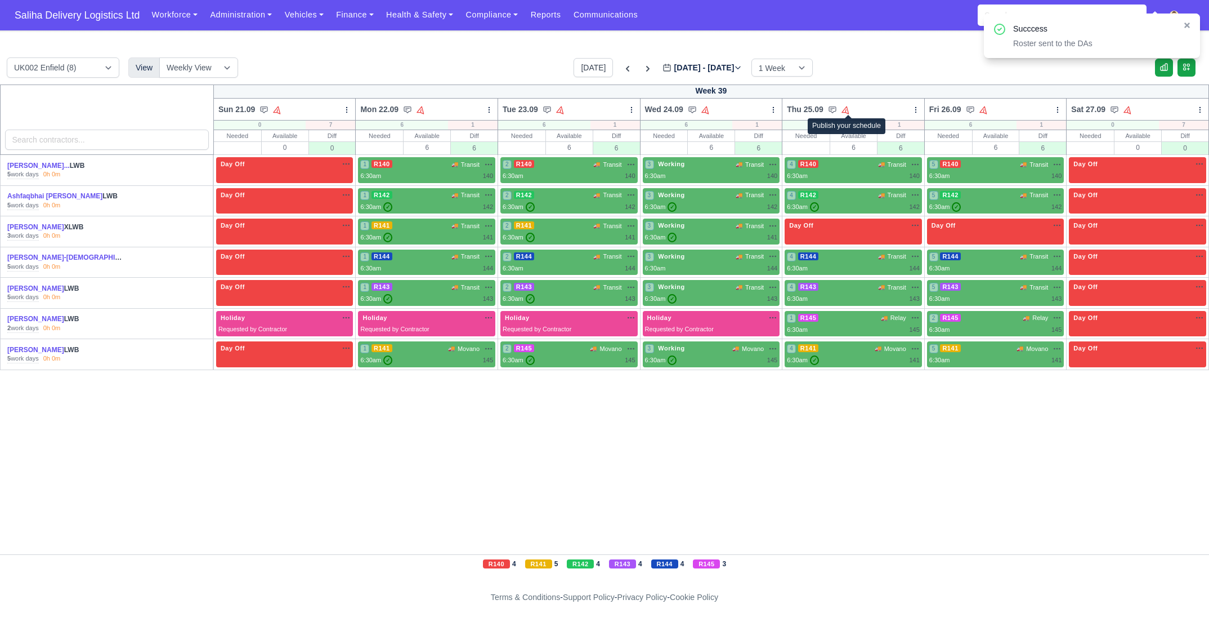
drag, startPoint x: 849, startPoint y: 108, endPoint x: 850, endPoint y: 151, distance: 42.8
click at [849, 108] on icon at bounding box center [846, 109] width 11 height 11
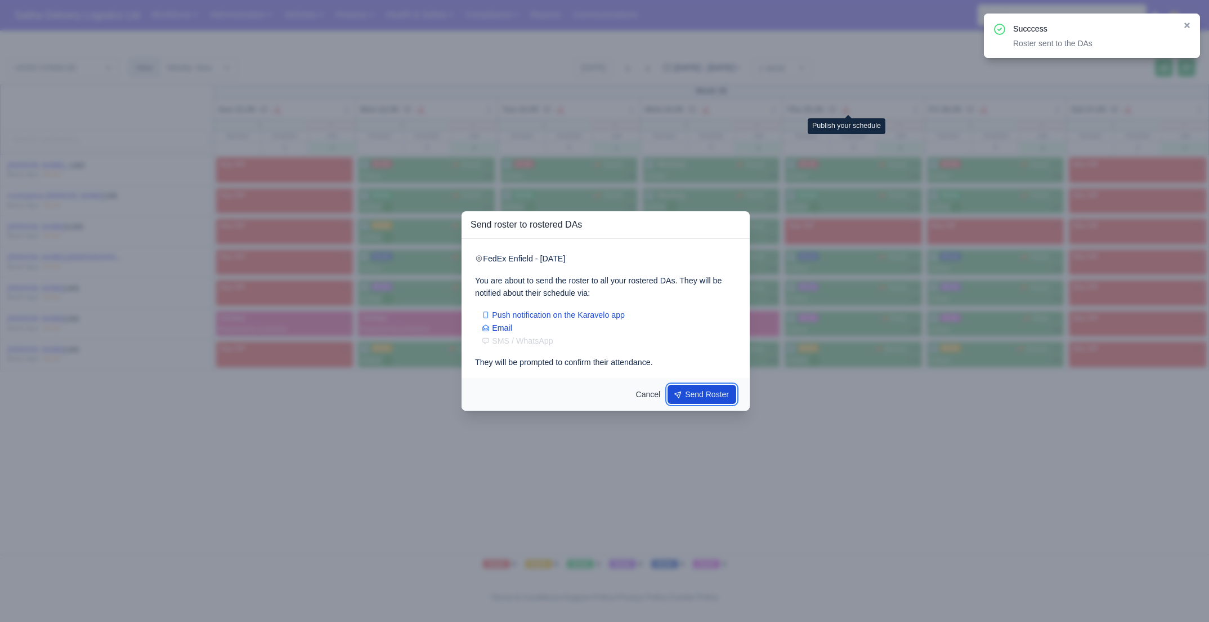
click at [726, 391] on button "Send Roster" at bounding box center [702, 394] width 69 height 19
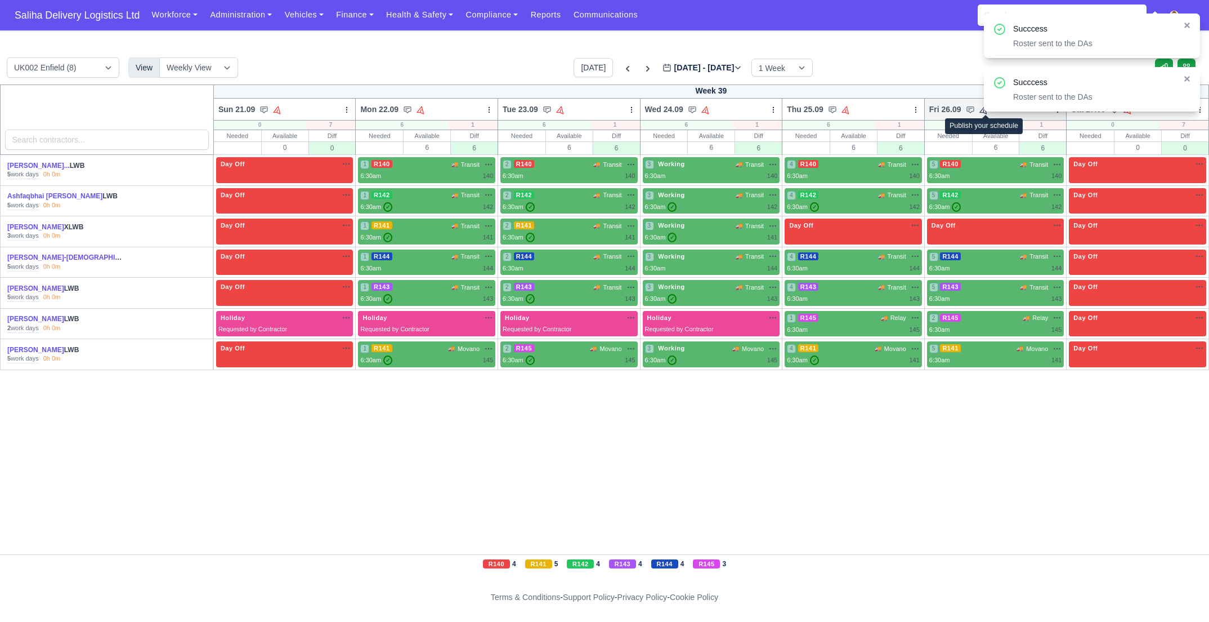
click at [987, 111] on icon at bounding box center [984, 109] width 11 height 11
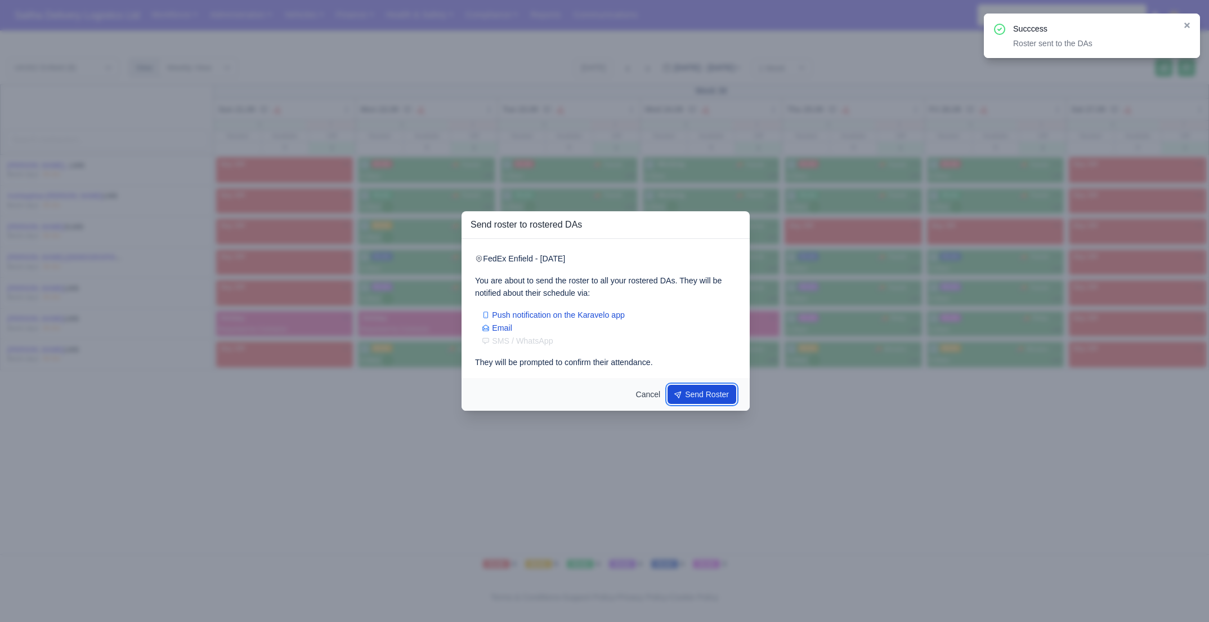
click at [702, 401] on button "Send Roster" at bounding box center [702, 394] width 69 height 19
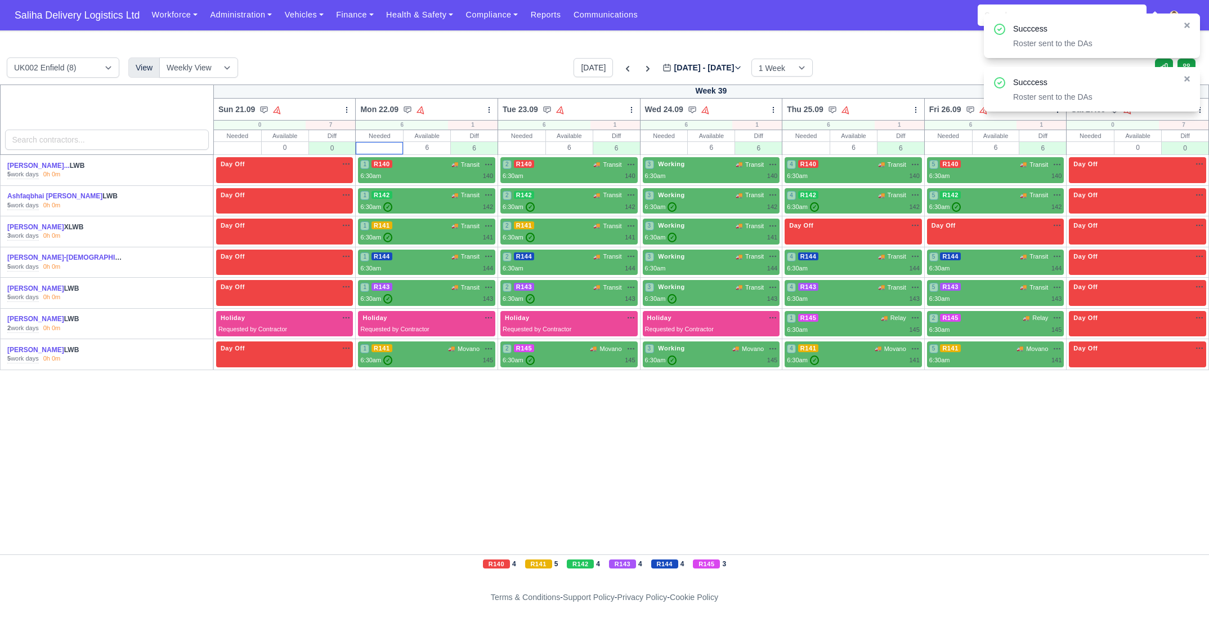
click at [391, 146] on input "text" at bounding box center [379, 147] width 46 height 11
type input "6"
click at [533, 145] on input "text" at bounding box center [522, 147] width 46 height 11
type input "6"
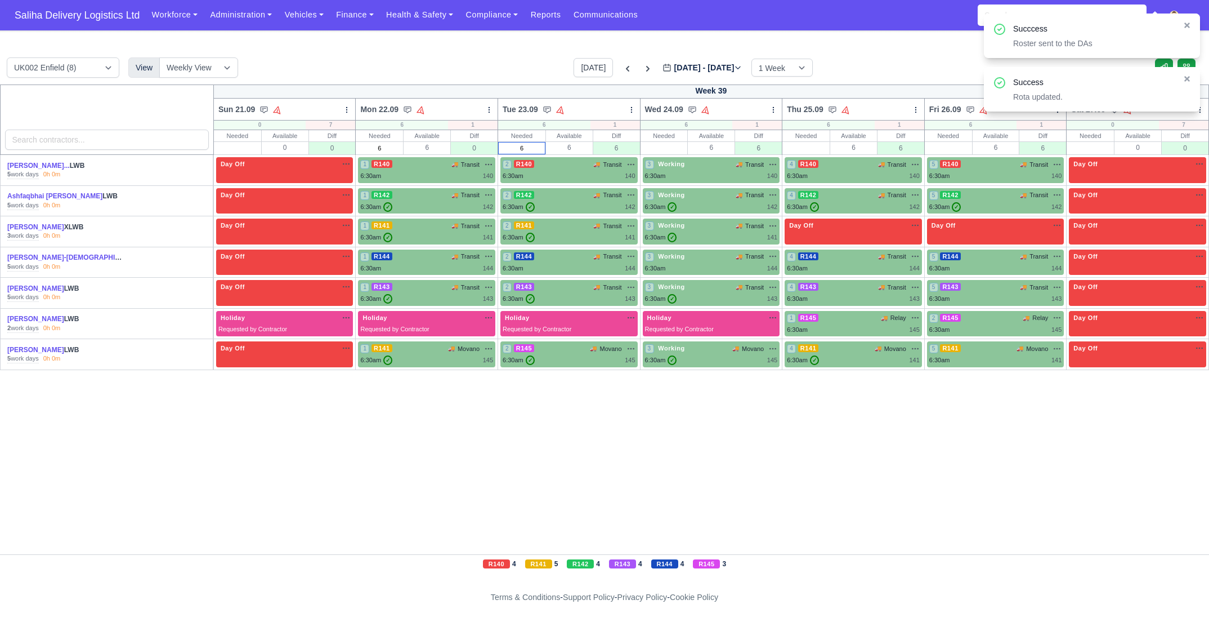
type input "6"
drag, startPoint x: 653, startPoint y: 146, endPoint x: 698, endPoint y: 150, distance: 44.7
click at [653, 146] on input "text" at bounding box center [664, 147] width 46 height 11
type input "6"
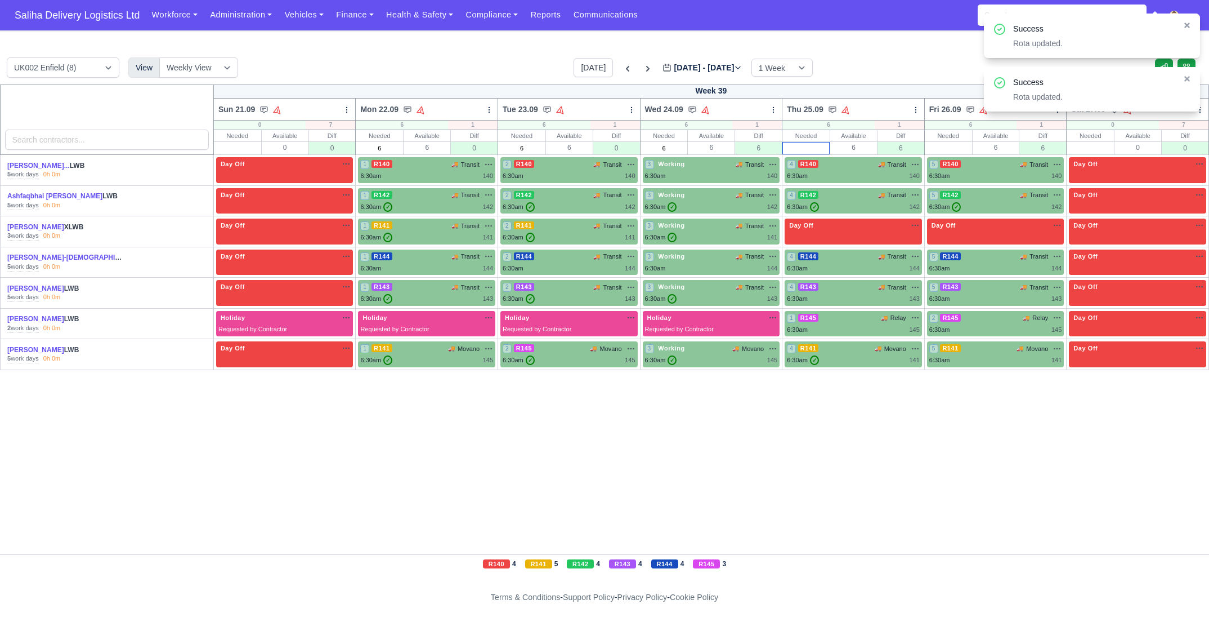
click at [823, 149] on input "text" at bounding box center [806, 147] width 46 height 11
type input "6"
click at [935, 147] on input "text" at bounding box center [949, 147] width 46 height 11
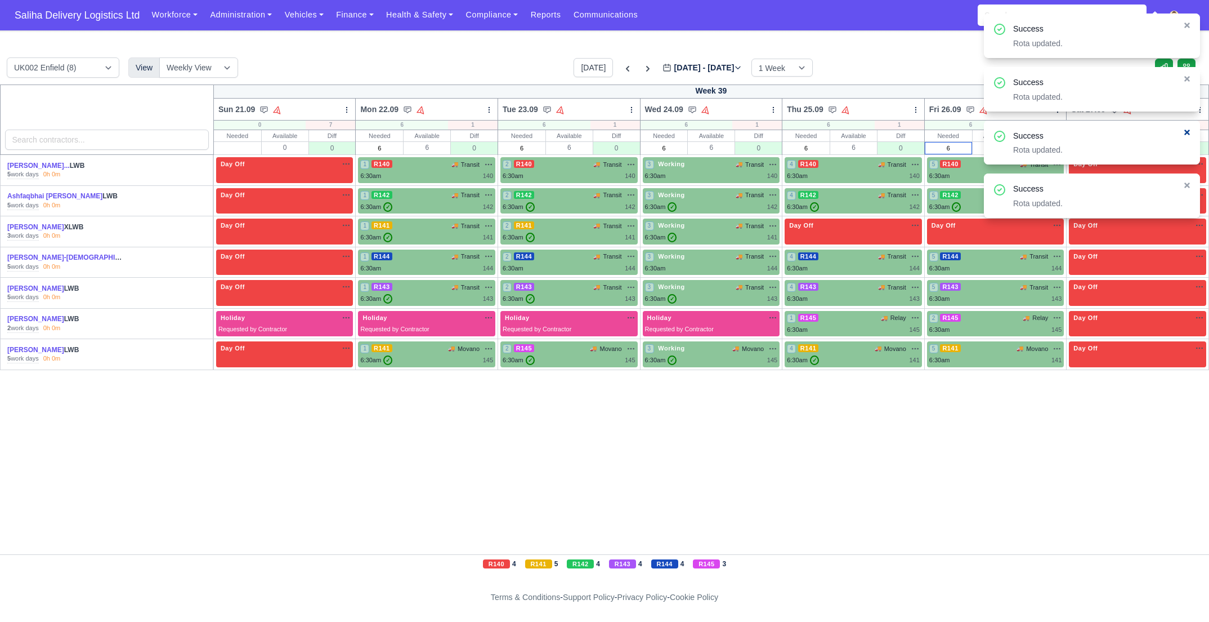
type input "6"
drag, startPoint x: 1190, startPoint y: 132, endPoint x: 1165, endPoint y: 135, distance: 25.0
click at [1190, 132] on icon at bounding box center [1188, 132] width 8 height 8
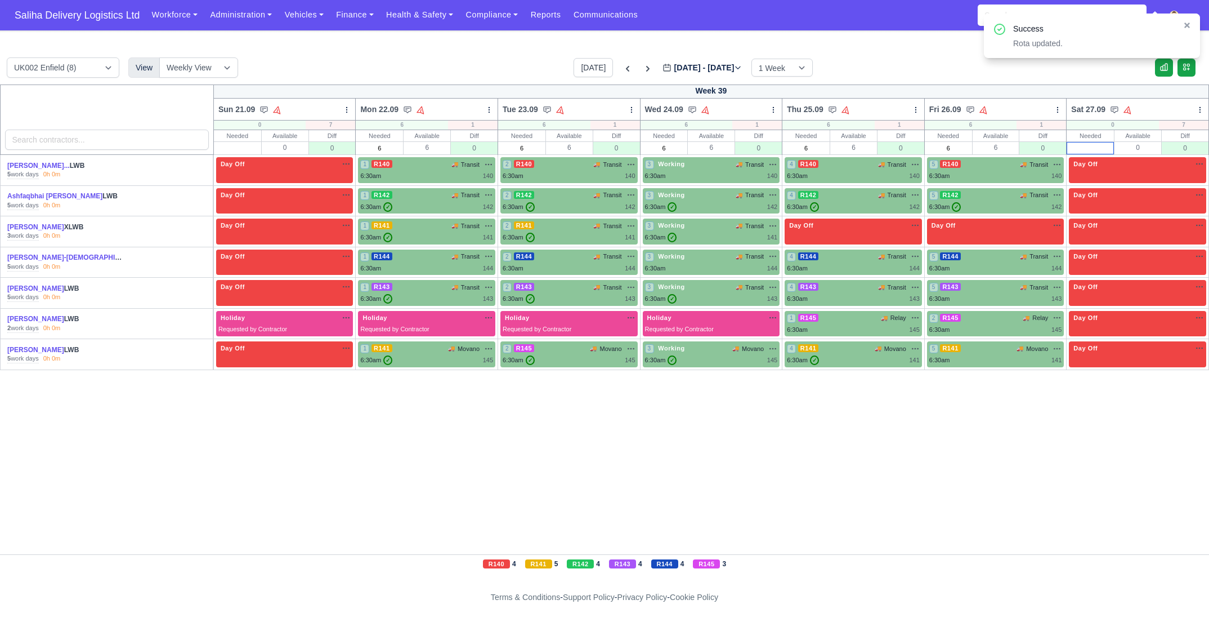
click at [1089, 149] on input "text" at bounding box center [1091, 147] width 46 height 11
type input "0"
click at [227, 151] on input "text" at bounding box center [238, 147] width 46 height 11
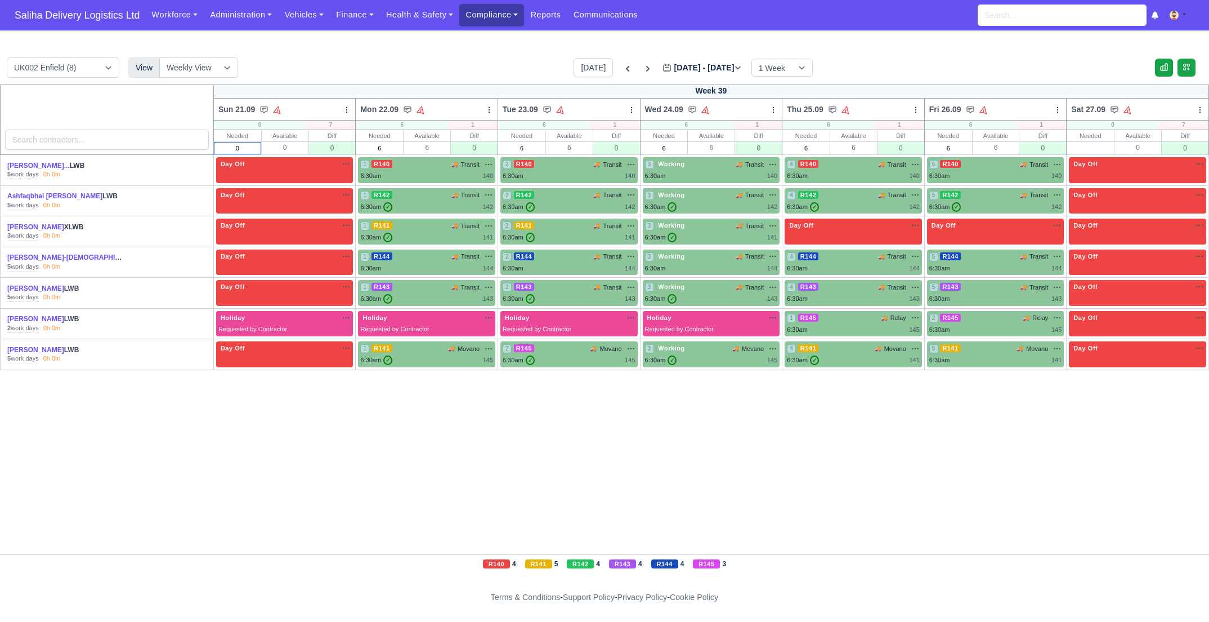
type input "0"
click at [496, 21] on link "Compliance" at bounding box center [491, 15] width 65 height 22
click at [501, 110] on link "Communication Center" at bounding box center [515, 111] width 101 height 24
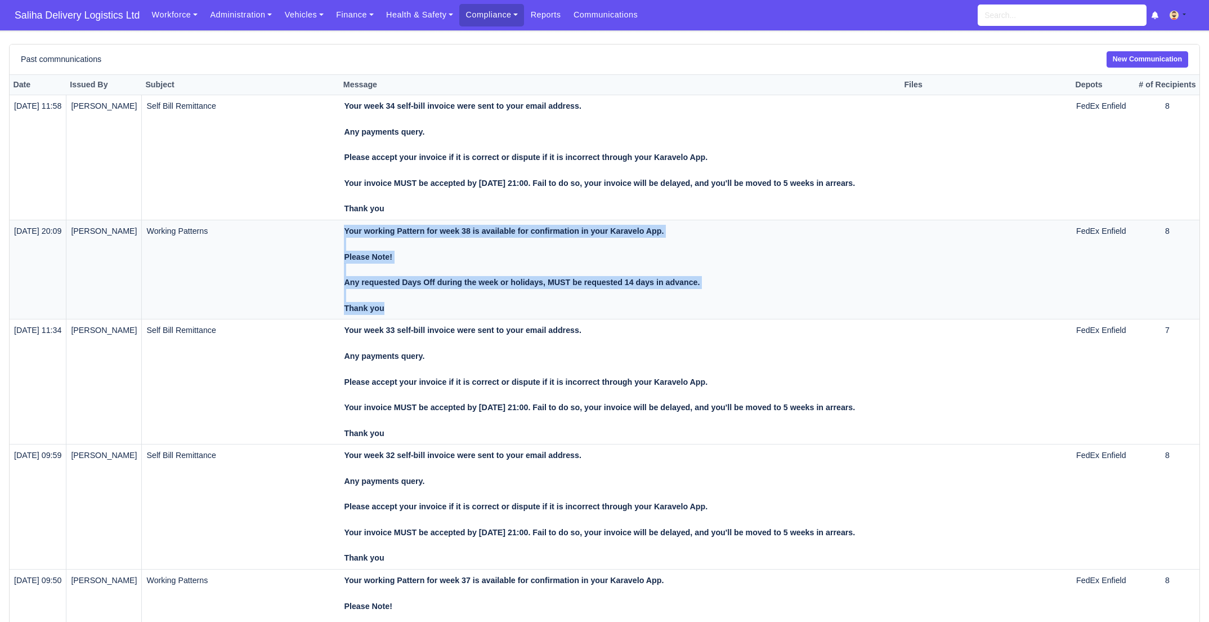
drag, startPoint x: 404, startPoint y: 311, endPoint x: 345, endPoint y: 236, distance: 96.2
click at [345, 236] on tr "[DATE] 20:09 [PERSON_NAME] Working Patterns Your working Pattern for week 38 is…" at bounding box center [605, 269] width 1190 height 99
copy tr "Your working Pattern for week 38 is available for confirmation in your Karavelo…"
click at [1155, 59] on link "New Communication" at bounding box center [1148, 59] width 82 height 16
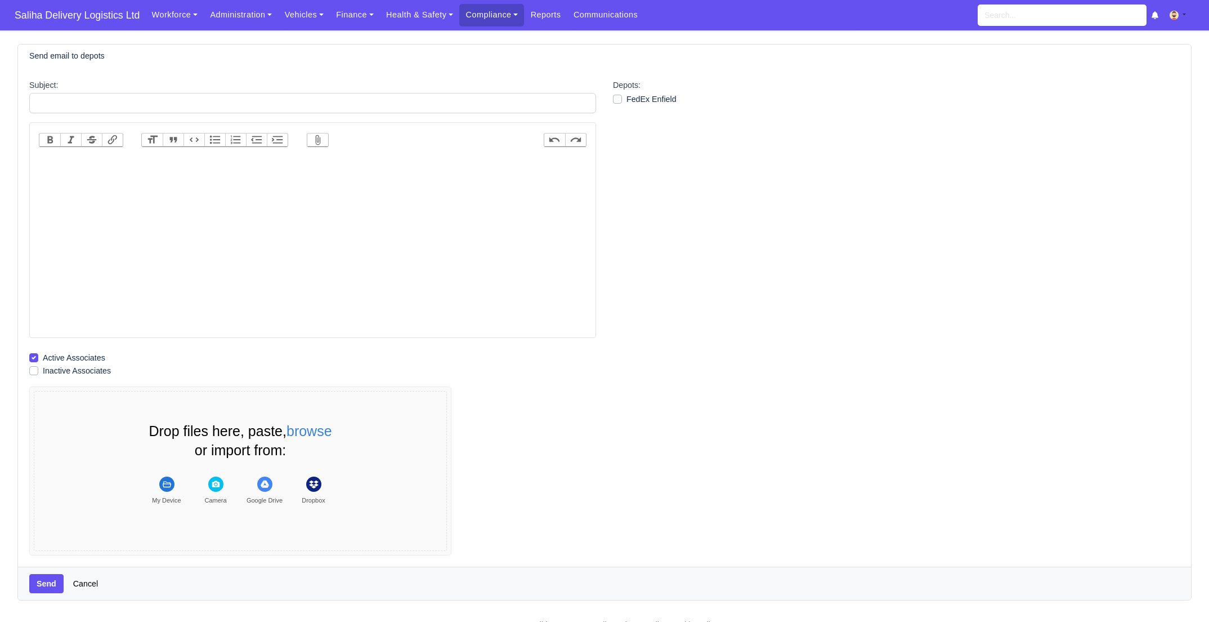
click at [185, 175] on trix-editor at bounding box center [313, 245] width 548 height 180
paste trix-editor "<div><strong><br>Your working Pattern for week 38 is available for confirmation…"
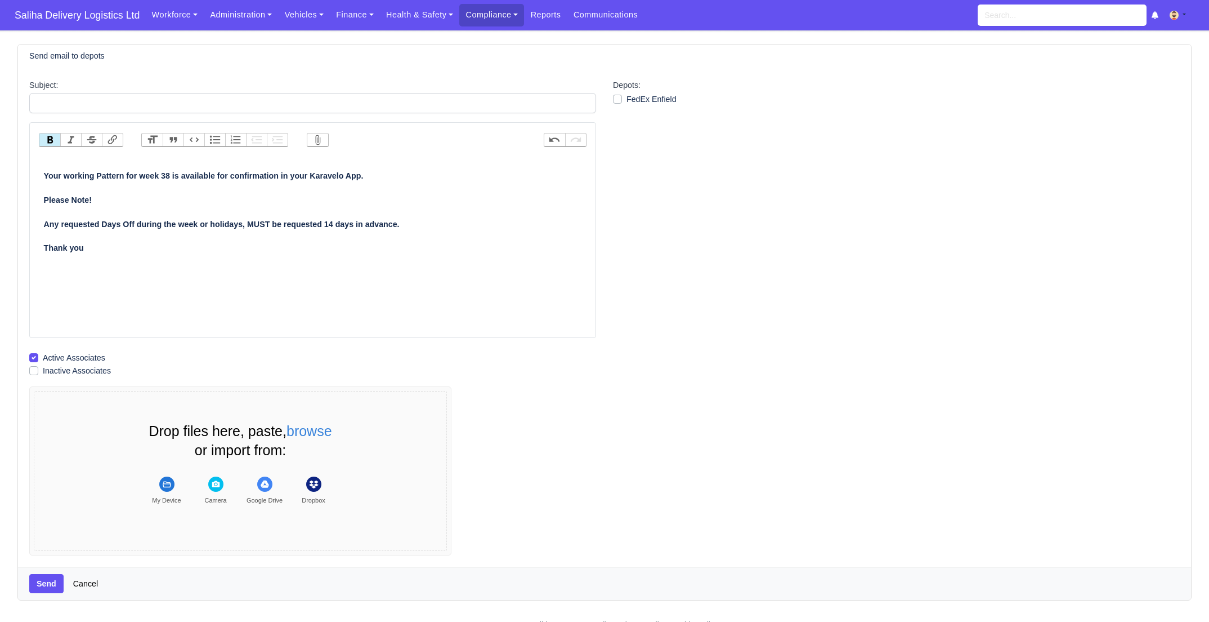
click at [44, 175] on strong "Your working Pattern for week 38 is available for confirmation in your Karavelo…" at bounding box center [222, 199] width 356 height 57
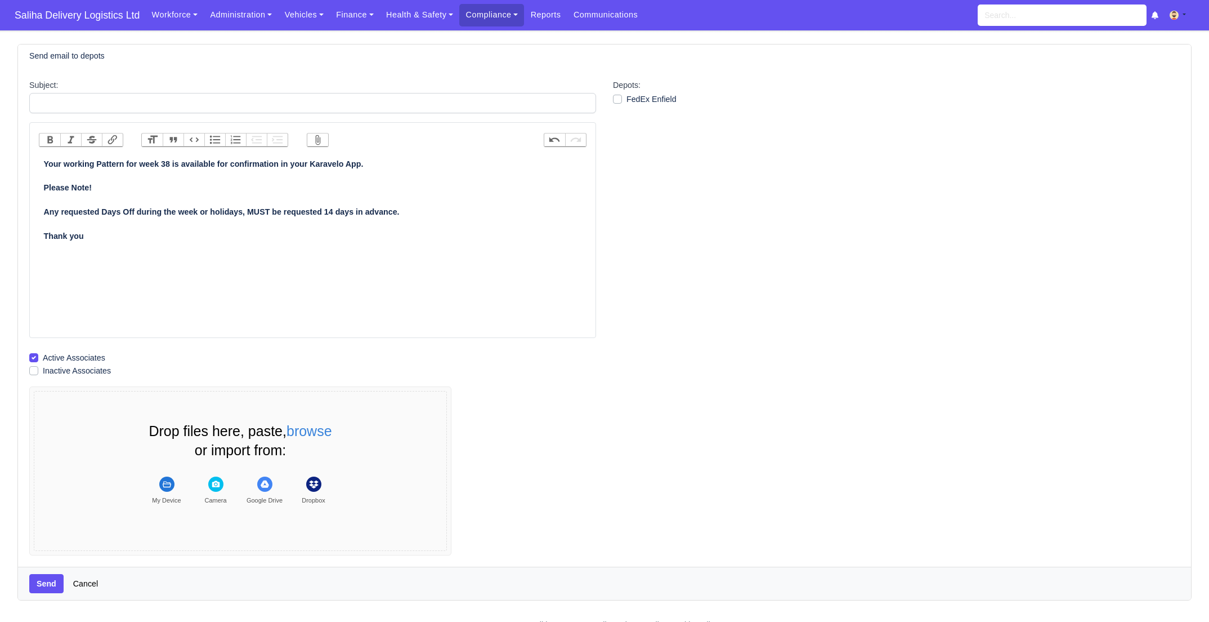
drag, startPoint x: 172, startPoint y: 161, endPoint x: 175, endPoint y: 171, distance: 10.7
click at [172, 161] on strong "Your working Pattern for week 38 is available for confirmation in your Karavelo…" at bounding box center [222, 187] width 356 height 57
type trix-editor "<div><strong>Your working Pattern for week 39 is available for confirmation in …"
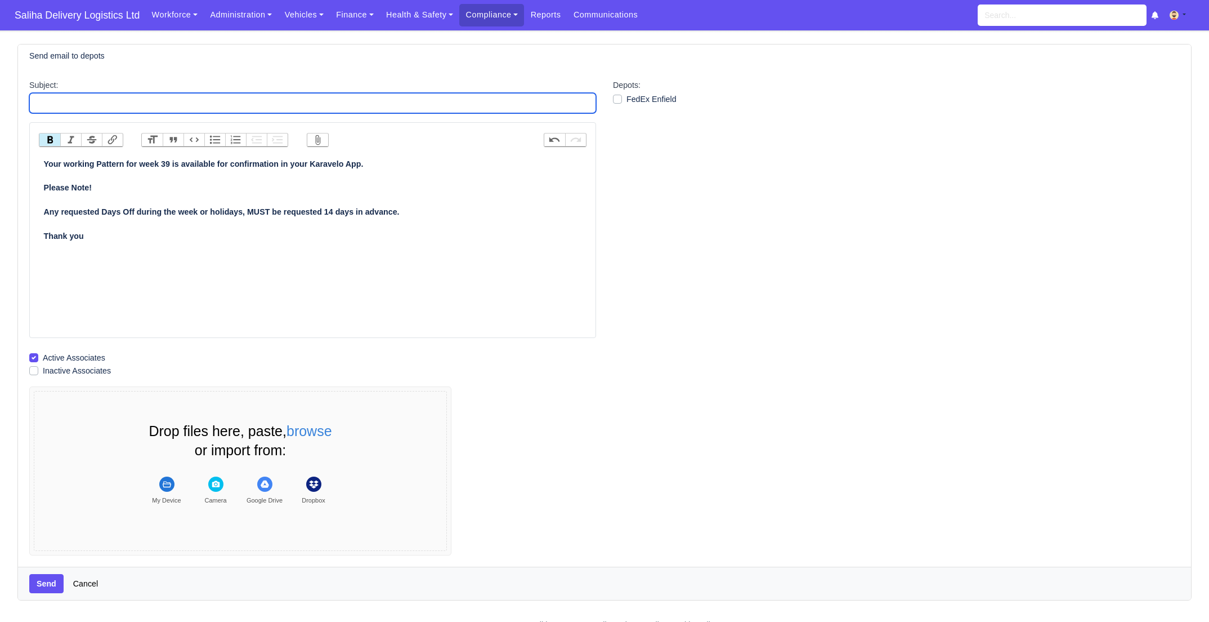
click at [104, 101] on input "Subject:" at bounding box center [312, 103] width 567 height 20
type input "Self Bill Remittance"
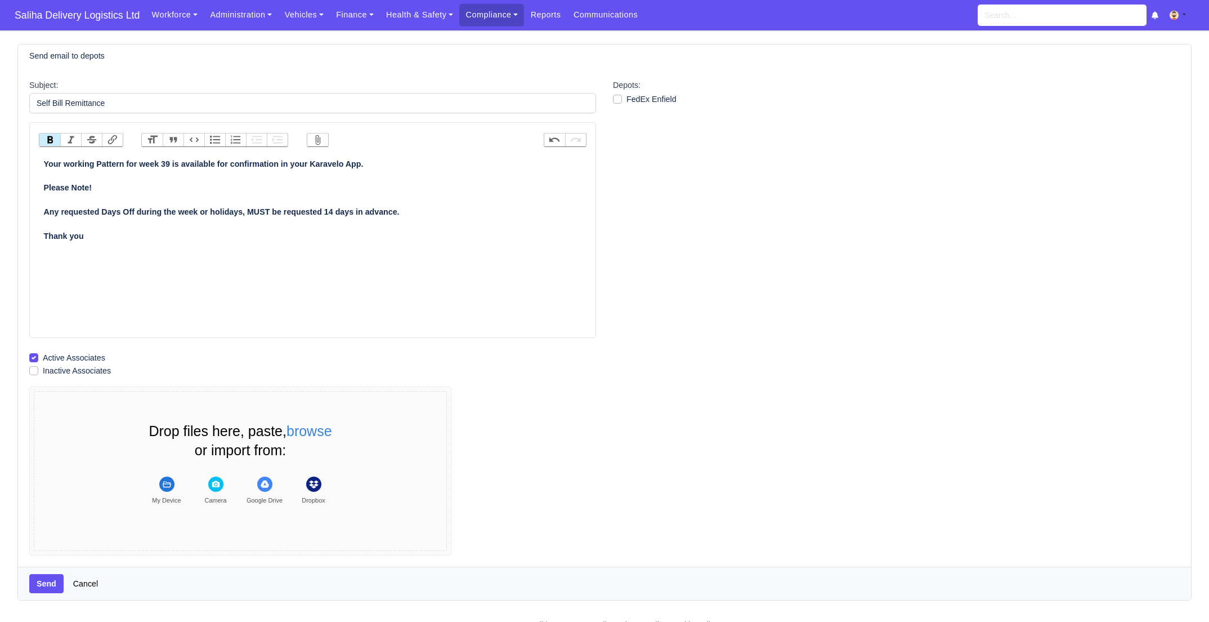
click at [627, 99] on label "FedEx Enfield" at bounding box center [652, 99] width 50 height 13
click at [618, 99] on input "FedEx Enfield" at bounding box center [617, 97] width 9 height 9
checkbox input "true"
click at [50, 585] on button "Send" at bounding box center [46, 583] width 34 height 19
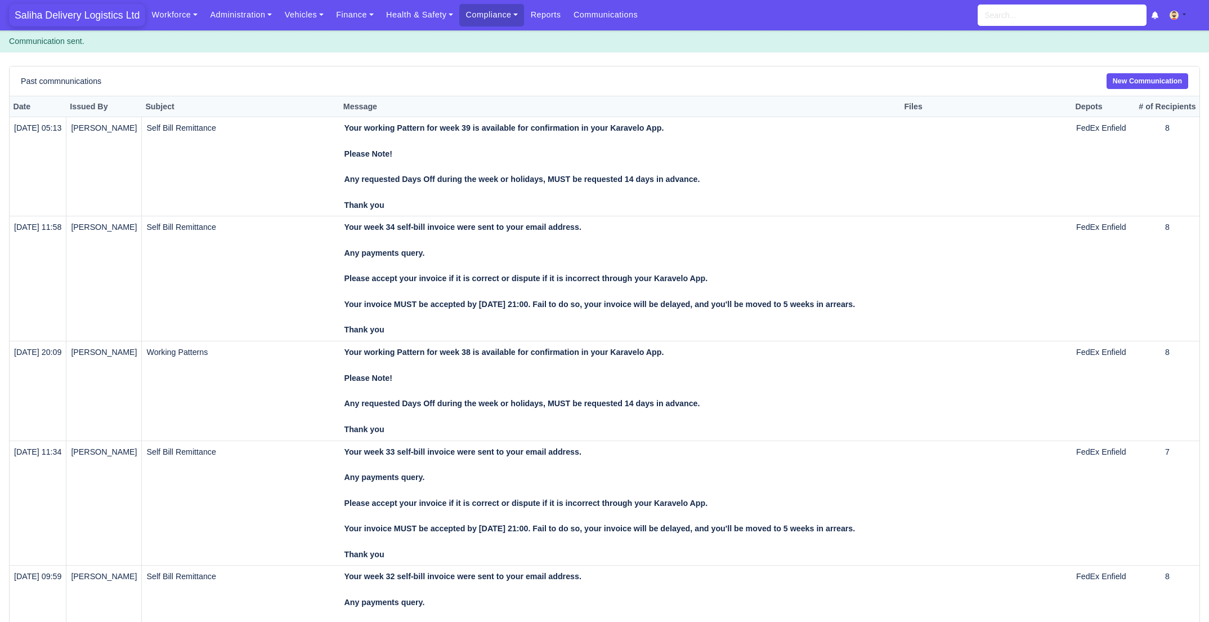
click at [70, 17] on span "Saliha Delivery Logistics Ltd" at bounding box center [77, 15] width 136 height 23
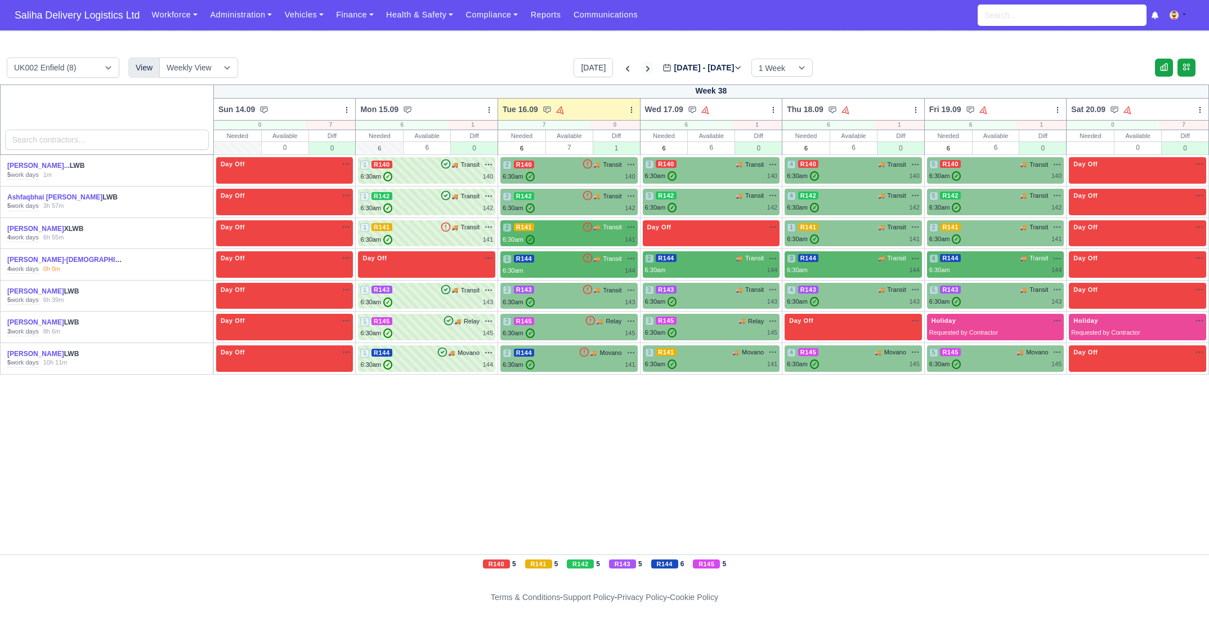
click at [642, 66] on icon at bounding box center [647, 68] width 11 height 11
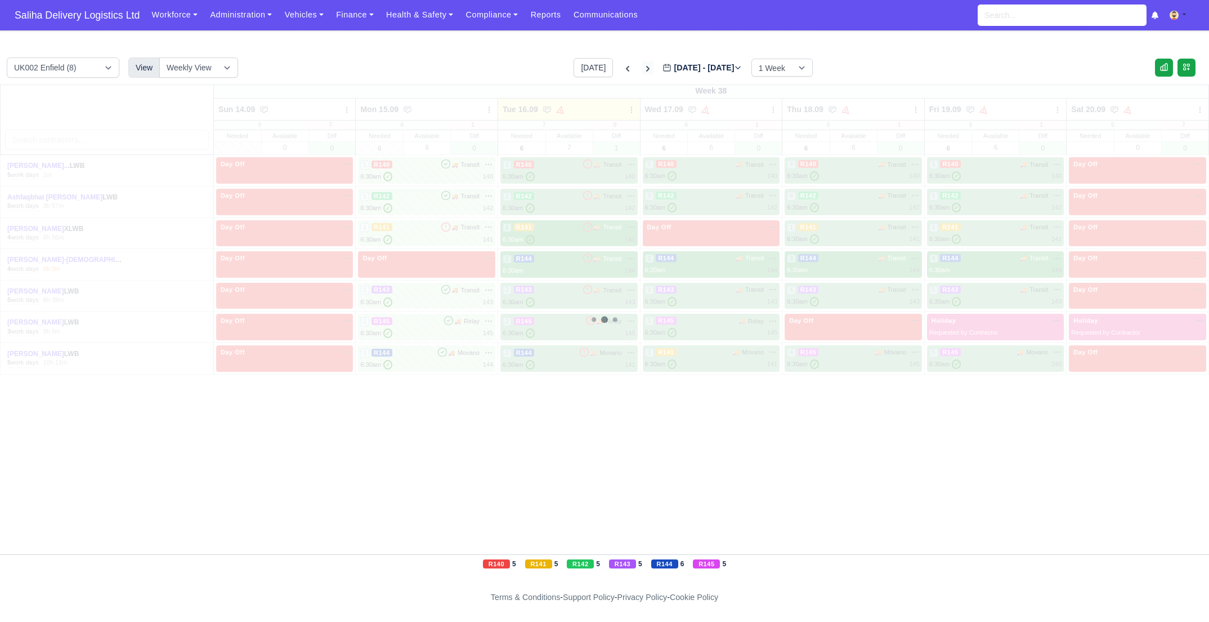
type input "2025-09-23"
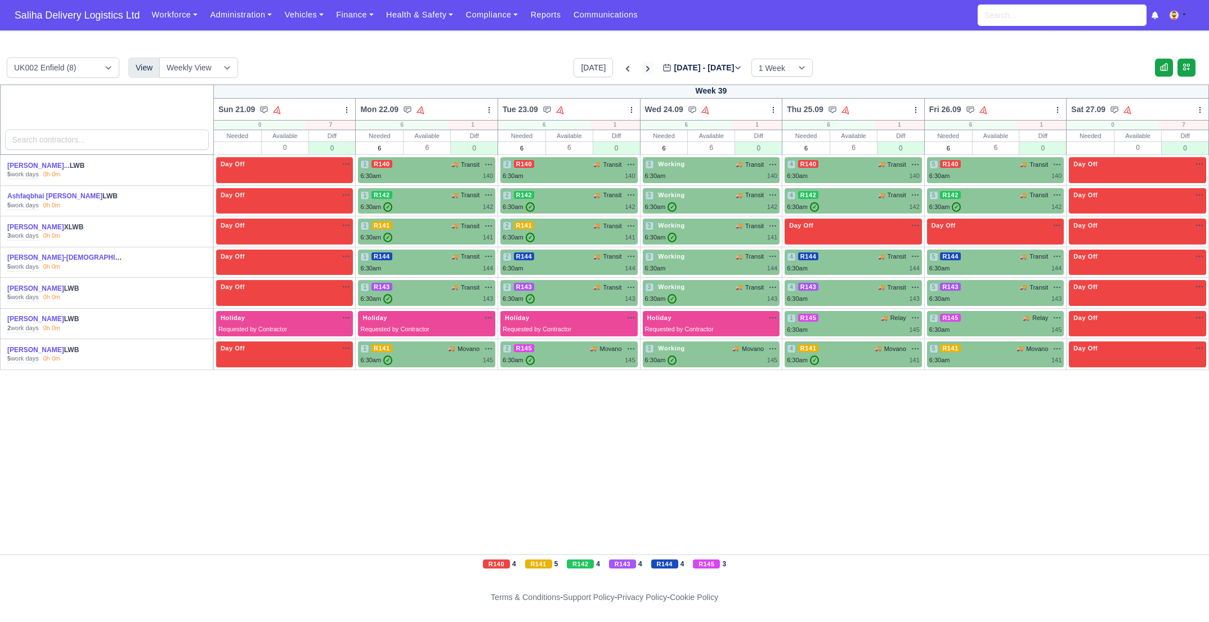
click at [642, 66] on icon at bounding box center [647, 68] width 11 height 11
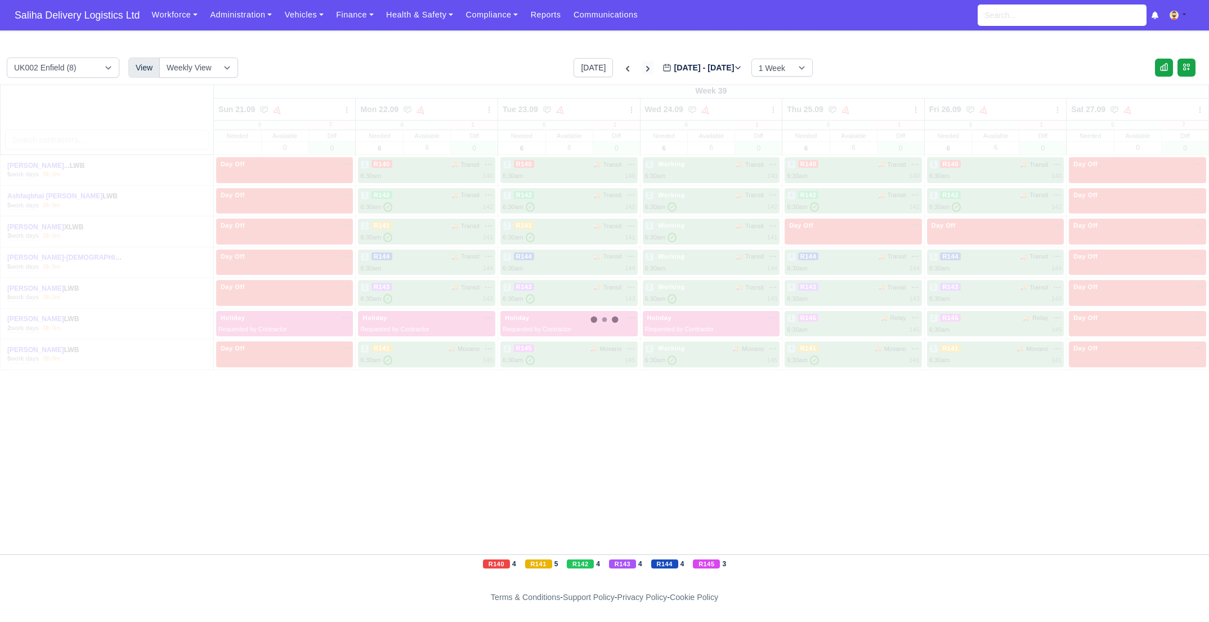
type input "2025-09-30"
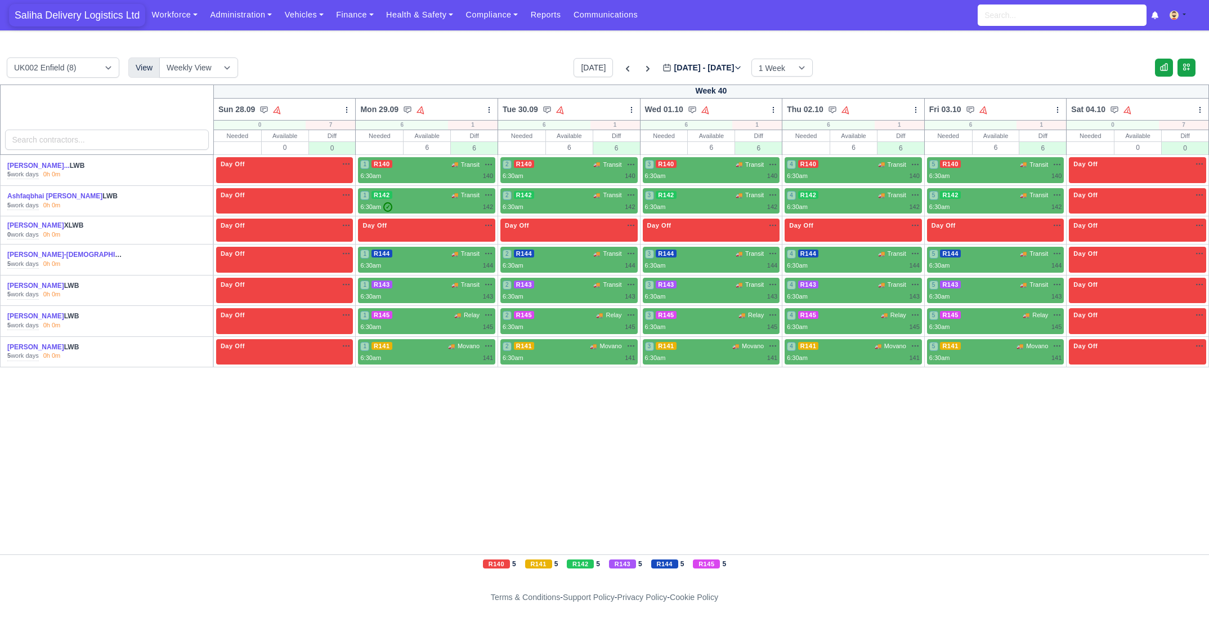
drag, startPoint x: 104, startPoint y: 15, endPoint x: 133, endPoint y: 16, distance: 29.3
click at [103, 15] on span "Saliha Delivery Logistics Ltd" at bounding box center [77, 15] width 136 height 23
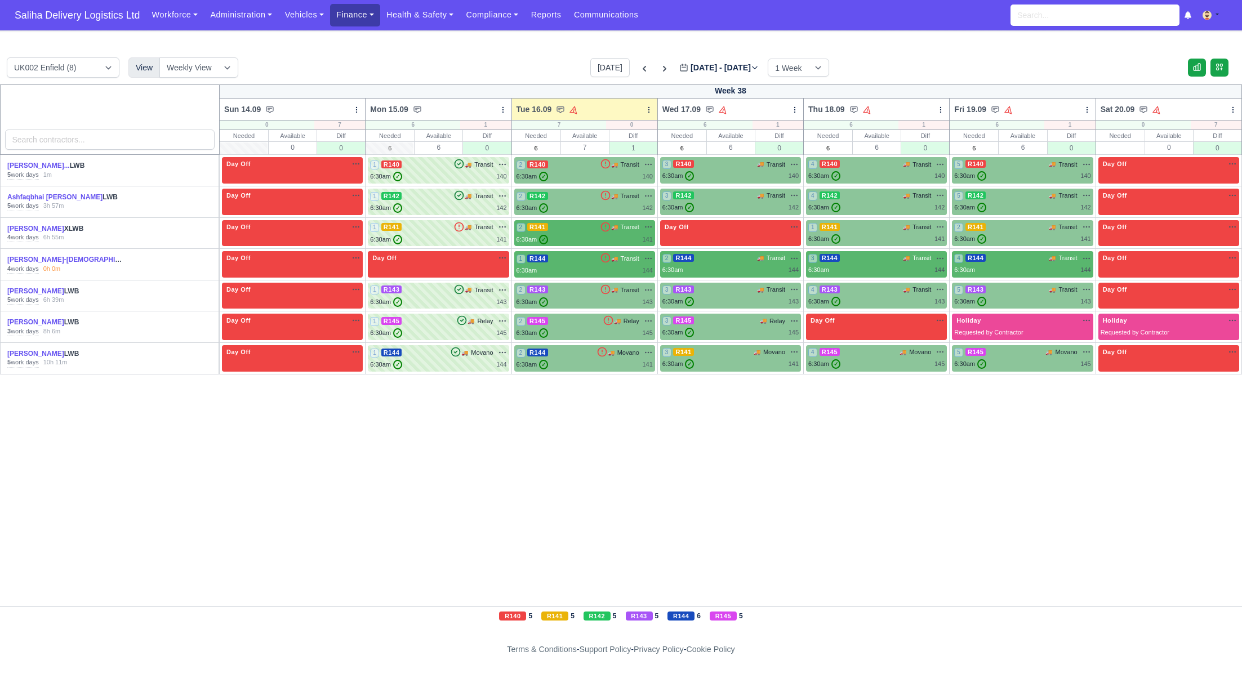
click at [363, 15] on link "Finance" at bounding box center [355, 15] width 50 height 22
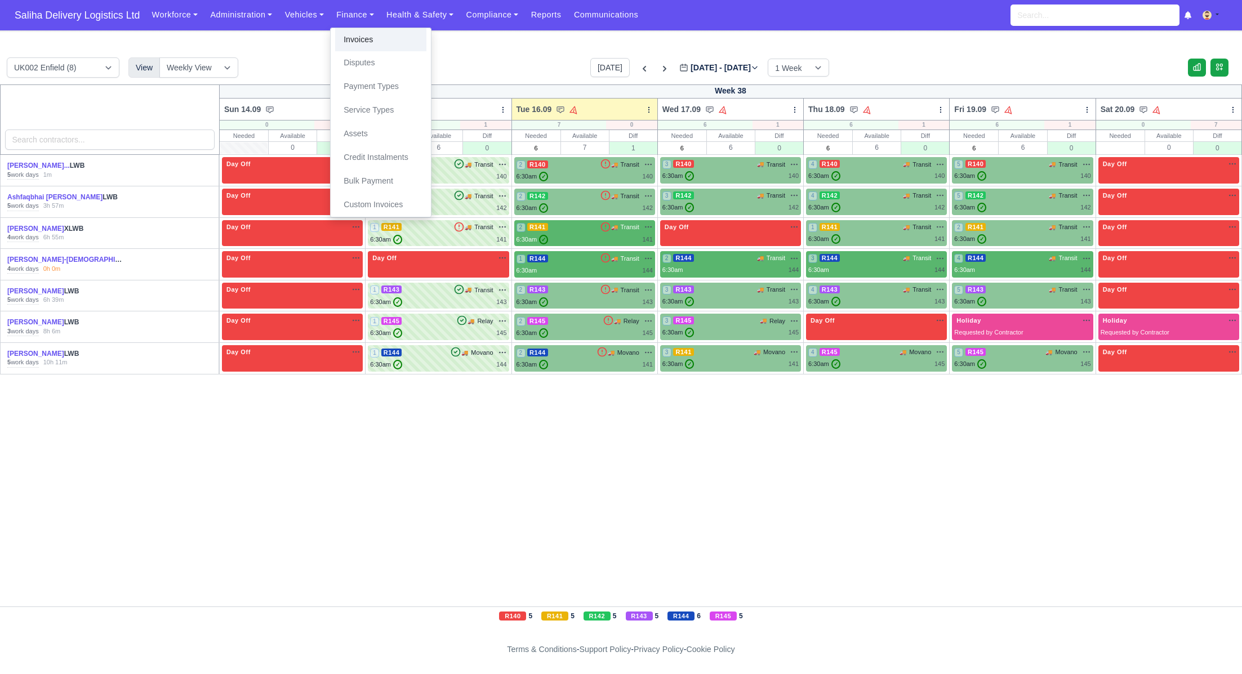
click at [363, 34] on link "Invoices" at bounding box center [380, 40] width 91 height 24
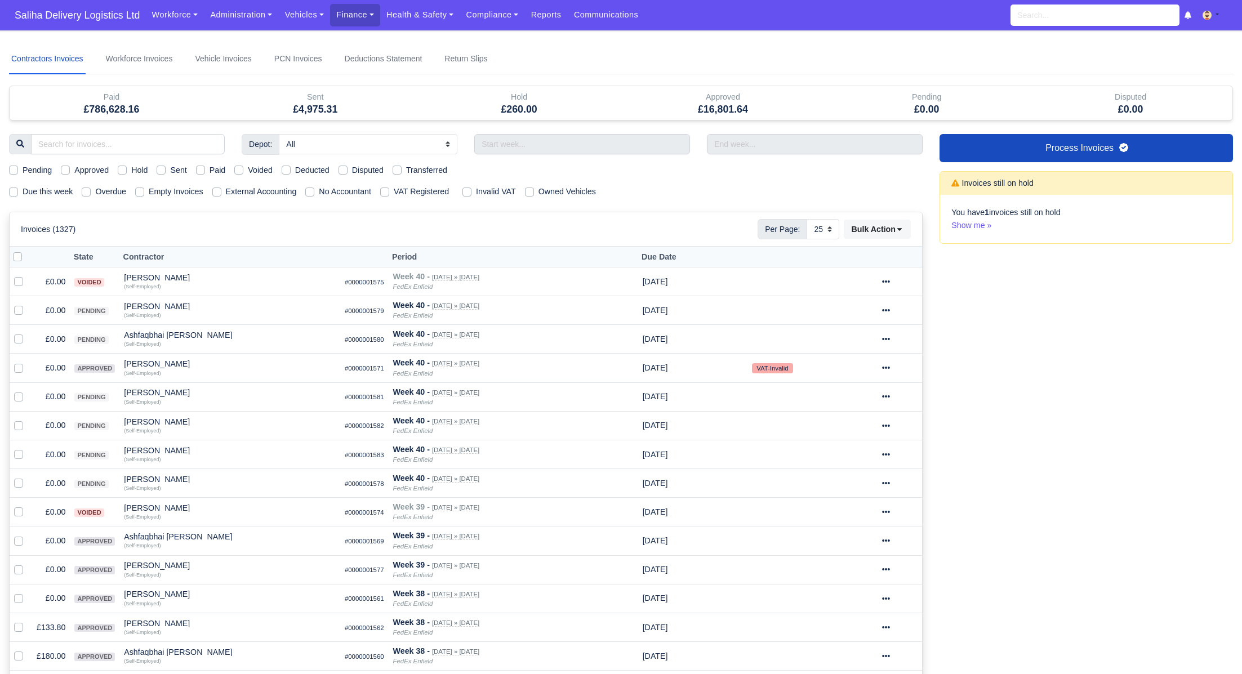
select select "25"
click at [170, 172] on label "Sent" at bounding box center [178, 170] width 16 height 13
click at [162, 172] on input "Sent" at bounding box center [161, 168] width 9 height 9
checkbox input "true"
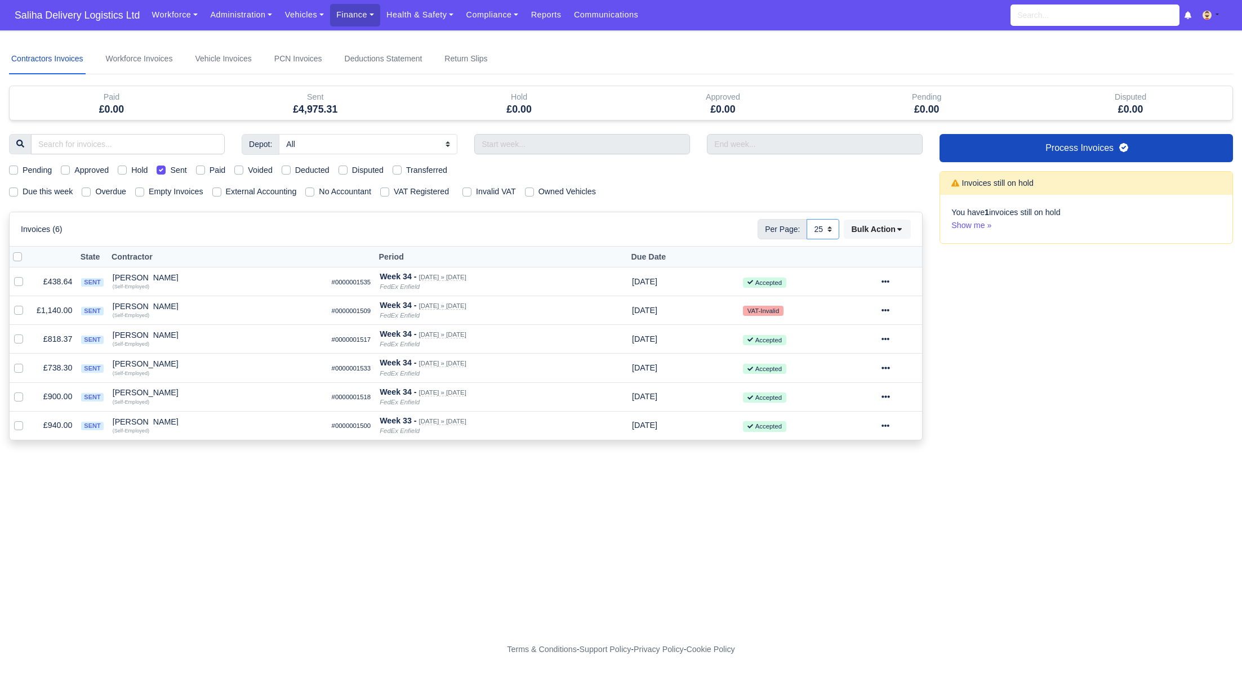
click at [831, 229] on select "10 25 50" at bounding box center [822, 229] width 33 height 20
select select "50"
click at [806, 219] on select "10 25 50" at bounding box center [822, 229] width 33 height 20
click at [971, 227] on link "Show me »" at bounding box center [971, 225] width 40 height 9
